Goal: Book appointment/travel/reservation

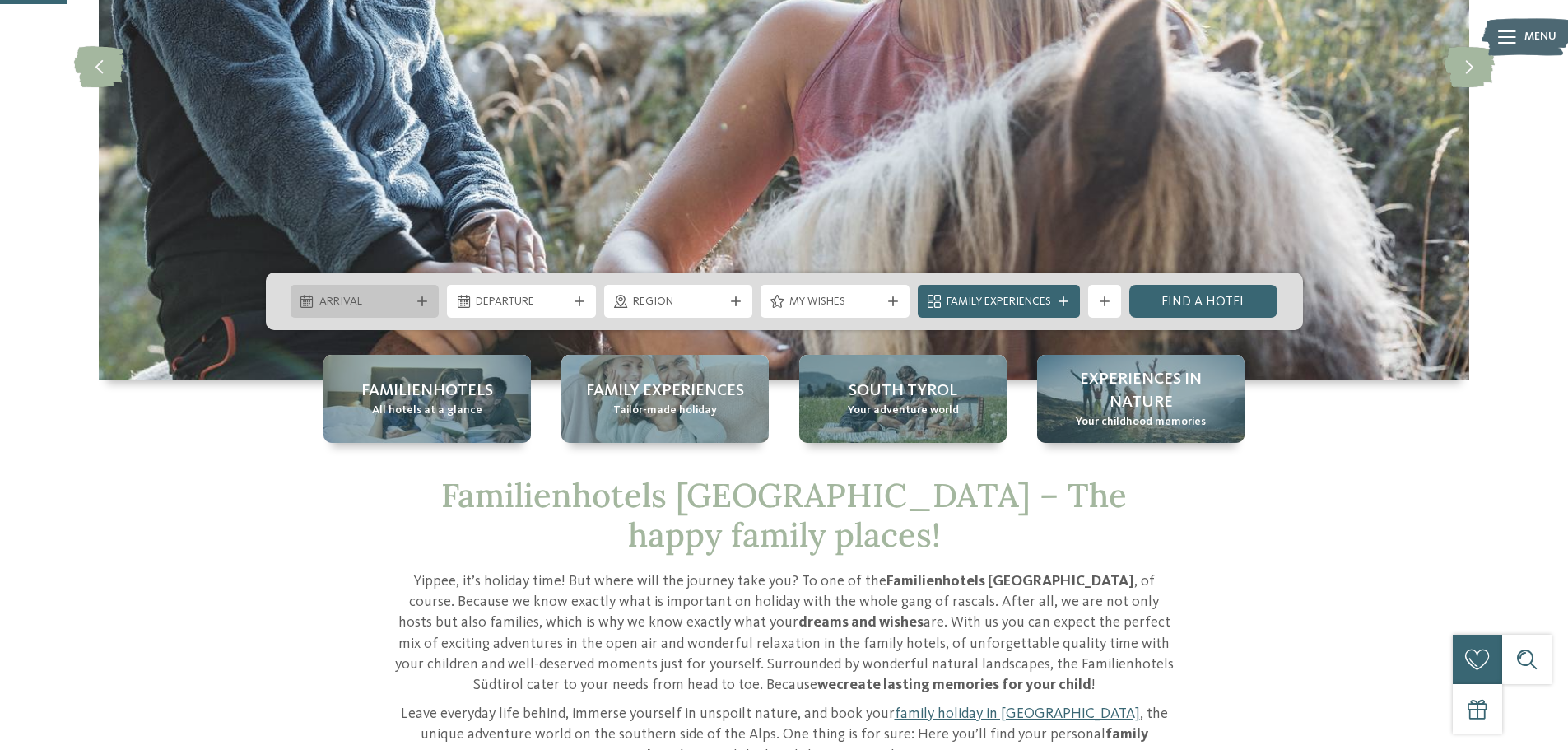
click at [394, 302] on span "Arrival" at bounding box center [365, 301] width 91 height 16
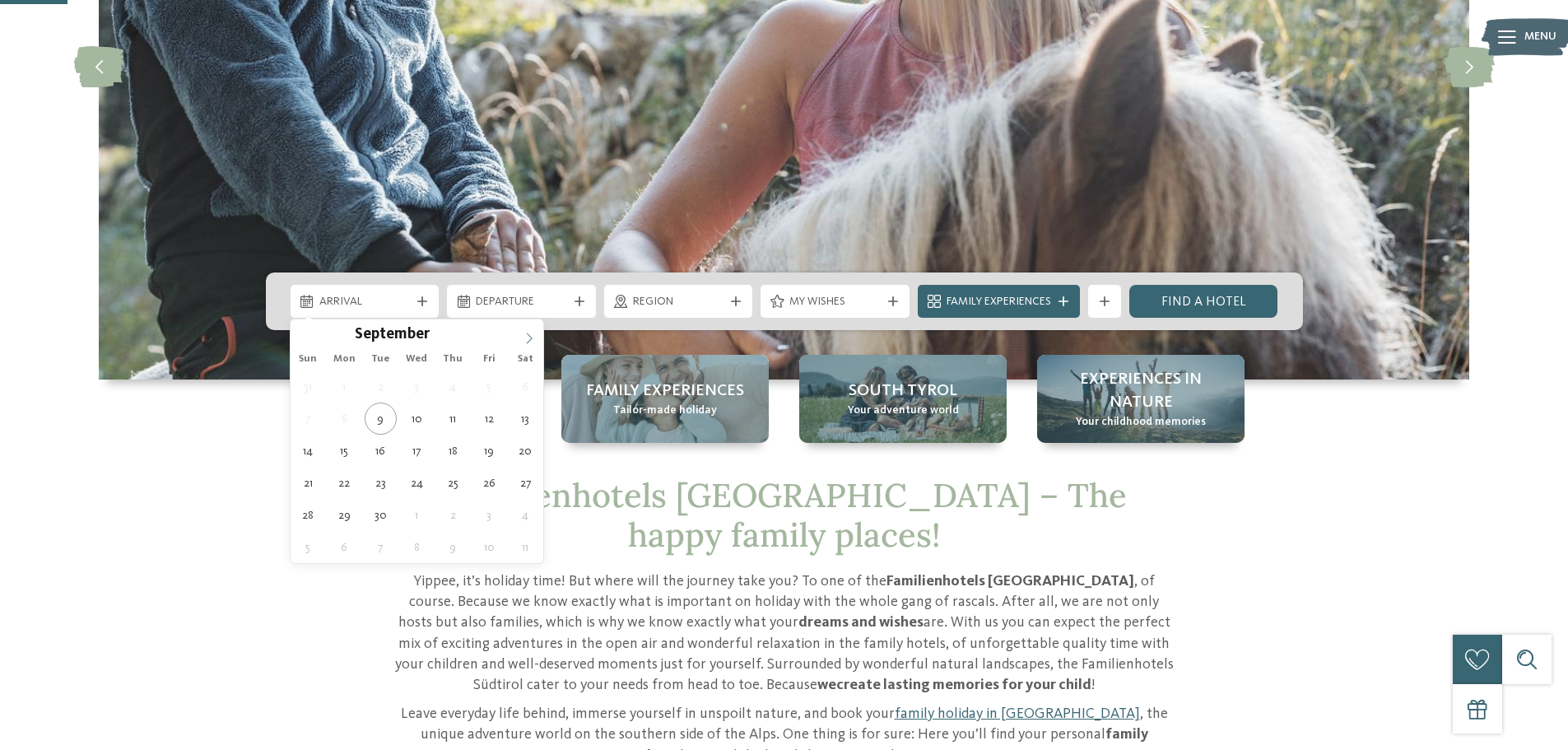
click at [528, 337] on icon at bounding box center [530, 338] width 12 height 12
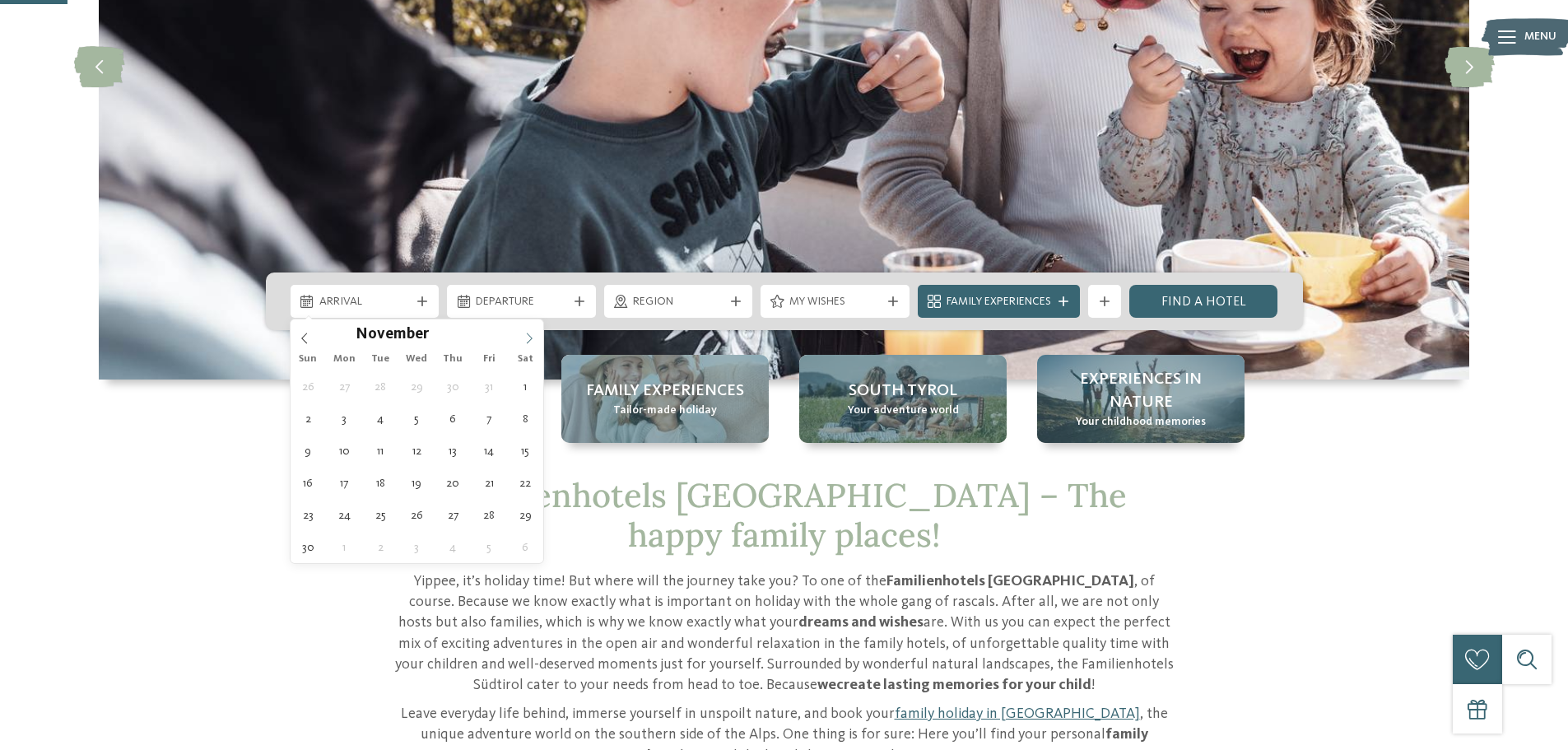
click at [528, 337] on icon at bounding box center [530, 338] width 12 height 12
type input "****"
click at [528, 337] on icon at bounding box center [530, 338] width 12 height 12
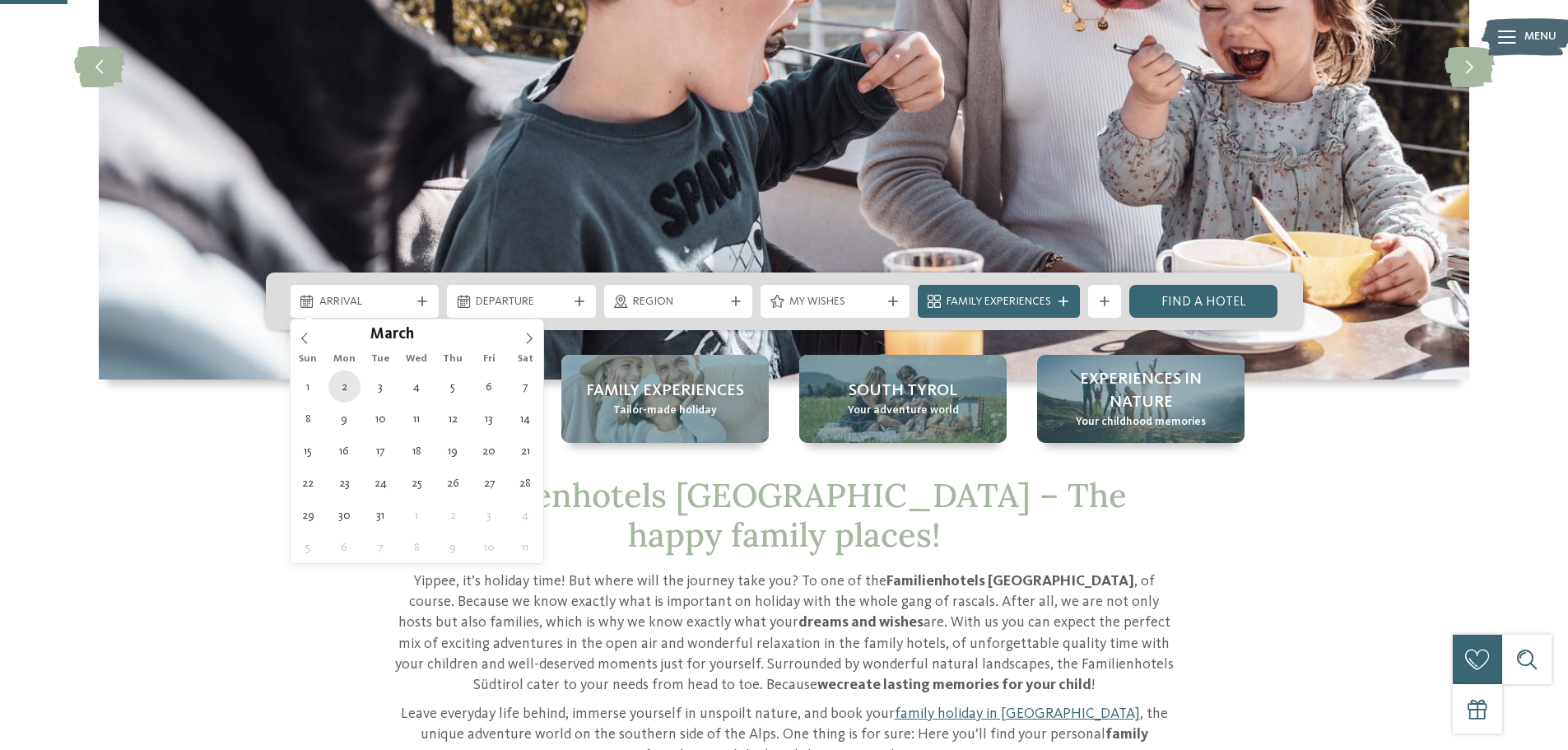
type div "02.03.2026"
type input "****"
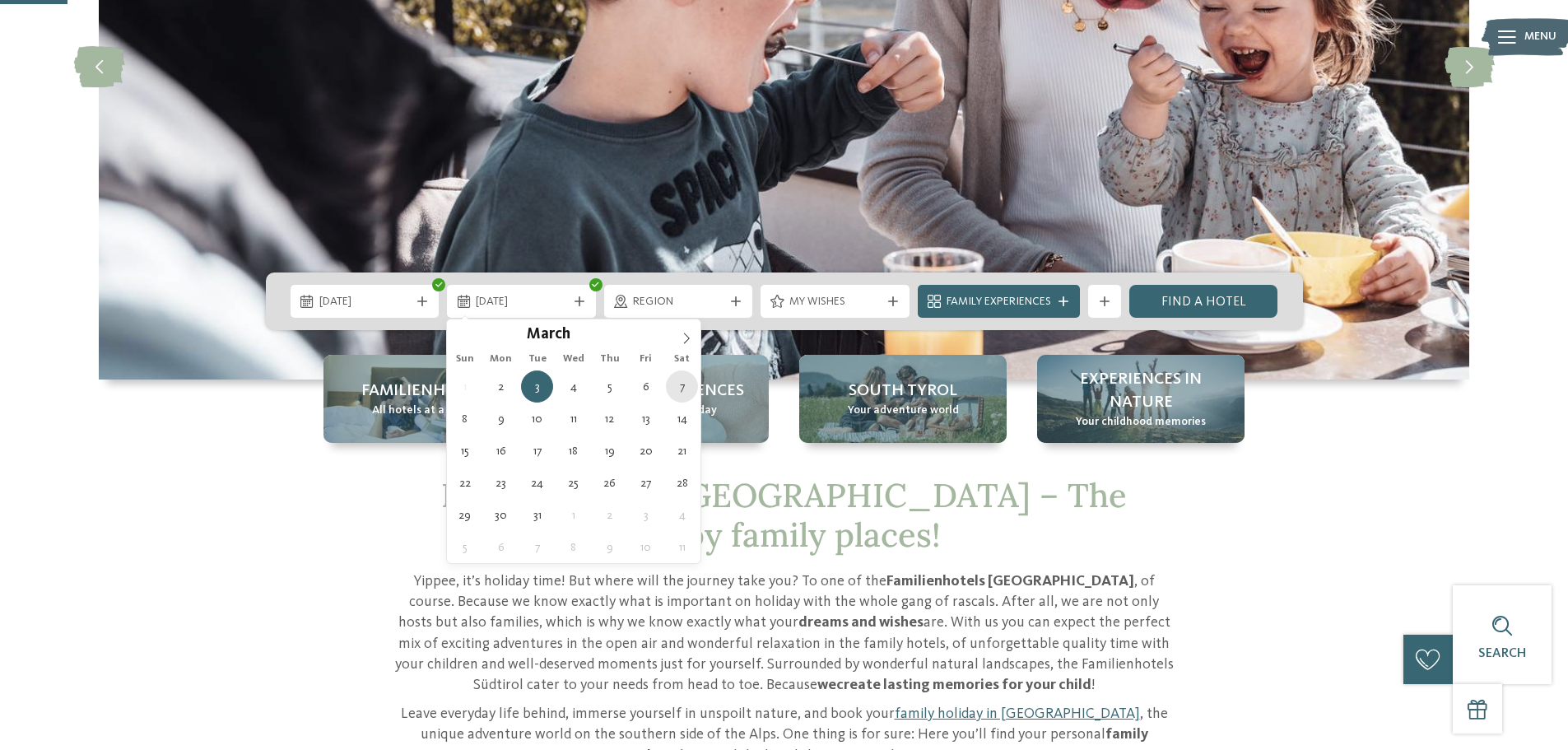
type div "07.03.2026"
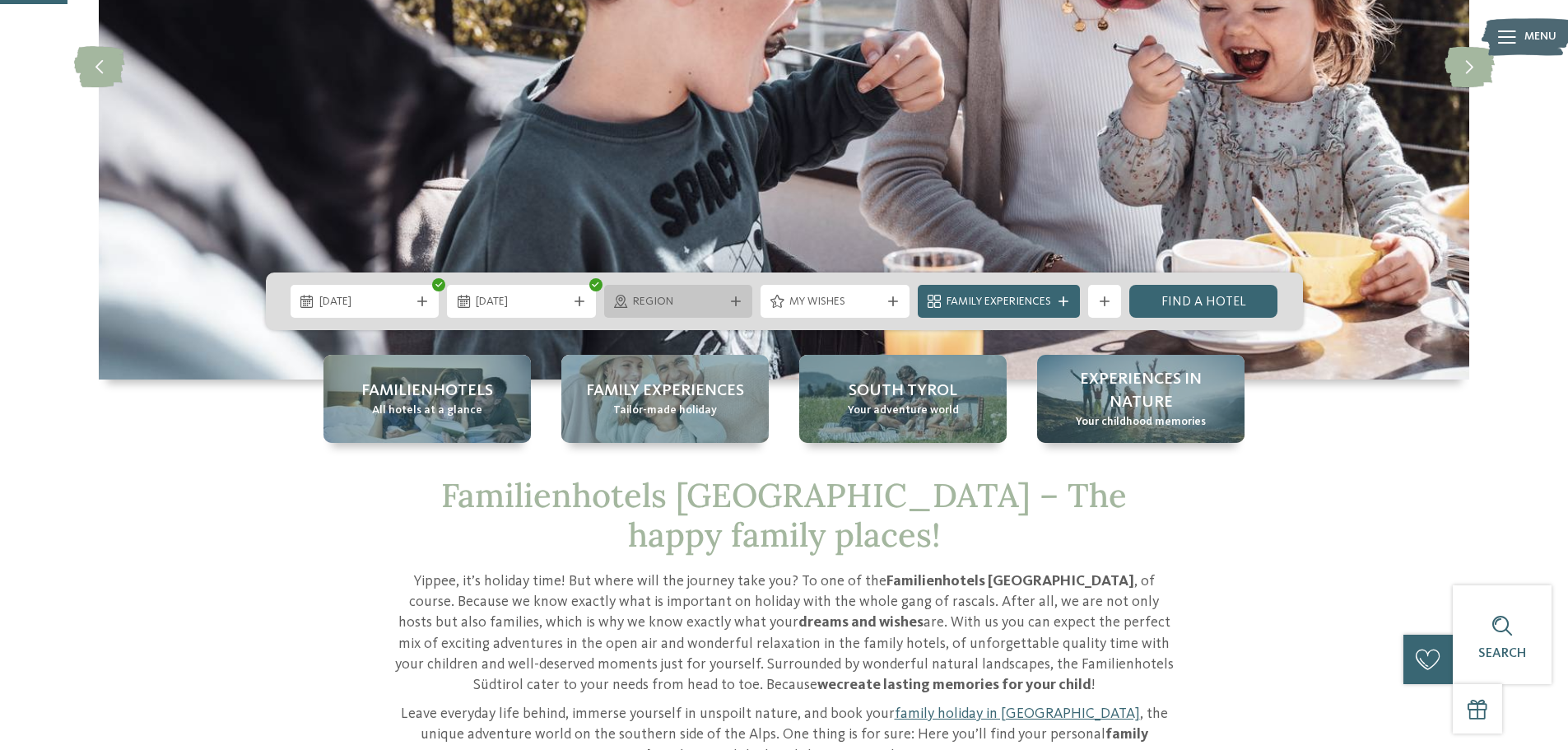
click at [661, 305] on span "Region" at bounding box center [679, 301] width 91 height 16
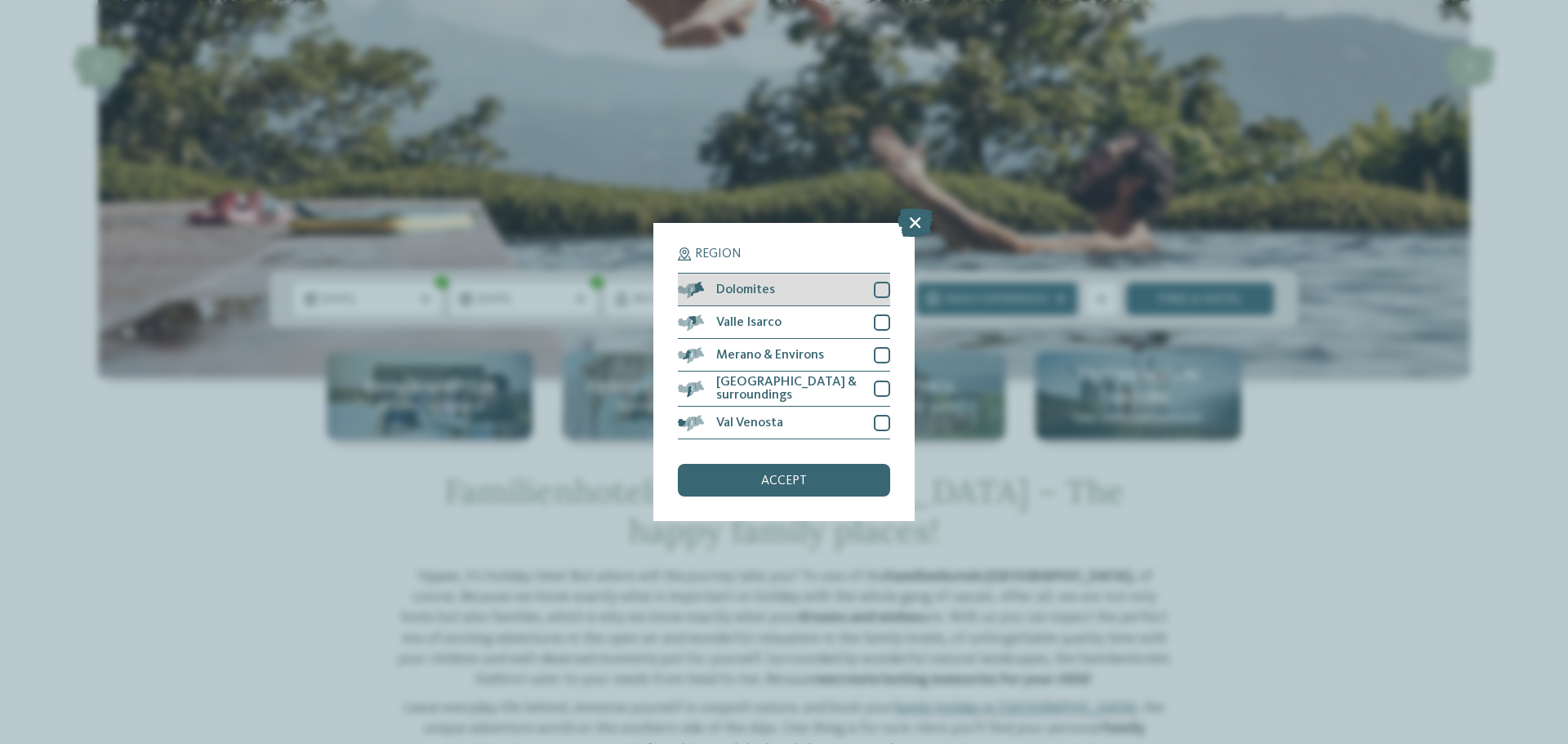
click at [881, 292] on div at bounding box center [881, 289] width 16 height 16
click at [813, 482] on div "accept" at bounding box center [783, 481] width 212 height 33
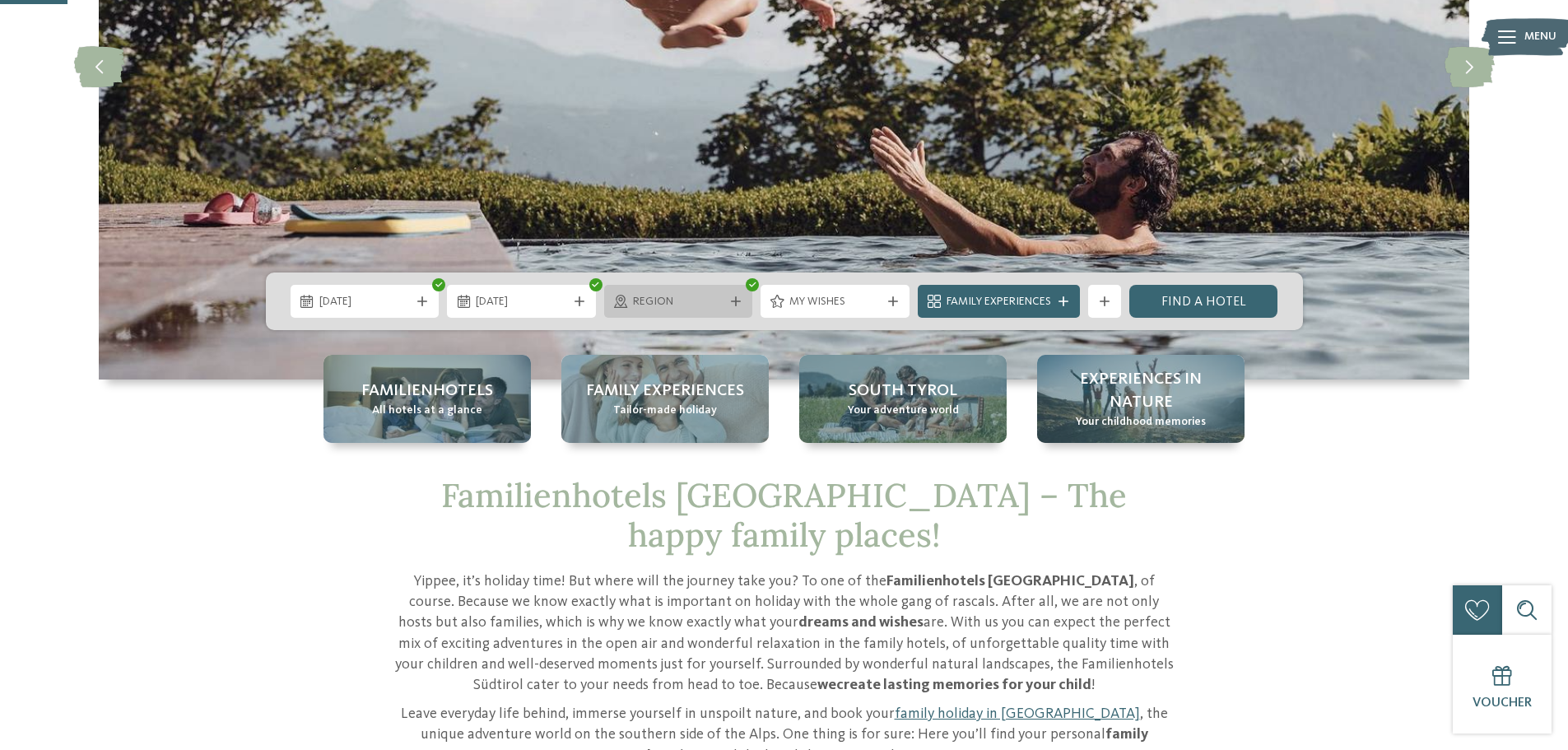
click at [699, 302] on span "Region" at bounding box center [679, 301] width 91 height 16
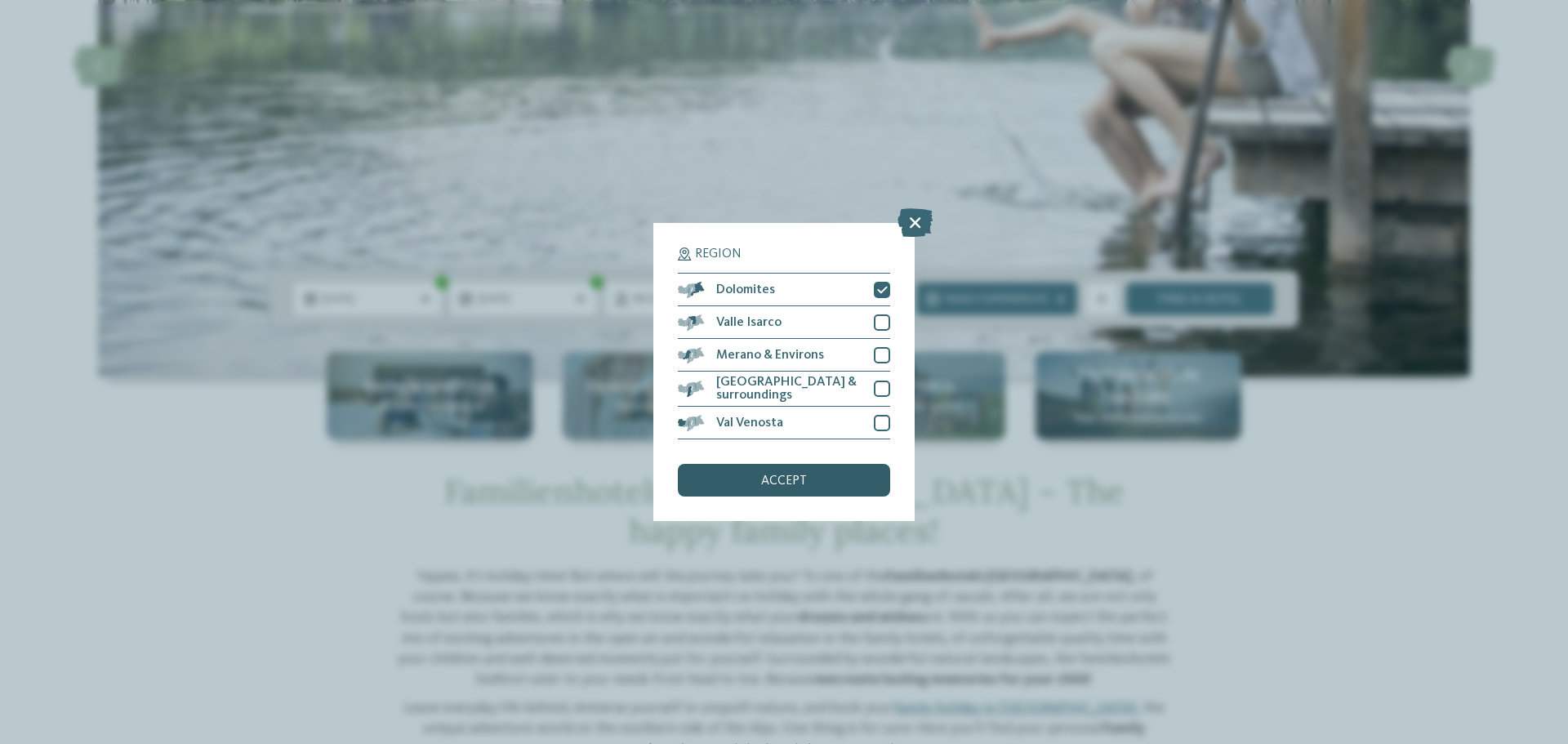
click at [781, 484] on span "accept" at bounding box center [784, 482] width 46 height 13
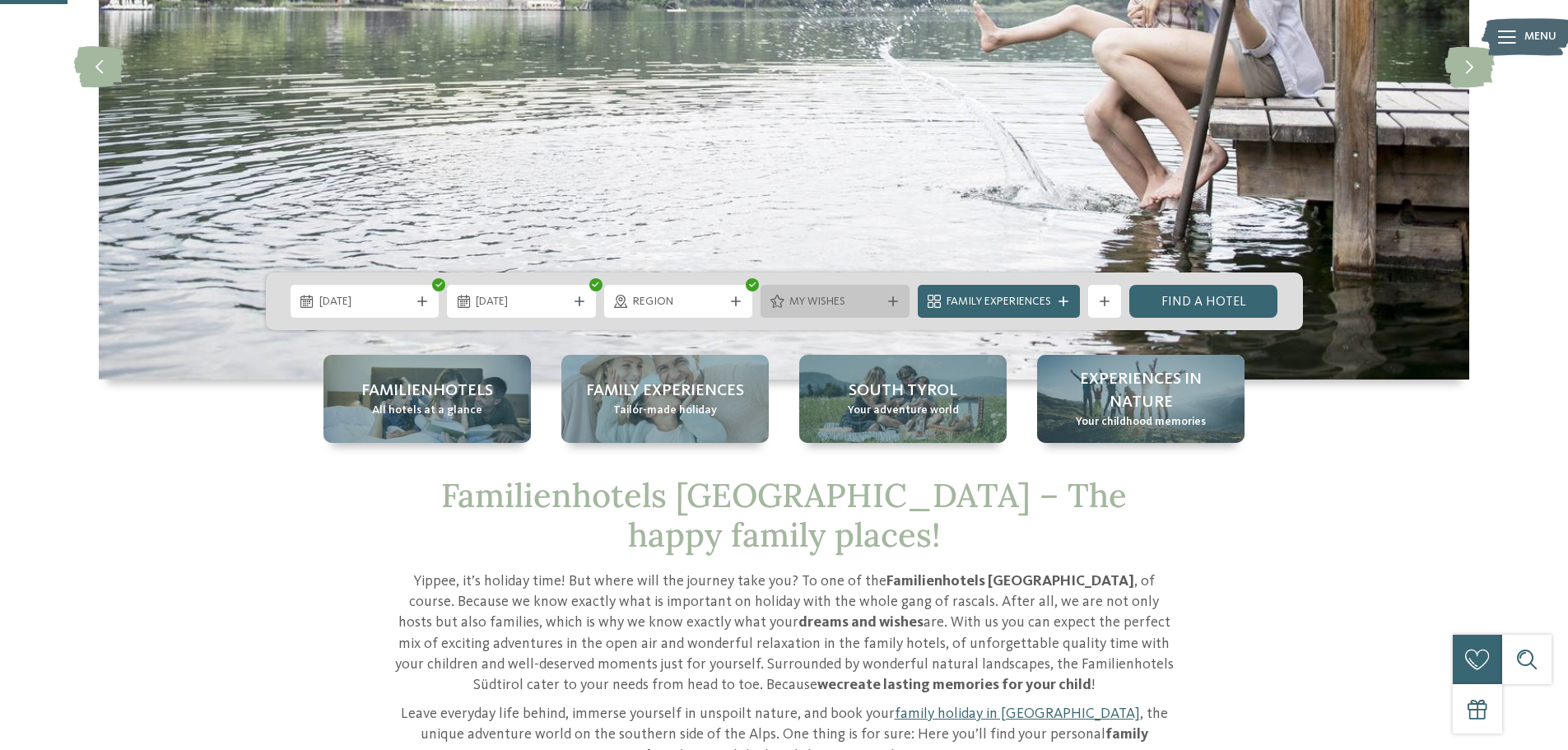
click at [818, 309] on span "My wishes" at bounding box center [835, 301] width 91 height 16
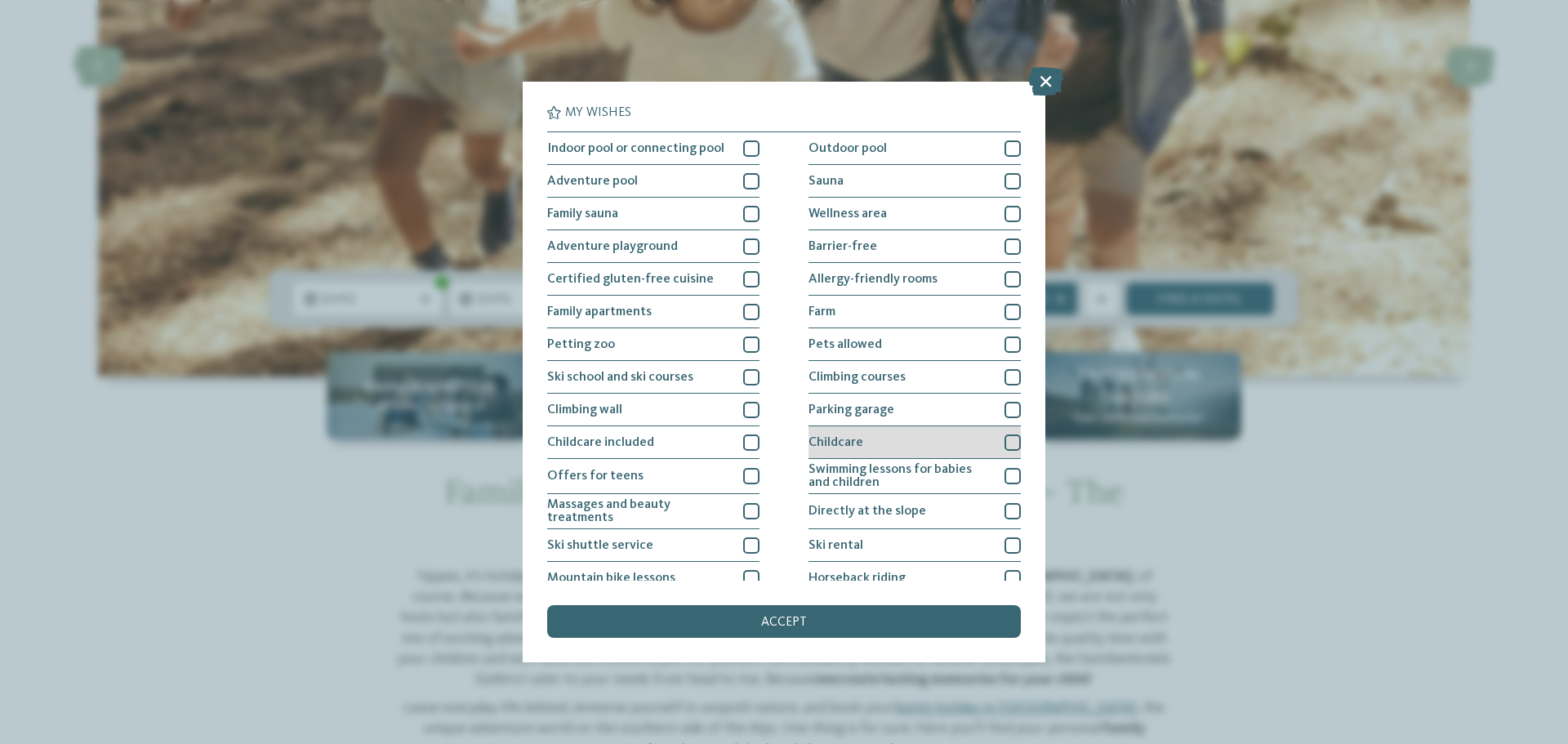
click at [1005, 443] on div at bounding box center [1012, 442] width 16 height 16
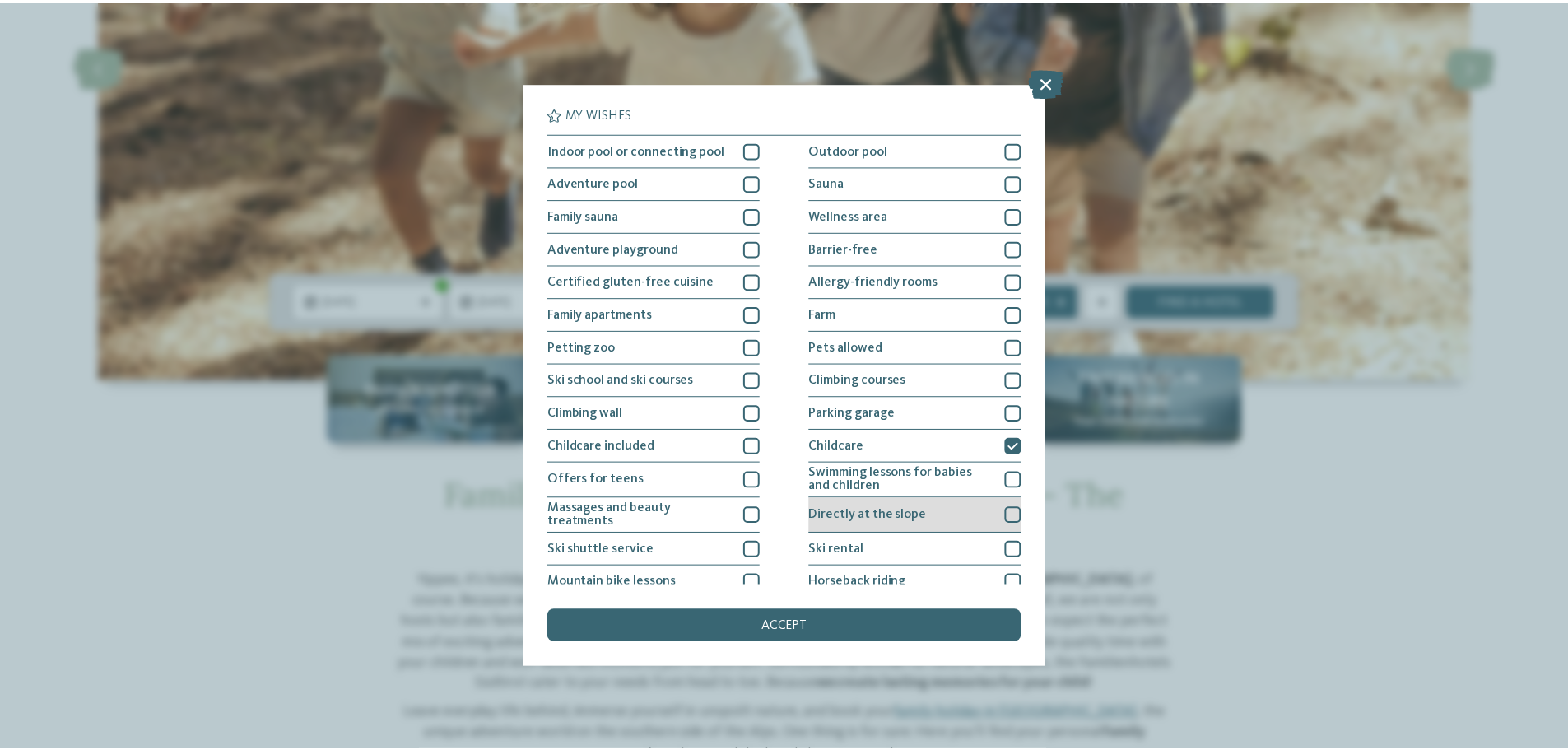
scroll to position [82, 0]
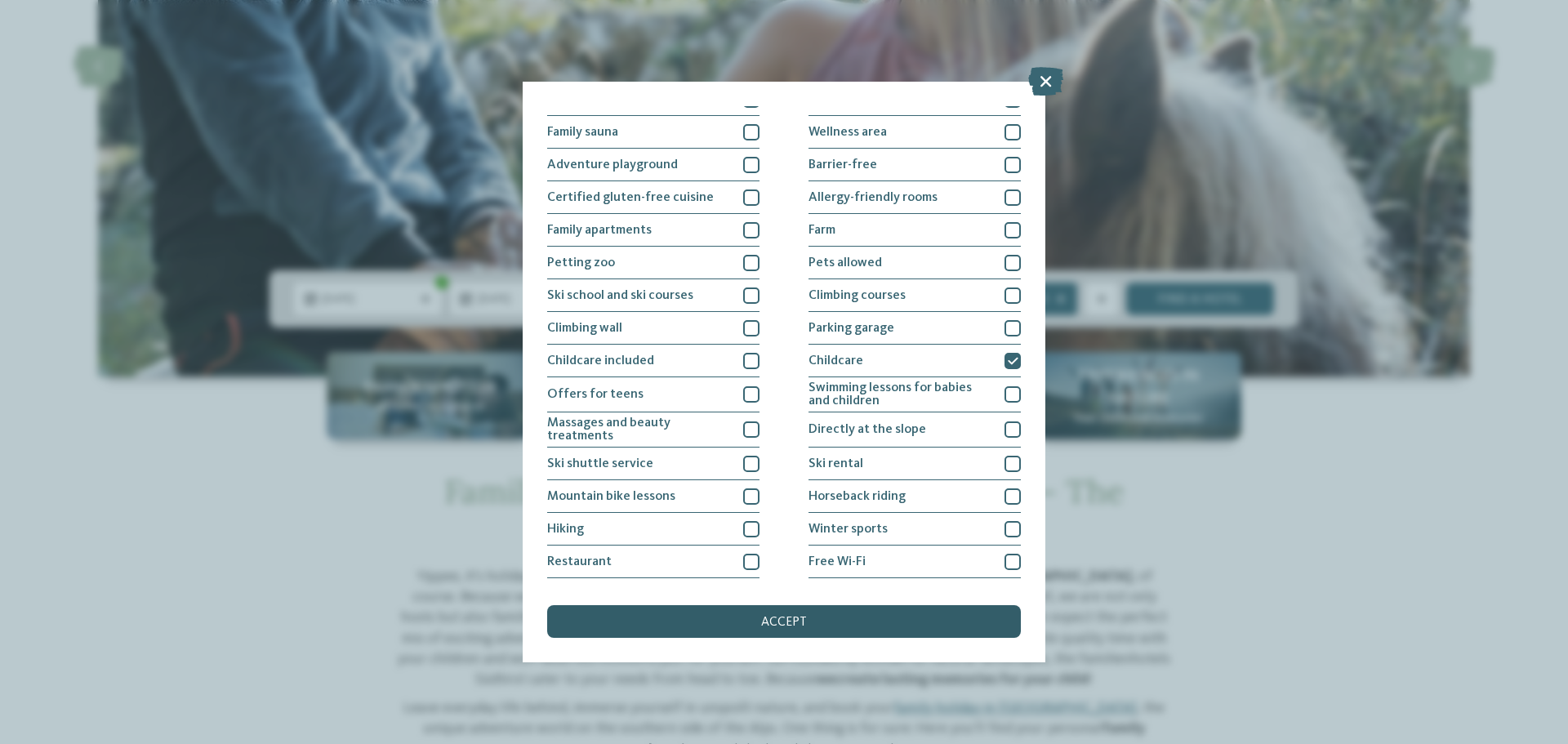
click at [780, 623] on span "accept" at bounding box center [784, 623] width 46 height 13
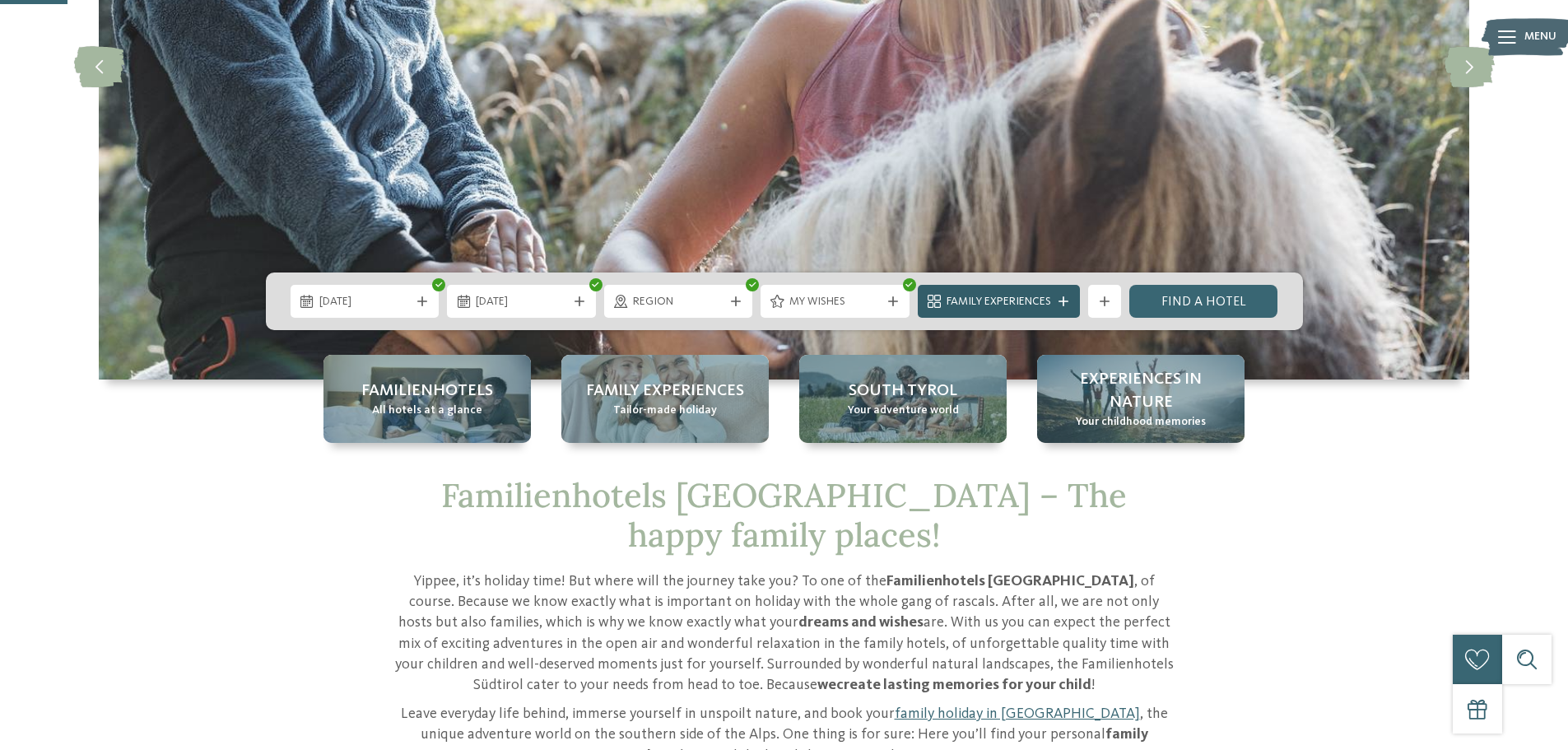
click at [997, 304] on span "Family Experiences" at bounding box center [999, 301] width 105 height 16
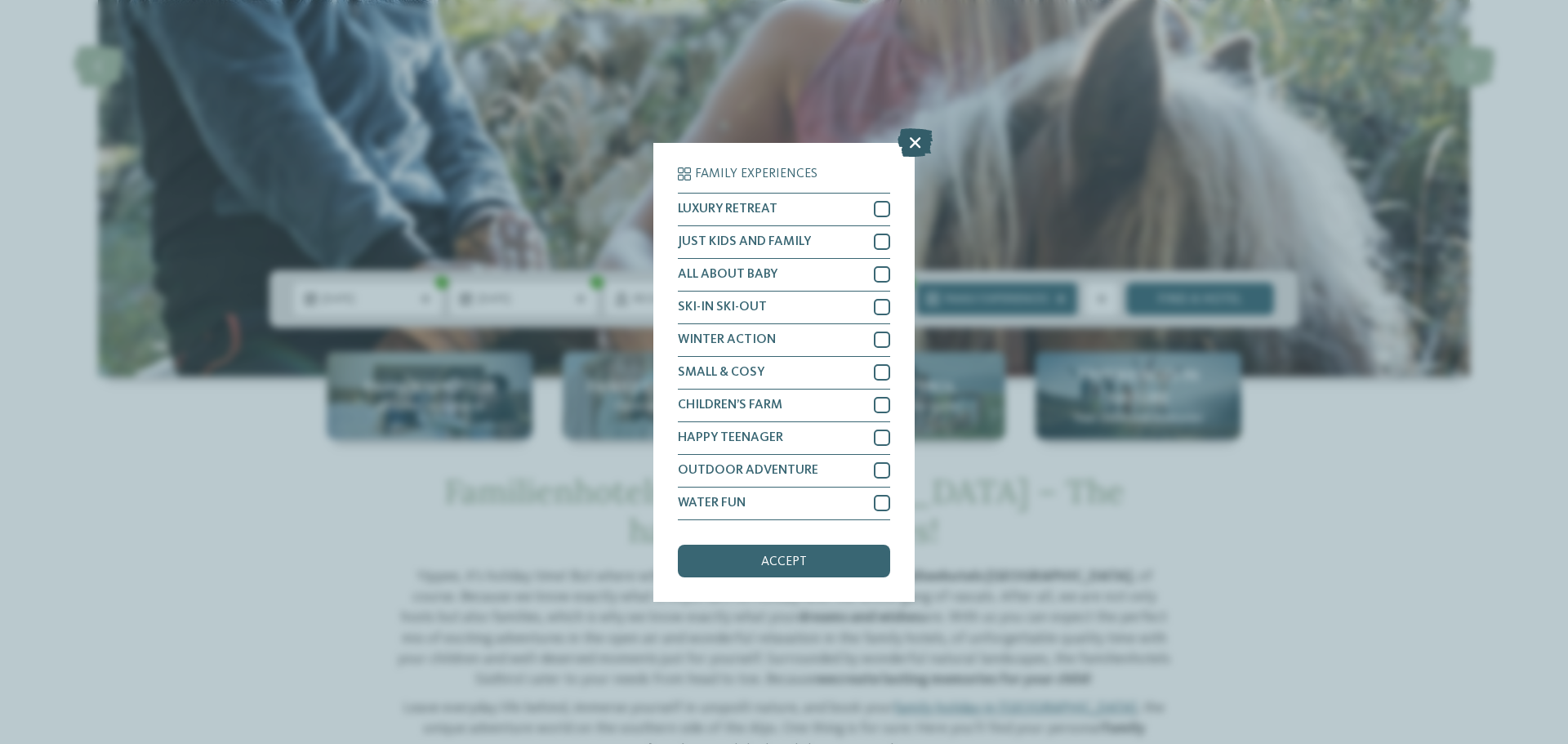
click at [919, 144] on icon at bounding box center [915, 142] width 36 height 29
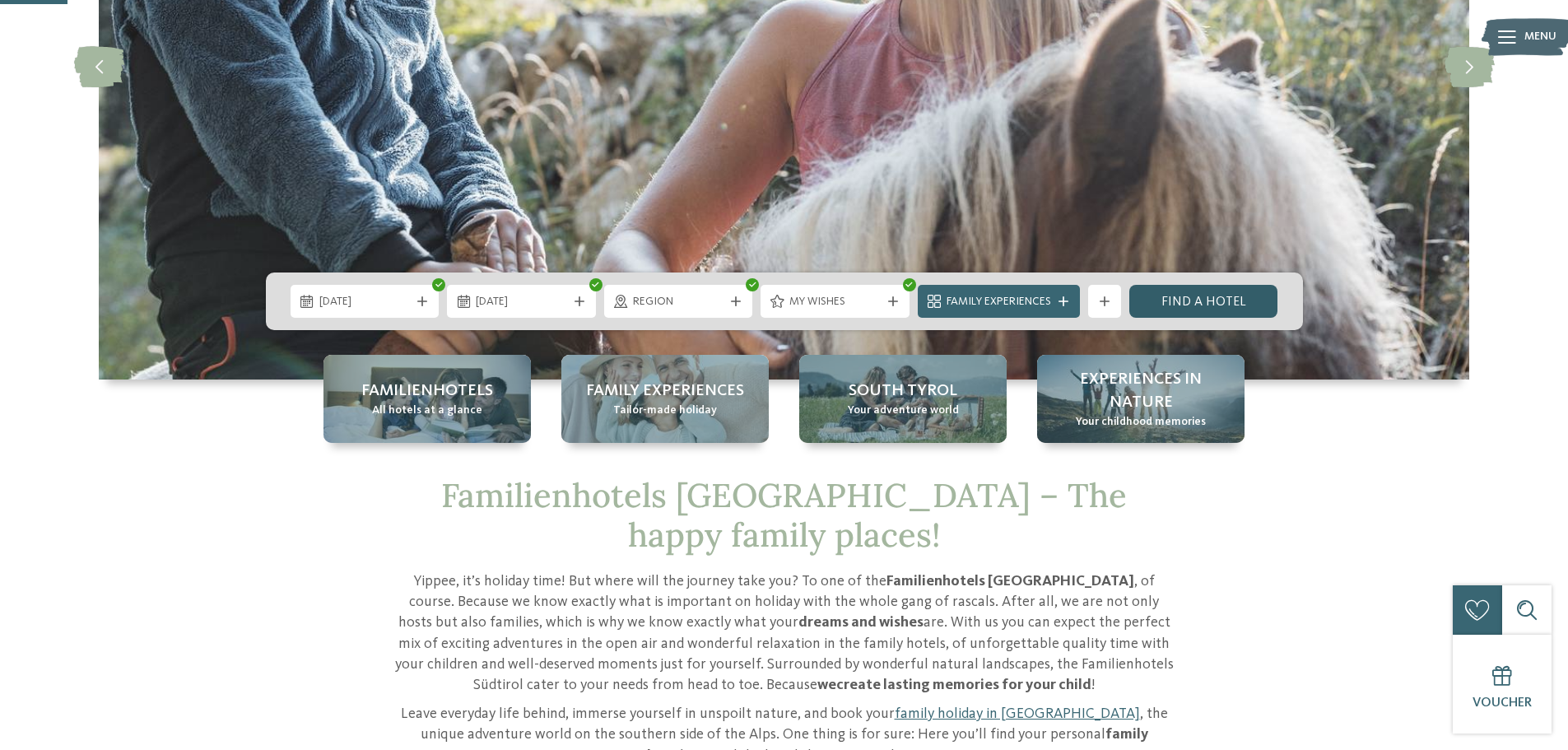
click at [1203, 301] on link "Find a hotel" at bounding box center [1204, 301] width 149 height 33
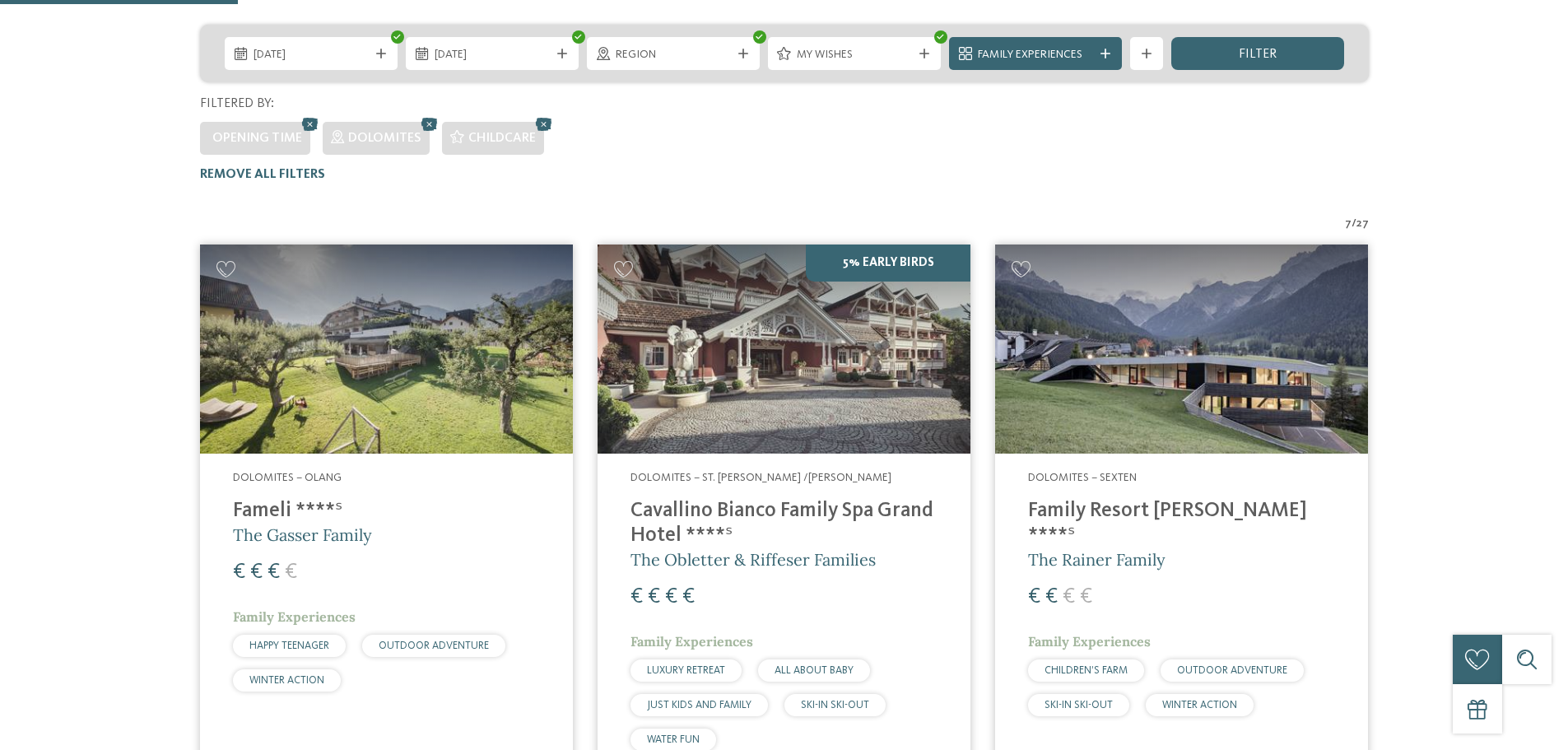
scroll to position [501, 0]
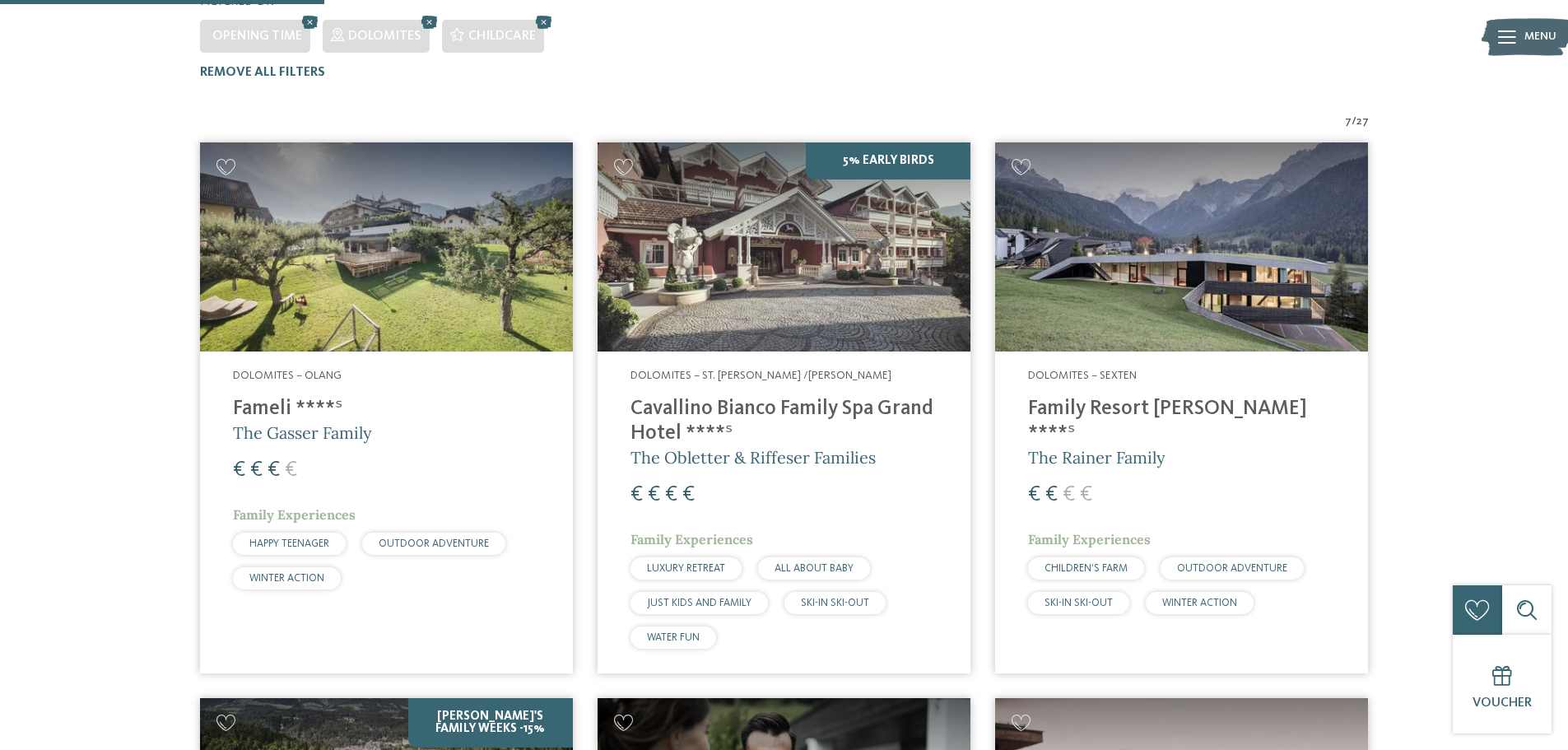
drag, startPoint x: 1234, startPoint y: 250, endPoint x: 1137, endPoint y: 413, distance: 189.7
click at [1137, 413] on div "Dolomites – Sexten Family Resort Rainer ****ˢ The Rainer Family € € € € Family …" at bounding box center [1181, 495] width 373 height 287
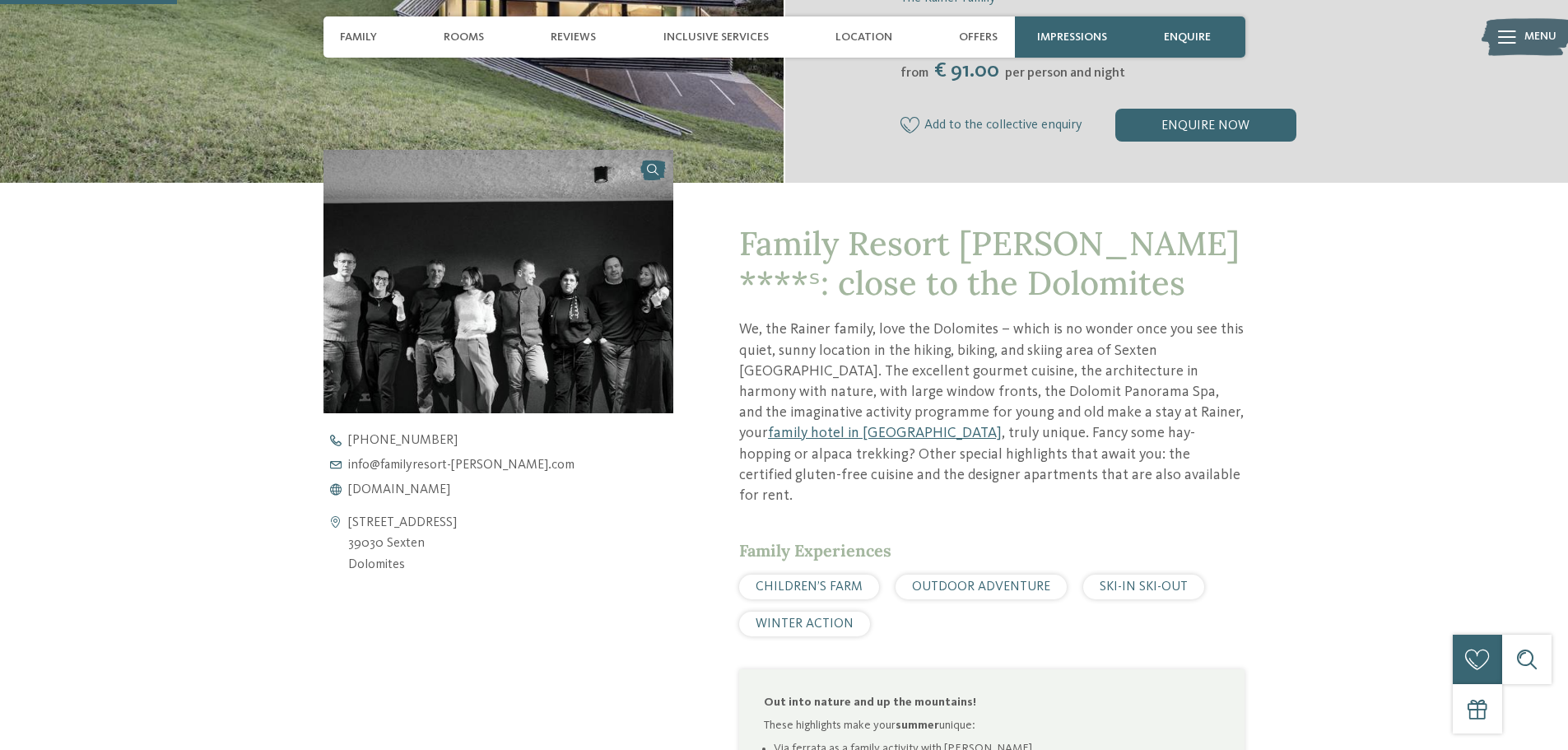
scroll to position [494, 0]
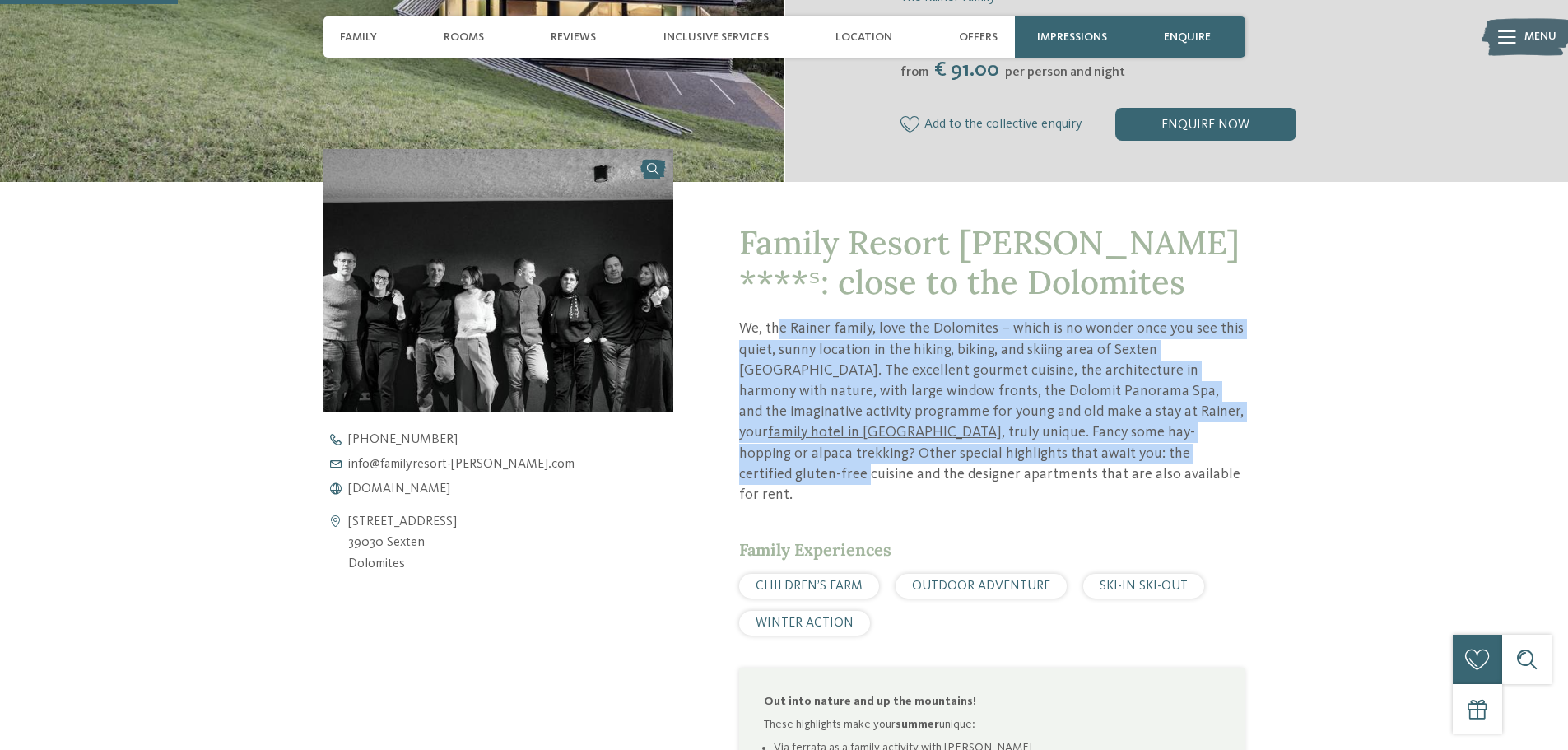
drag, startPoint x: 776, startPoint y: 333, endPoint x: 985, endPoint y: 464, distance: 246.7
click at [985, 464] on p "We, the Rainer family, love the Dolomites – which is no wonder once you see thi…" at bounding box center [992, 412] width 506 height 187
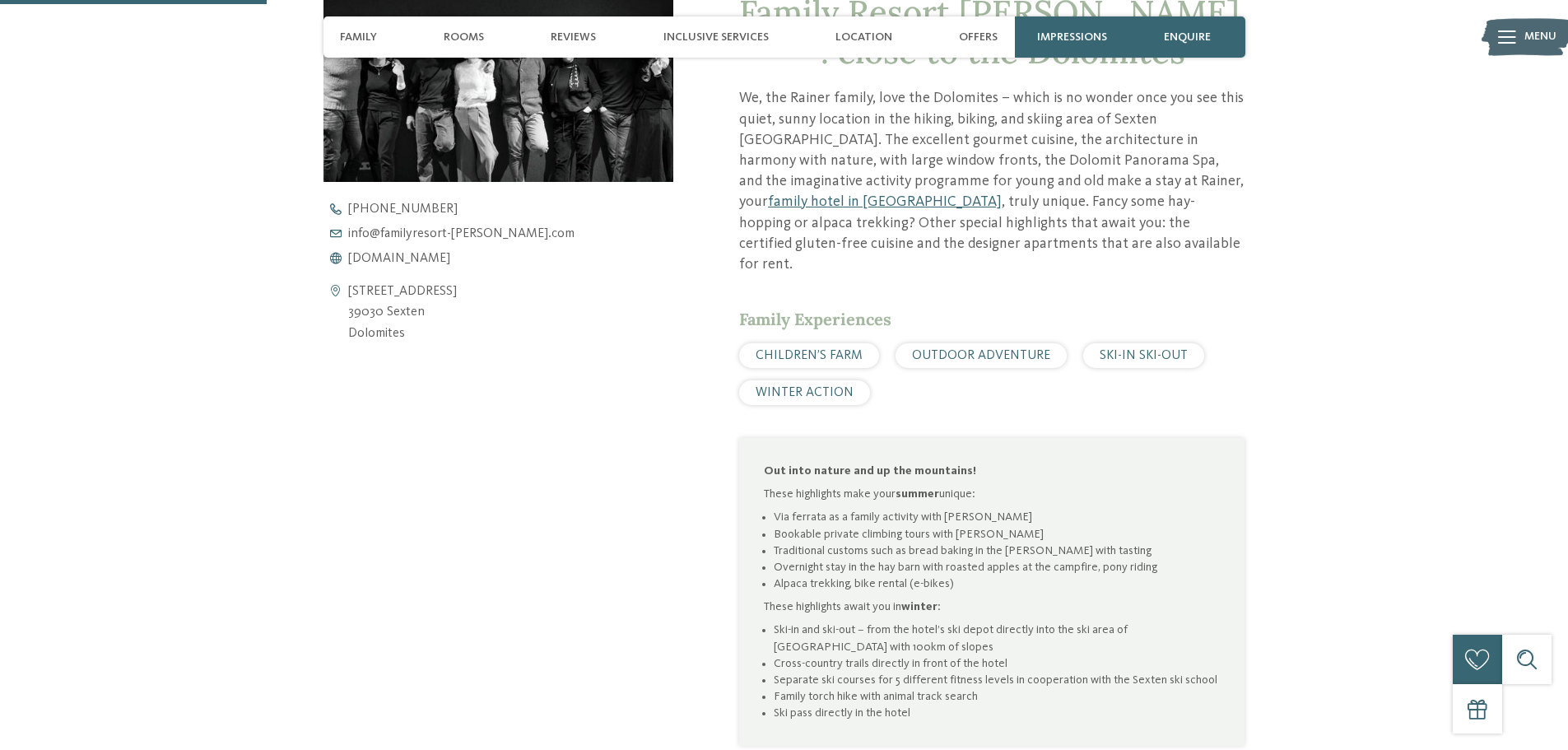
scroll to position [741, 0]
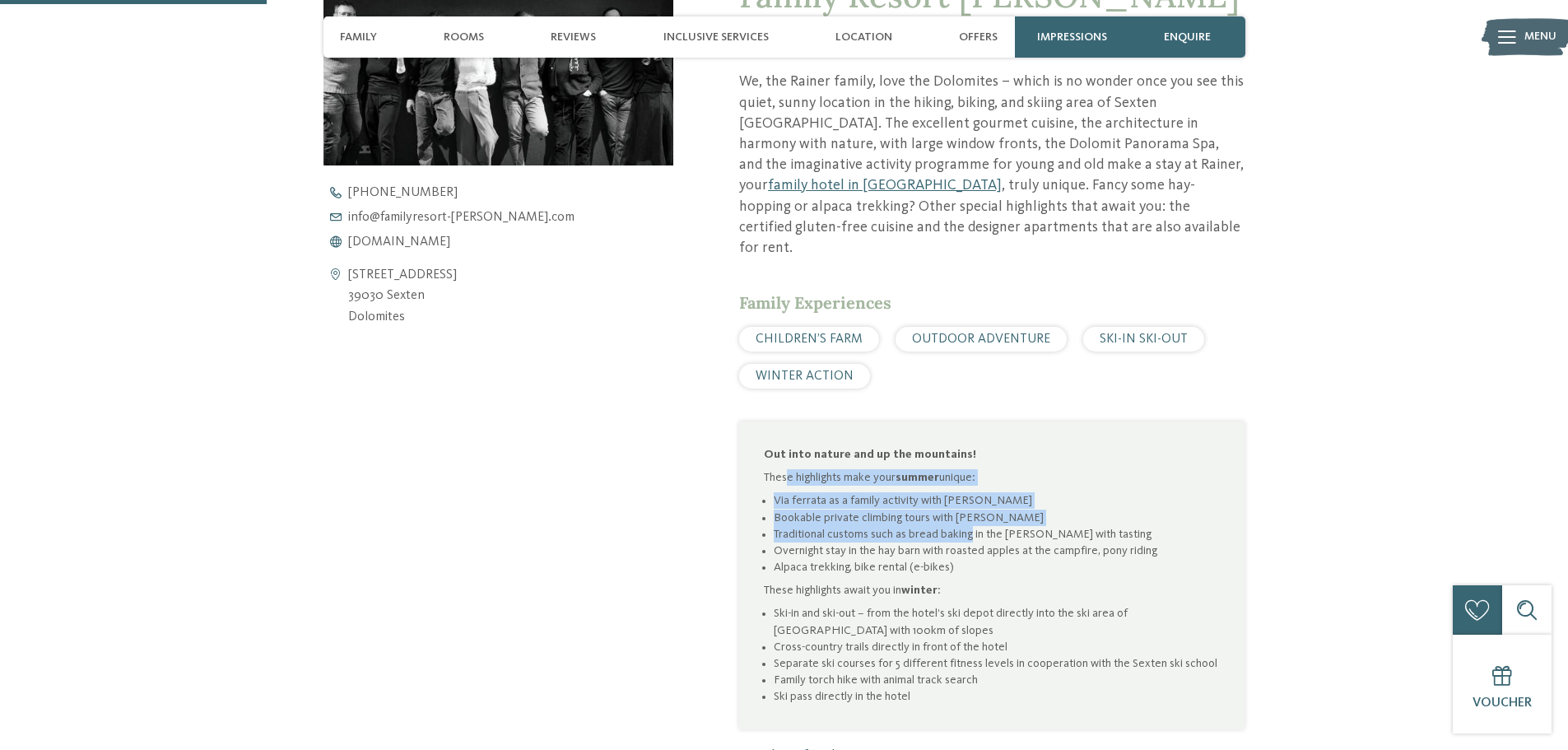
drag, startPoint x: 789, startPoint y: 458, endPoint x: 973, endPoint y: 508, distance: 190.7
click at [973, 508] on div "Out into nature and up the mountains! These highlights make your summer unique:…" at bounding box center [992, 576] width 456 height 259
click at [973, 526] on li "Traditional customs such as bread baking in the Rainer Mühle with tasting" at bounding box center [997, 534] width 446 height 16
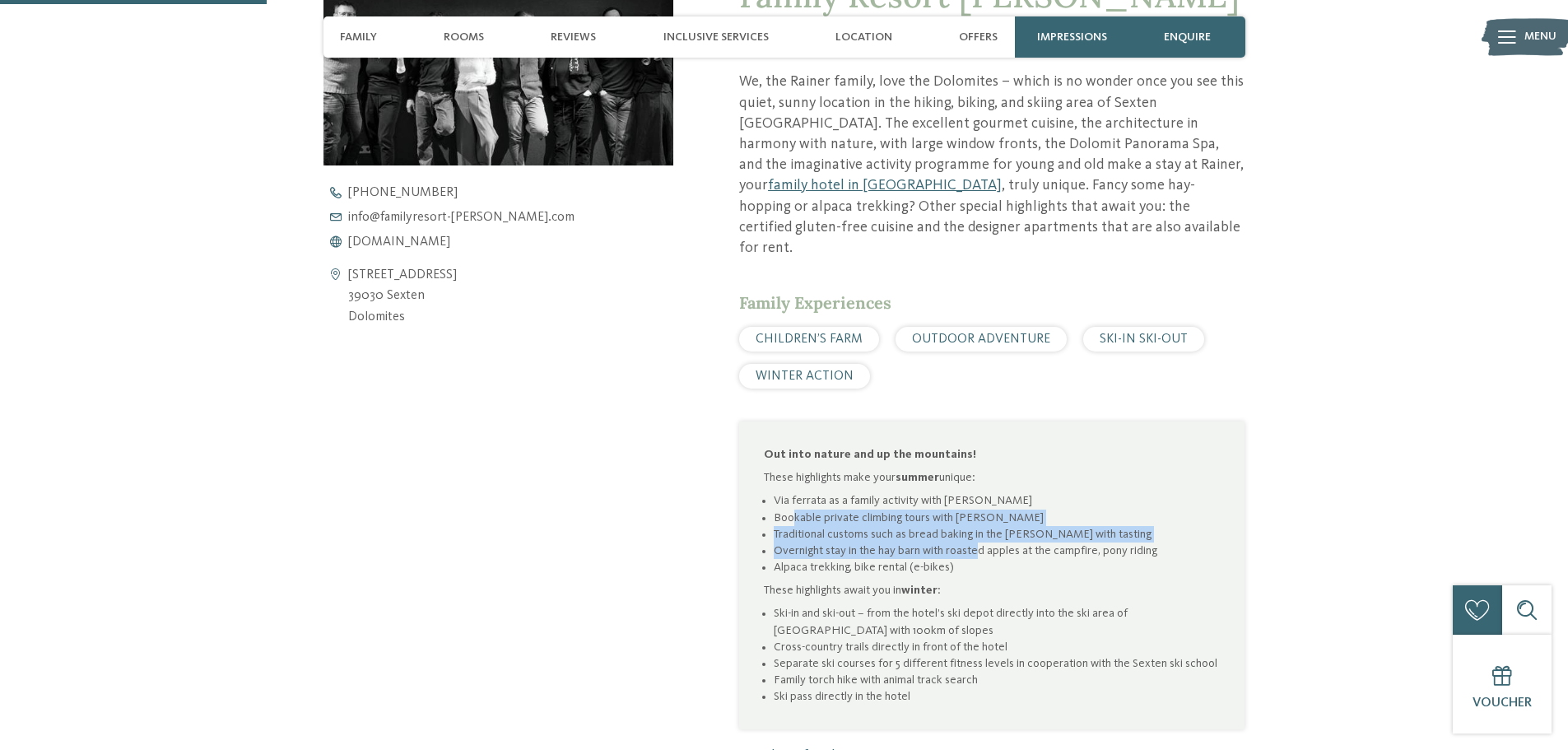
drag, startPoint x: 790, startPoint y: 499, endPoint x: 978, endPoint y: 532, distance: 190.9
click at [978, 532] on ul "Via ferrata as a family activity with Joe Bookable private climbing tours with …" at bounding box center [992, 534] width 456 height 83
click at [978, 543] on li "Overnight stay in the hay barn with roasted apples at the campfire, pony riding" at bounding box center [997, 550] width 446 height 16
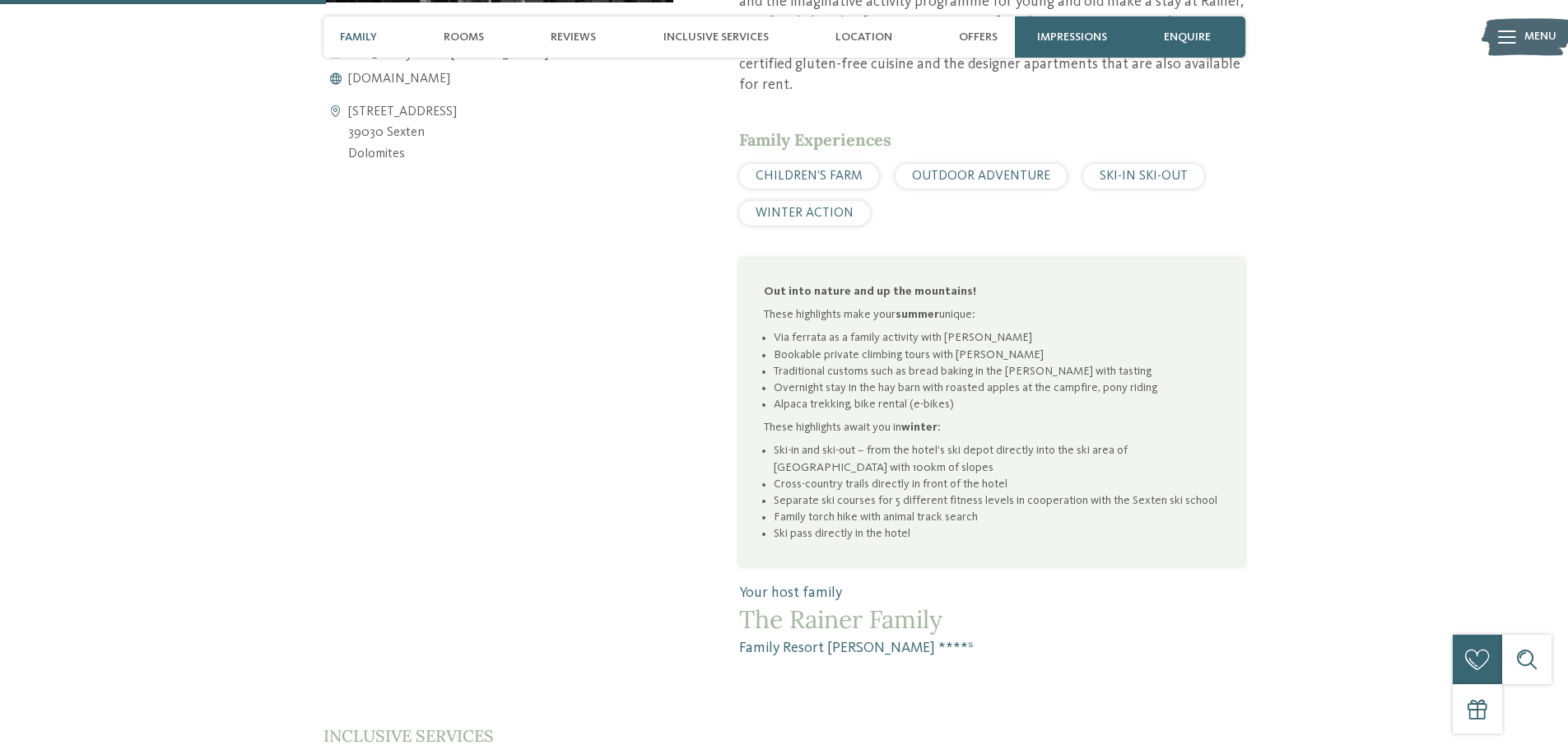
scroll to position [906, 0]
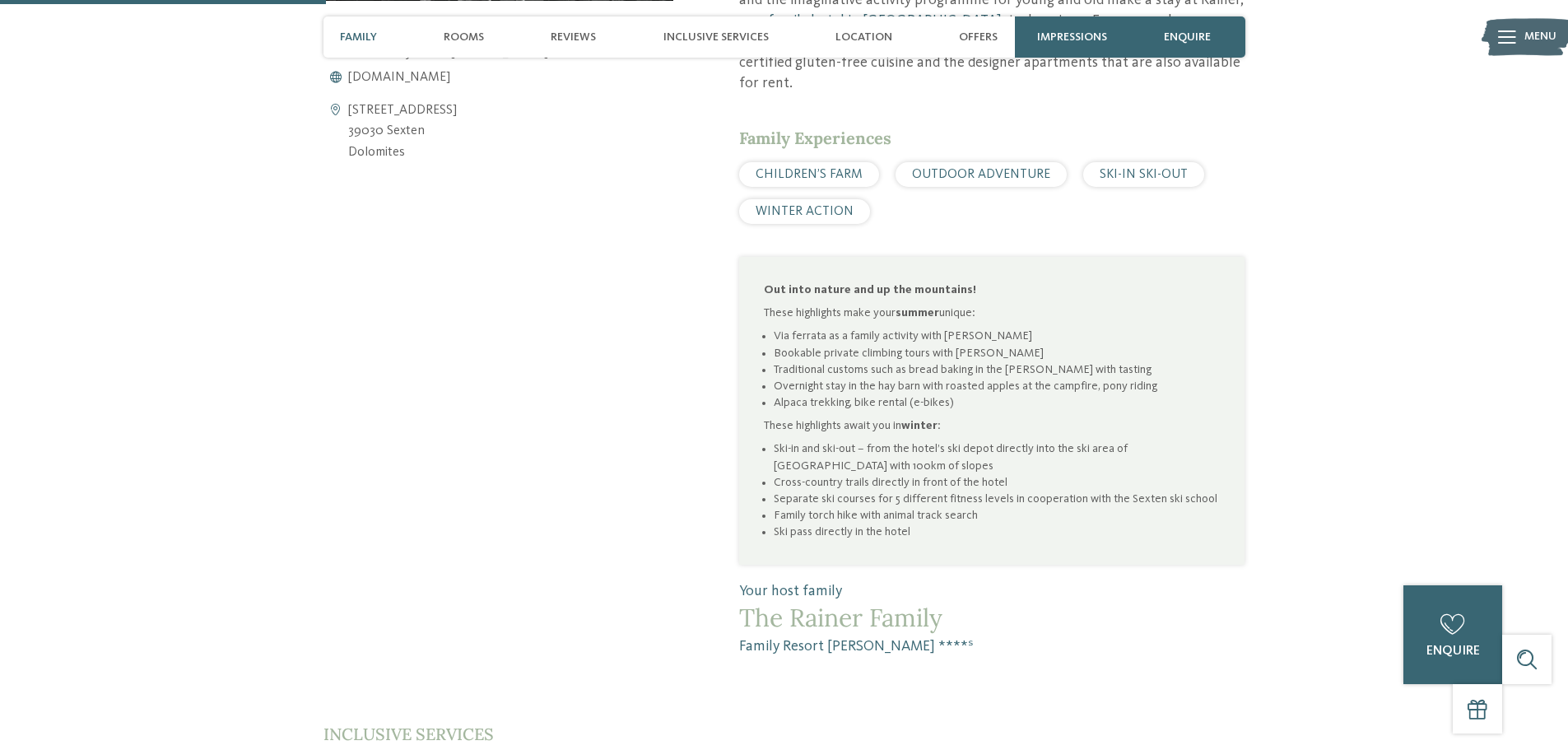
drag, startPoint x: 782, startPoint y: 443, endPoint x: 948, endPoint y: 443, distance: 166.0
click at [948, 443] on li "Ski-in and ski-out – from the hotel’s ski depot directly into the ski area of S…" at bounding box center [997, 457] width 446 height 33
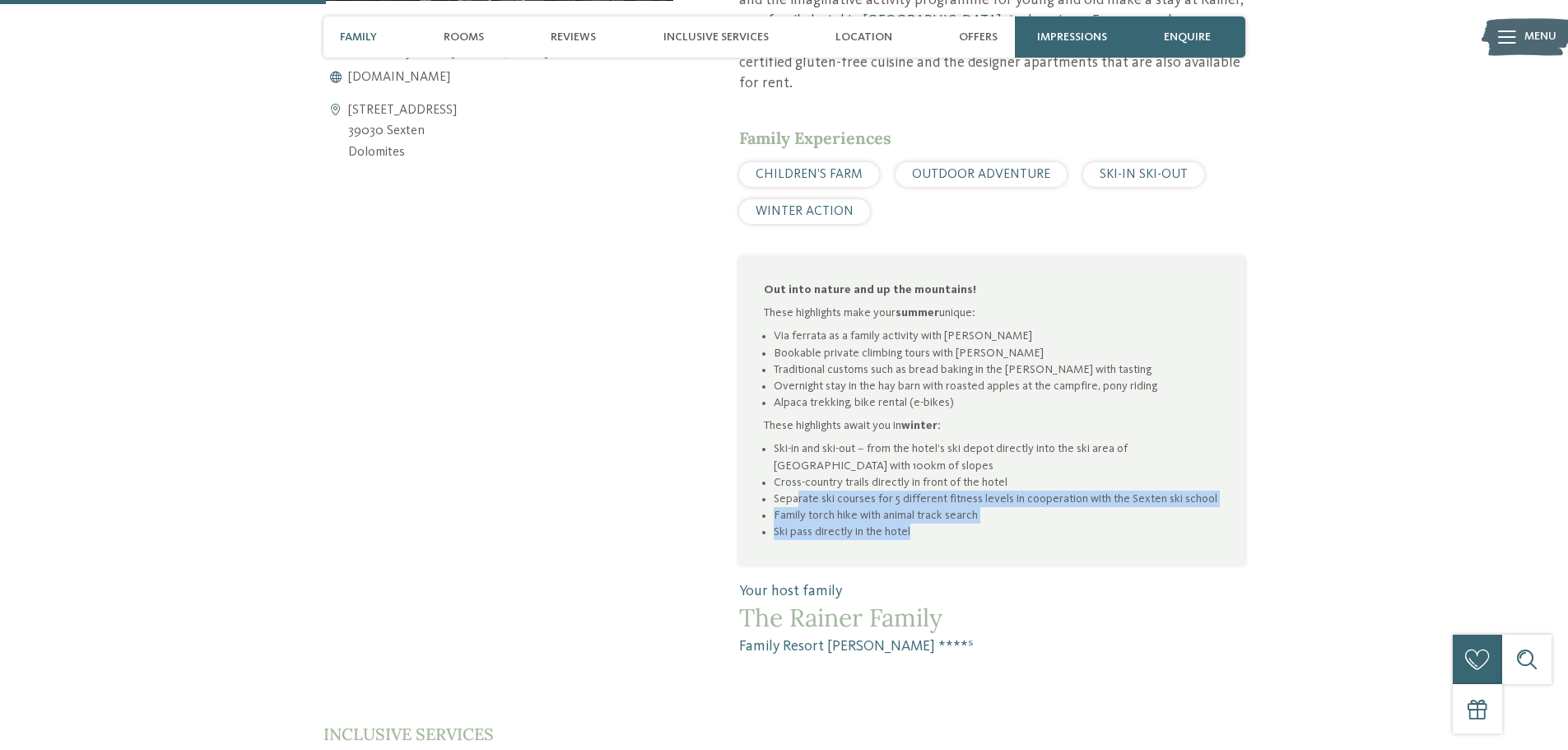
drag, startPoint x: 798, startPoint y: 477, endPoint x: 1086, endPoint y: 513, distance: 290.2
click at [1086, 513] on ul "Ski-in and ski-out – from the hotel’s ski depot directly into the ski area of S…" at bounding box center [992, 490] width 456 height 100
click at [1086, 524] on li "Ski pass directly in the hotel" at bounding box center [997, 532] width 446 height 16
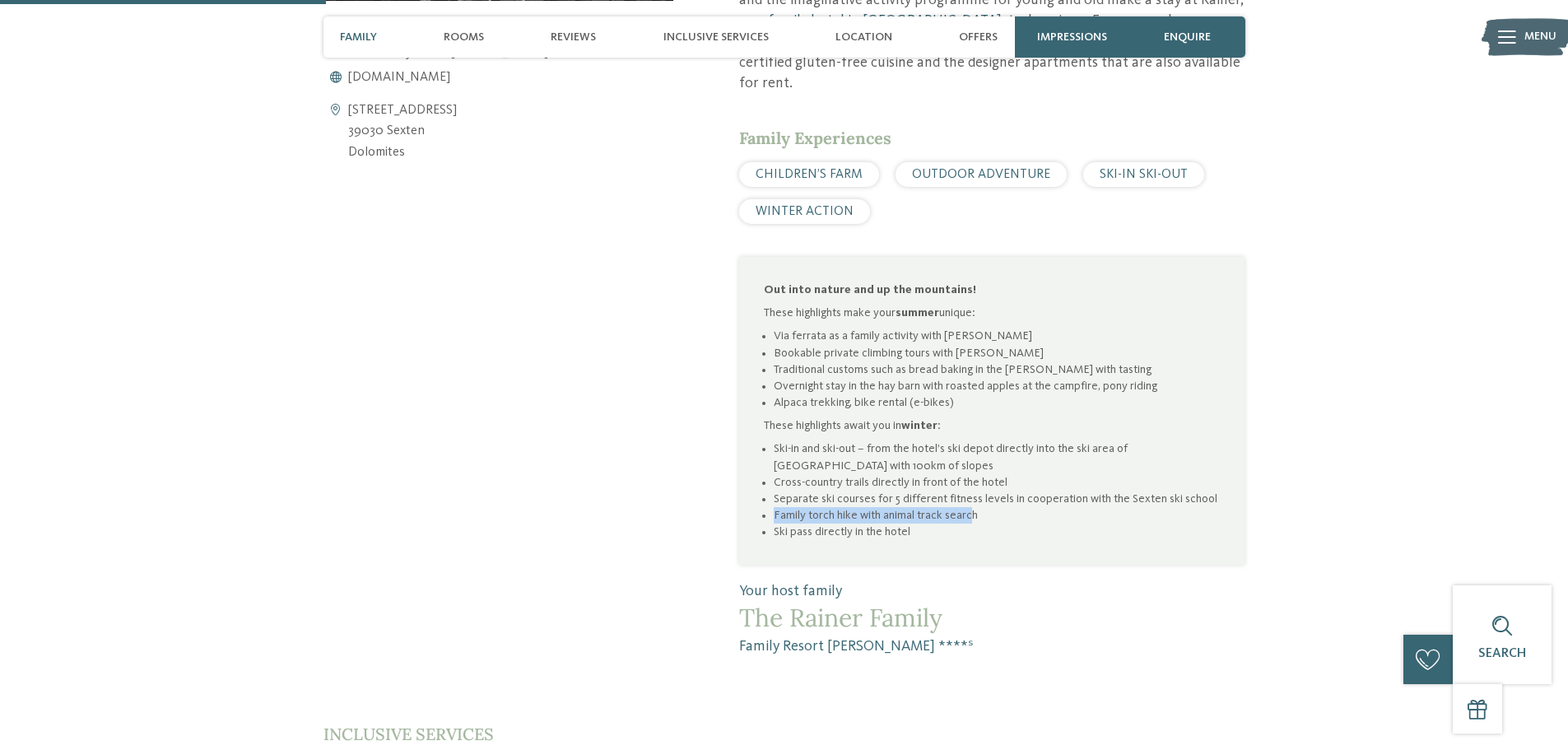
drag, startPoint x: 776, startPoint y: 498, endPoint x: 973, endPoint y: 498, distance: 197.0
click at [973, 508] on li "Family torch hike with animal track search" at bounding box center [997, 516] width 446 height 16
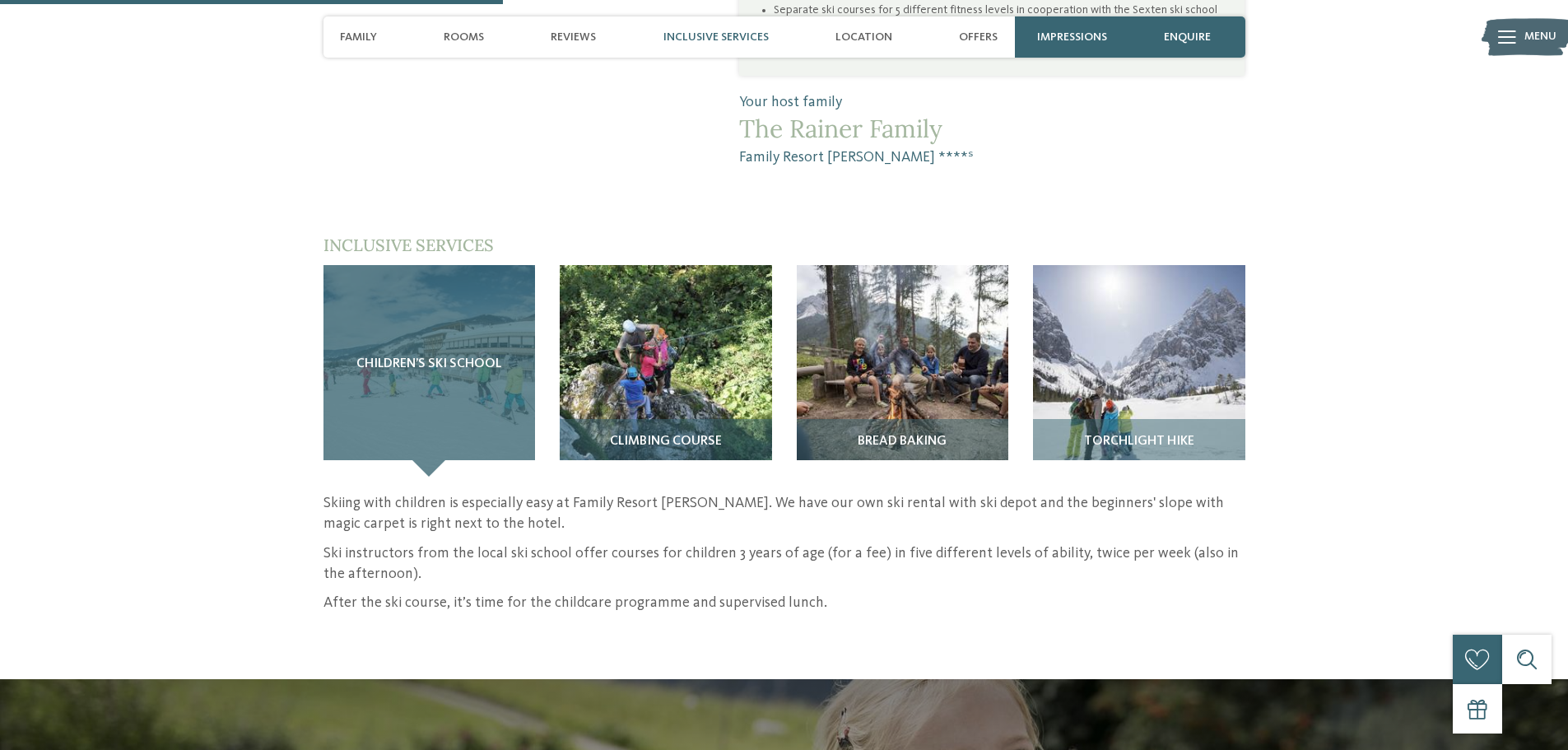
scroll to position [1400, 0]
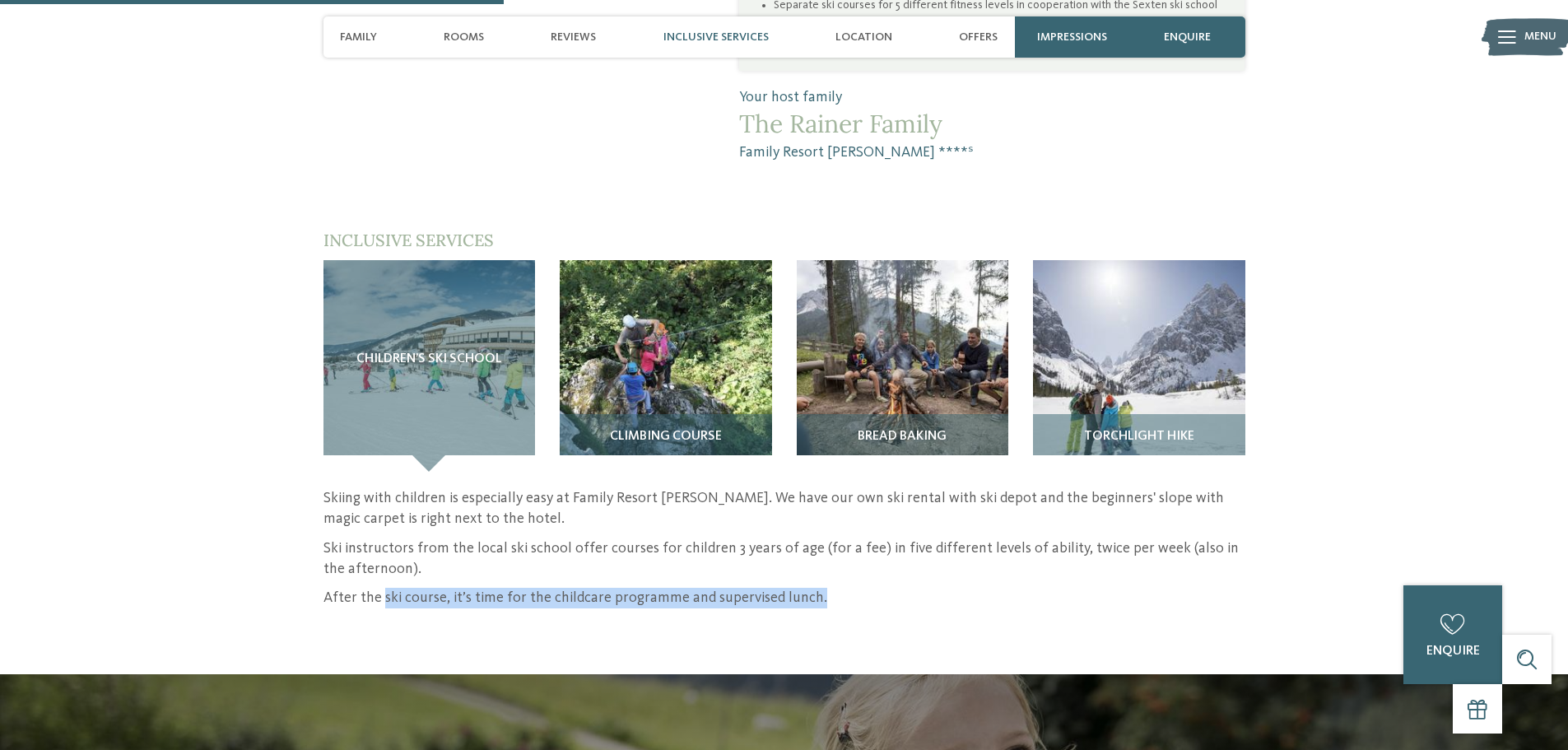
drag, startPoint x: 381, startPoint y: 586, endPoint x: 789, endPoint y: 589, distance: 408.0
click at [789, 589] on div "back to the hotel overview Dolomites – Sexten" at bounding box center [784, 762] width 1568 height 4159
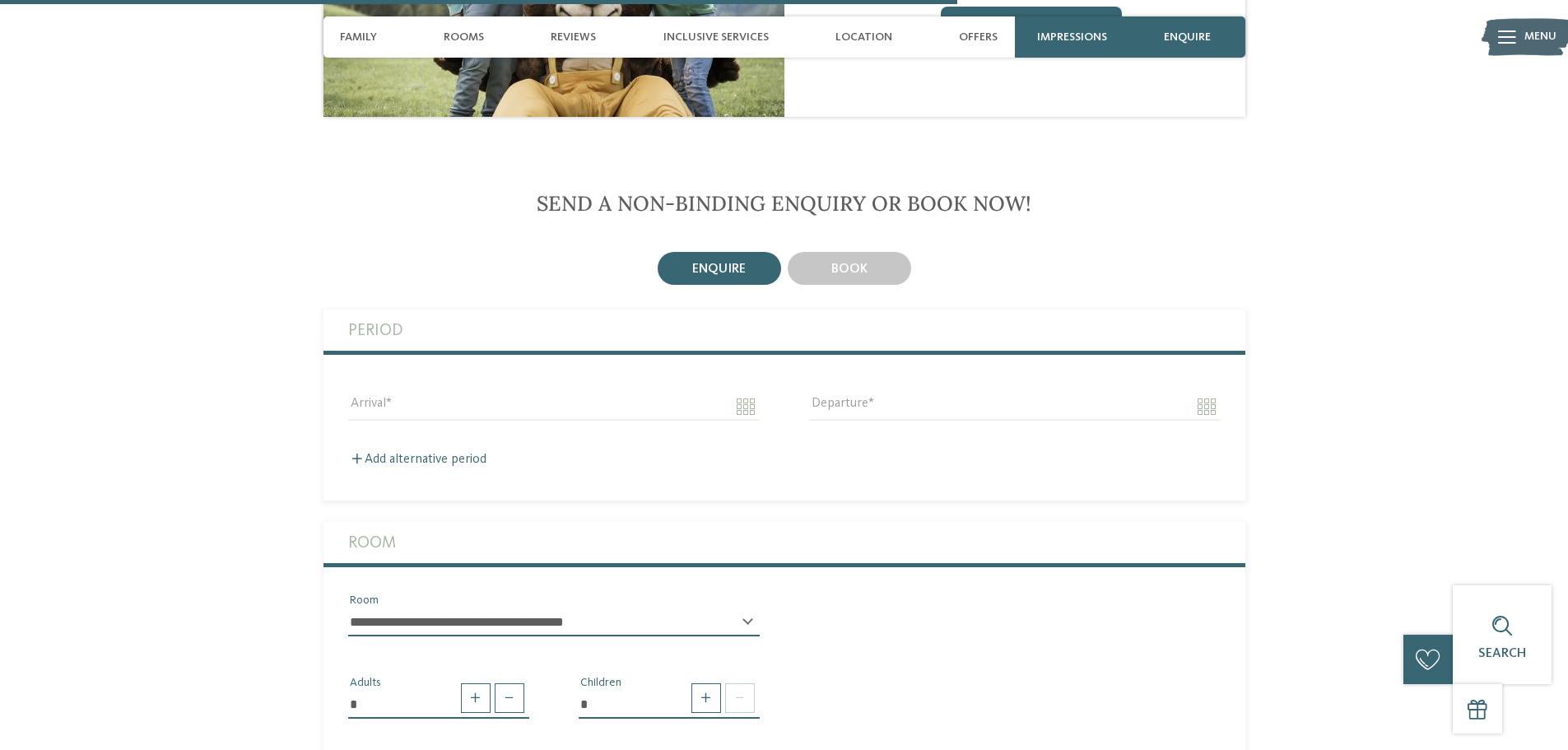
scroll to position [2718, 0]
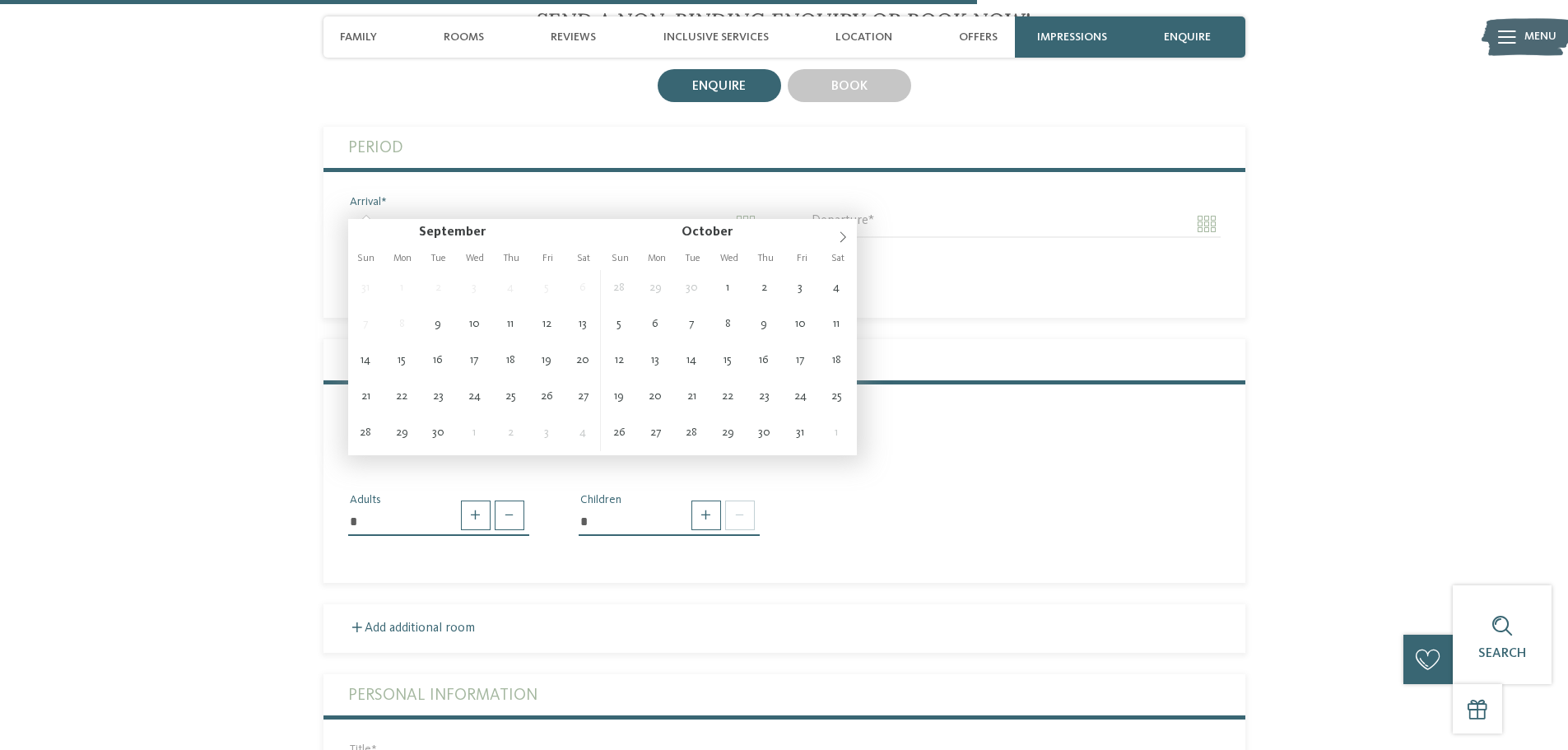
click at [477, 210] on input "Arrival" at bounding box center [553, 224] width 412 height 28
click at [837, 238] on icon at bounding box center [843, 237] width 12 height 12
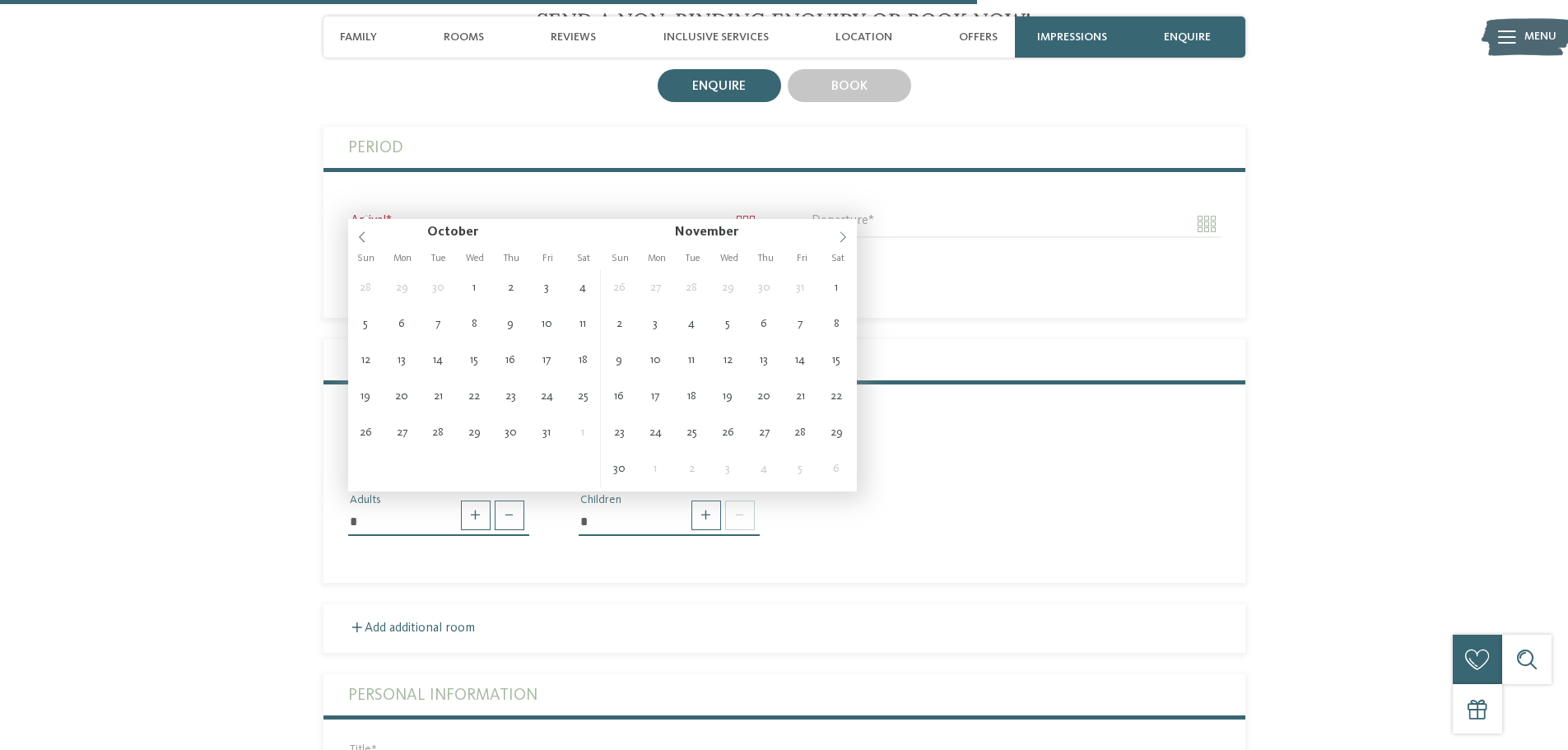
click at [837, 238] on icon at bounding box center [843, 237] width 12 height 12
type input "****"
click at [837, 238] on icon at bounding box center [843, 237] width 12 height 12
type input "****"
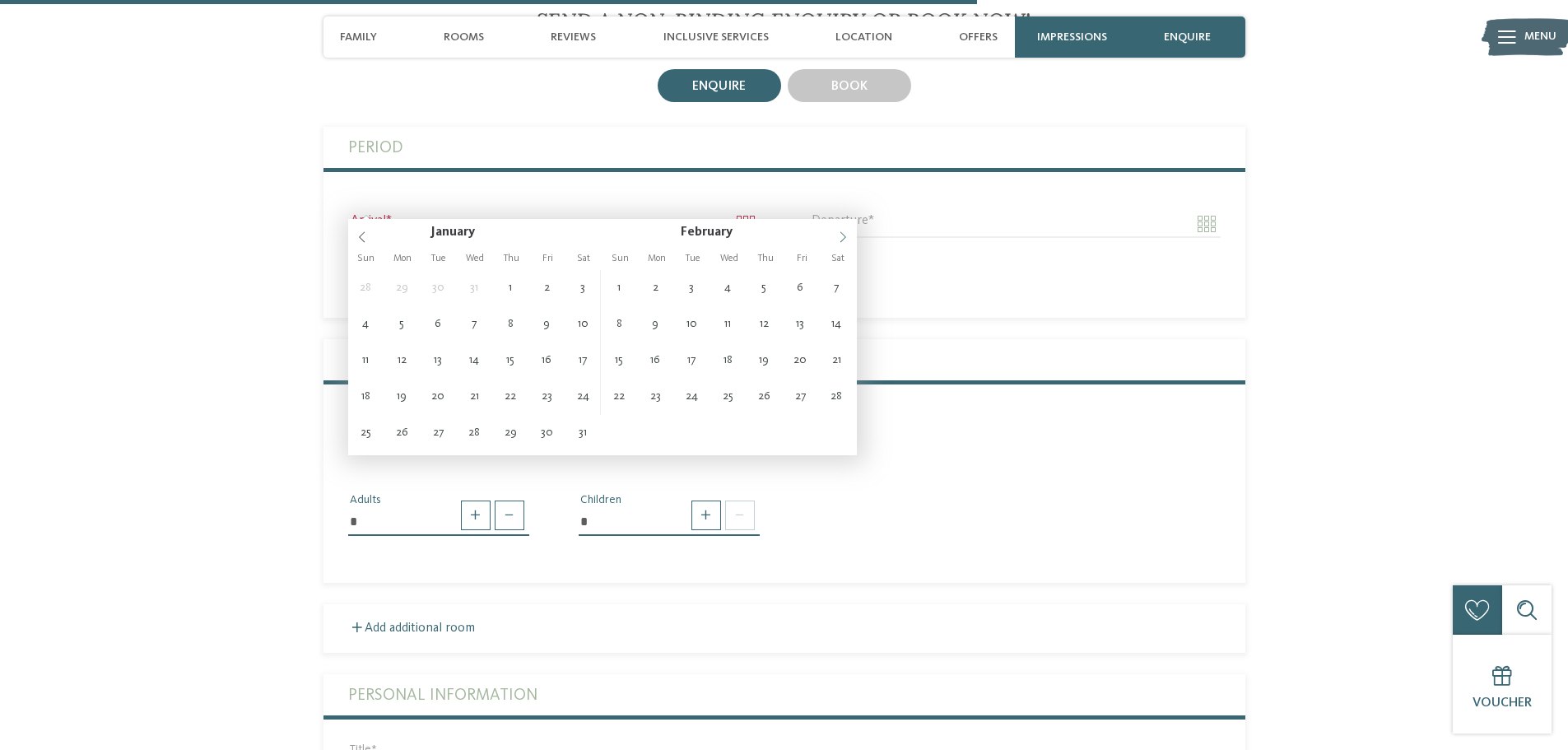
click at [849, 238] on span at bounding box center [843, 233] width 28 height 28
type input "**********"
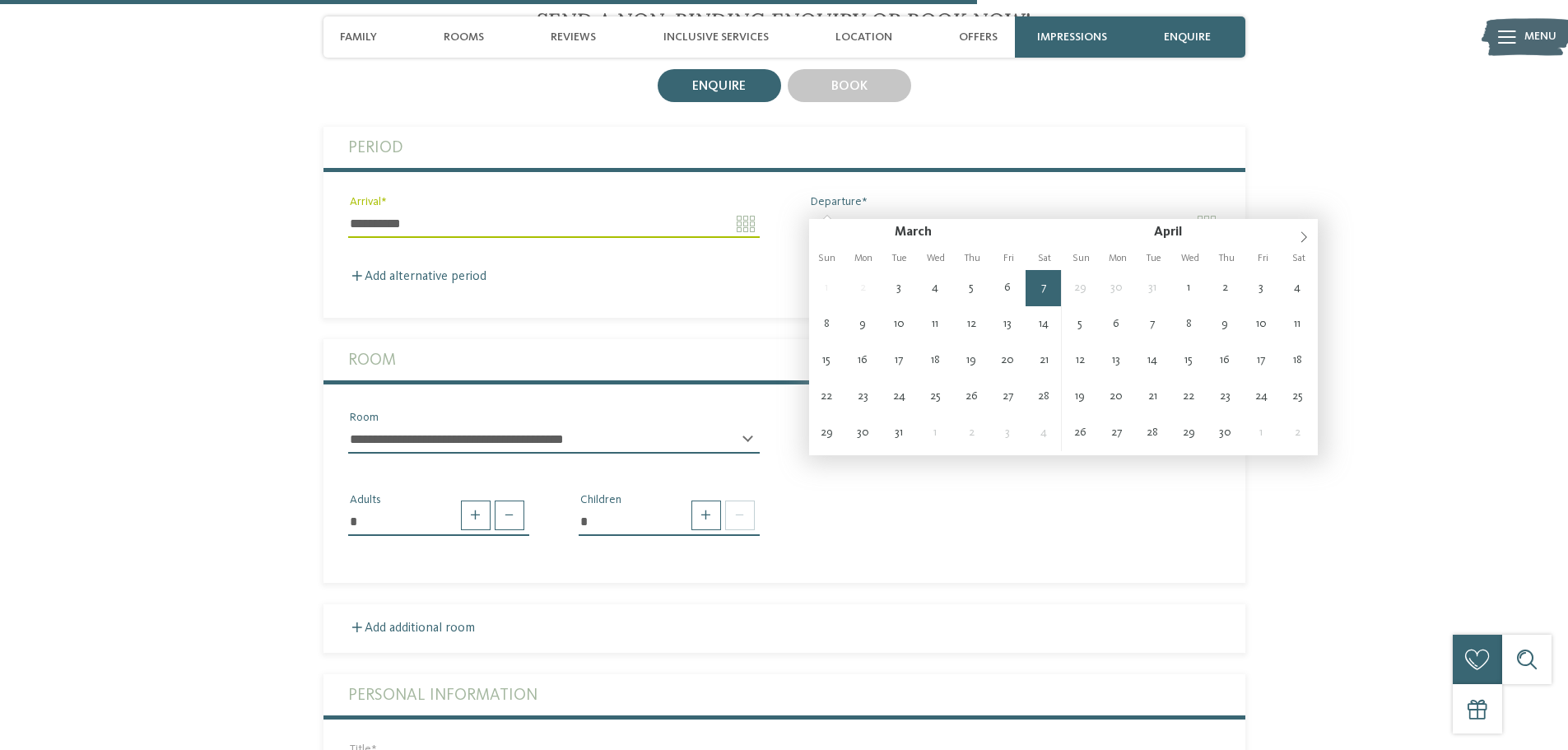
type input "**********"
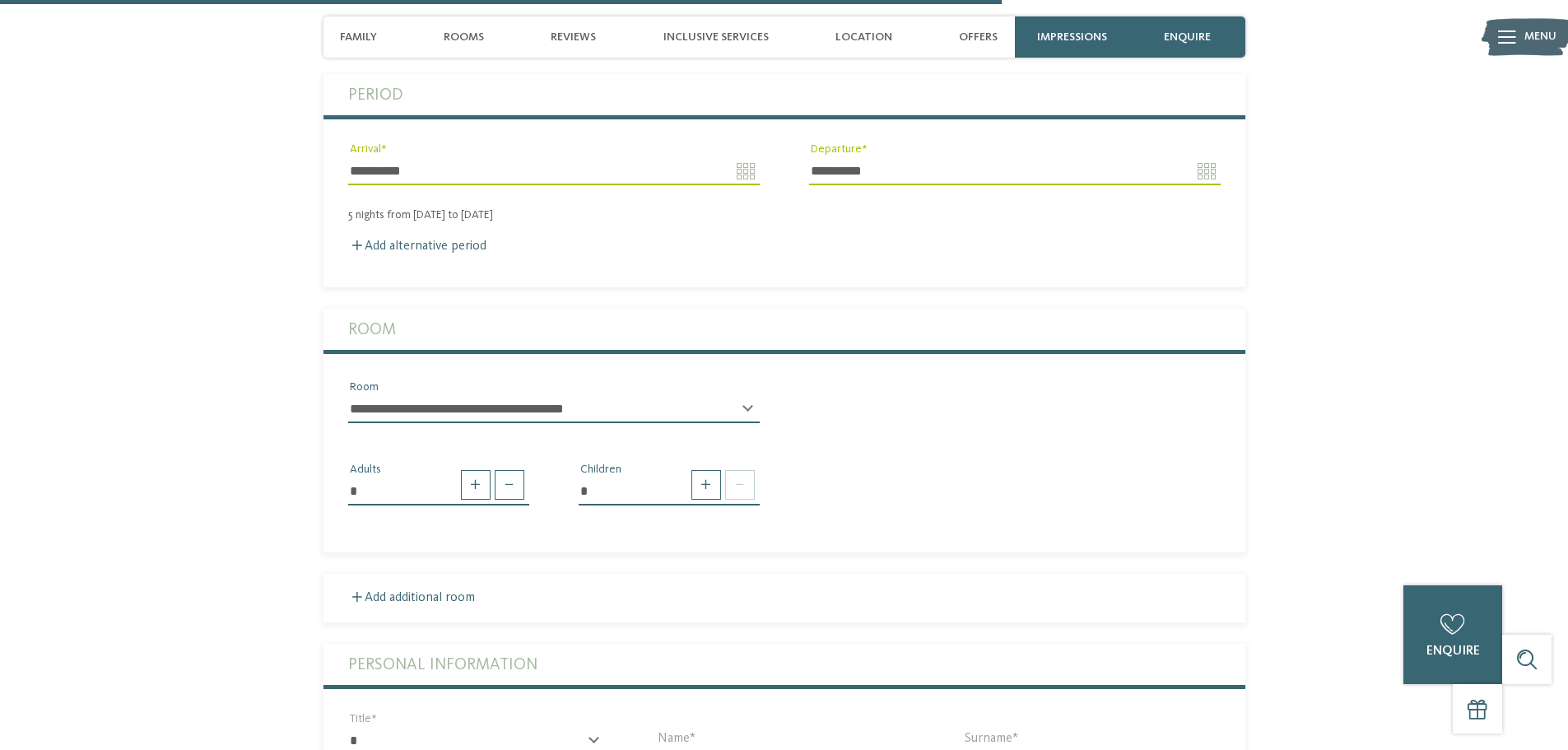
scroll to position [2800, 0]
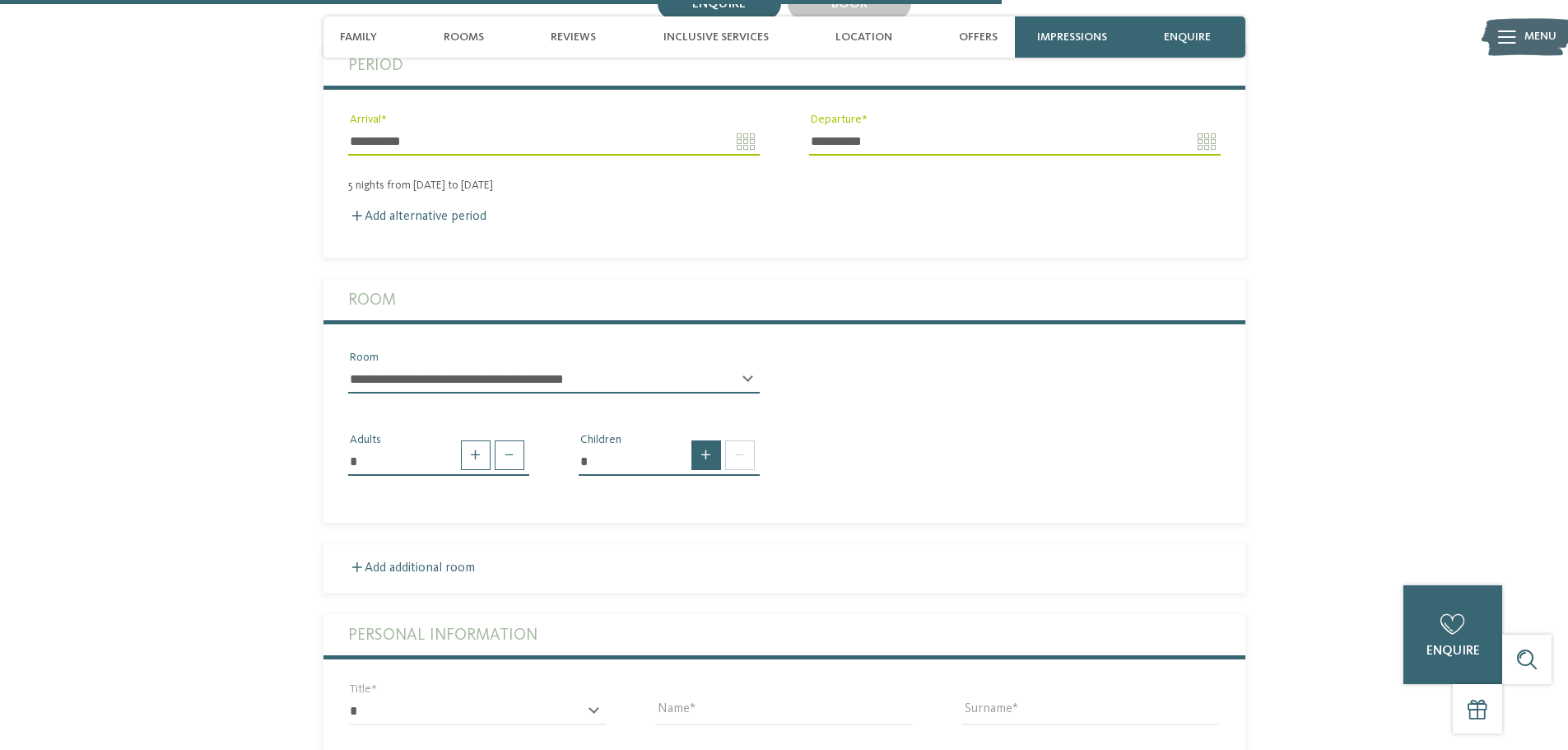
click at [706, 441] on span at bounding box center [706, 455] width 30 height 30
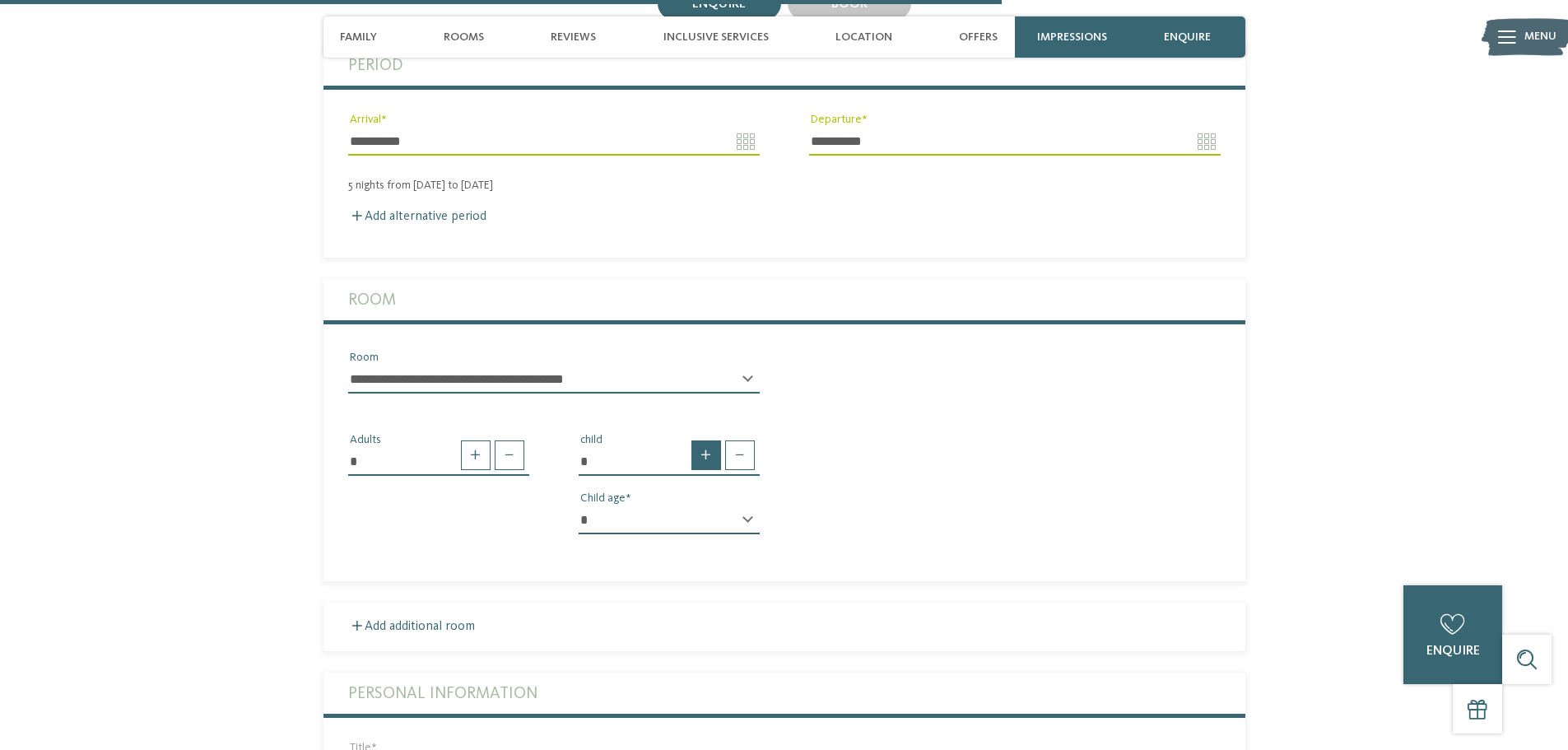
click at [706, 441] on span at bounding box center [706, 455] width 30 height 30
type input "*"
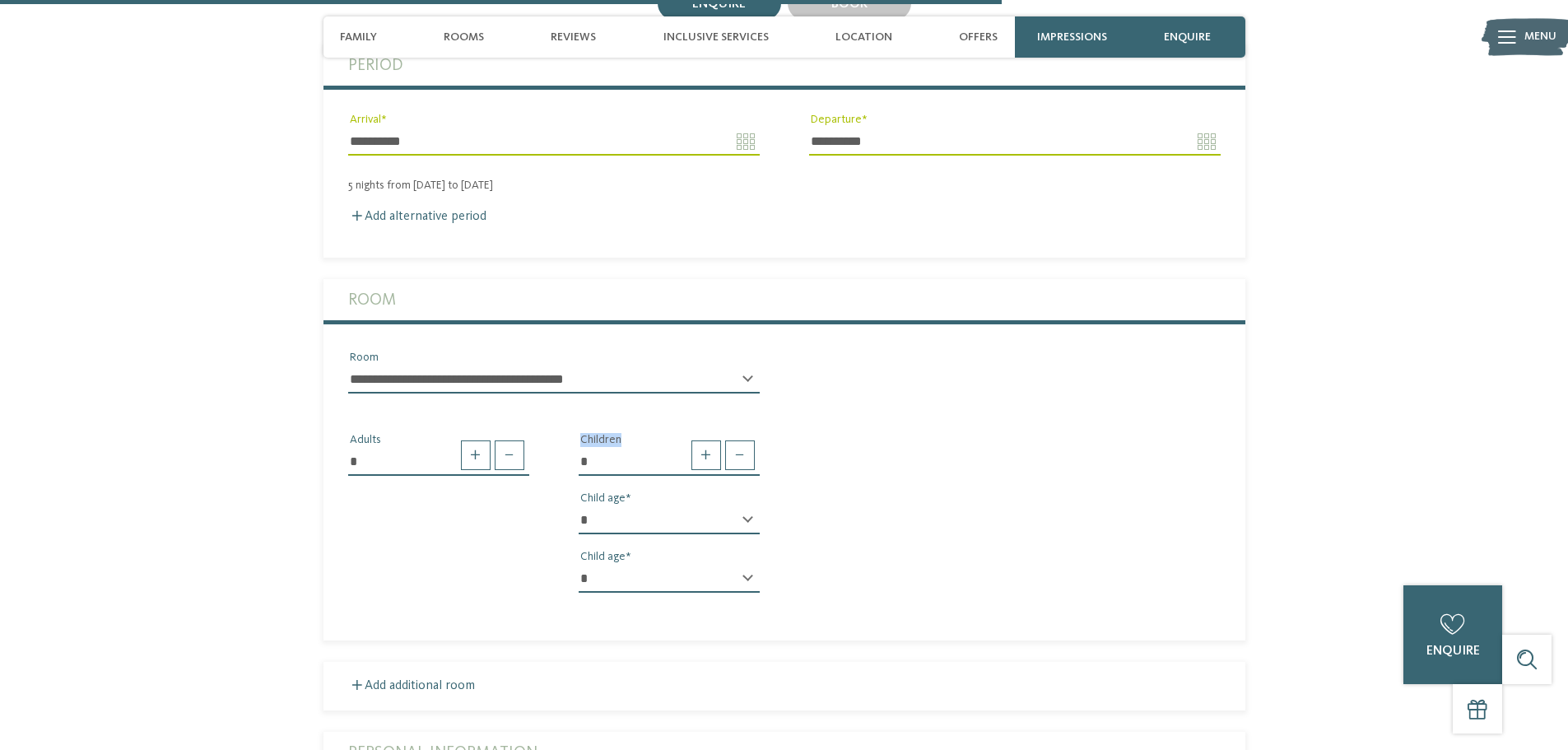
click at [737, 507] on select "* * * * * * * * * * * ** ** ** ** ** ** ** **" at bounding box center [668, 520] width 181 height 28
select select "*"
click at [578, 507] on select "* * * * * * * * * * * ** ** ** ** ** ** ** **" at bounding box center [668, 520] width 181 height 28
click at [636, 565] on select "* * * * * * * * * * * ** ** ** ** ** ** ** **" at bounding box center [668, 578] width 181 height 28
select select "*"
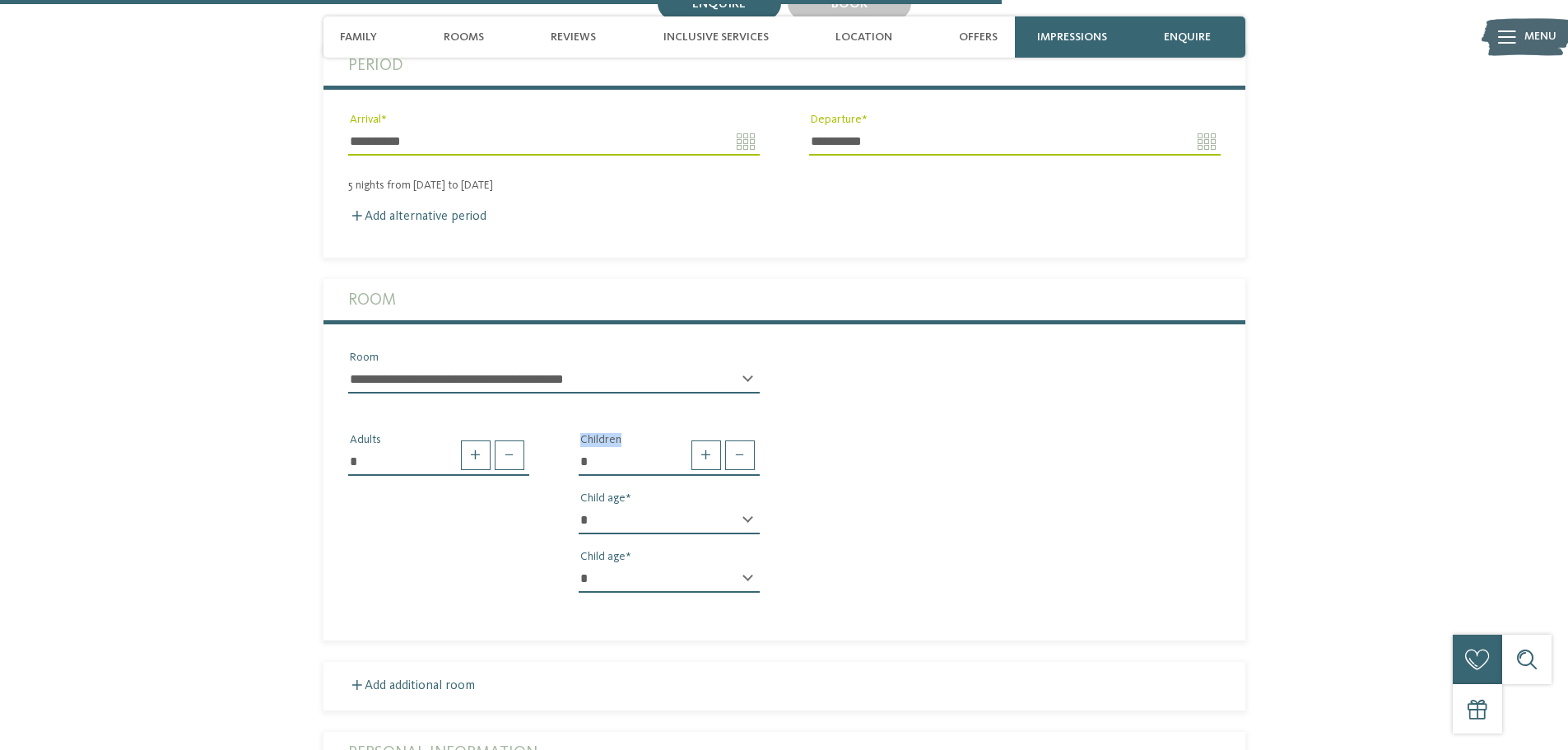
click at [578, 565] on select "* * * * * * * * * * * ** ** ** ** ** ** ** **" at bounding box center [668, 578] width 181 height 28
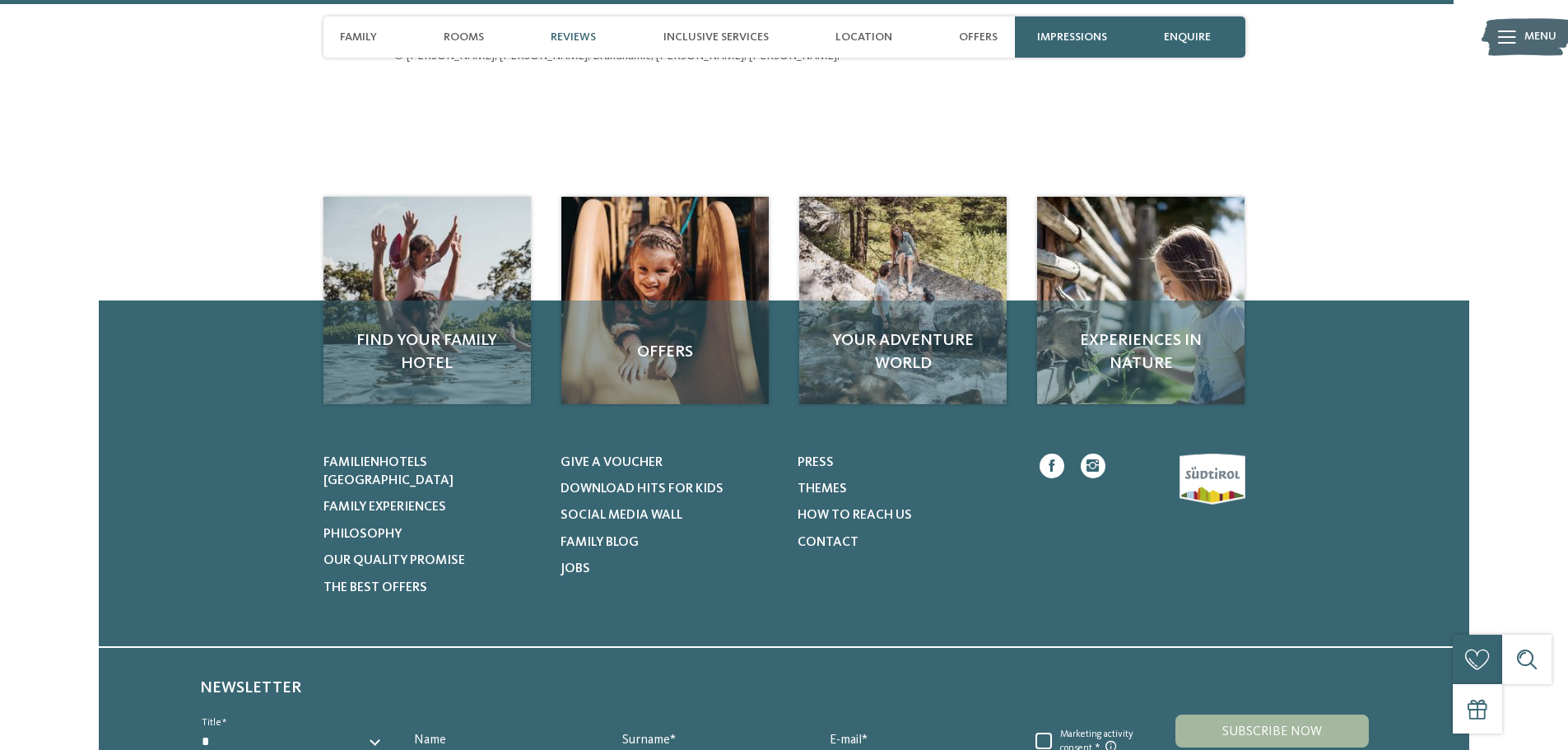
scroll to position [4364, 0]
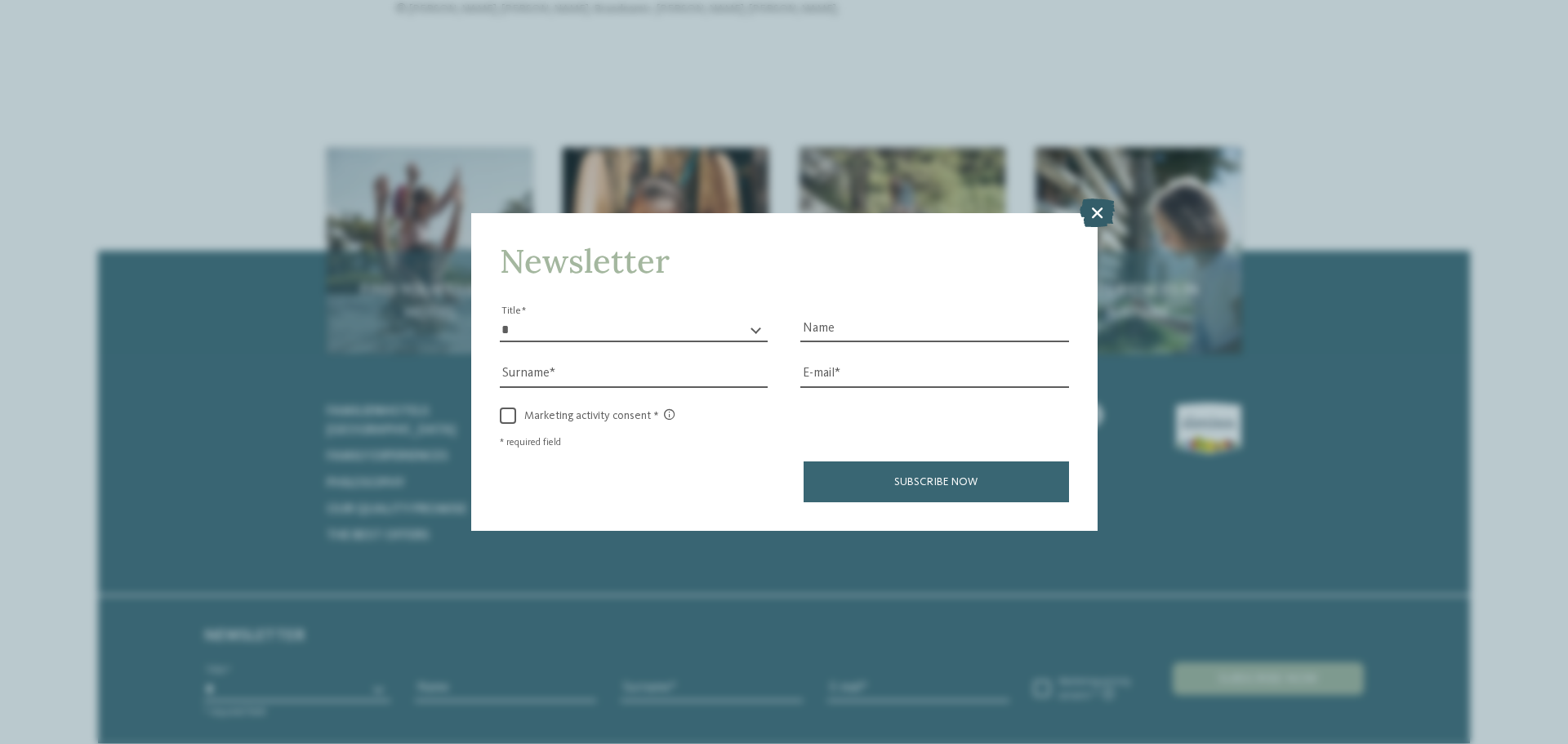
click at [1098, 214] on icon at bounding box center [1097, 213] width 36 height 29
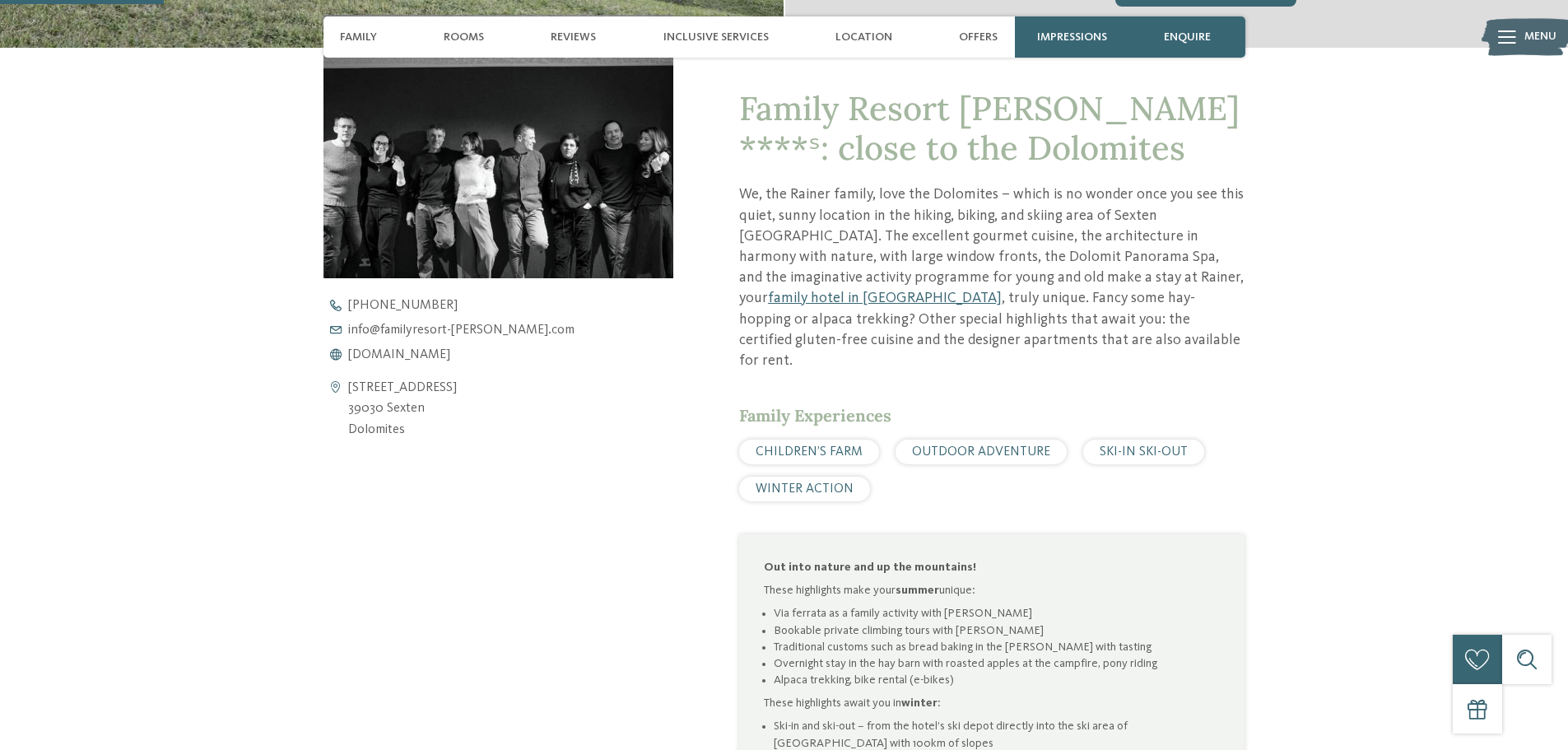
scroll to position [465, 0]
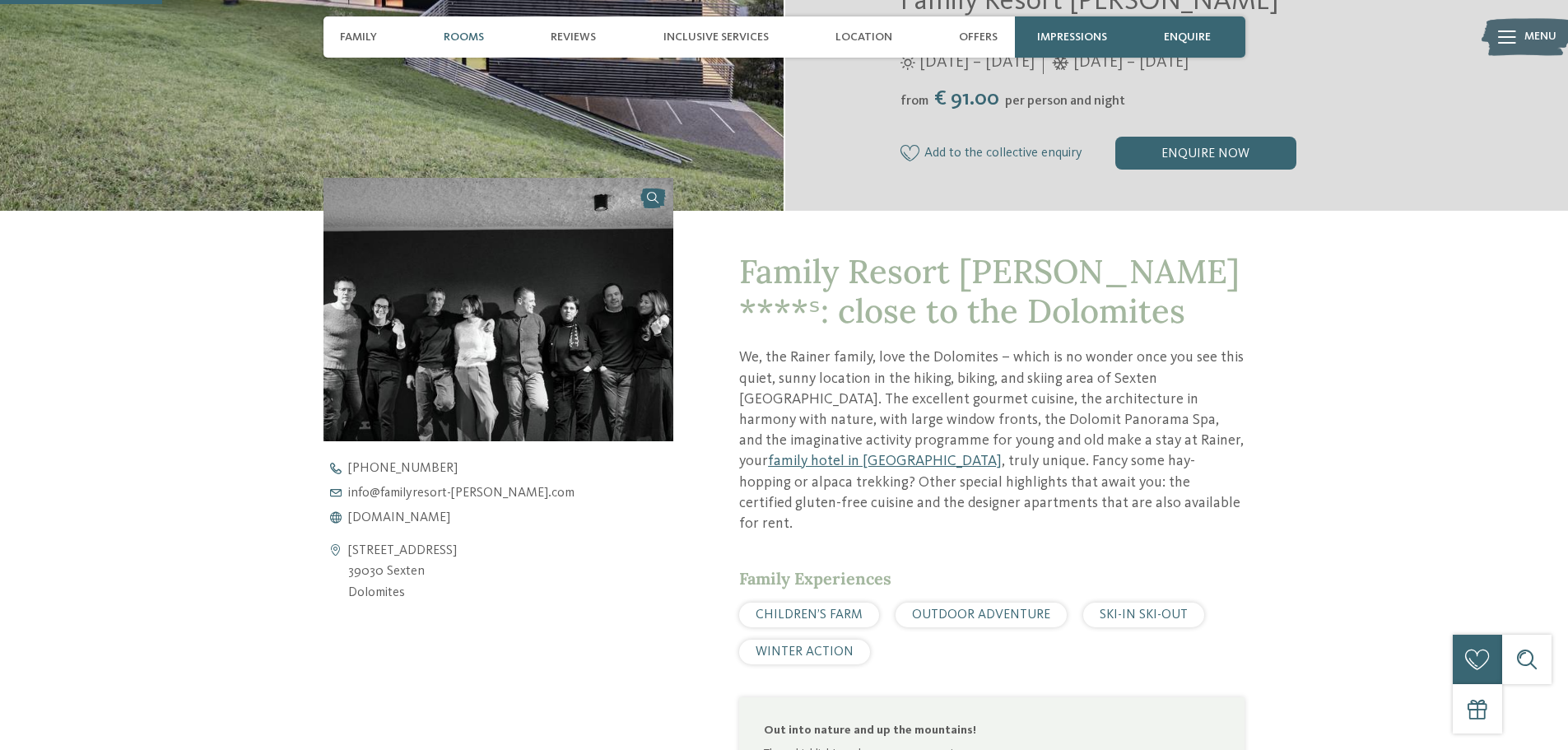
click at [481, 37] on span "Rooms" at bounding box center [464, 37] width 41 height 14
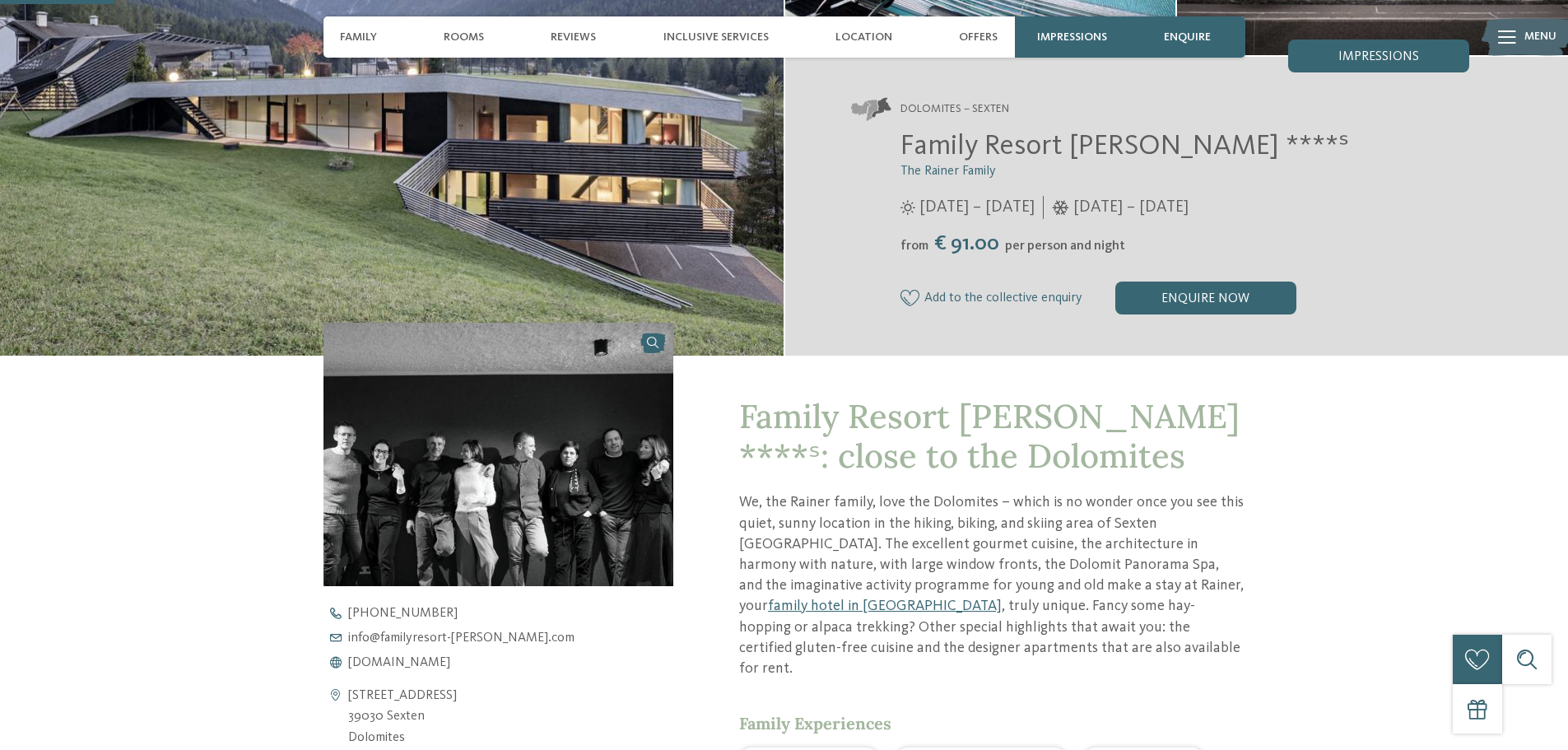
scroll to position [329, 0]
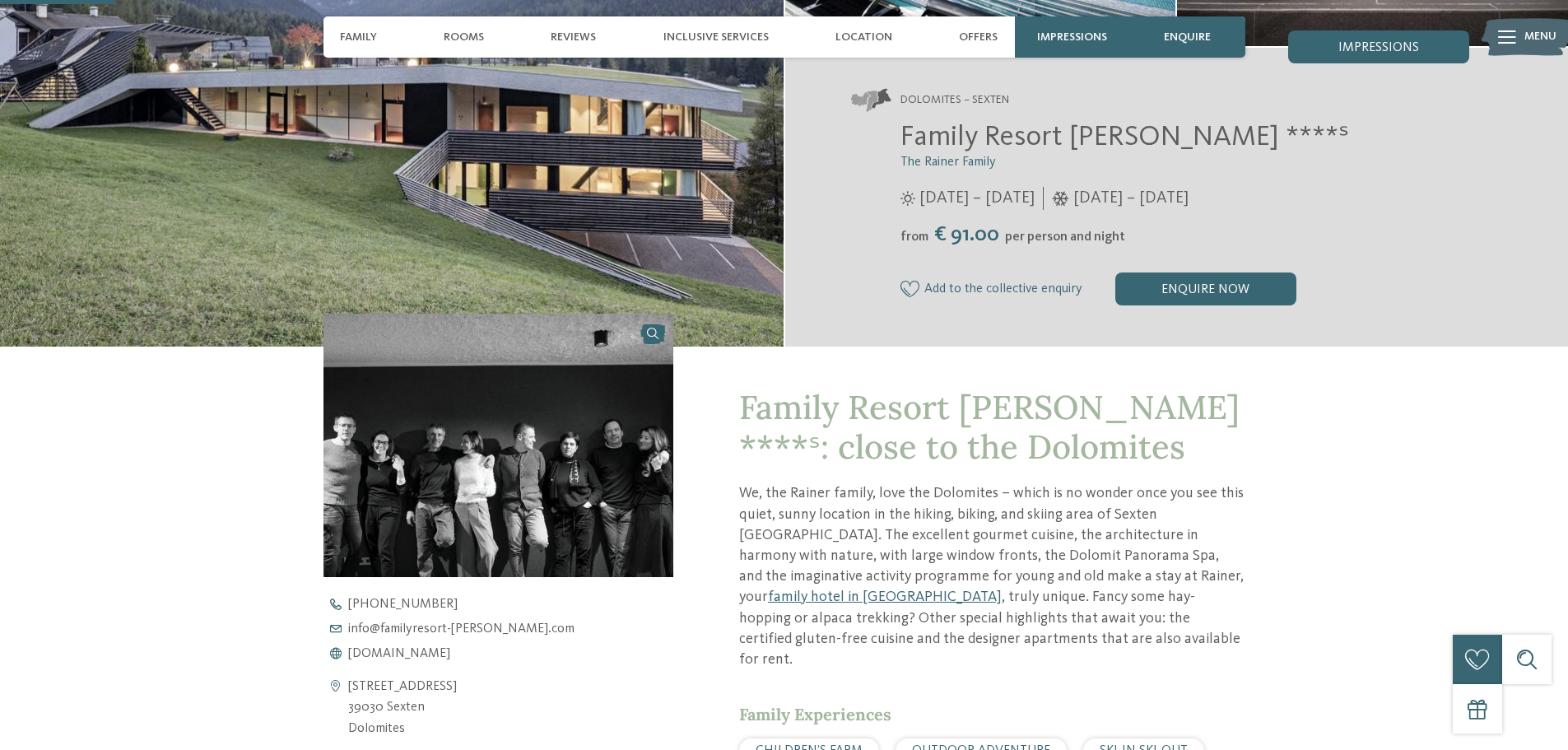
drag, startPoint x: 1006, startPoint y: 238, endPoint x: 1139, endPoint y: 238, distance: 133.0
click at [1139, 238] on div "from € 91.00 per person and night" at bounding box center [1185, 234] width 569 height 25
drag, startPoint x: 910, startPoint y: 234, endPoint x: 1030, endPoint y: 234, distance: 120.0
click at [1030, 234] on div "from € 91.00 per person and night" at bounding box center [1185, 234] width 569 height 25
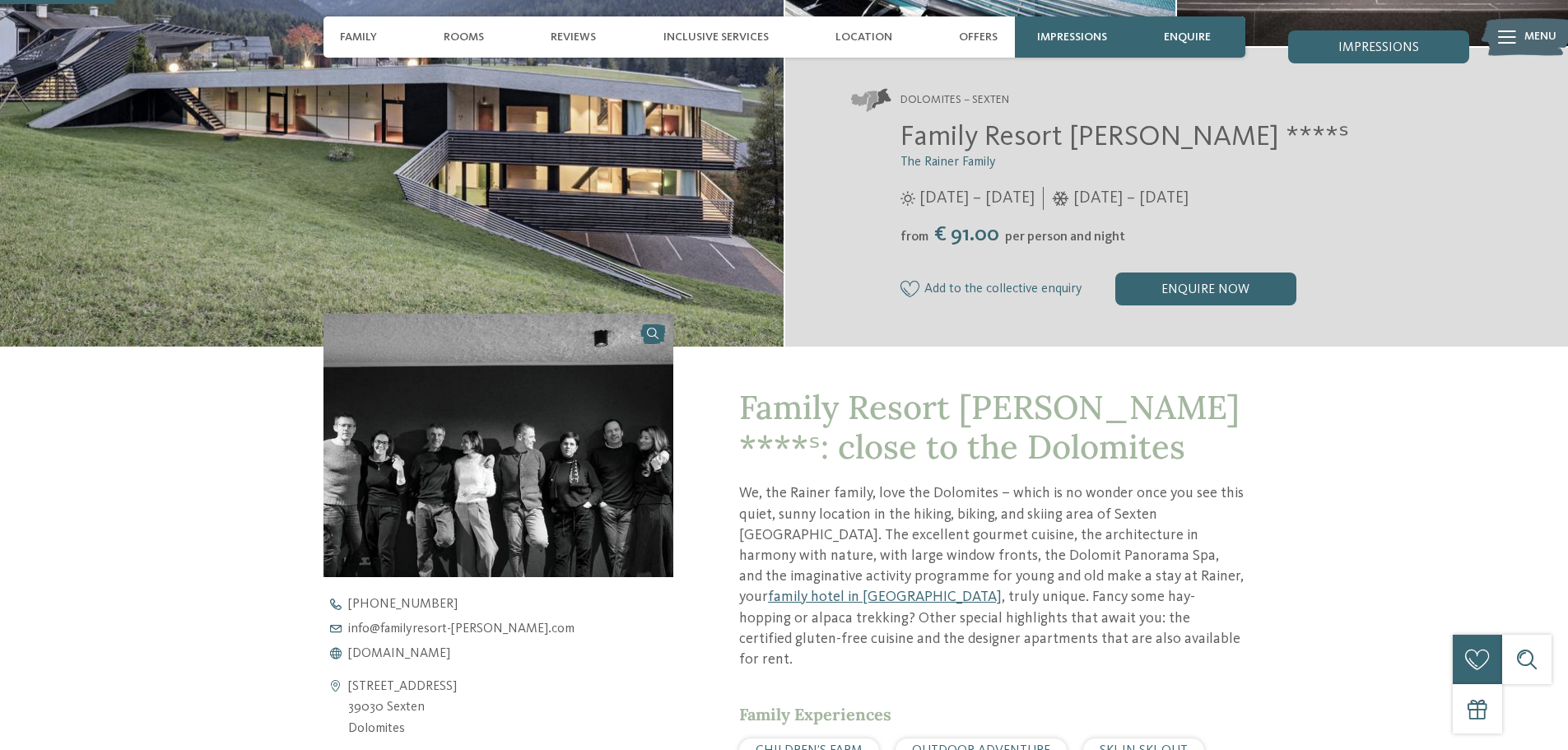
click at [1030, 234] on span "per person and night" at bounding box center [1065, 237] width 120 height 14
drag, startPoint x: 903, startPoint y: 138, endPoint x: 1141, endPoint y: 141, distance: 238.0
click at [1141, 141] on span "Family Resort Rainer ****ˢ" at bounding box center [1124, 138] width 448 height 29
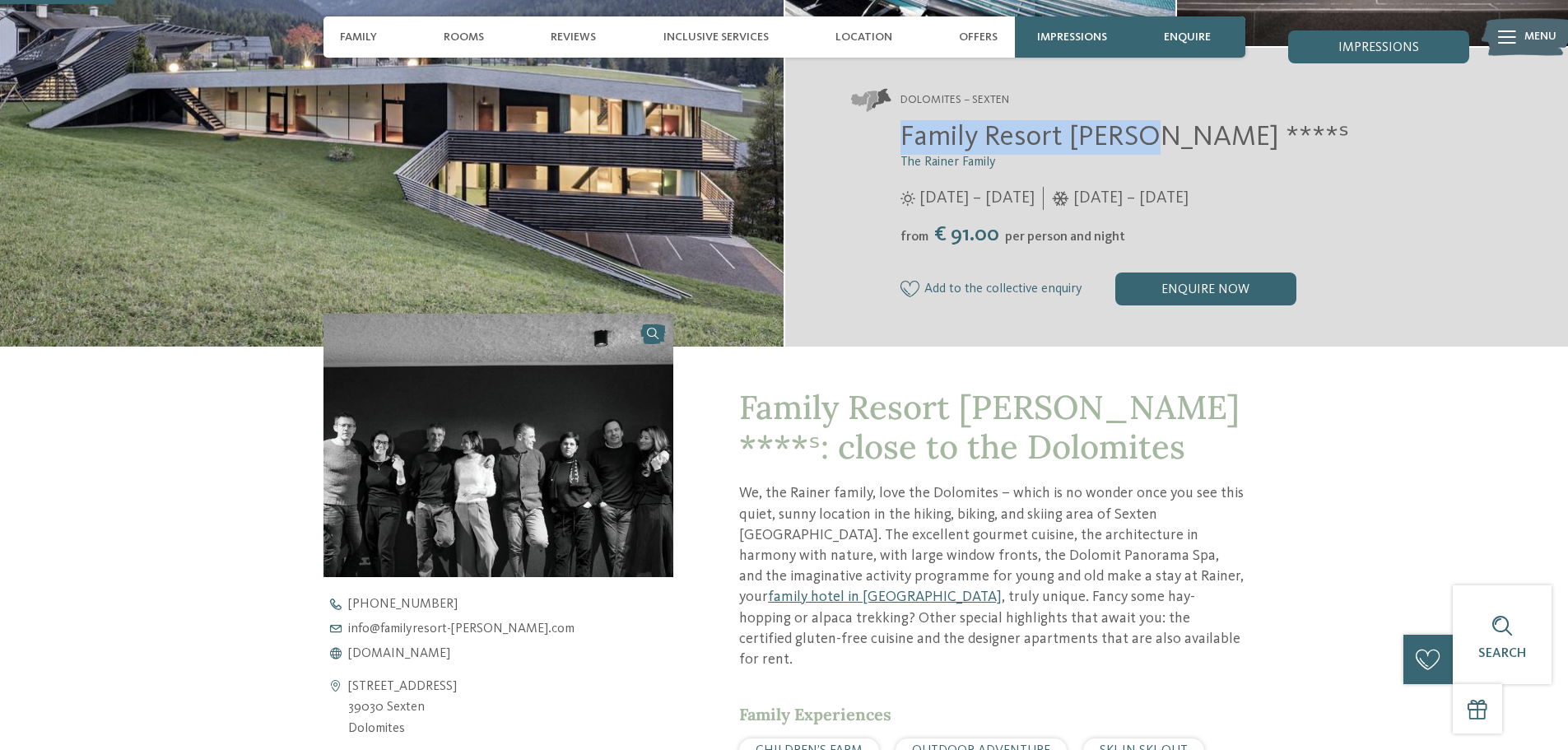
copy span "Family Resort Rainer"
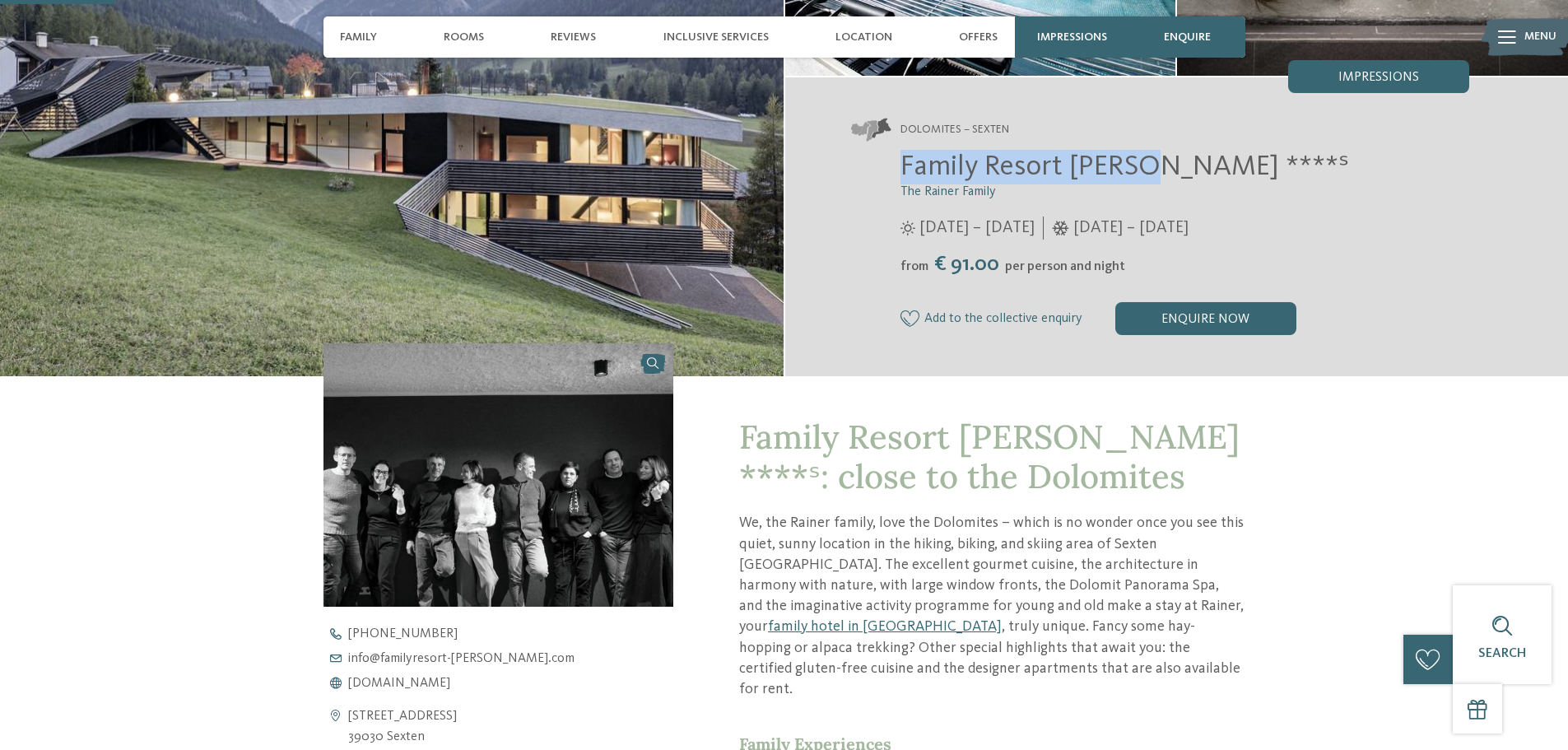
scroll to position [0, 0]
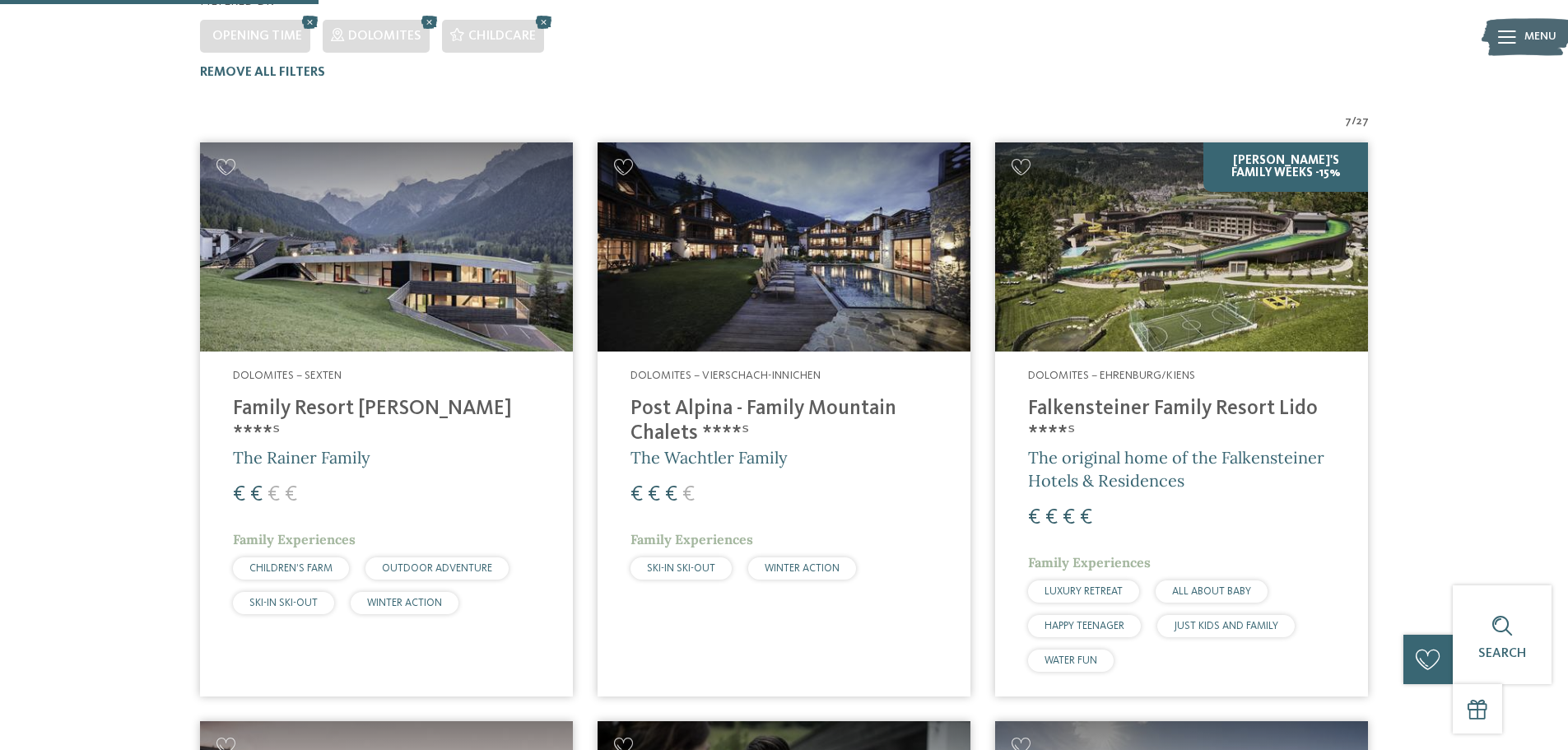
drag, startPoint x: 785, startPoint y: 251, endPoint x: 1458, endPoint y: 422, distance: 694.4
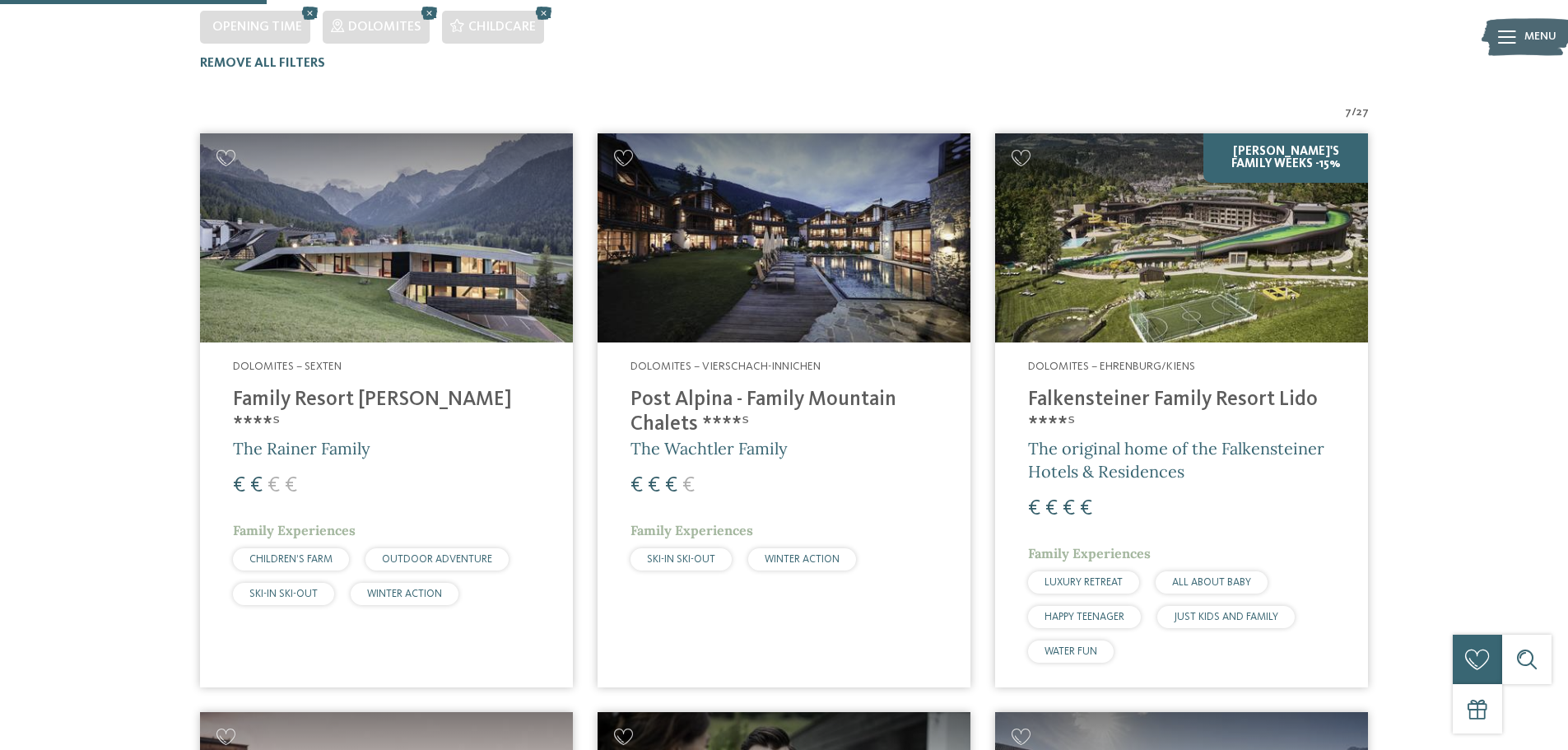
scroll to position [419, 0]
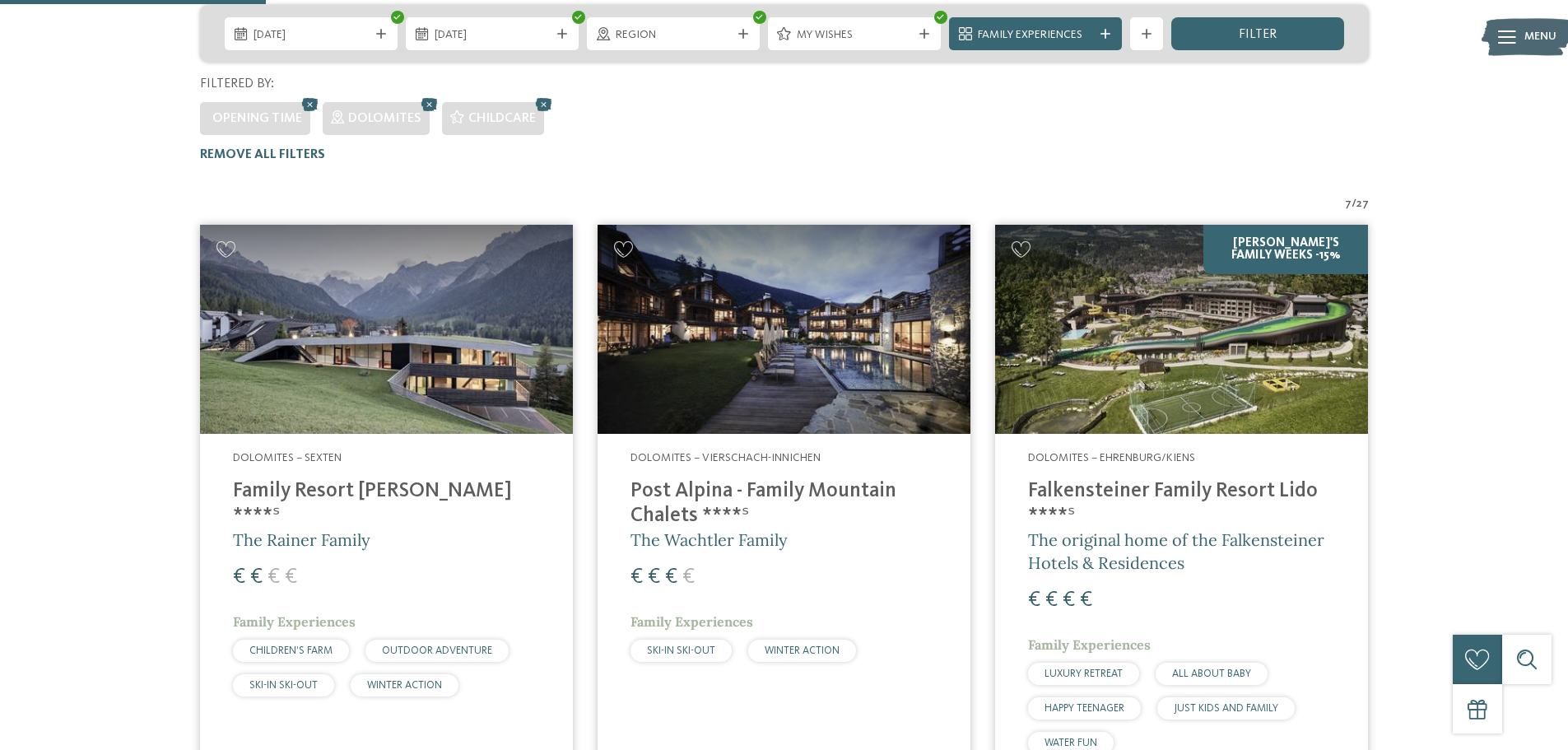
drag, startPoint x: 363, startPoint y: 270, endPoint x: 412, endPoint y: 270, distance: 49.0
click at [363, 270] on img at bounding box center [386, 329] width 373 height 210
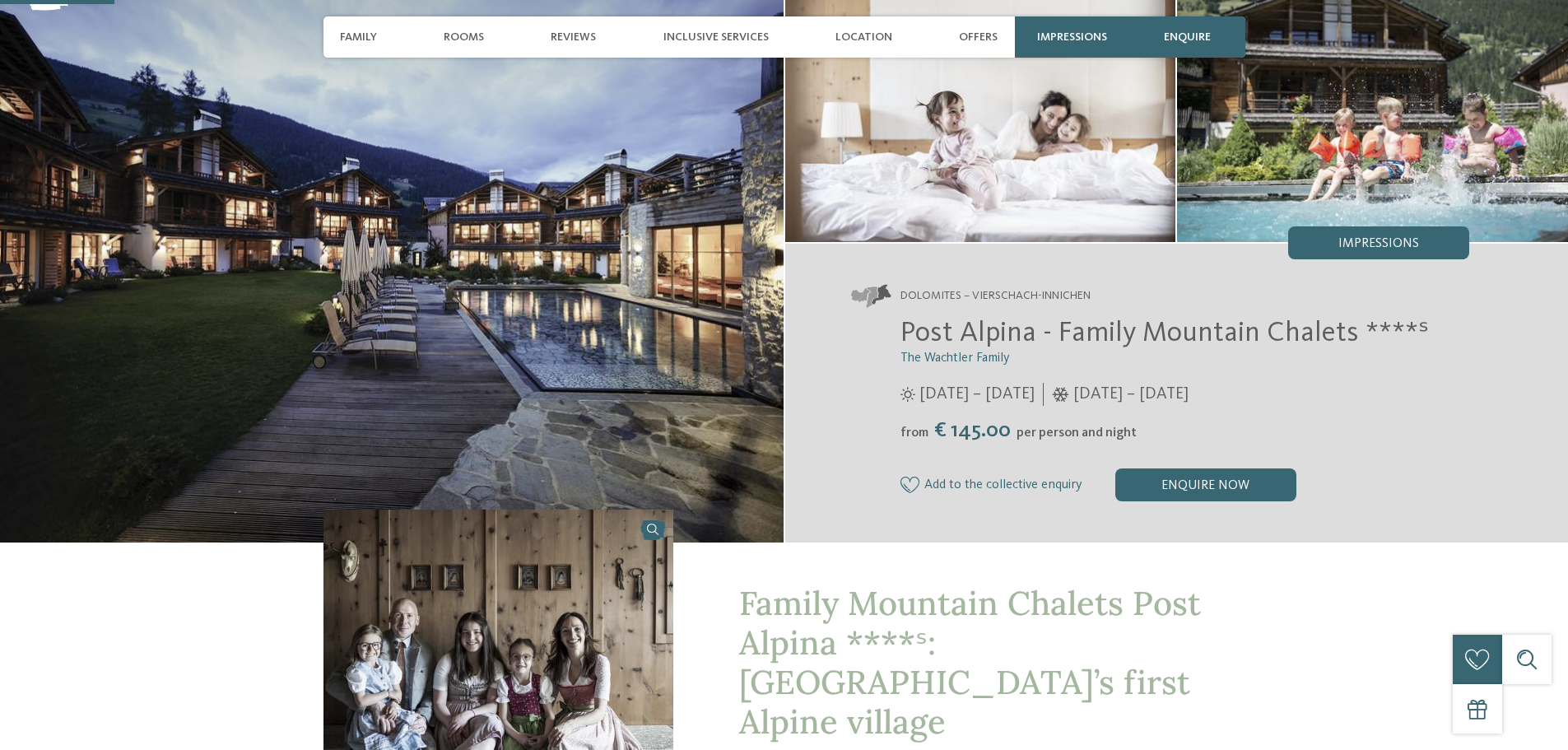
scroll to position [412, 0]
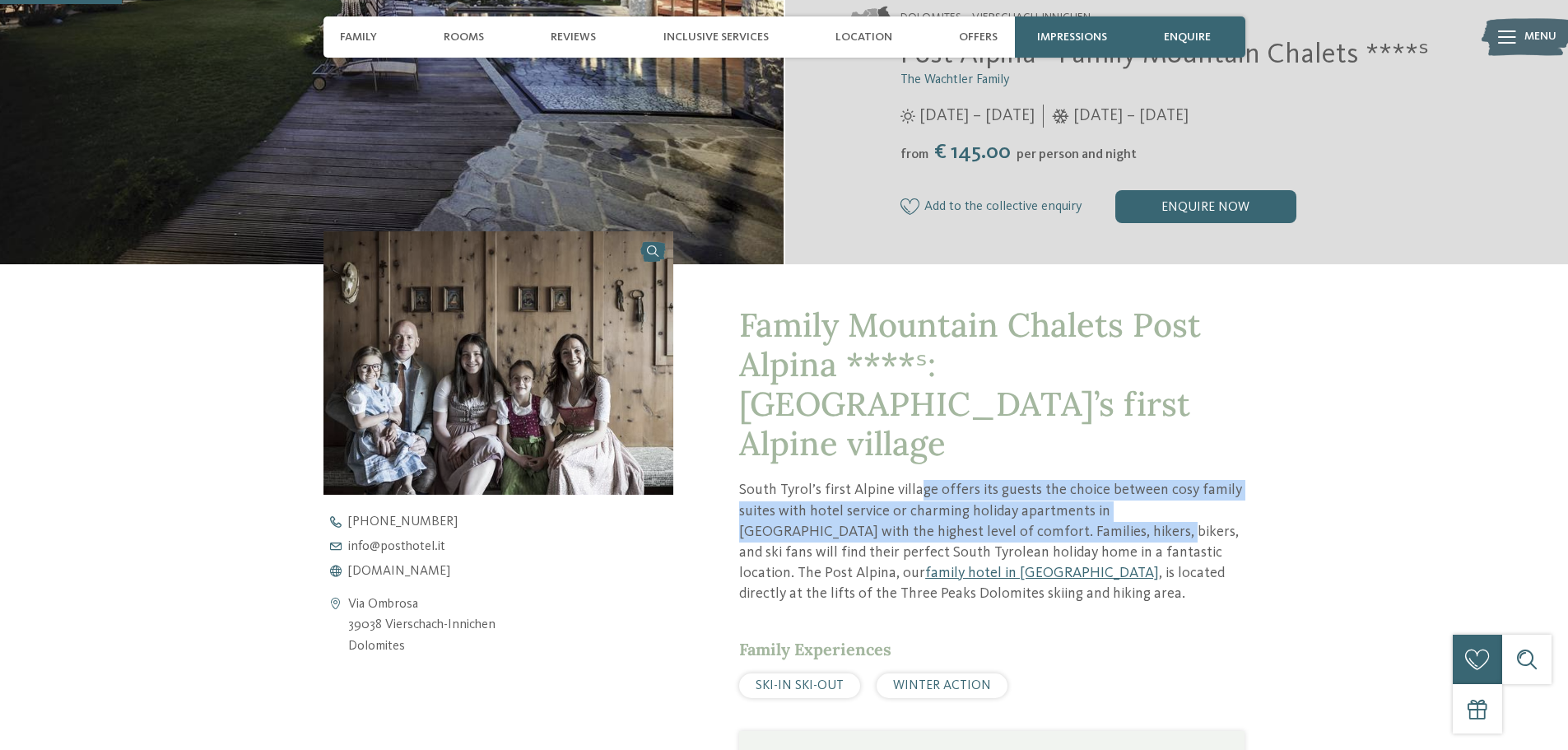
drag, startPoint x: 918, startPoint y: 453, endPoint x: 1047, endPoint y: 490, distance: 134.2
click at [1047, 490] on p "South Tyrol’s first Alpine village offers its guests the choice between cosy fa…" at bounding box center [992, 542] width 506 height 124
drag, startPoint x: 826, startPoint y: 474, endPoint x: 1087, endPoint y: 501, distance: 262.4
click at [1087, 501] on p "South Tyrol’s first Alpine village offers its guests the choice between cosy fa…" at bounding box center [992, 542] width 506 height 124
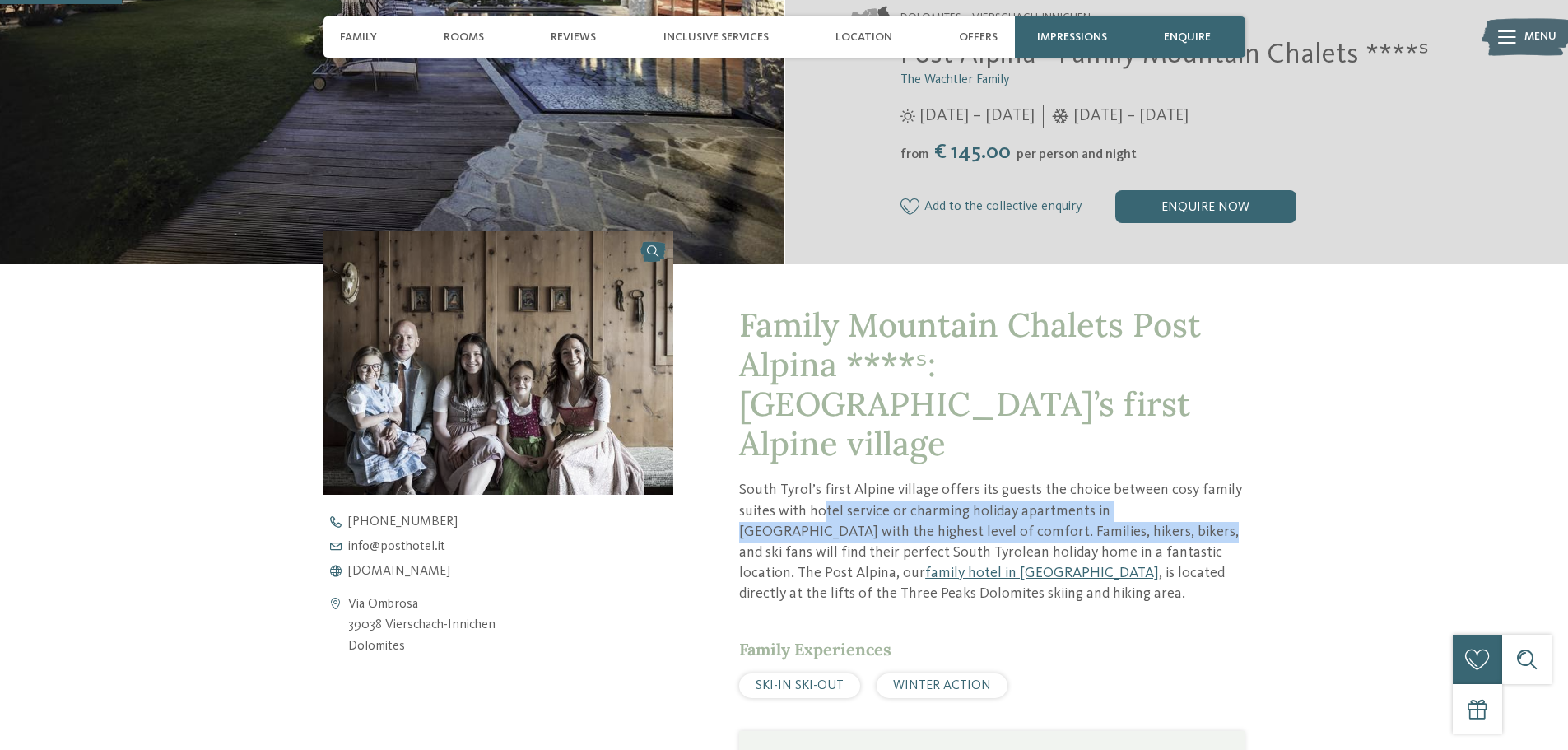
click at [1087, 501] on p "South Tyrol’s first Alpine village offers its guests the choice between cosy fa…" at bounding box center [992, 542] width 506 height 124
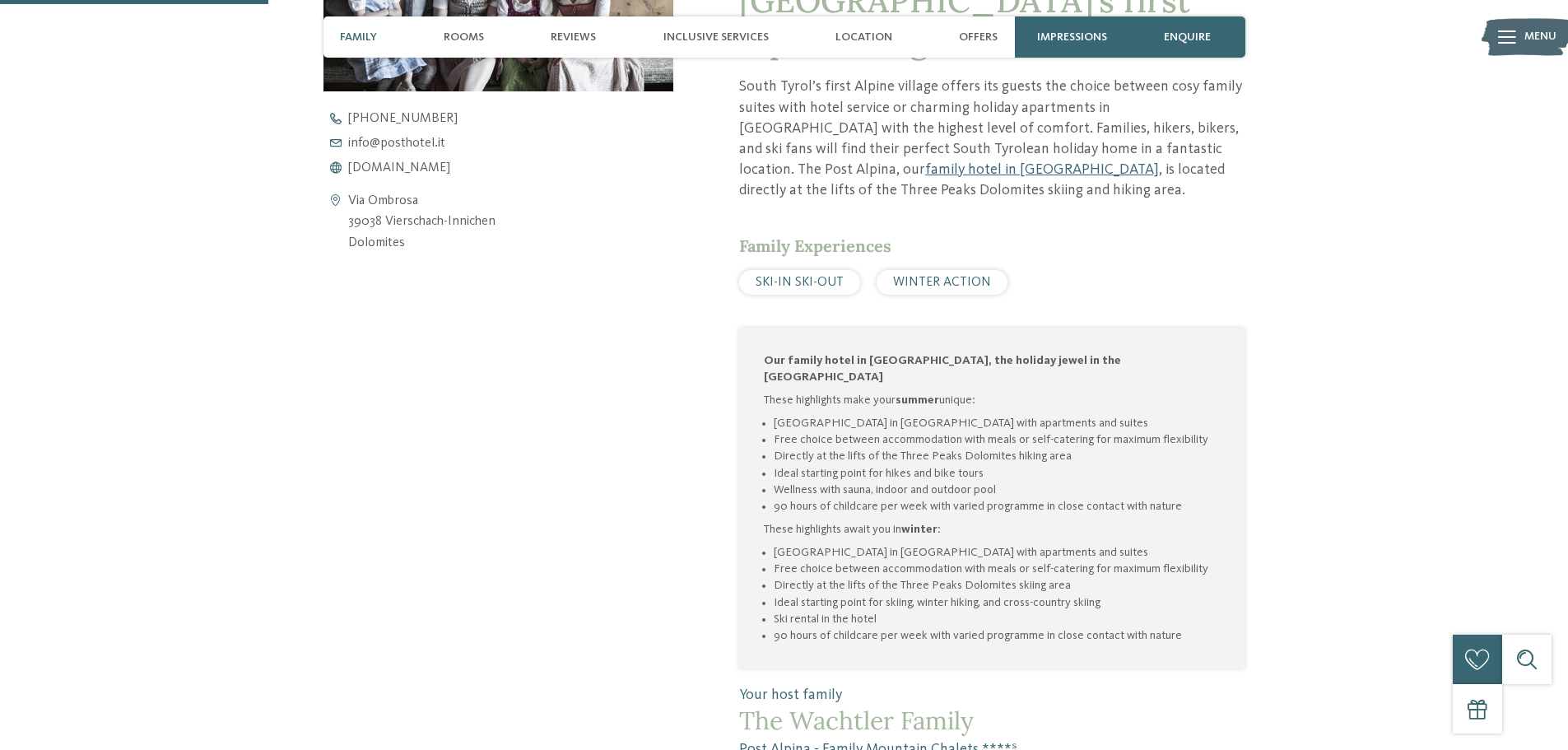
scroll to position [906, 0]
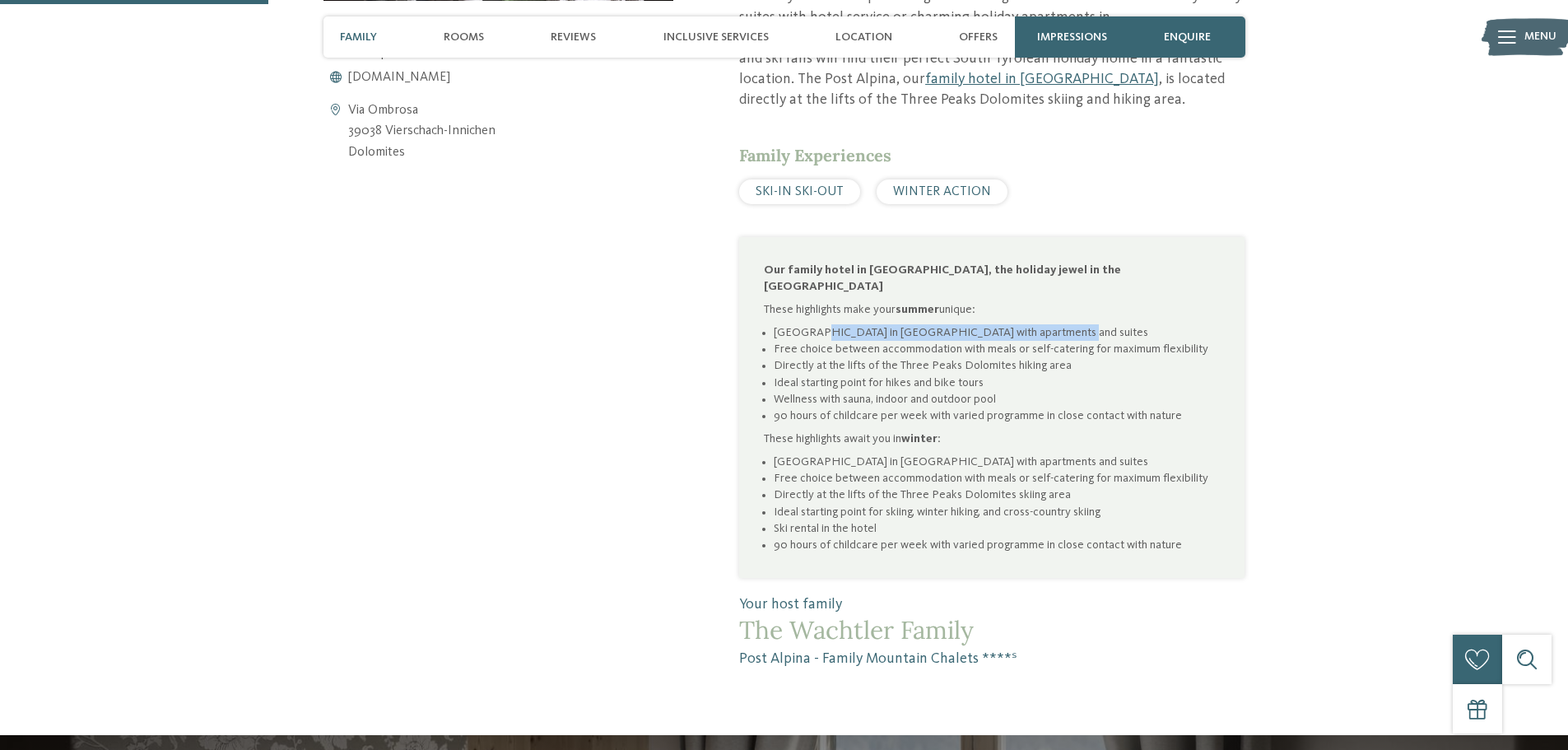
drag, startPoint x: 811, startPoint y: 279, endPoint x: 1038, endPoint y: 277, distance: 227.0
click at [1038, 325] on li "[GEOGRAPHIC_DATA] in [GEOGRAPHIC_DATA] with apartments and suites" at bounding box center [997, 332] width 446 height 16
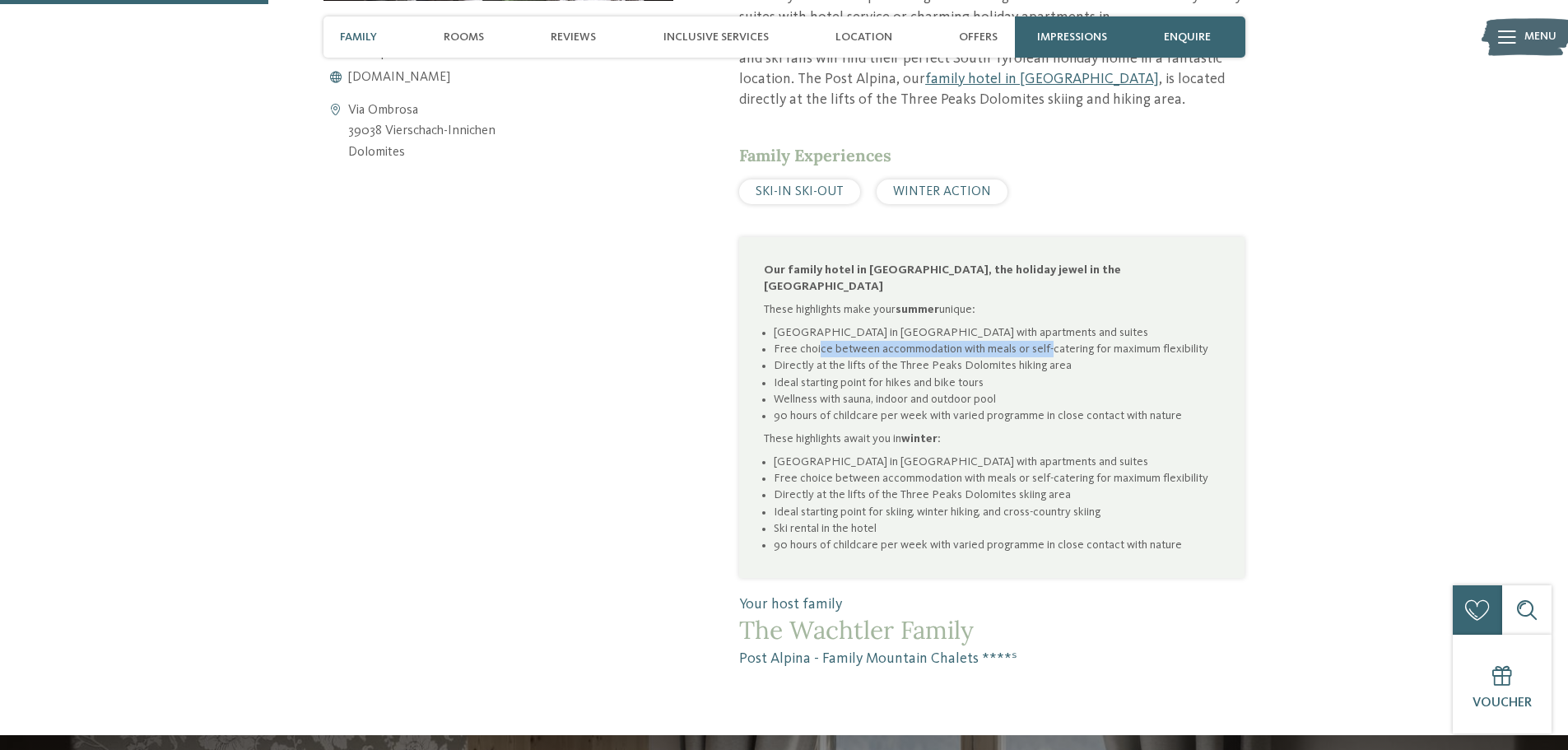
drag, startPoint x: 819, startPoint y: 294, endPoint x: 1049, endPoint y: 294, distance: 230.0
click at [1049, 341] on li "Free choice between accommodation with meals or self-catering for maximum flexi…" at bounding box center [997, 349] width 446 height 16
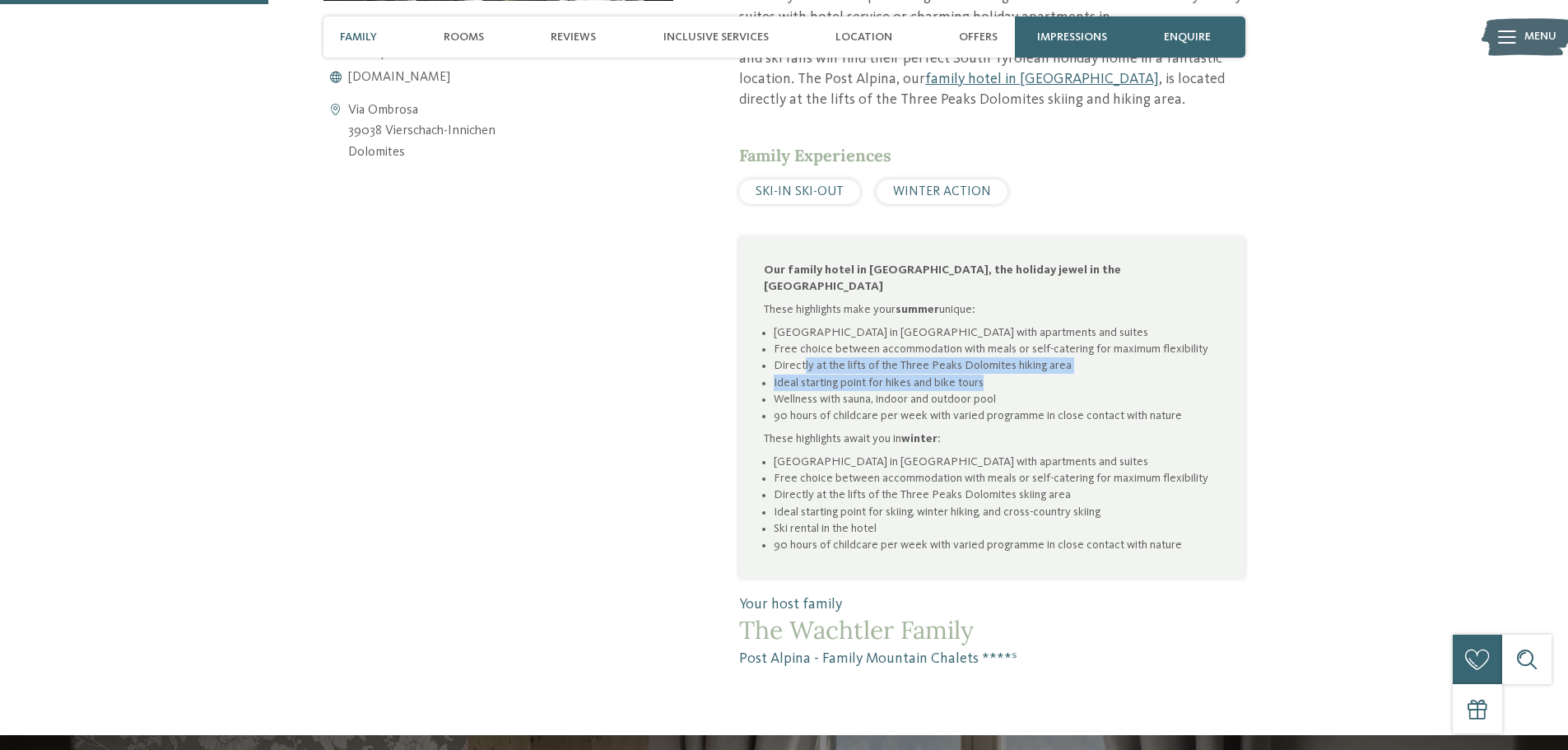
drag, startPoint x: 804, startPoint y: 311, endPoint x: 1043, endPoint y: 327, distance: 239.5
click at [1043, 327] on ul "[GEOGRAPHIC_DATA] in [GEOGRAPHIC_DATA] with apartments and suites Free choice b…" at bounding box center [992, 374] width 456 height 100
click at [1043, 375] on li "Ideal starting point for hikes and bike tours" at bounding box center [997, 383] width 446 height 16
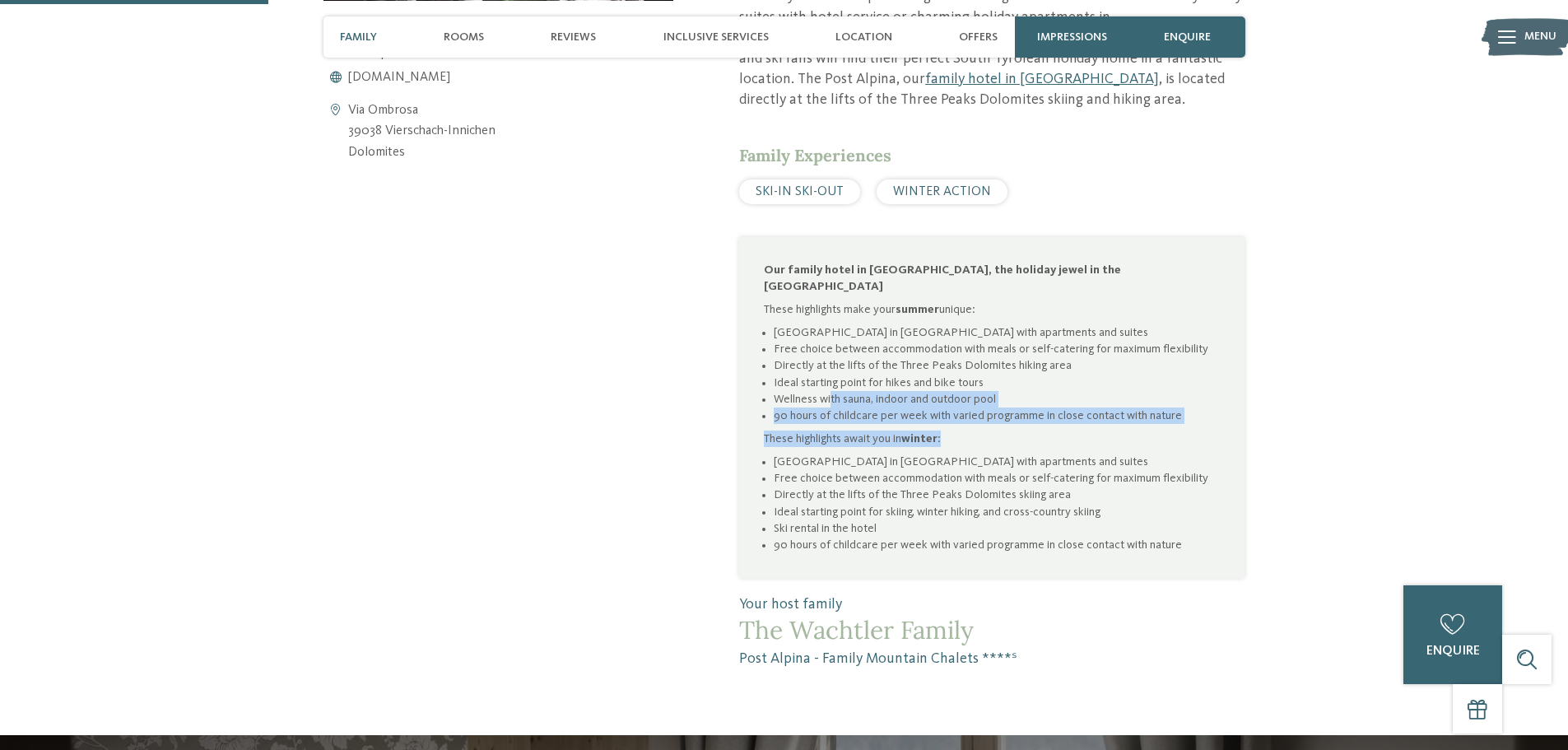
drag, startPoint x: 832, startPoint y: 341, endPoint x: 1072, endPoint y: 372, distance: 242.0
click at [1072, 372] on div "Our family hotel in [GEOGRAPHIC_DATA], the holiday jewel in the Dolomites These…" at bounding box center [992, 408] width 456 height 293
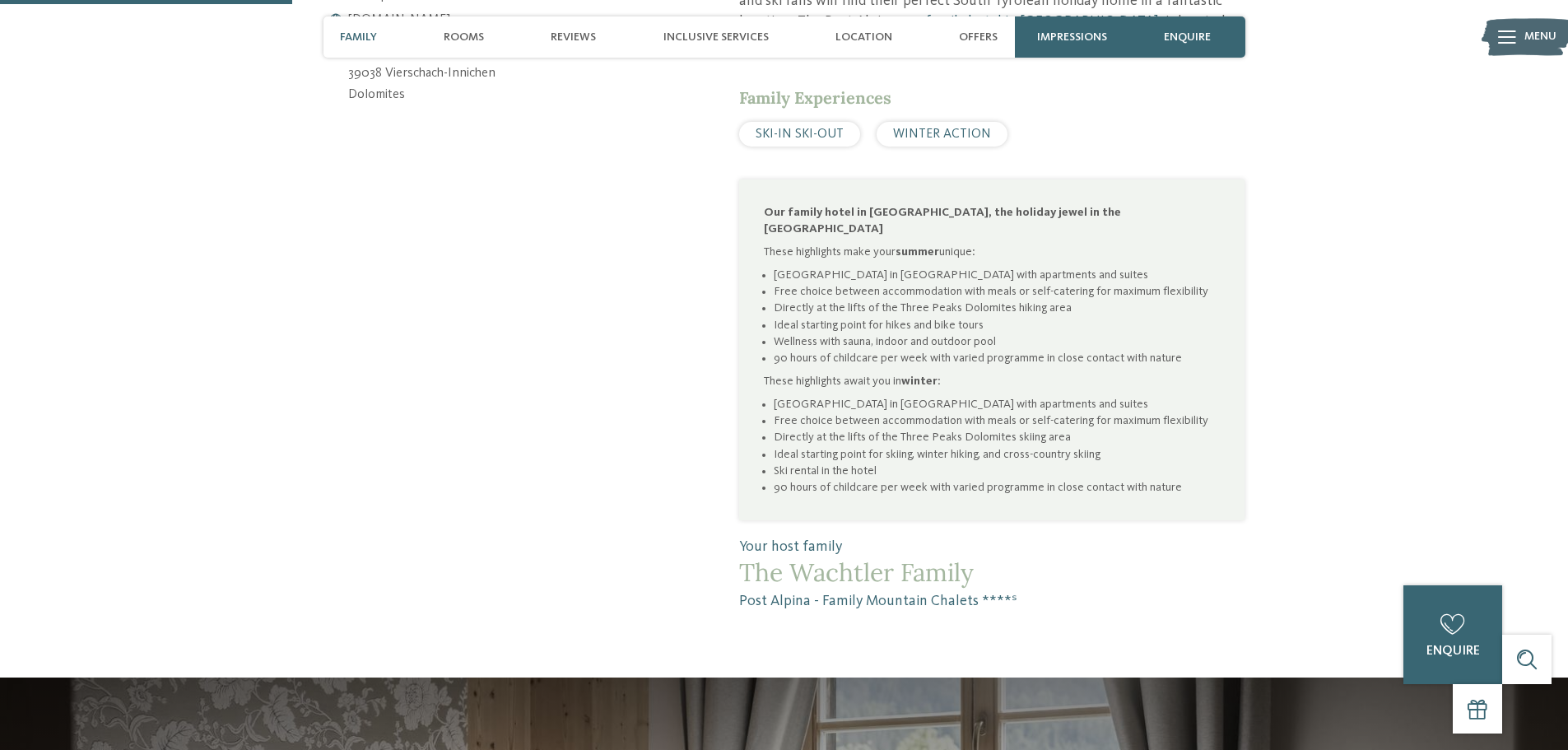
scroll to position [988, 0]
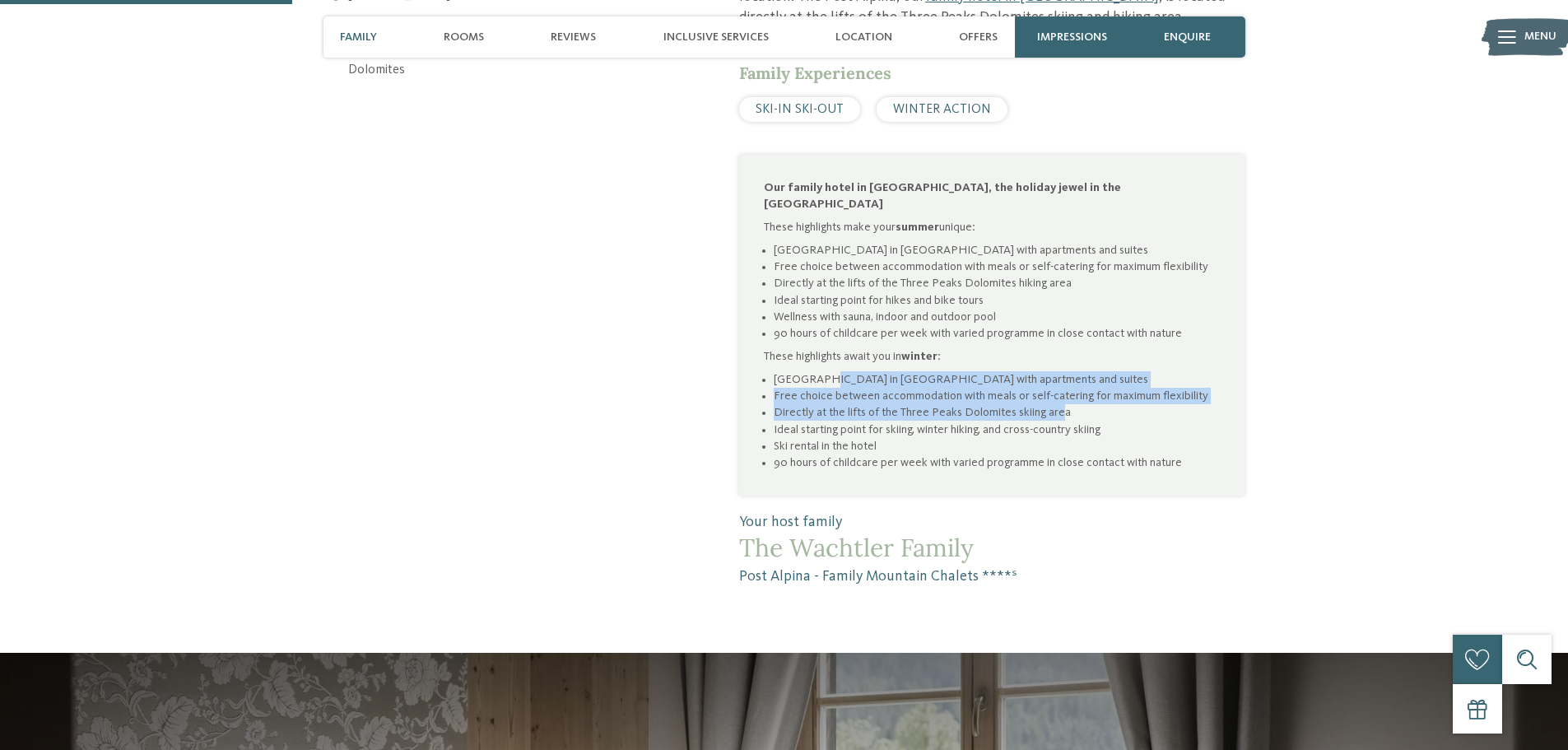
drag, startPoint x: 815, startPoint y: 326, endPoint x: 1061, endPoint y: 351, distance: 247.3
click at [1061, 371] on ul "[GEOGRAPHIC_DATA] in [GEOGRAPHIC_DATA] with apartments and suites Free choice b…" at bounding box center [992, 421] width 456 height 100
click at [1061, 404] on li "Directly at the lifts of the Three Peaks Dolomites skiing area" at bounding box center [997, 412] width 446 height 16
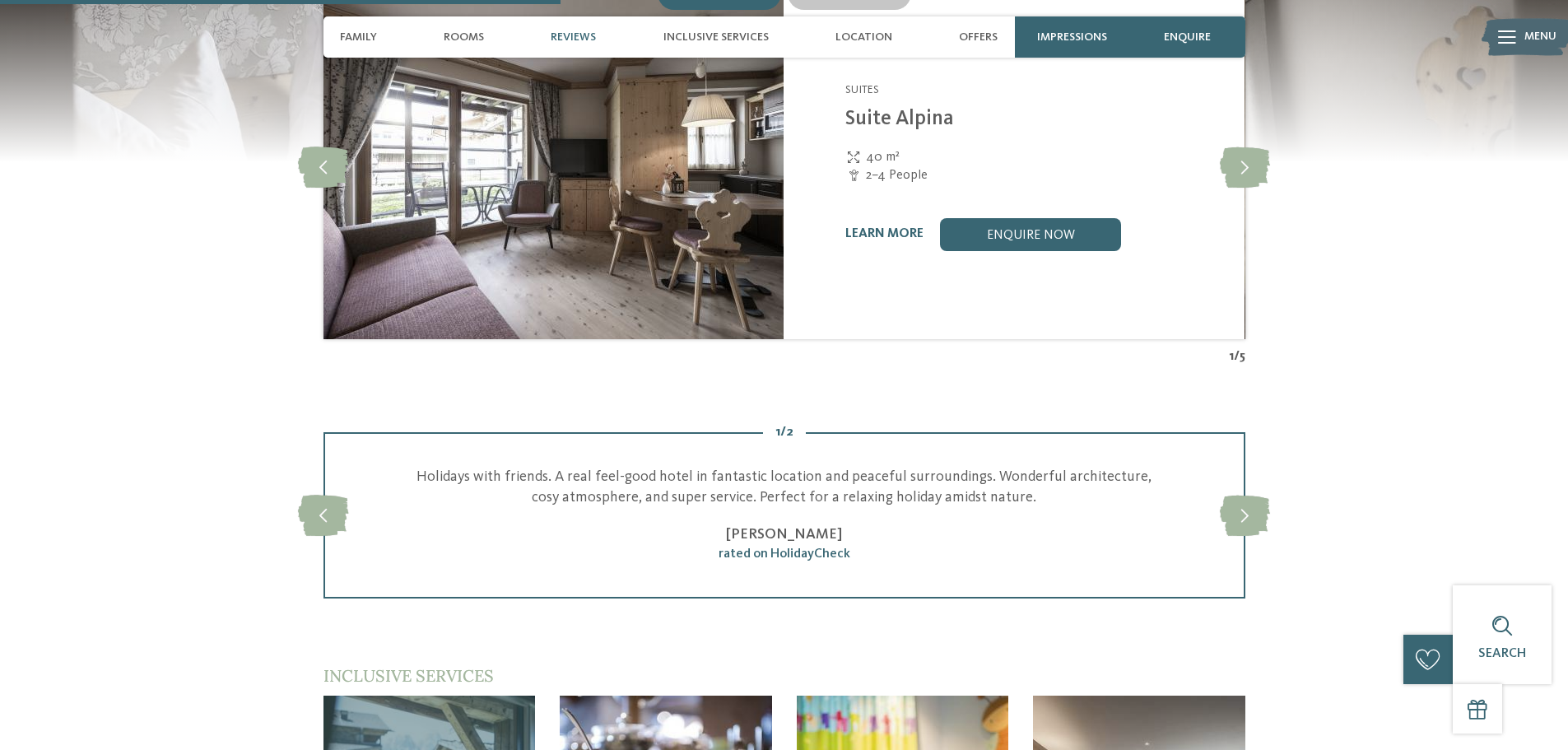
scroll to position [1894, 0]
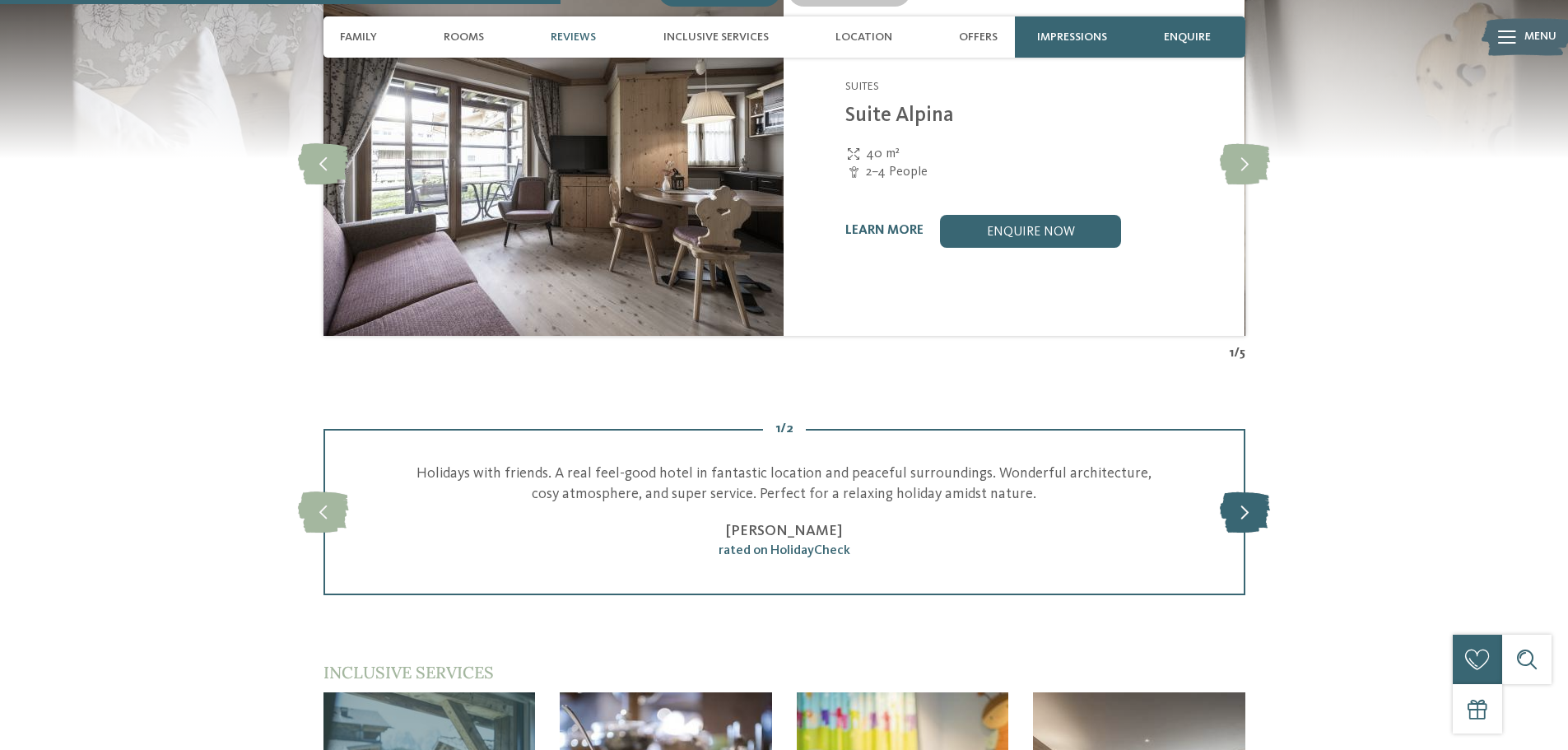
click at [1246, 491] on icon at bounding box center [1245, 512] width 50 height 41
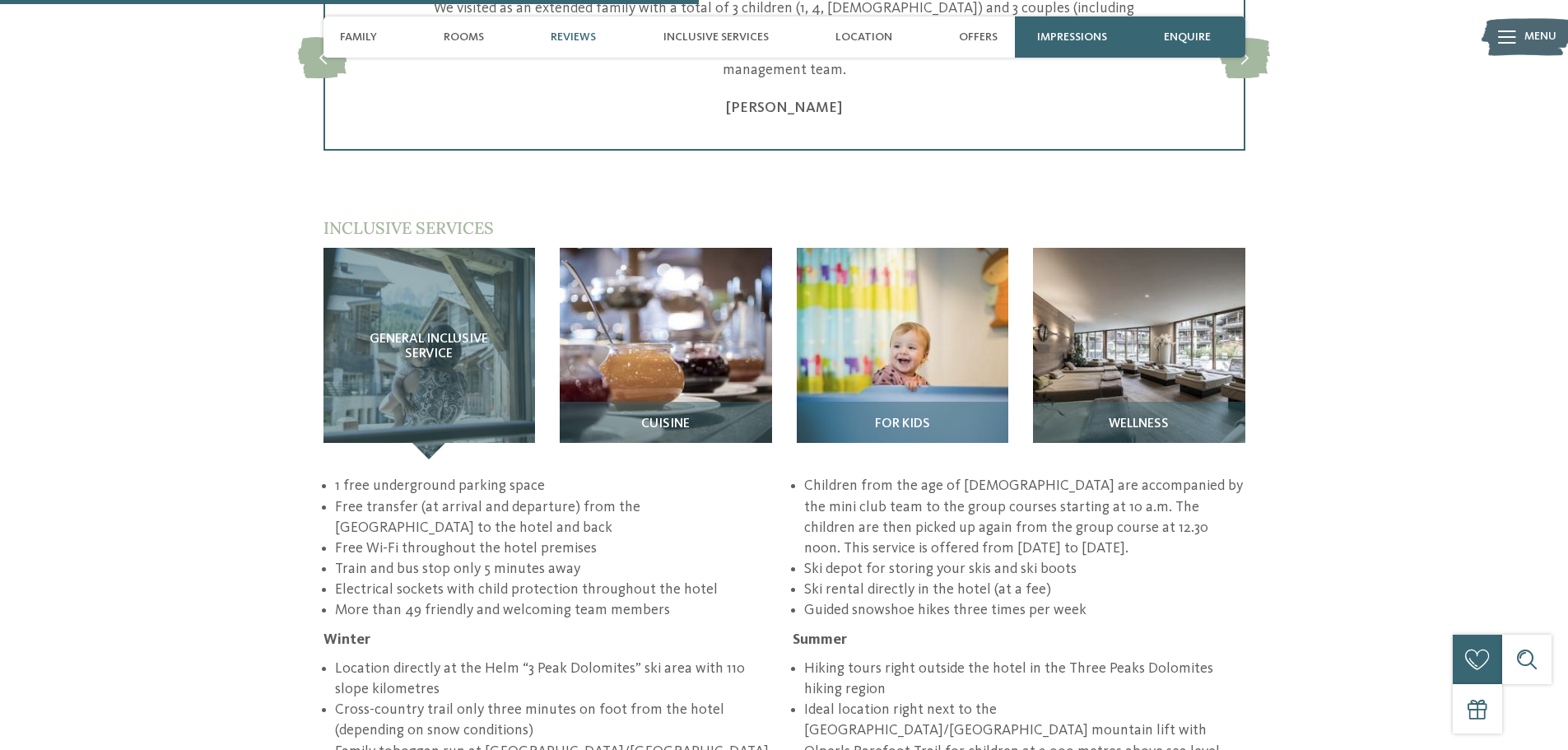
scroll to position [2389, 0]
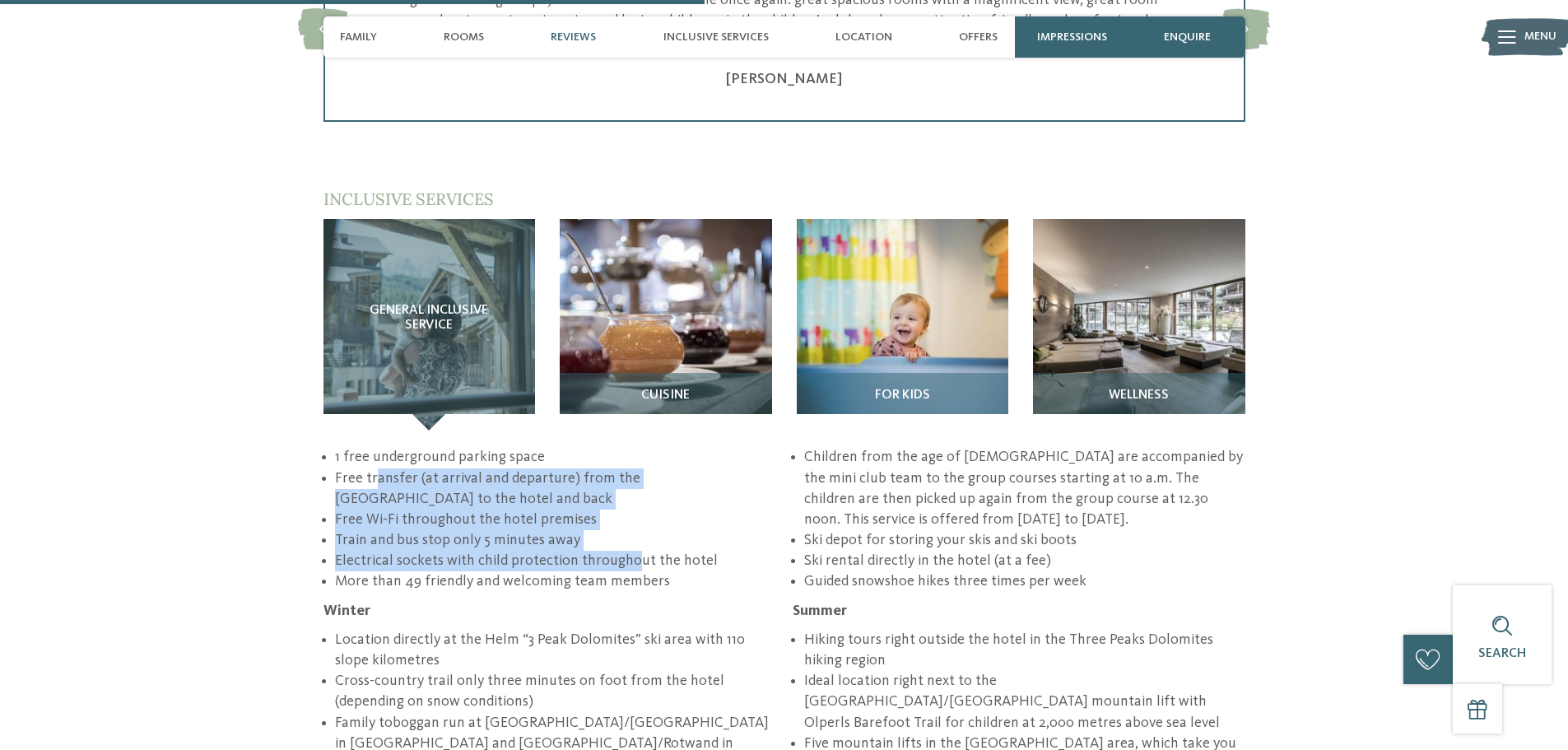
drag, startPoint x: 378, startPoint y: 420, endPoint x: 630, endPoint y: 497, distance: 263.5
click at [630, 497] on ul "1 free underground parking space Free transfer (at arrival and departure) from …" at bounding box center [549, 519] width 452 height 145
click at [630, 551] on li "Electrical sockets with child protection throughout the hotel" at bounding box center [555, 561] width 441 height 20
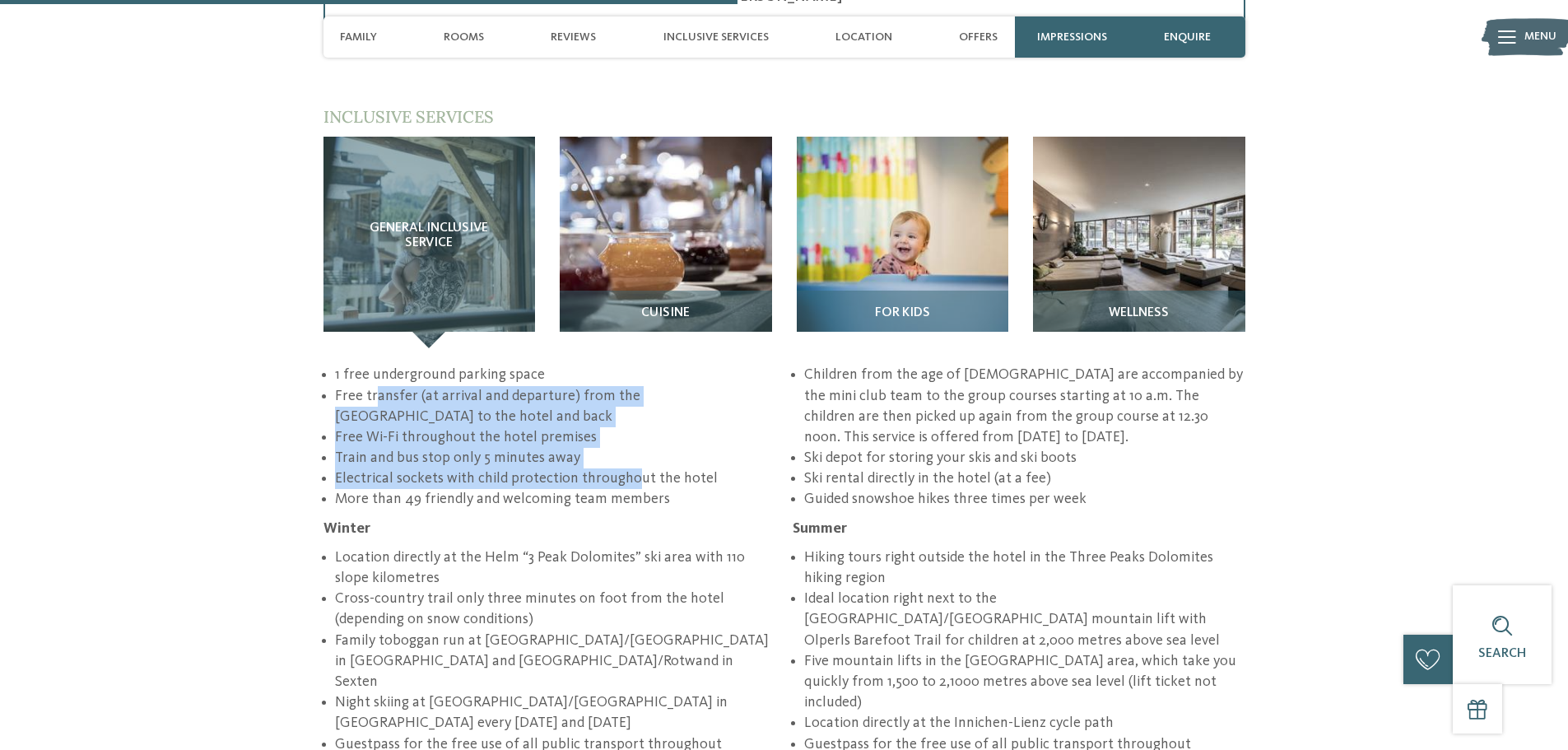
scroll to position [2553, 0]
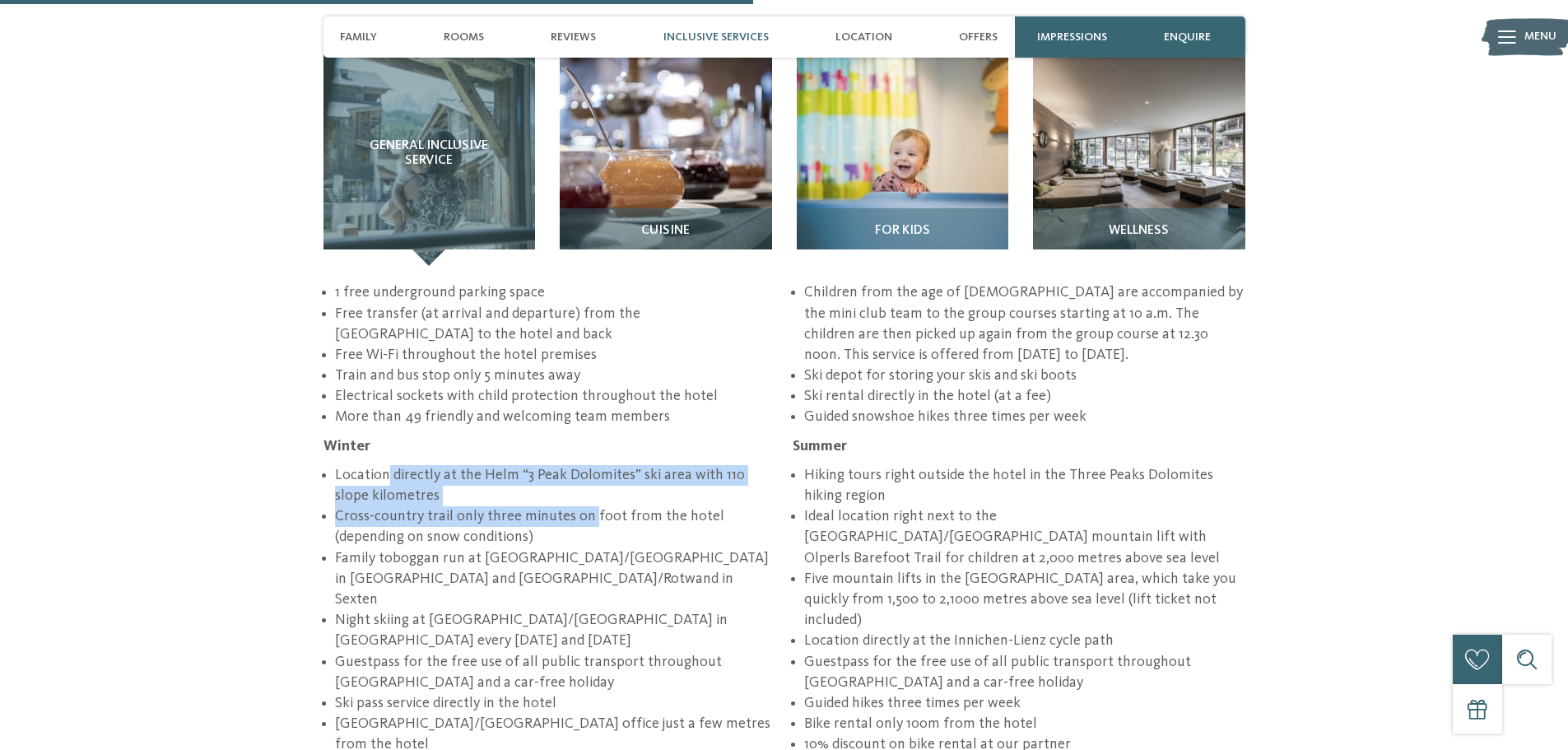
drag, startPoint x: 385, startPoint y: 422, endPoint x: 588, endPoint y: 458, distance: 206.2
click at [588, 458] on ul "Location directly at the [GEOGRAPHIC_DATA] “3 Peak Dolomites” ski area with 110…" at bounding box center [784, 540] width 922 height 515
click at [588, 507] on li "Cross-country trail only three minutes on foot from the hotel (depending on sno…" at bounding box center [555, 527] width 441 height 41
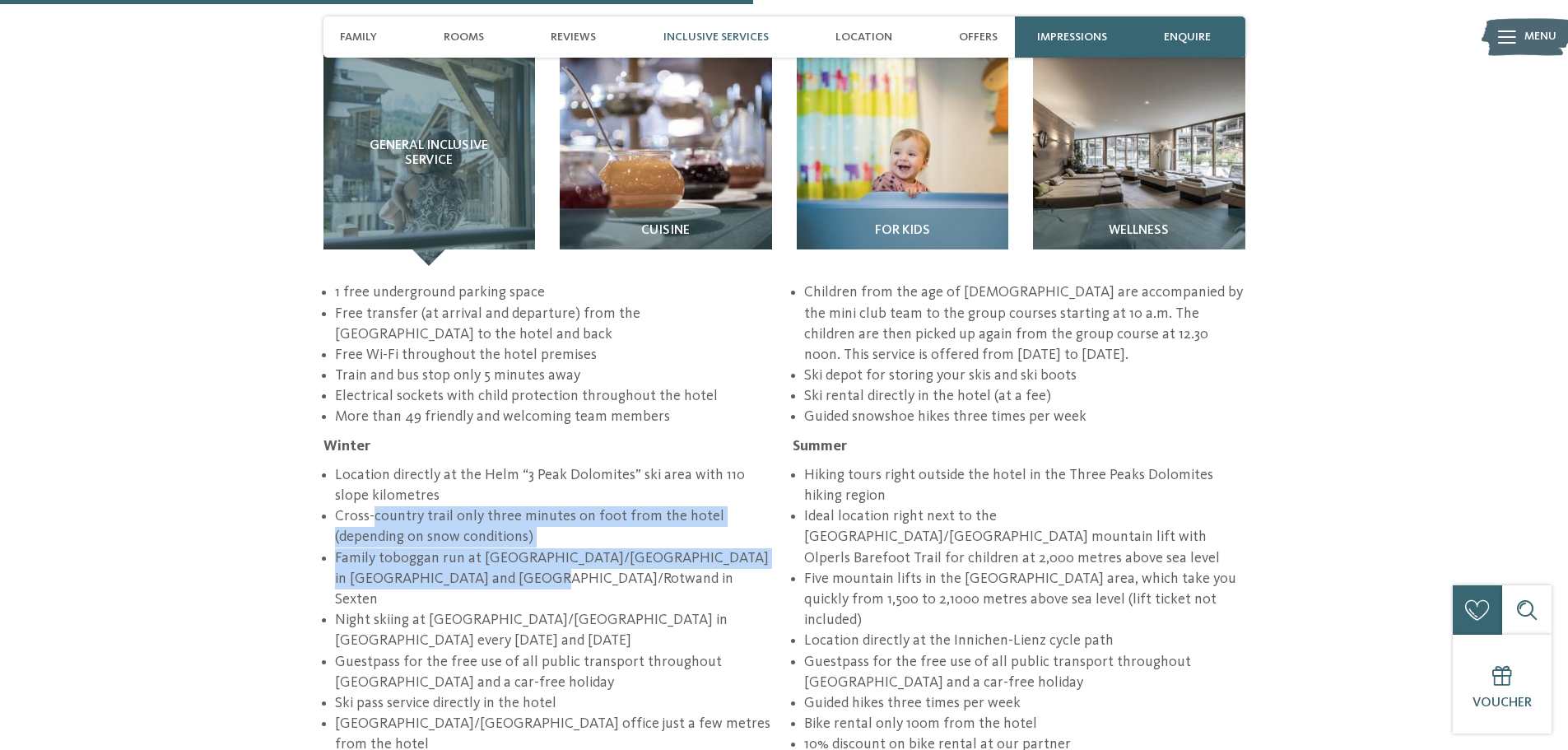
drag, startPoint x: 375, startPoint y: 458, endPoint x: 574, endPoint y: 515, distance: 207.0
click at [574, 515] on ul "Location directly at the [GEOGRAPHIC_DATA] “3 Peak Dolomites” ski area with 110…" at bounding box center [784, 540] width 922 height 515
click at [574, 548] on li "Family toboggan run at [GEOGRAPHIC_DATA]/[GEOGRAPHIC_DATA] in [GEOGRAPHIC_DATA]…" at bounding box center [555, 579] width 441 height 63
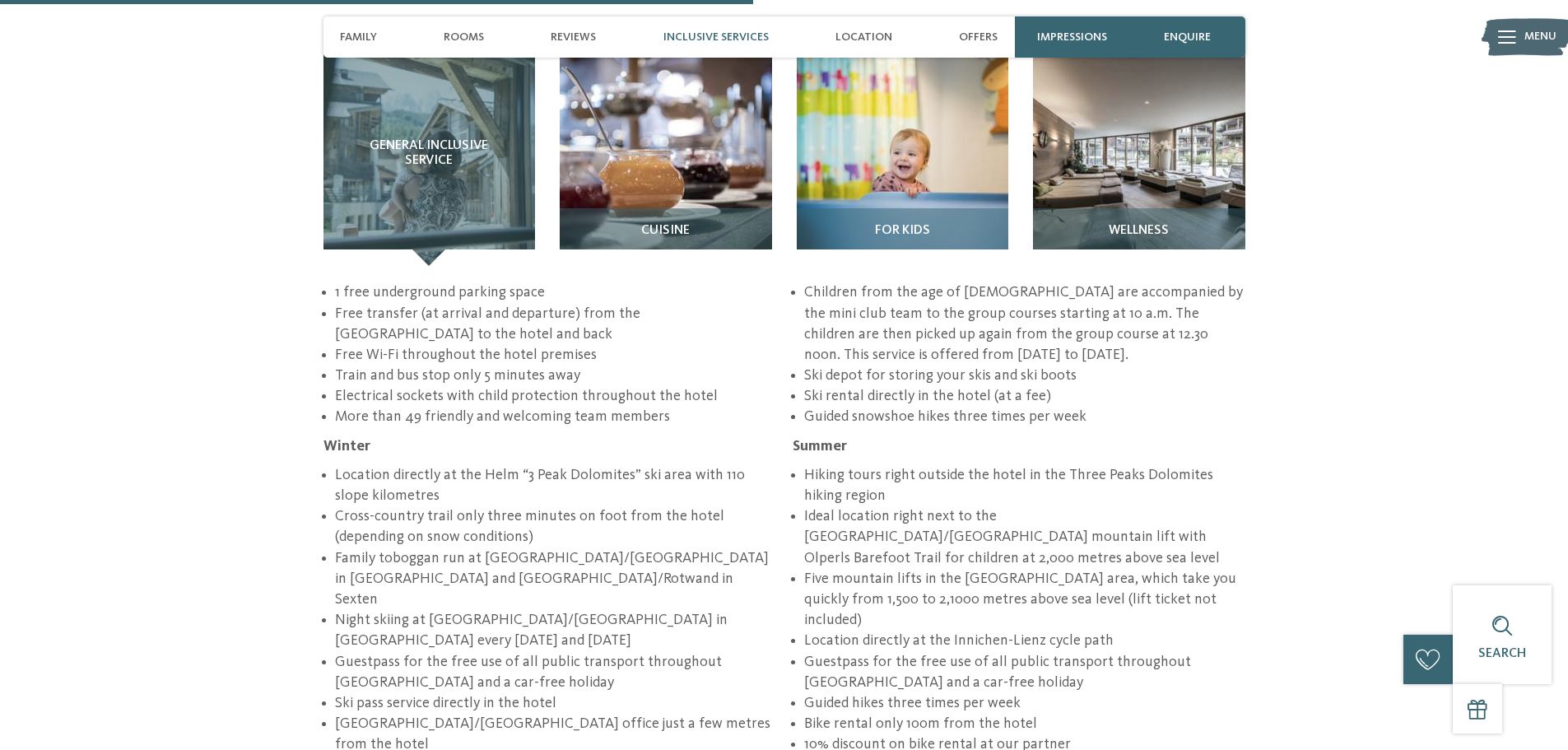
drag, startPoint x: 429, startPoint y: 689, endPoint x: 611, endPoint y: 697, distance: 182.2
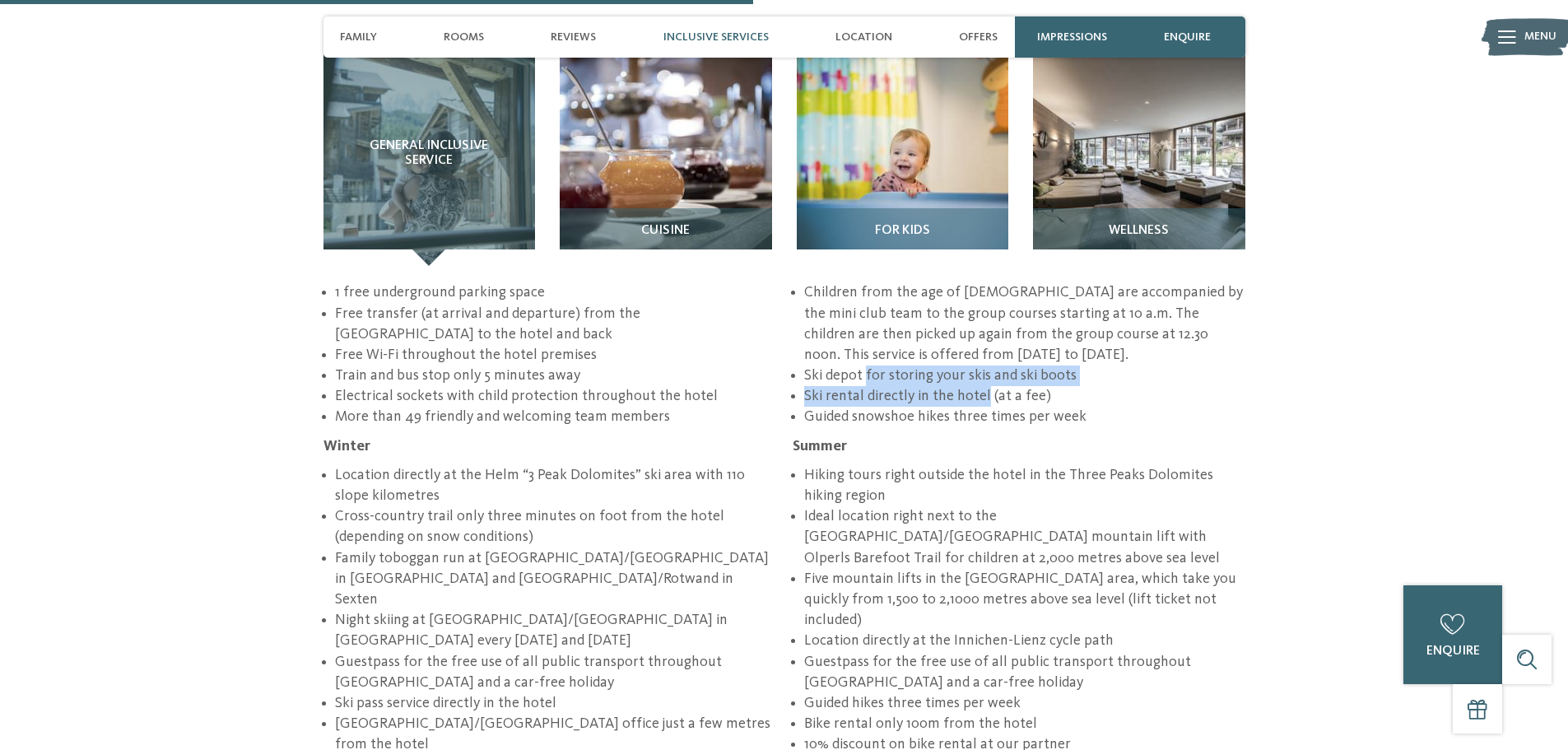
drag, startPoint x: 895, startPoint y: 324, endPoint x: 986, endPoint y: 338, distance: 92.1
click at [986, 338] on ul "Location directly at the Helm “3 Peak Dolomites” ski area with 110 slope kilome…" at bounding box center [784, 540] width 922 height 515
click at [986, 387] on li "Ski rental directly in the hotel (at a fee)" at bounding box center [1024, 396] width 441 height 20
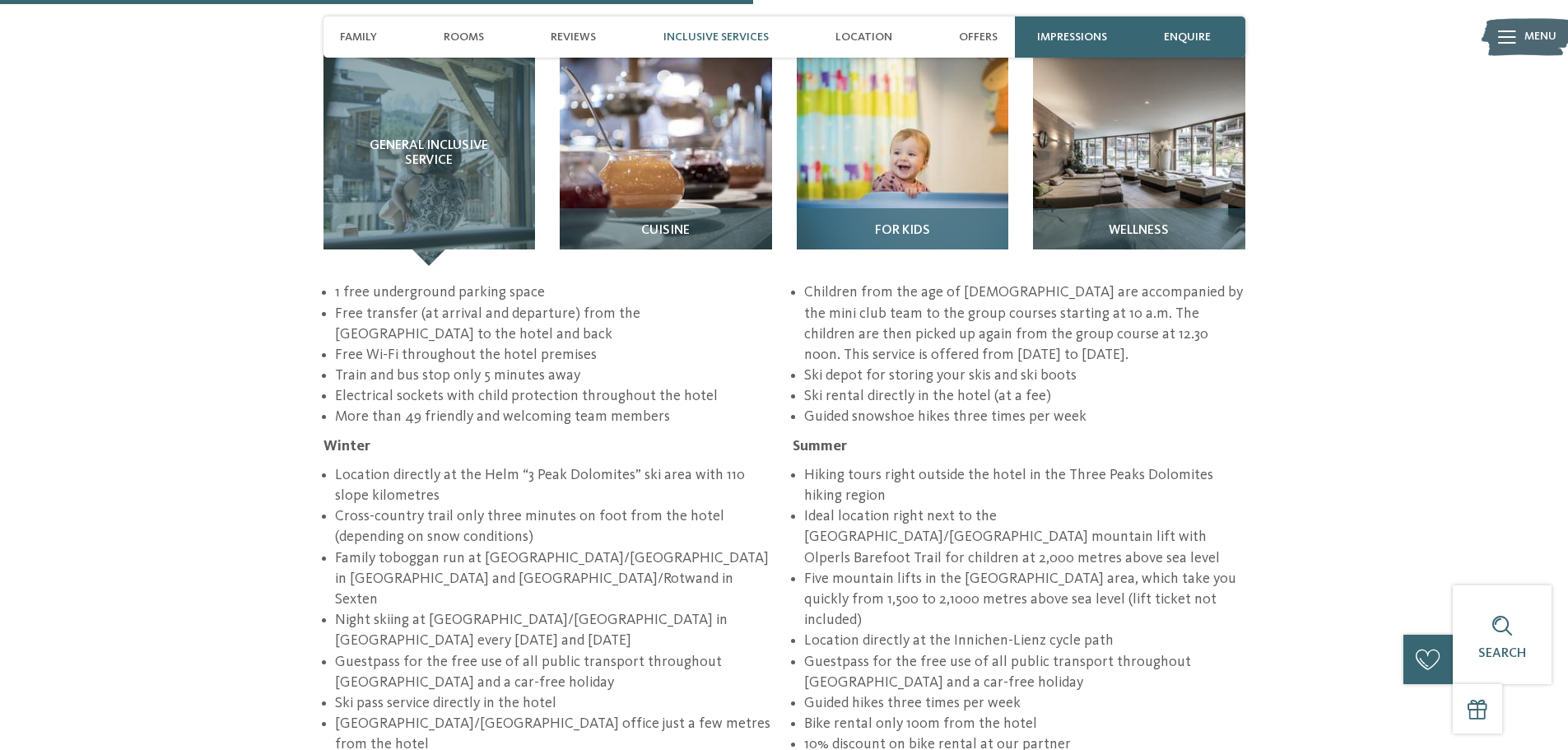
click at [883, 224] on span "For kids" at bounding box center [902, 231] width 55 height 15
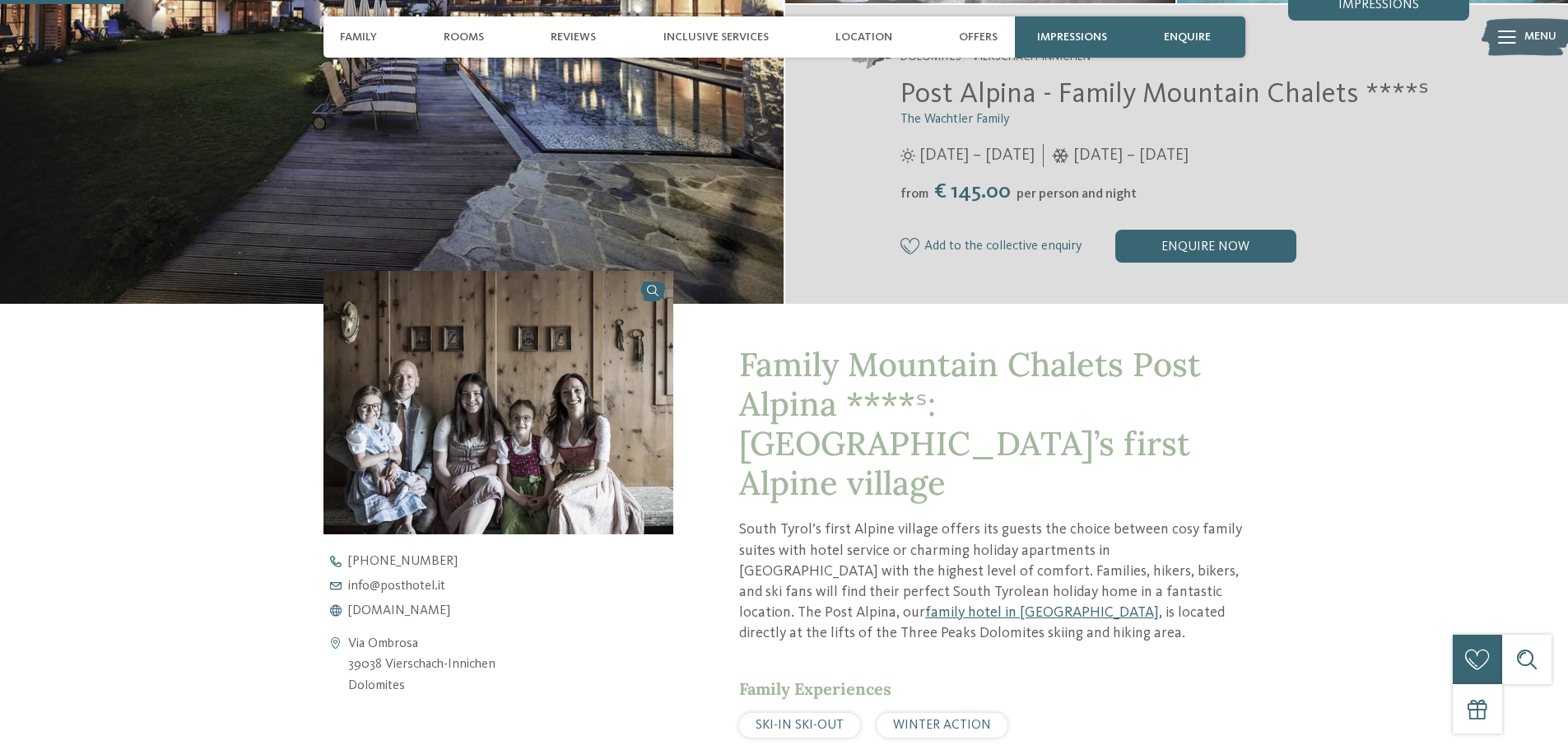
scroll to position [412, 0]
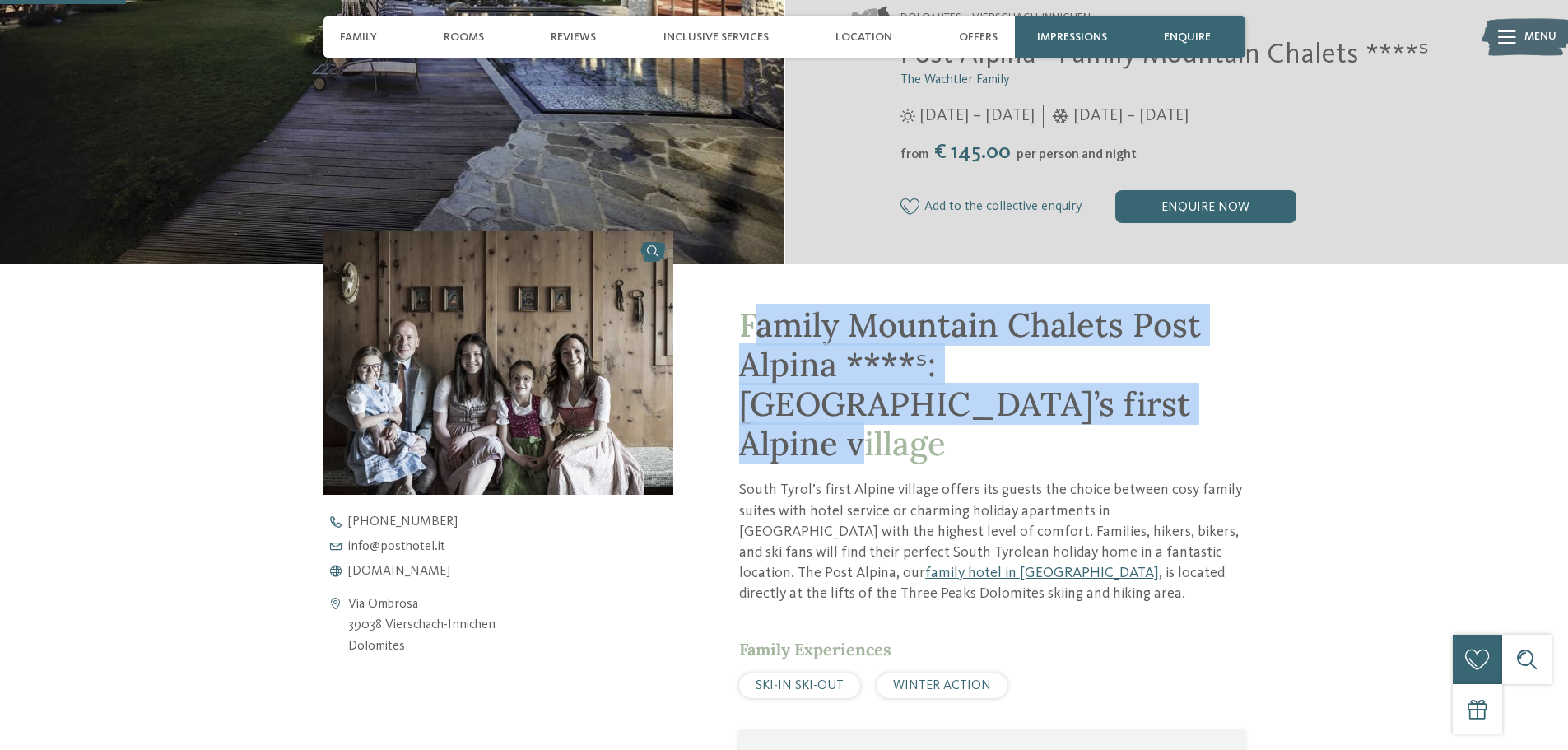
drag, startPoint x: 750, startPoint y: 315, endPoint x: 998, endPoint y: 420, distance: 269.3
click at [998, 420] on h1 "Family Mountain Chalets Post Alpina ****ˢ: South Tyrol’s first Alpine village" at bounding box center [992, 384] width 506 height 158
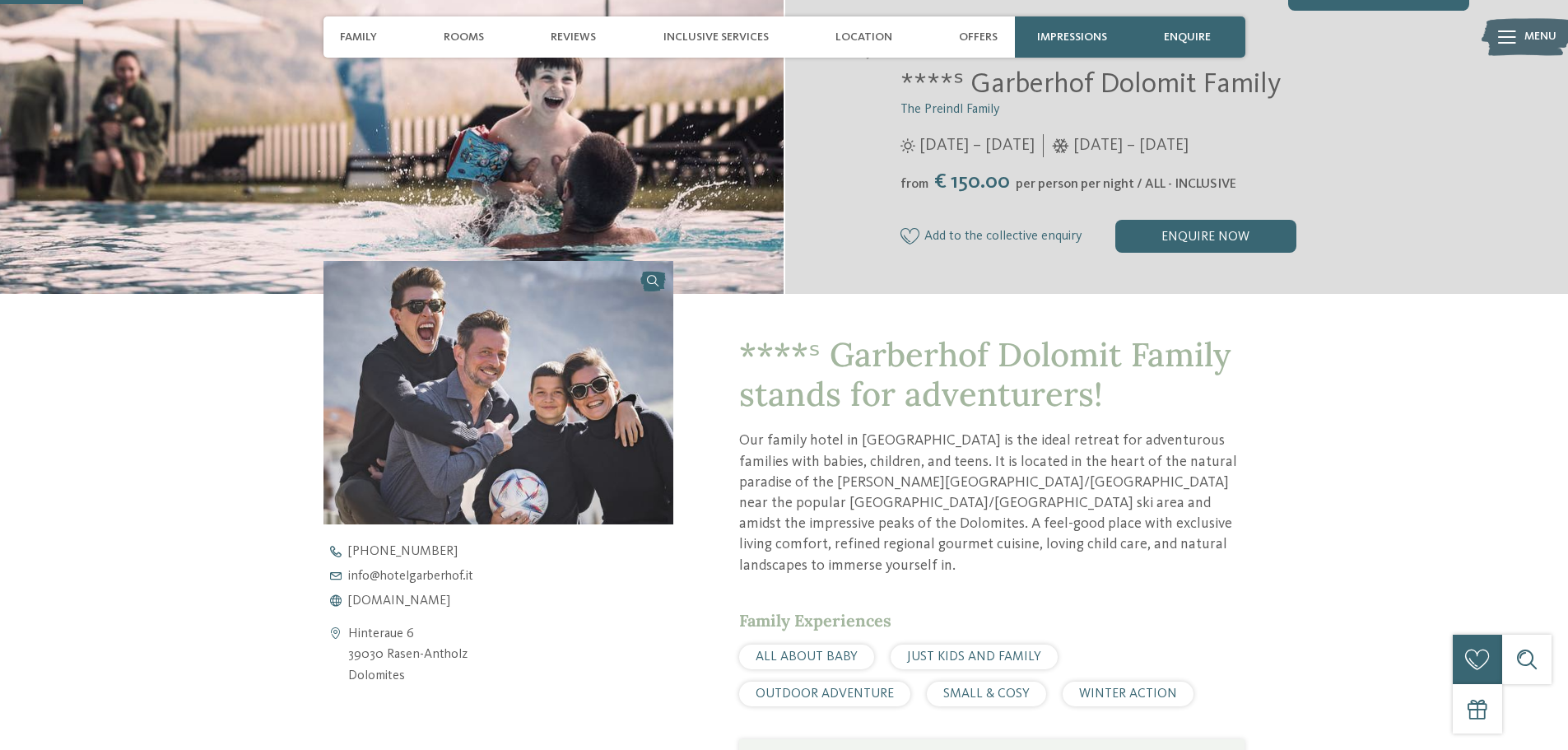
scroll to position [412, 0]
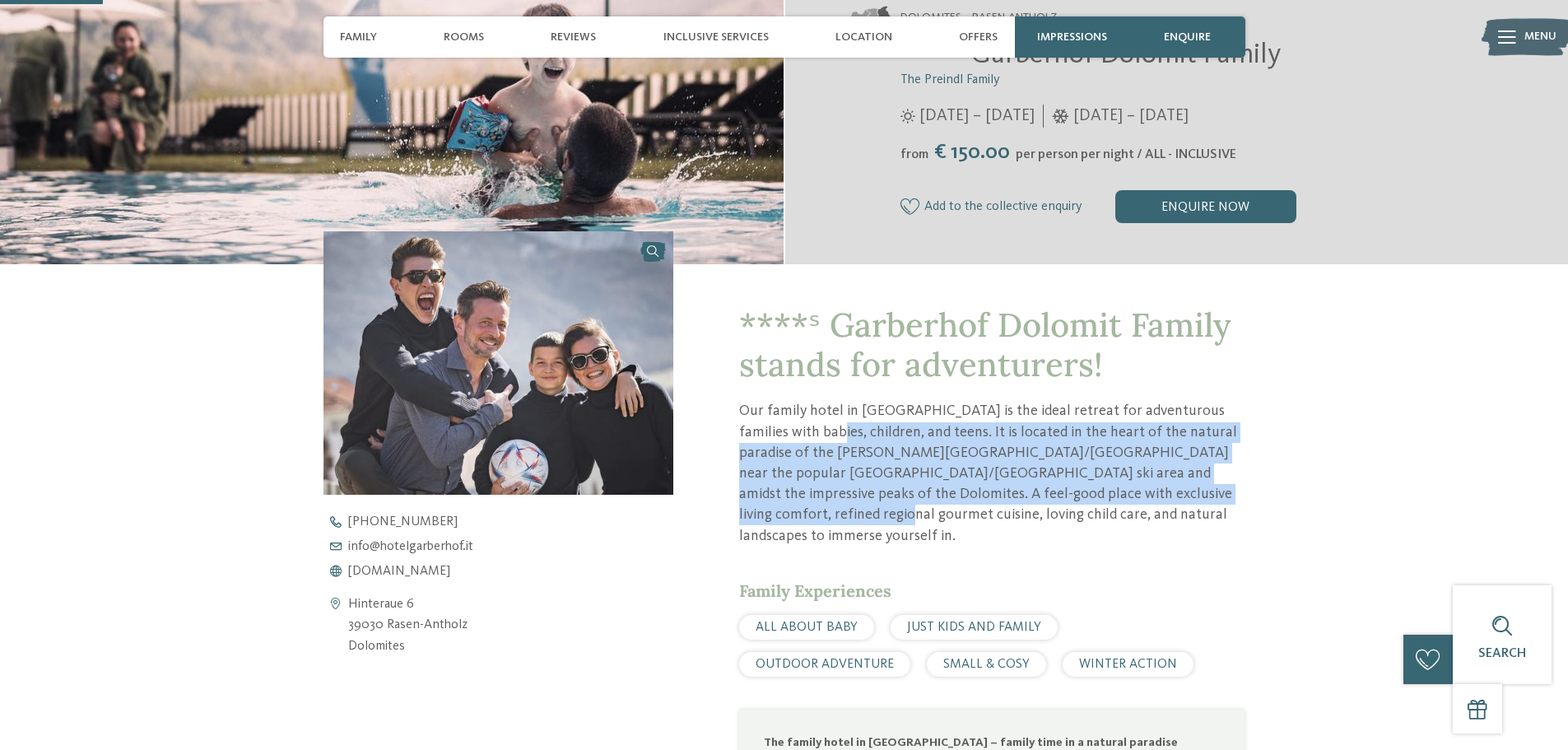
drag, startPoint x: 889, startPoint y: 433, endPoint x: 1182, endPoint y: 489, distance: 298.3
click at [1182, 489] on p "Our family hotel in [GEOGRAPHIC_DATA] is the ideal retreat for adventurous fami…" at bounding box center [992, 474] width 506 height 145
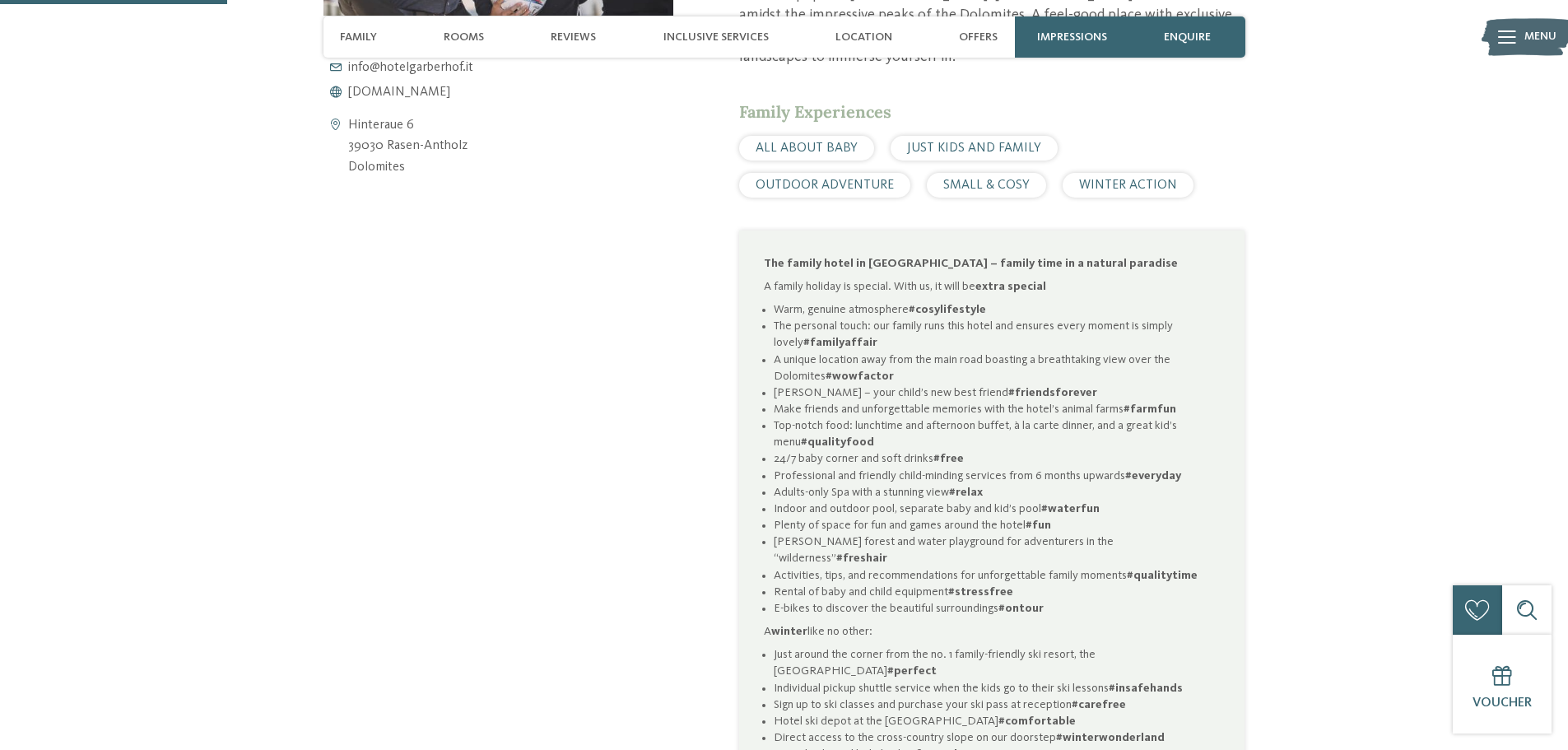
scroll to position [906, 0]
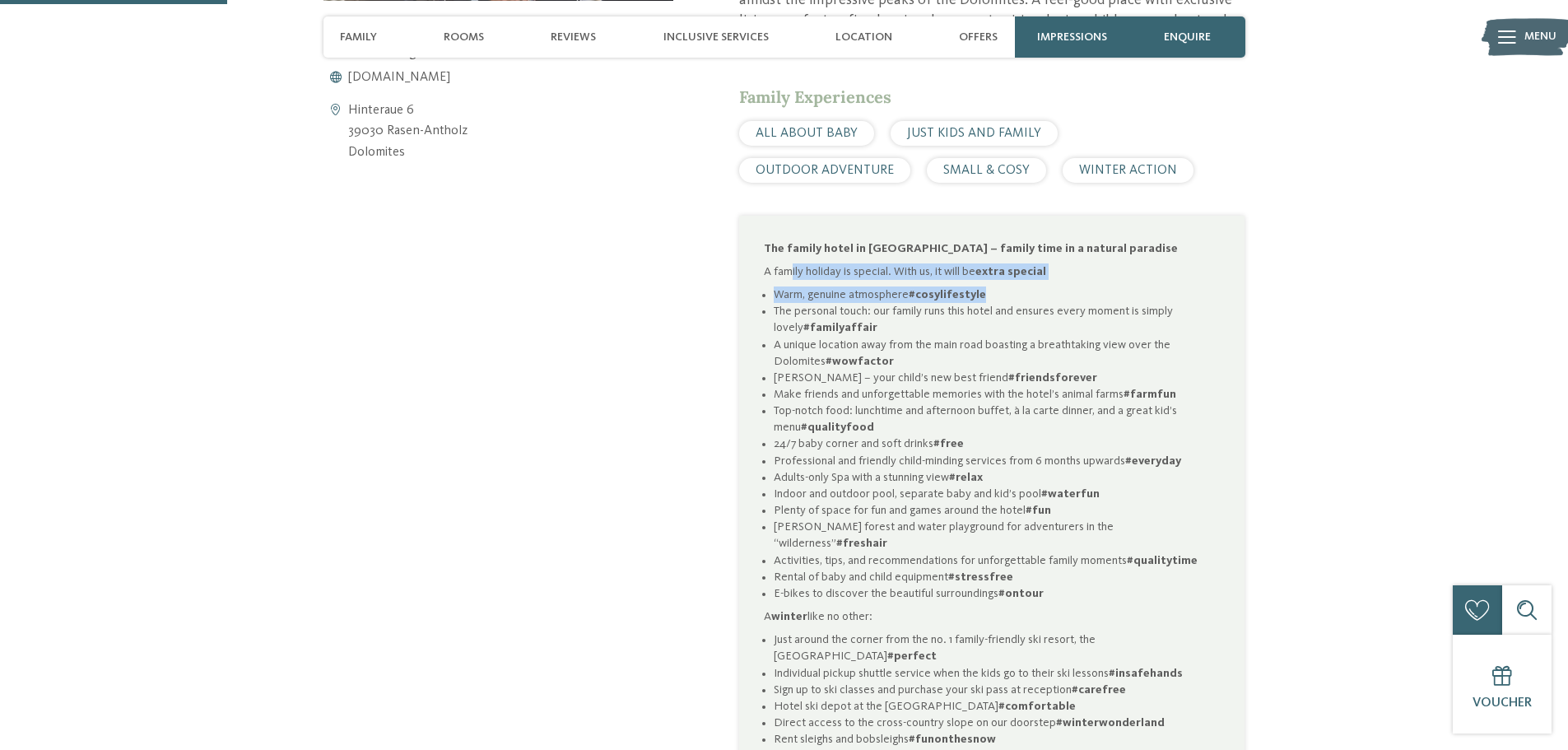
drag, startPoint x: 791, startPoint y: 257, endPoint x: 1025, endPoint y: 265, distance: 234.1
click at [1025, 265] on div "The family hotel in [GEOGRAPHIC_DATA] – family time in a natural paradise A fam…" at bounding box center [992, 494] width 456 height 508
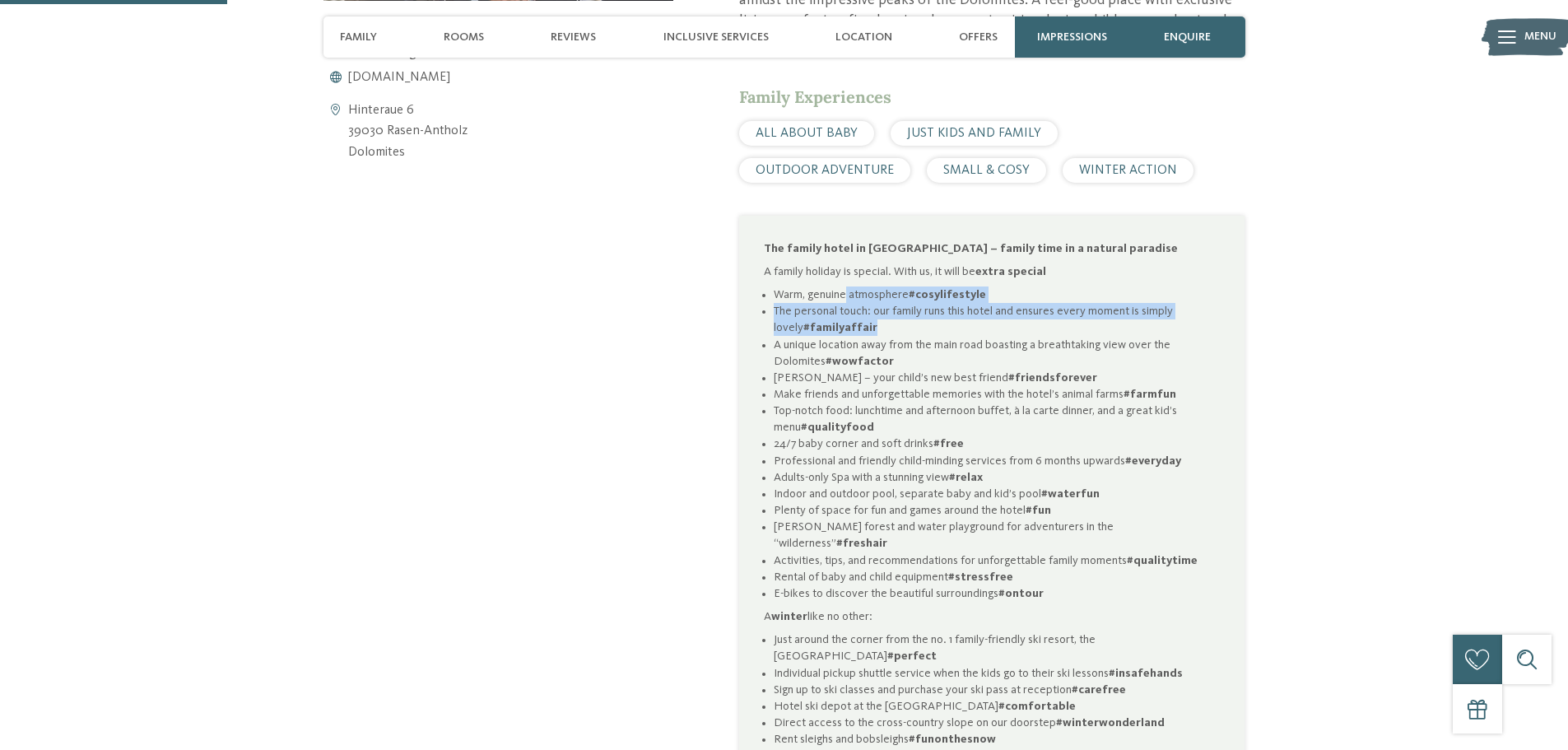
drag, startPoint x: 842, startPoint y: 271, endPoint x: 960, endPoint y: 300, distance: 121.5
click at [960, 300] on ul "Warm, genuine atmosphere #cosylifestyle The personal touch: our family runs thi…" at bounding box center [992, 444] width 456 height 315
click at [960, 303] on li "The personal touch: our family runs this hotel and ensures every moment is simp…" at bounding box center [997, 320] width 446 height 33
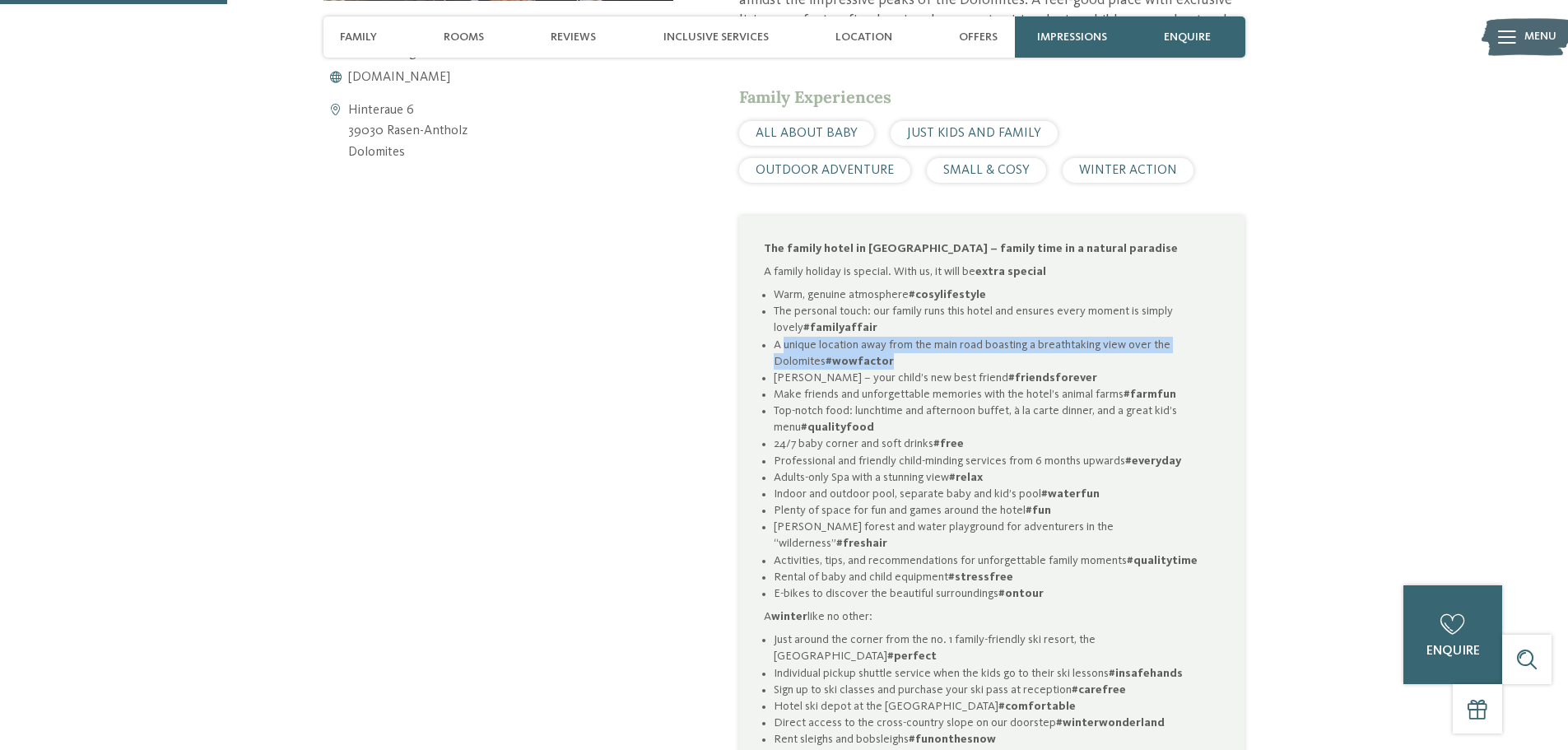
drag, startPoint x: 786, startPoint y: 324, endPoint x: 1007, endPoint y: 336, distance: 221.3
click at [1007, 337] on li "A unique location away from the main road boasting a breathtaking view over the…" at bounding box center [997, 354] width 446 height 33
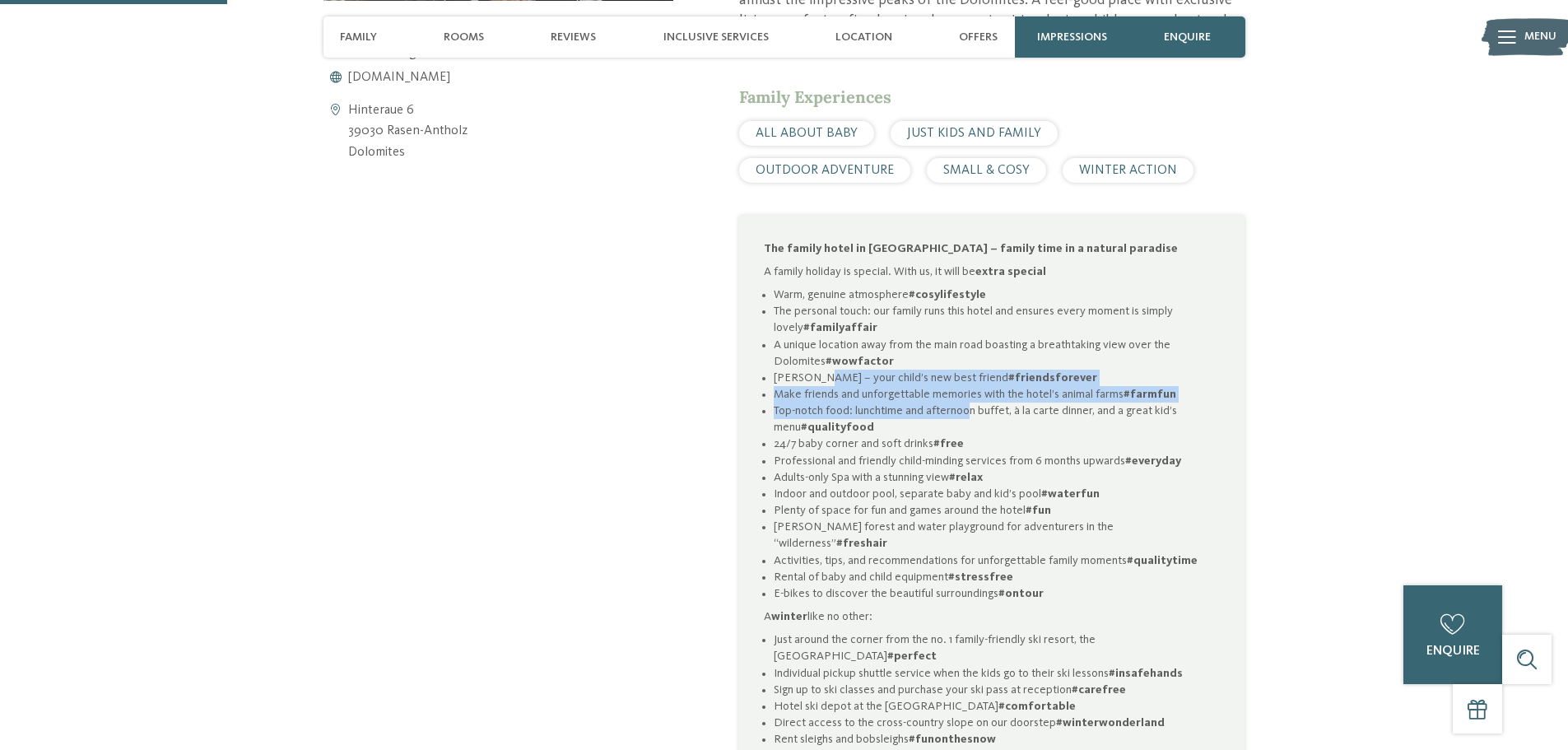
drag, startPoint x: 817, startPoint y: 358, endPoint x: 968, endPoint y: 382, distance: 152.9
click at [968, 382] on ul "Warm, genuine atmosphere #cosylifestyle The personal touch: our family runs thi…" at bounding box center [992, 444] width 456 height 315
click at [968, 403] on li "Top-notch food: lunchtime and afternoon buffet, à la carte dinner, and a great …" at bounding box center [997, 420] width 446 height 33
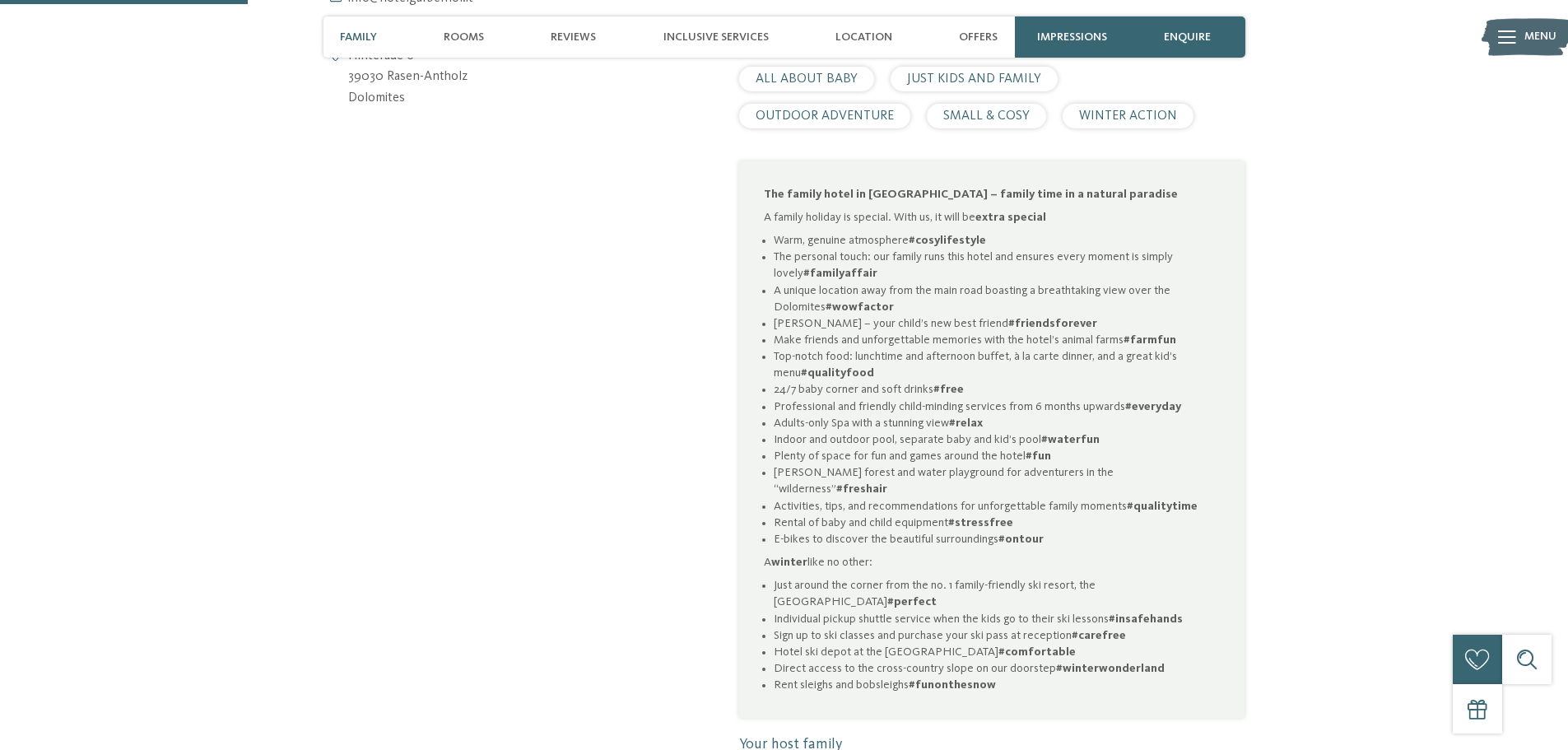
scroll to position [988, 0]
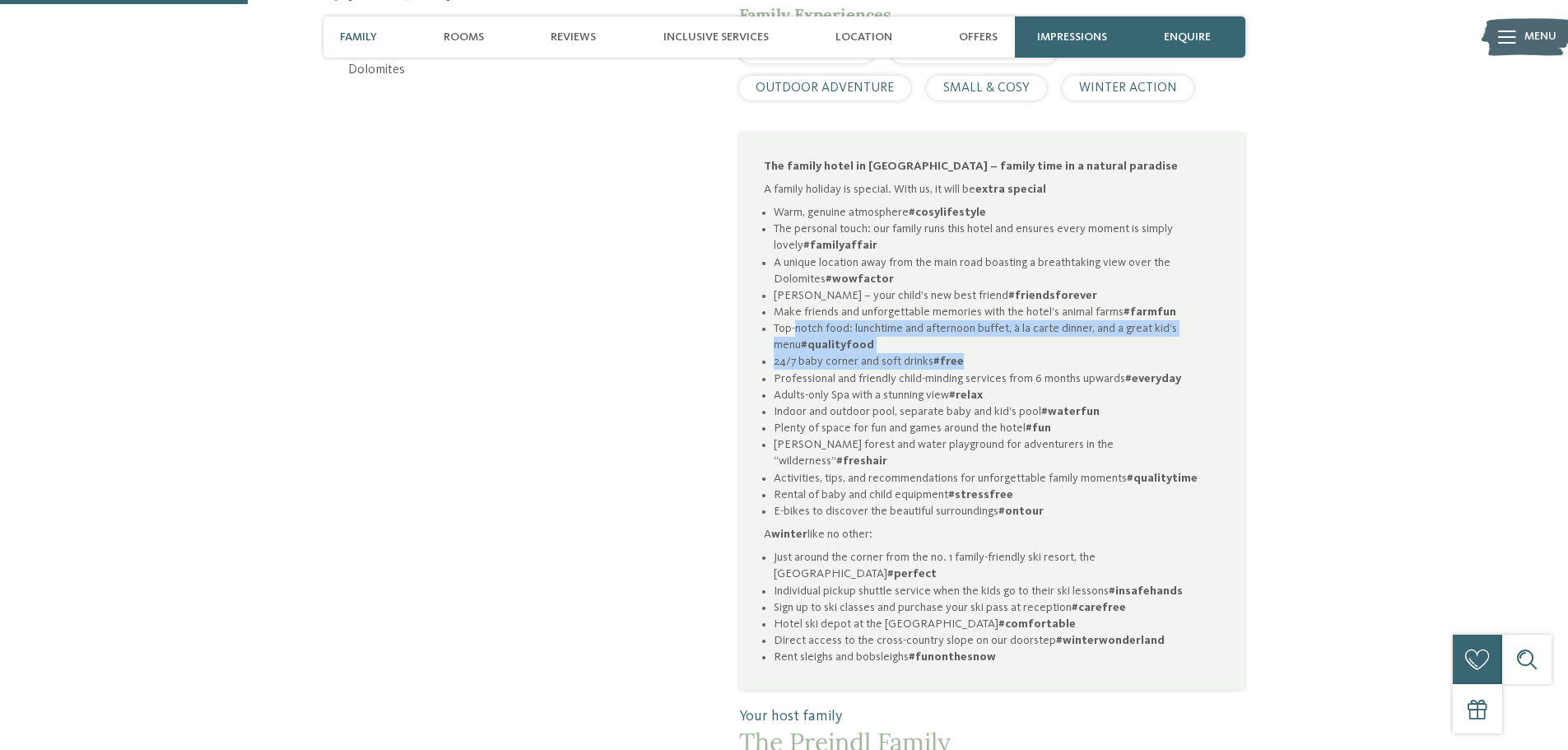
drag, startPoint x: 797, startPoint y: 305, endPoint x: 1089, endPoint y: 332, distance: 293.2
click at [1089, 332] on ul "Warm, genuine atmosphere #cosylifestyle The personal touch: our family runs thi…" at bounding box center [992, 361] width 456 height 315
click at [1089, 354] on li "24/7 baby corner and soft drinks #free" at bounding box center [997, 361] width 446 height 16
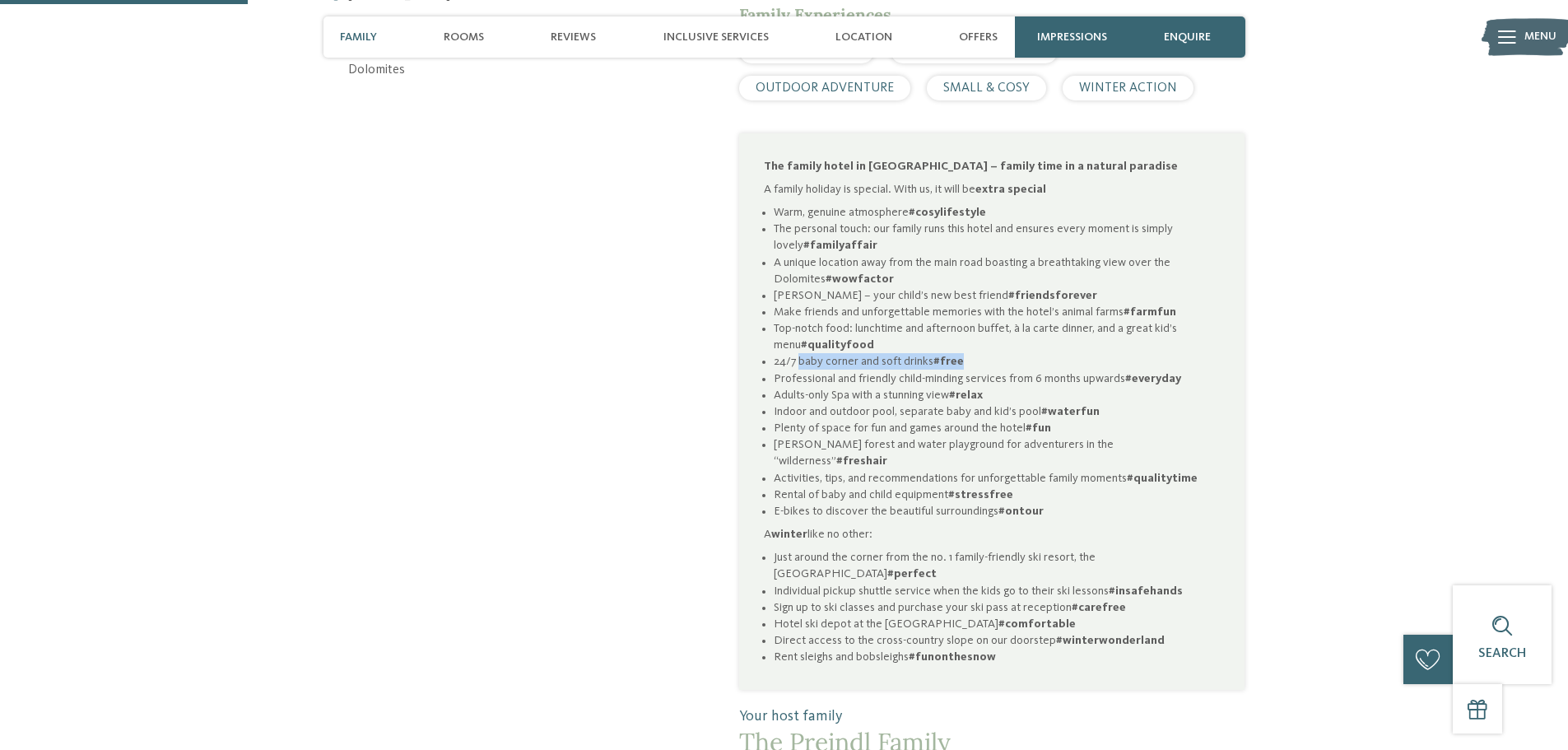
drag, startPoint x: 798, startPoint y: 341, endPoint x: 999, endPoint y: 338, distance: 201.0
click at [999, 354] on li "24/7 baby corner and soft drinks #free" at bounding box center [997, 361] width 446 height 16
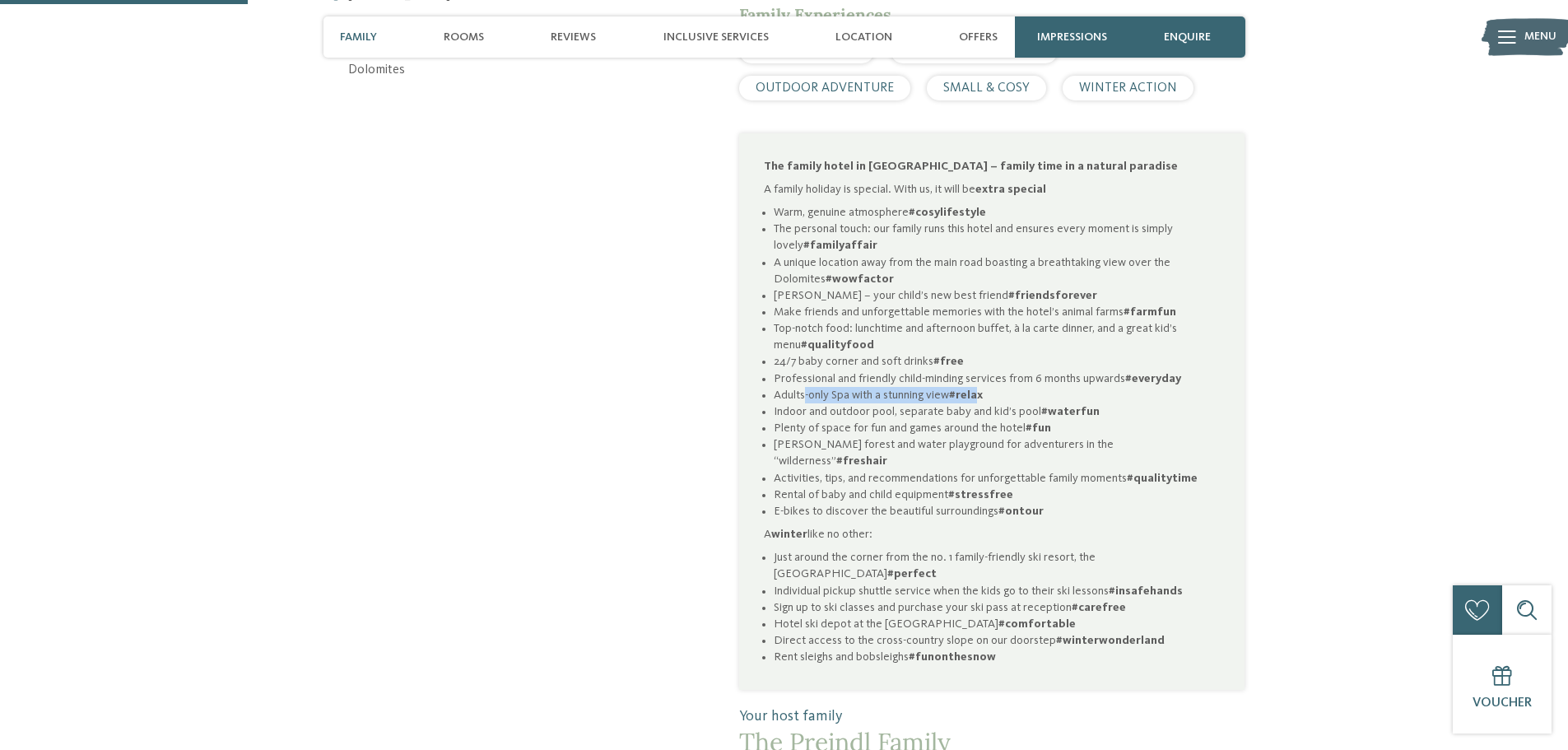
drag, startPoint x: 803, startPoint y: 376, endPoint x: 975, endPoint y: 376, distance: 172.0
click at [975, 387] on li "Adults-only Spa with a stunning view #relax" at bounding box center [997, 394] width 446 height 16
click at [975, 390] on strong "#relax" at bounding box center [966, 395] width 34 height 12
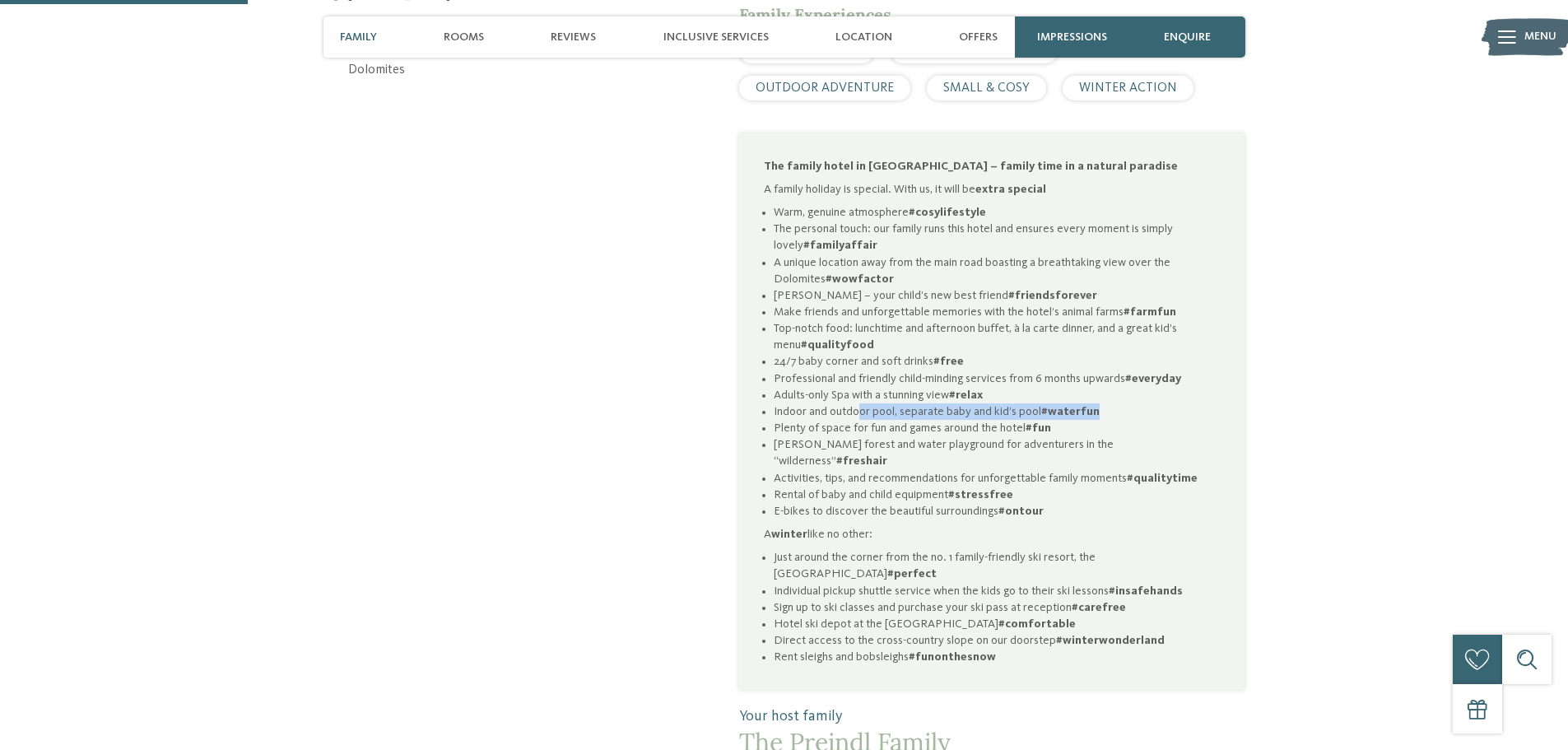
drag, startPoint x: 858, startPoint y: 391, endPoint x: 1096, endPoint y: 386, distance: 238.1
click at [1096, 403] on li "Indoor and outdoor pool, separate baby and kid’s pool #waterfun" at bounding box center [997, 411] width 446 height 16
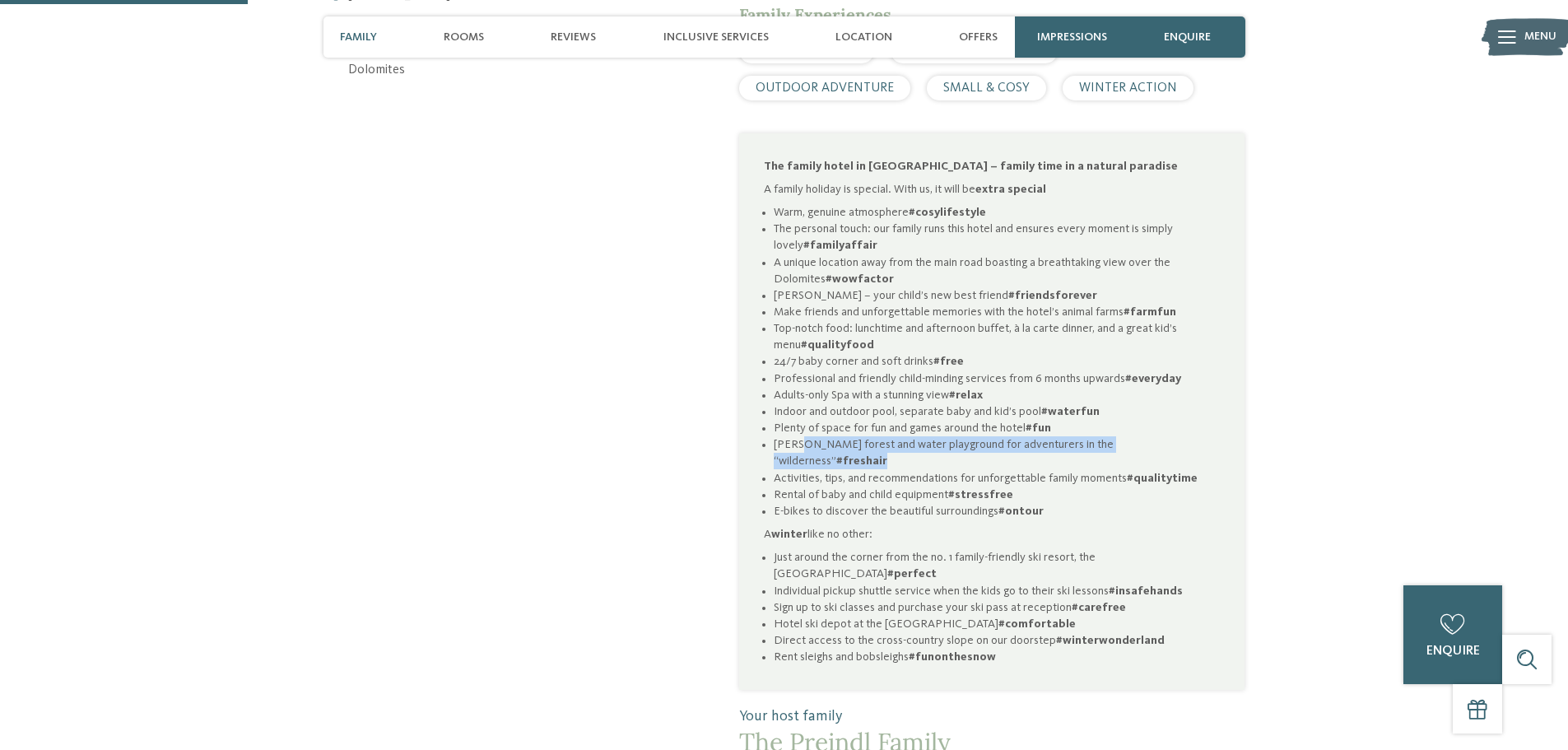
drag, startPoint x: 796, startPoint y: 425, endPoint x: 1169, endPoint y: 420, distance: 373.0
click at [1169, 436] on li "Pino’s forest and water playground for adventurers in the “wilderness” #freshair" at bounding box center [997, 453] width 446 height 33
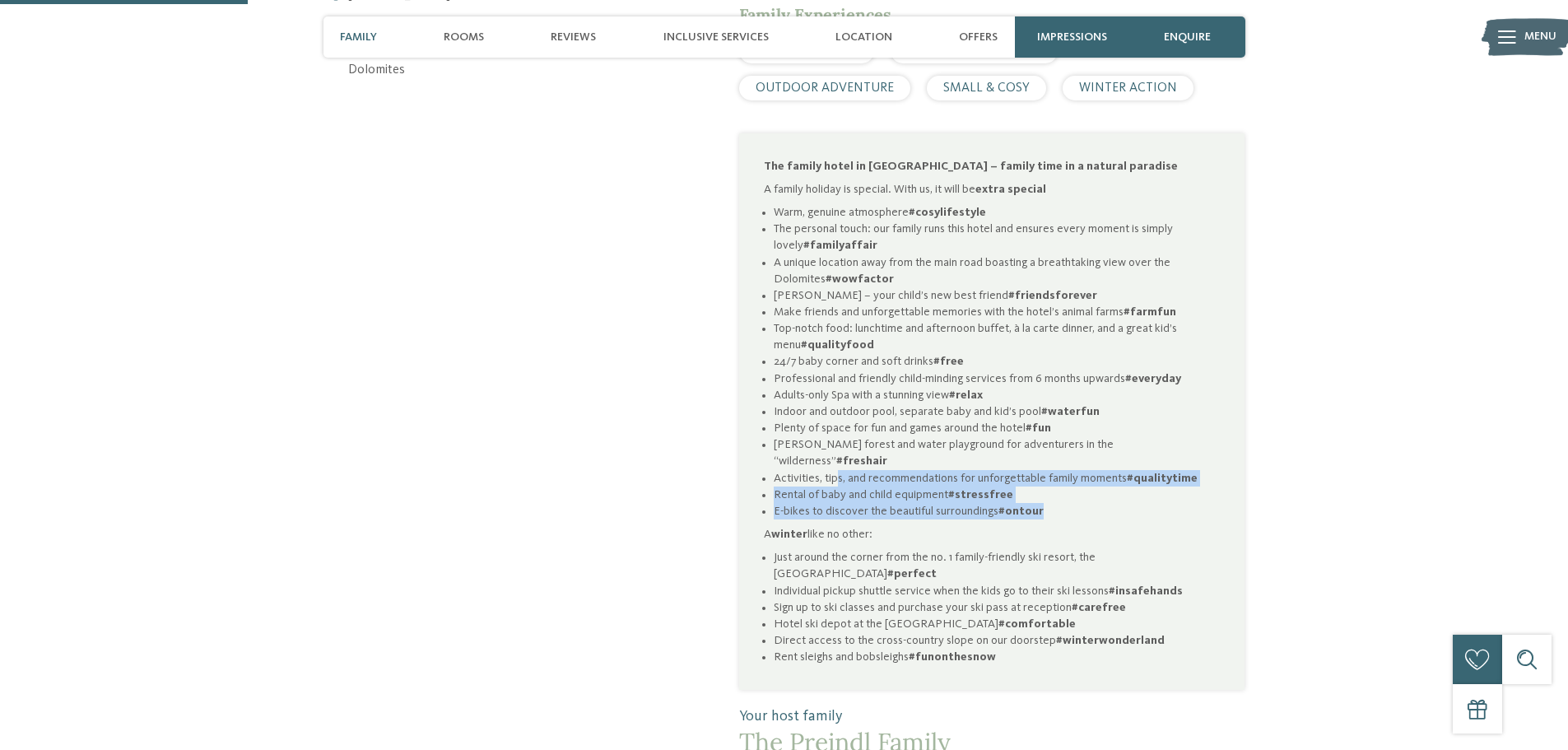
drag, startPoint x: 836, startPoint y: 437, endPoint x: 1046, endPoint y: 475, distance: 213.4
click at [1046, 475] on ul "Warm, genuine atmosphere #cosylifestyle The personal touch: our family runs thi…" at bounding box center [992, 361] width 456 height 315
click at [1046, 503] on li "E-bikes to discover the beautiful surroundings #ontour" at bounding box center [997, 511] width 446 height 16
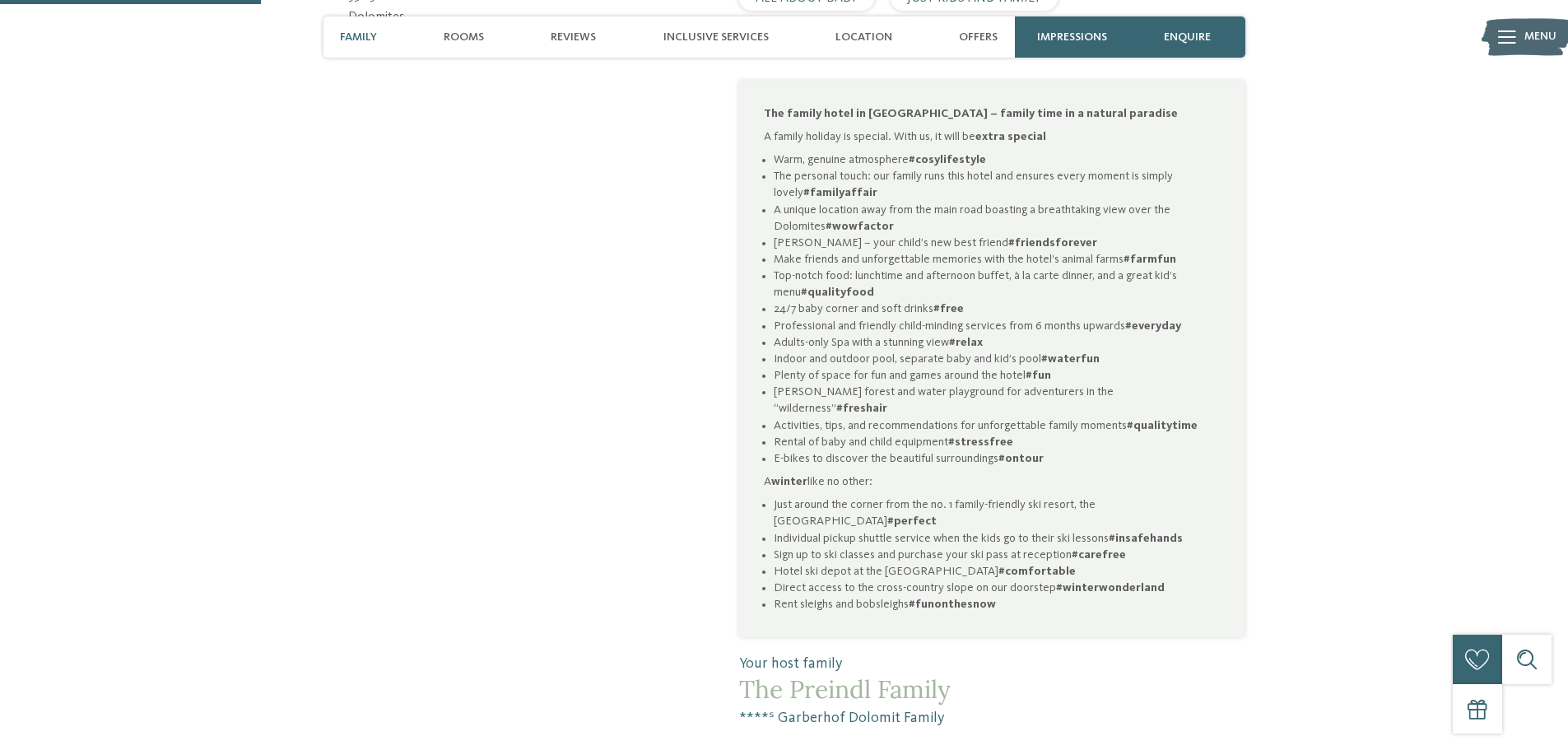
scroll to position [1071, 0]
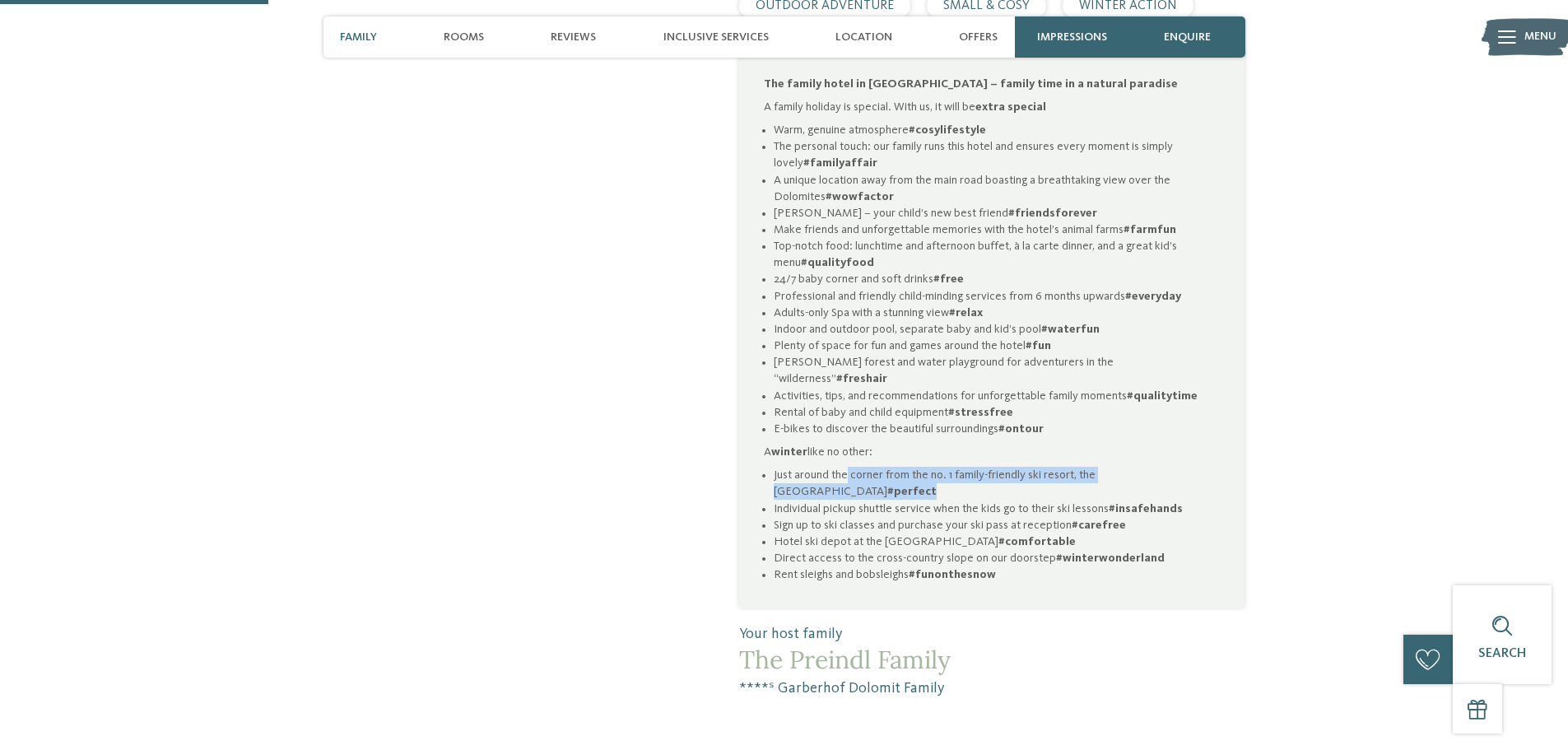
drag, startPoint x: 847, startPoint y: 439, endPoint x: 941, endPoint y: 453, distance: 95.0
click at [941, 467] on li "Just around the corner from the no. 1 family-friendly ski resort, the Plan de C…" at bounding box center [997, 484] width 446 height 33
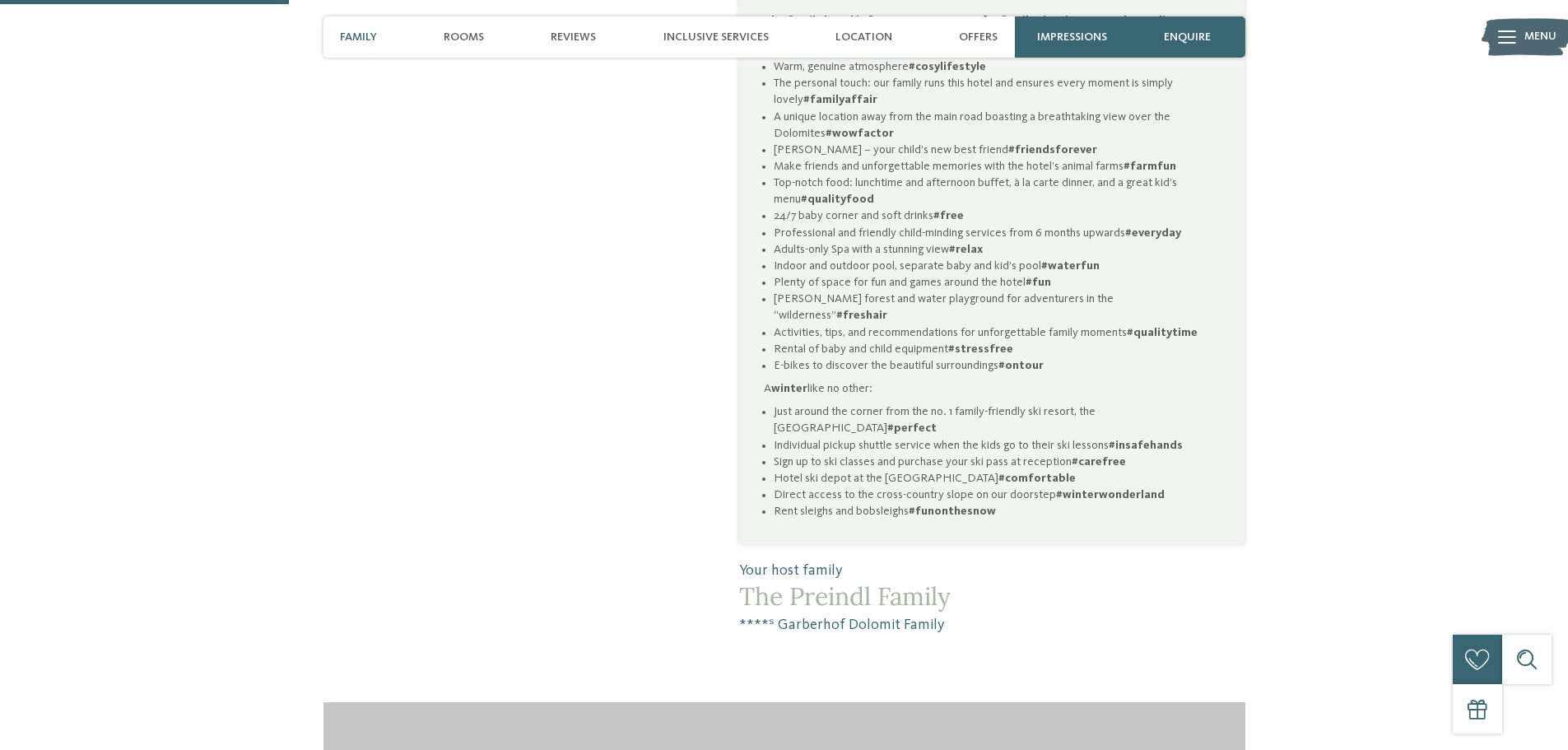
scroll to position [1153, 0]
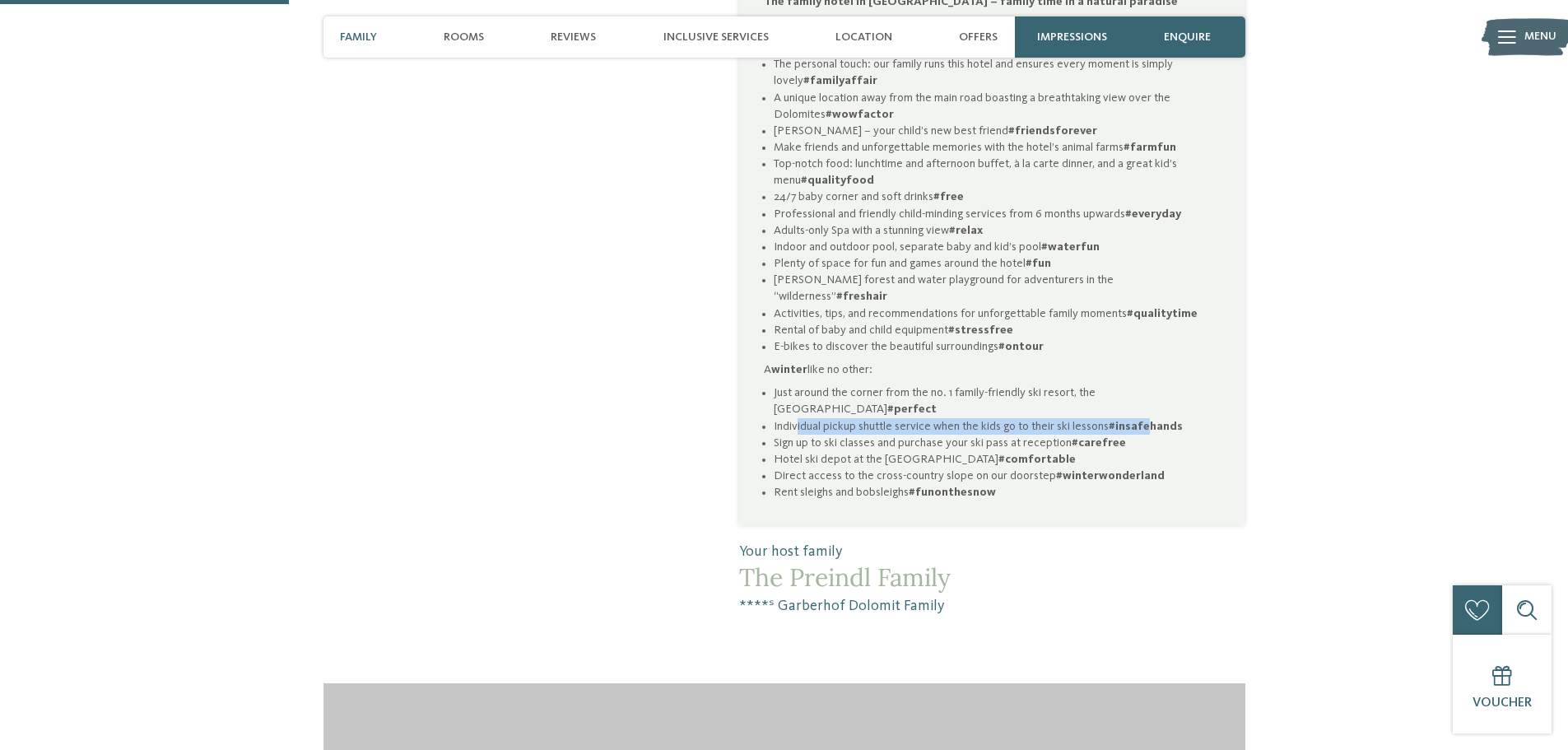
drag, startPoint x: 794, startPoint y: 390, endPoint x: 1151, endPoint y: 392, distance: 357.0
click at [1151, 419] on li "Individual pickup shuttle service when the kids go to their ski lessons #insafe…" at bounding box center [997, 426] width 446 height 16
click at [1151, 421] on strong "#insafehands" at bounding box center [1146, 426] width 74 height 12
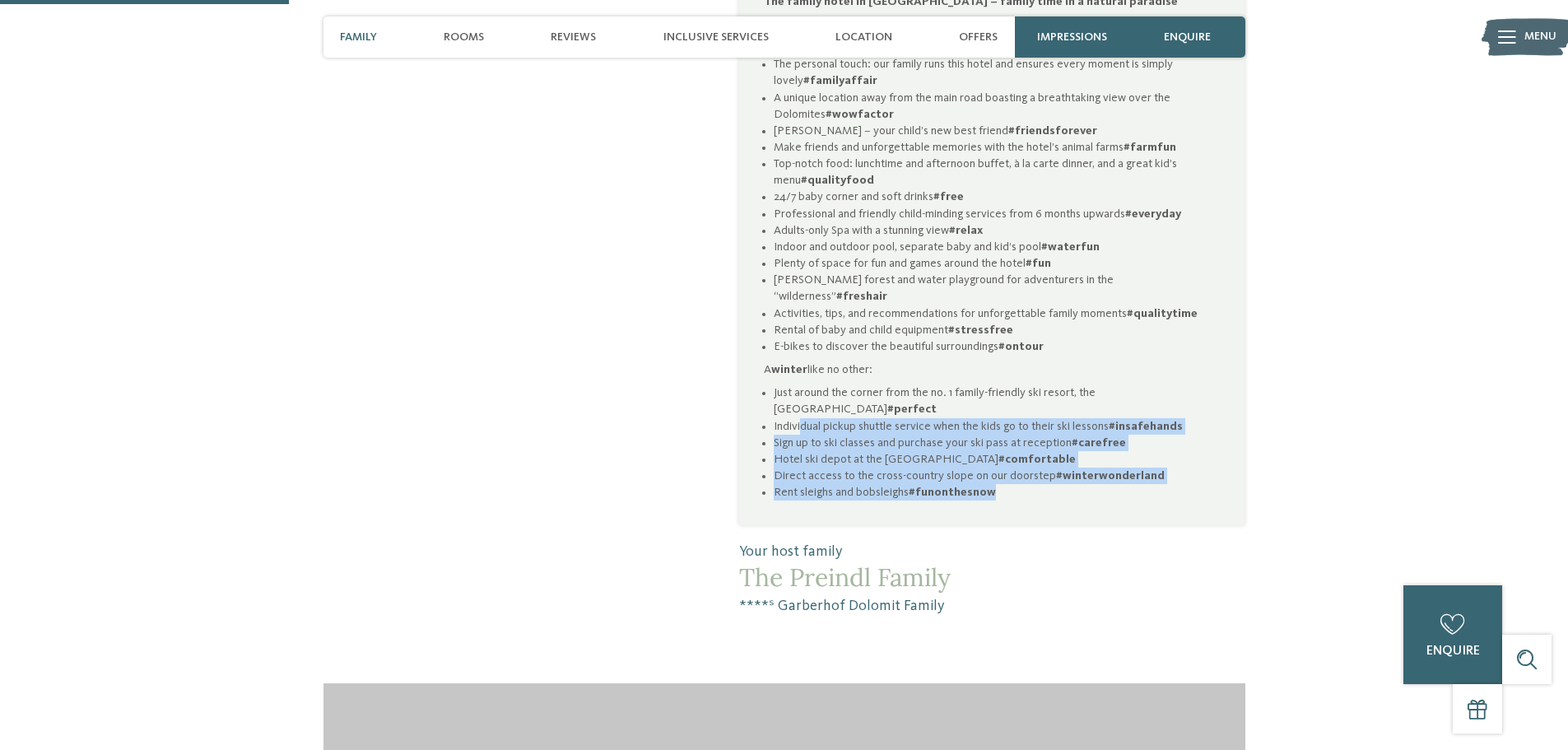
drag, startPoint x: 798, startPoint y: 388, endPoint x: 1081, endPoint y: 462, distance: 292.5
click at [1081, 462] on ul "Just around the corner from the no. 1 family-friendly ski resort, the Plan de C…" at bounding box center [992, 443] width 456 height 116
click at [1081, 484] on li "Rent sleighs and bobsleighs #funonthesnow" at bounding box center [997, 492] width 446 height 16
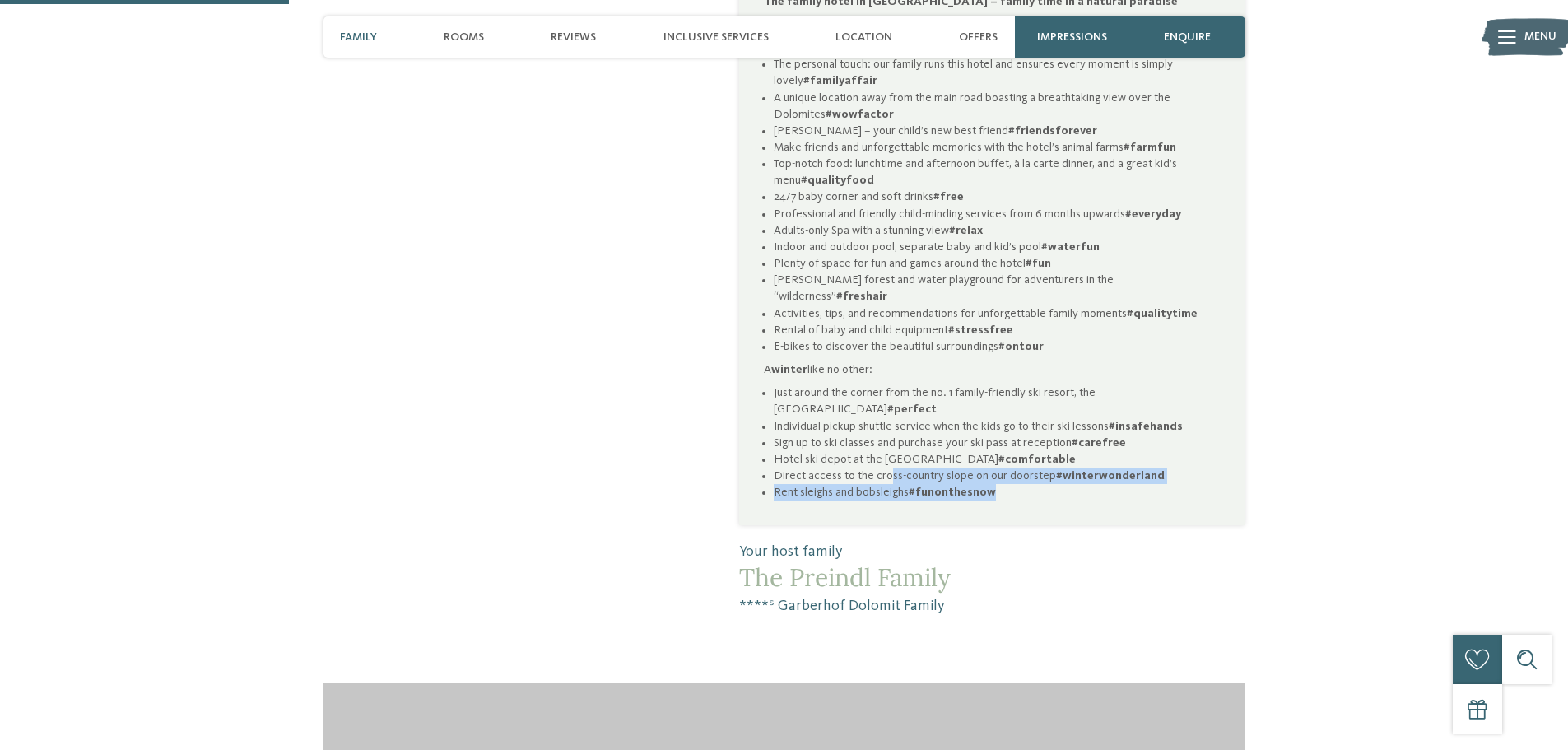
drag, startPoint x: 889, startPoint y: 434, endPoint x: 1038, endPoint y: 450, distance: 149.9
click at [1038, 450] on ul "Just around the corner from the no. 1 family-friendly ski resort, the Plan de C…" at bounding box center [992, 443] width 456 height 116
click at [1038, 484] on li "Rent sleighs and bobsleighs #funonthesnow" at bounding box center [997, 492] width 446 height 16
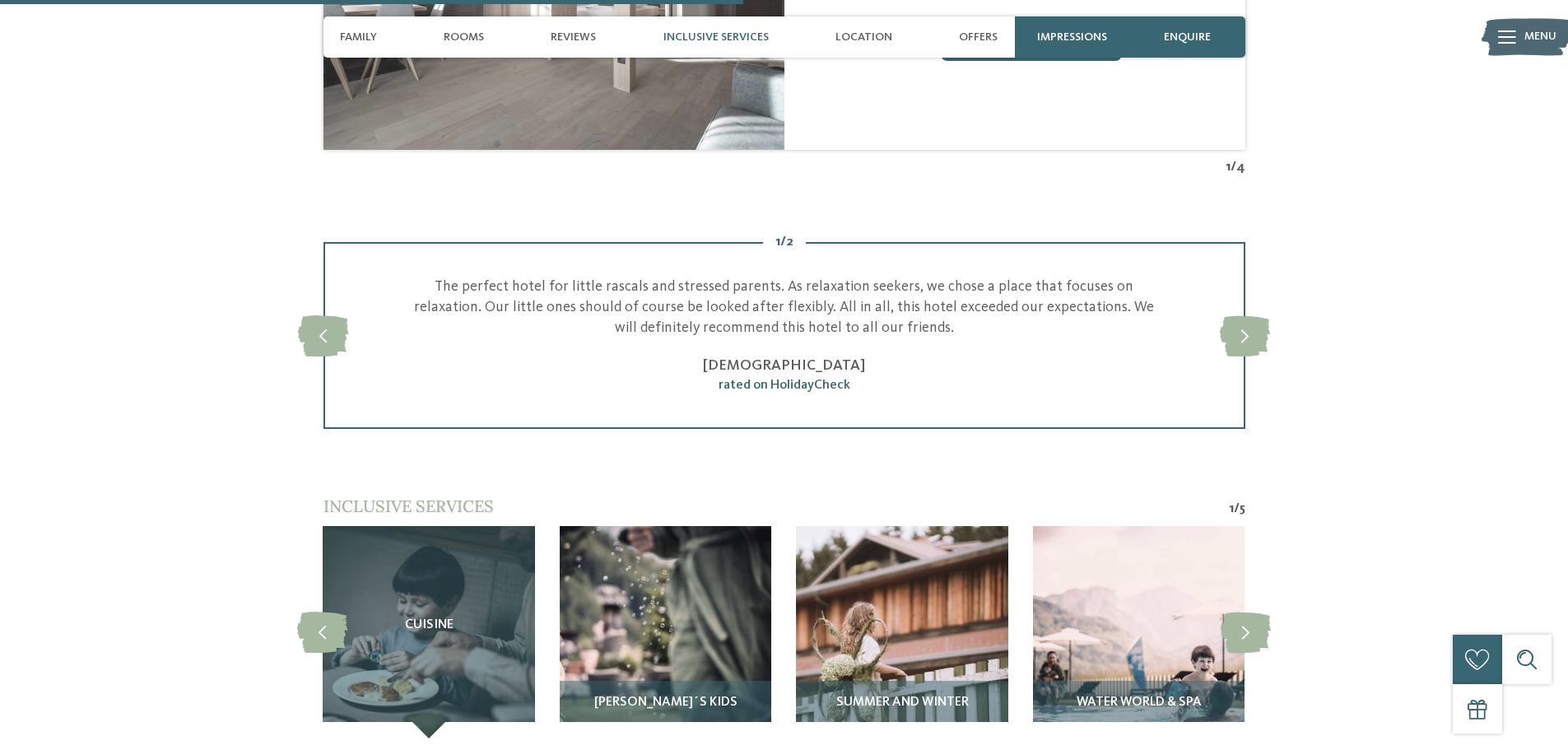
scroll to position [2965, 0]
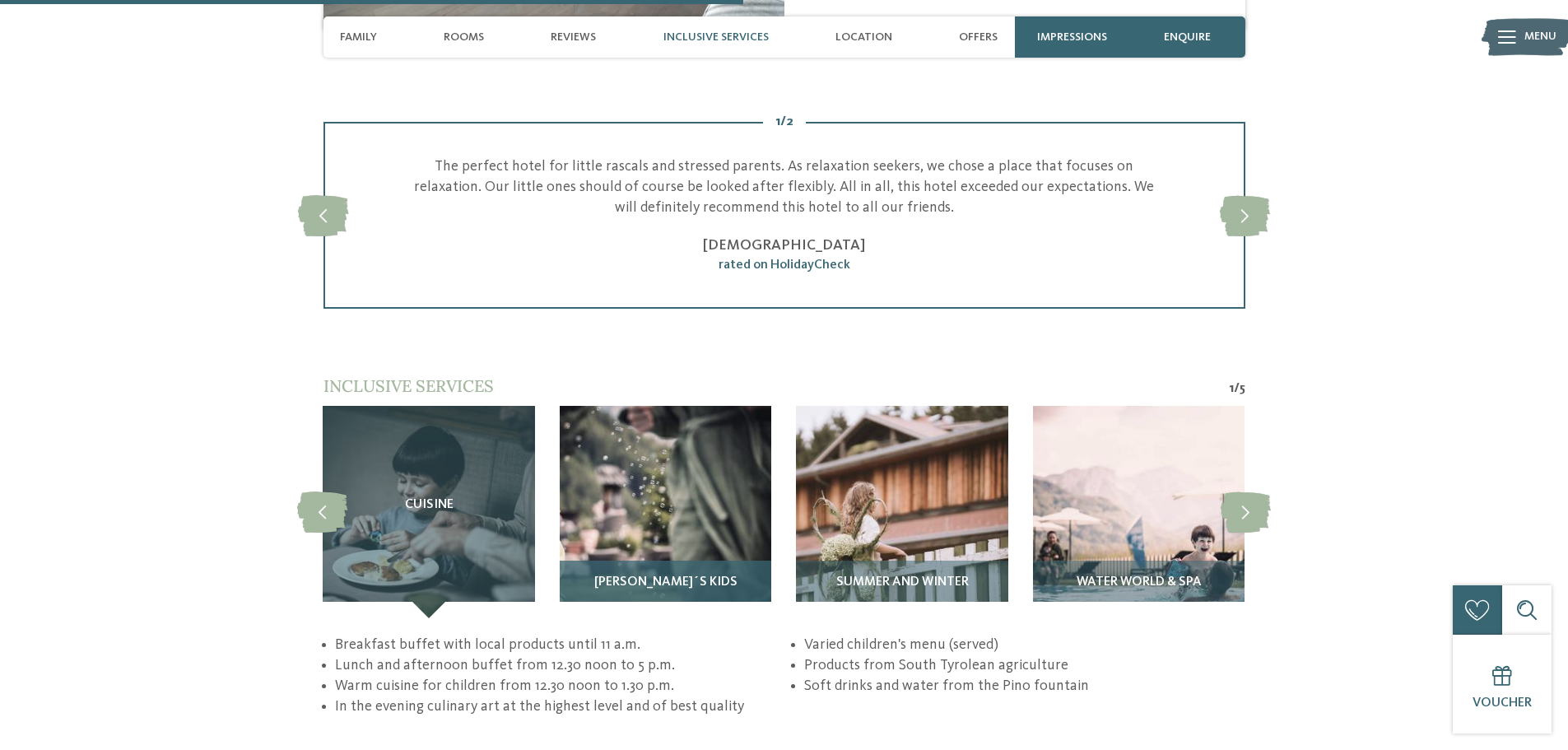
click at [705, 473] on img at bounding box center [665, 512] width 211 height 211
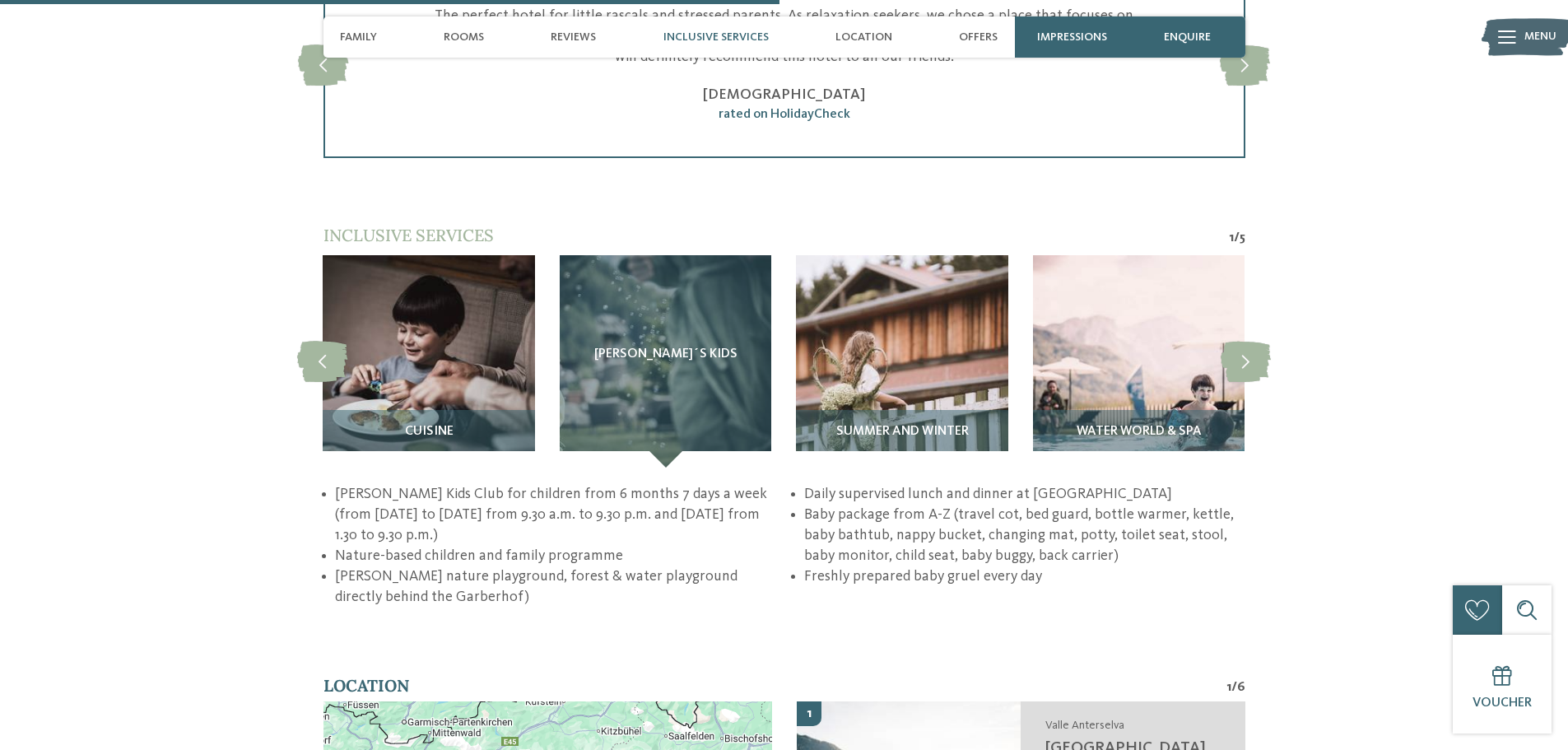
scroll to position [3129, 0]
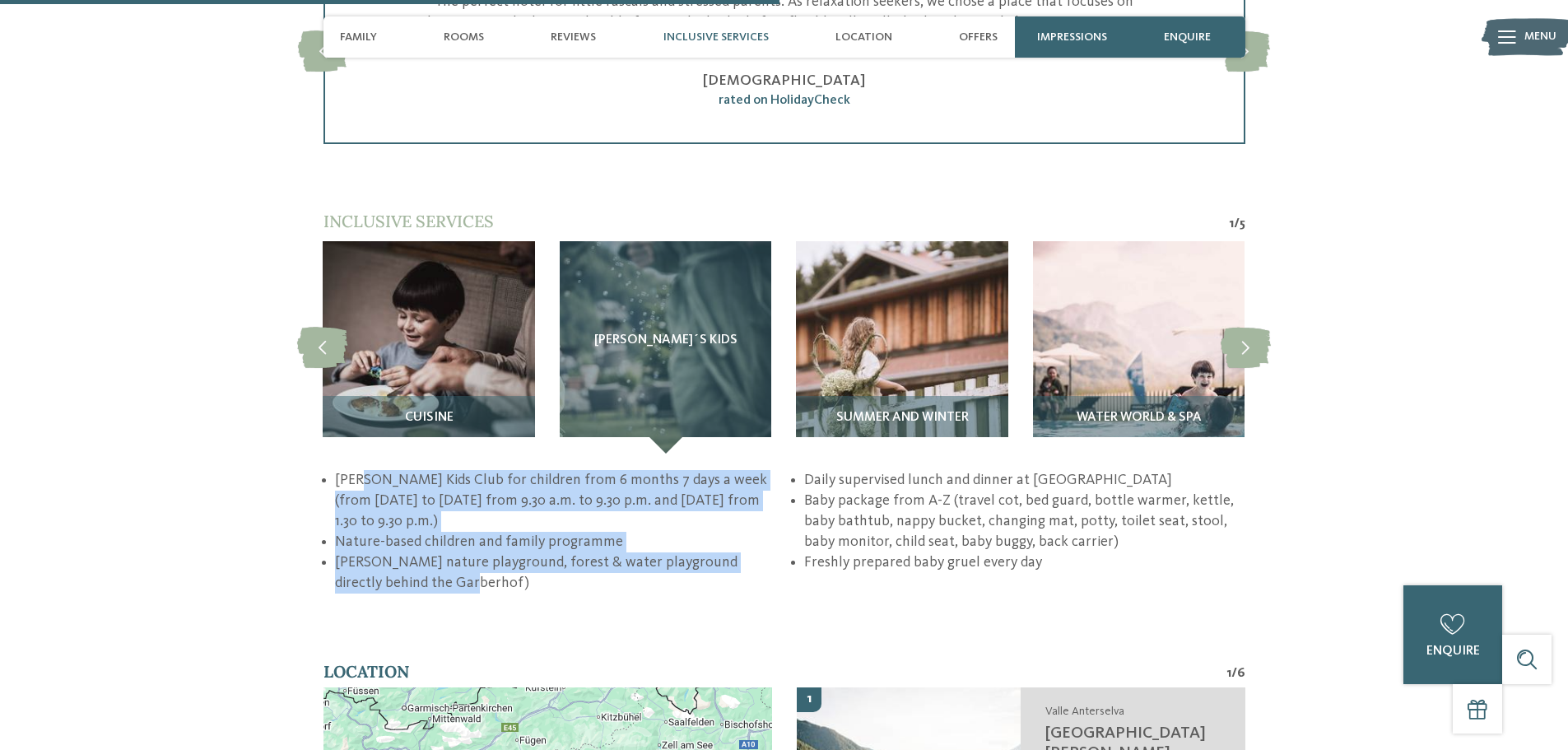
drag, startPoint x: 364, startPoint y: 441, endPoint x: 562, endPoint y: 537, distance: 220.0
click at [562, 537] on ul "Pino’s Kids Club for children from 6 months 7 days a week (from Sunday to Frida…" at bounding box center [784, 532] width 922 height 124
click at [562, 552] on li "Pino’s nature playground, forest & water playground directly behind the Garberh…" at bounding box center [555, 573] width 441 height 41
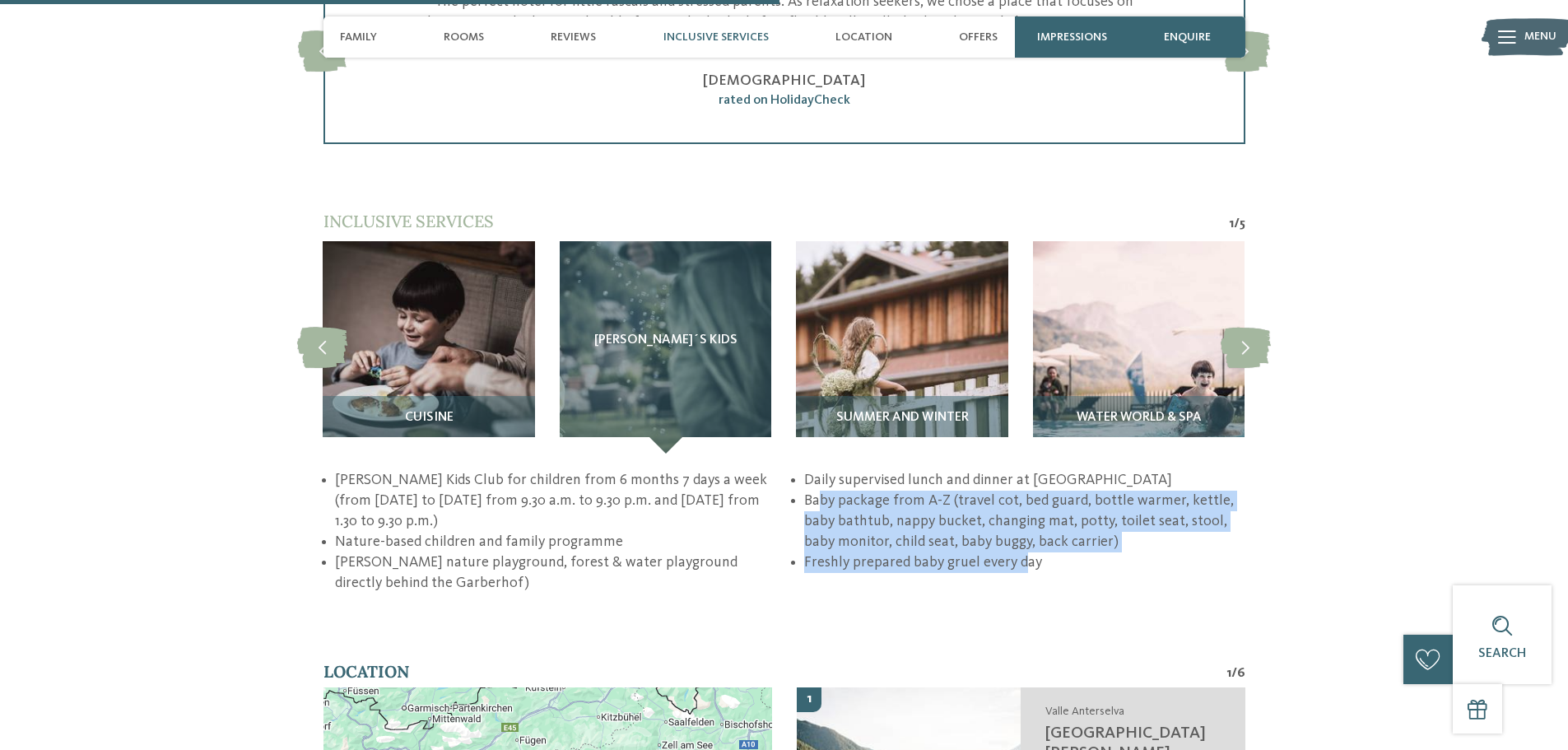
drag, startPoint x: 824, startPoint y: 464, endPoint x: 1022, endPoint y: 527, distance: 207.8
click at [1022, 527] on ul "Pino’s Kids Club for children from 6 months 7 days a week (from Sunday to Frida…" at bounding box center [784, 532] width 922 height 124
click at [1022, 552] on li "Freshly prepared baby gruel every day" at bounding box center [1024, 562] width 441 height 20
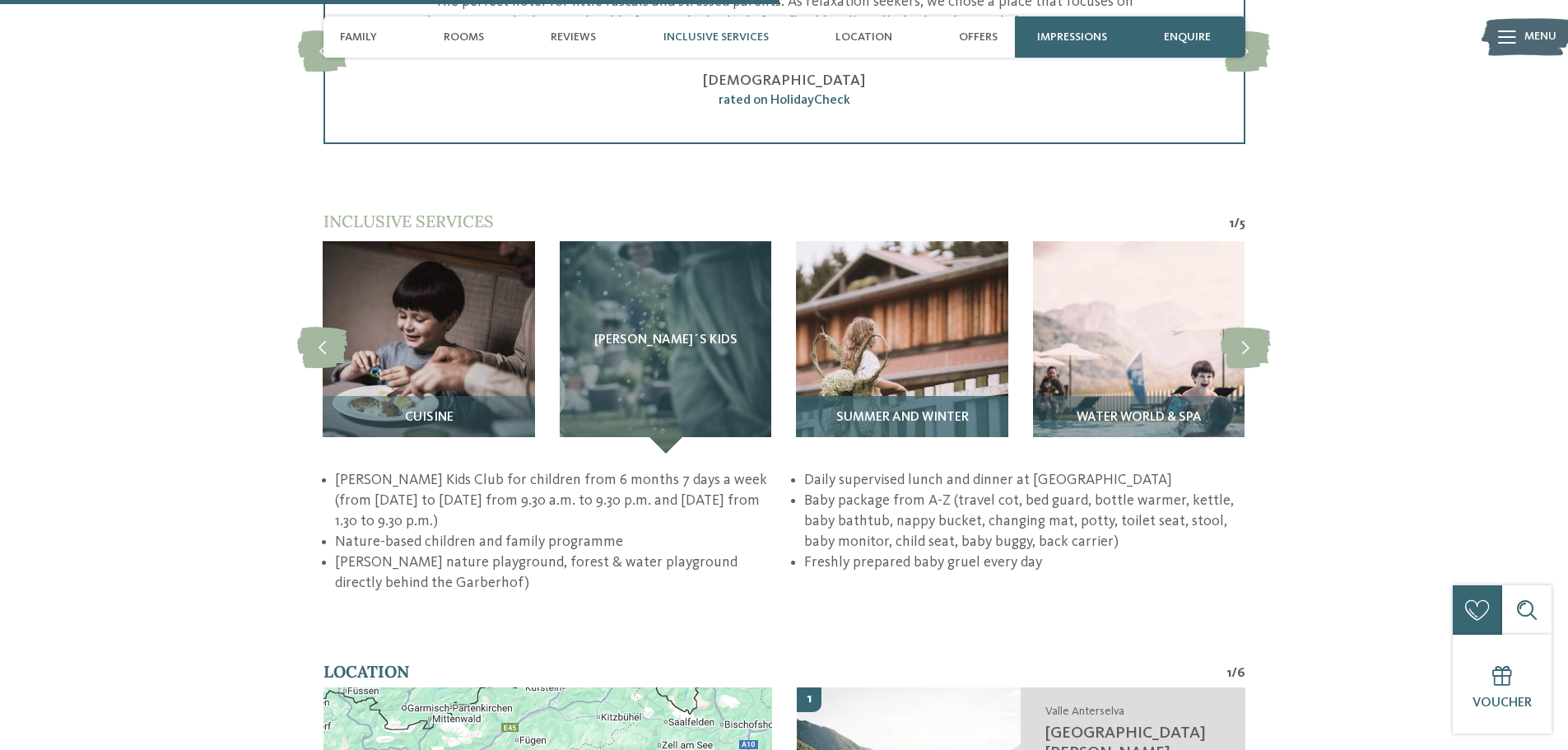
click at [926, 331] on img at bounding box center [902, 347] width 211 height 211
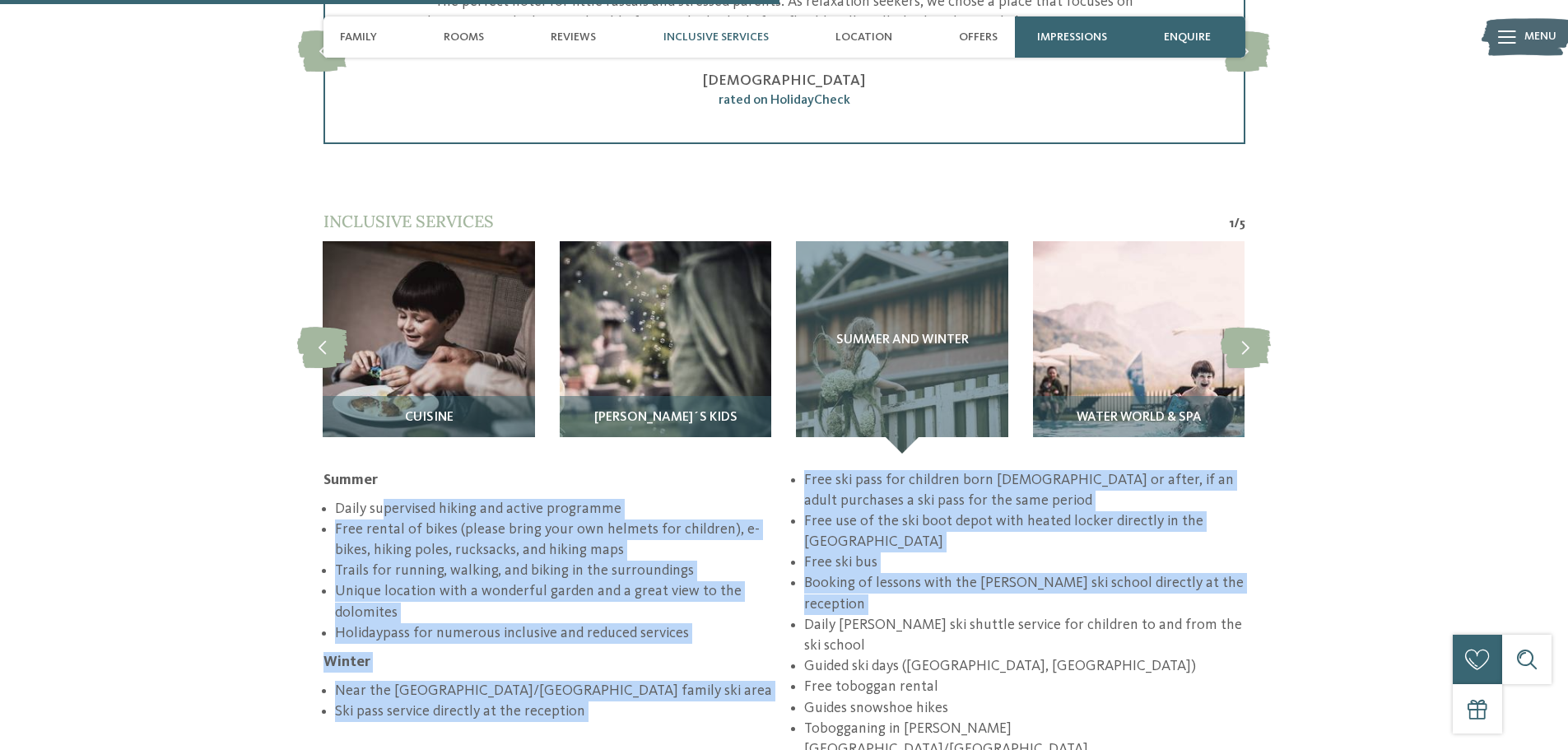
drag, startPoint x: 381, startPoint y: 473, endPoint x: 811, endPoint y: 584, distance: 444.1
click at [809, 584] on div "Summer Daily supervised hiking and active programme Free rental of bikes (pleas…" at bounding box center [784, 615] width 922 height 291
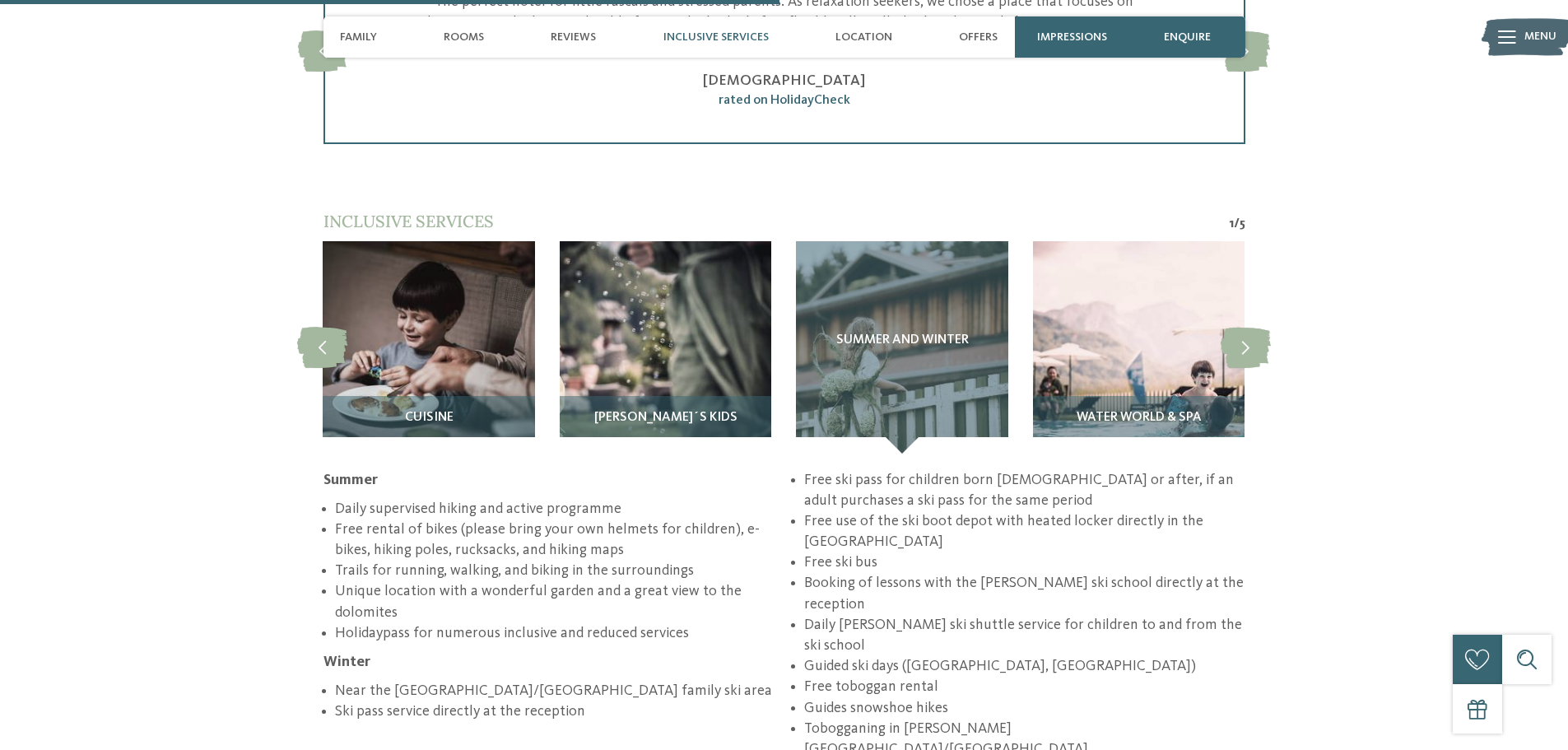
click at [811, 615] on li "Daily Pino ski shuttle service for children to and from the ski school" at bounding box center [1024, 636] width 441 height 41
drag, startPoint x: 372, startPoint y: 655, endPoint x: 614, endPoint y: 661, distance: 242.1
click at [614, 681] on li "Near the Plan de Corones/Kronplatz family ski area" at bounding box center [555, 691] width 441 height 20
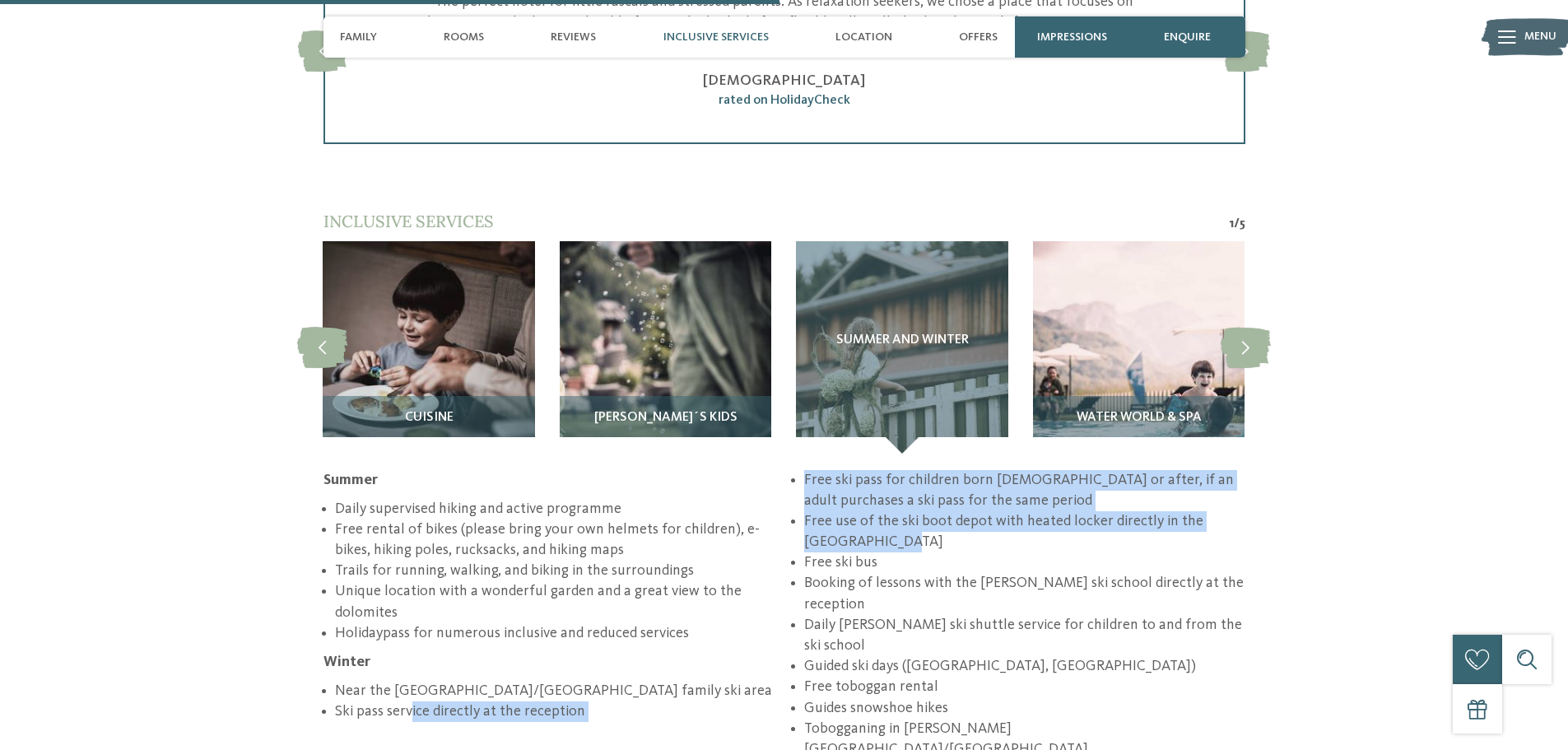
drag, startPoint x: 880, startPoint y: 440, endPoint x: 1121, endPoint y: 524, distance: 255.2
click at [1121, 524] on ul "Near the Plan de Corones/Kronplatz family ski area Ski pass service directly at…" at bounding box center [784, 615] width 922 height 291
click at [1121, 524] on li "Free use of the ski boot depot with heated locker directly in the valley station" at bounding box center [1024, 532] width 441 height 41
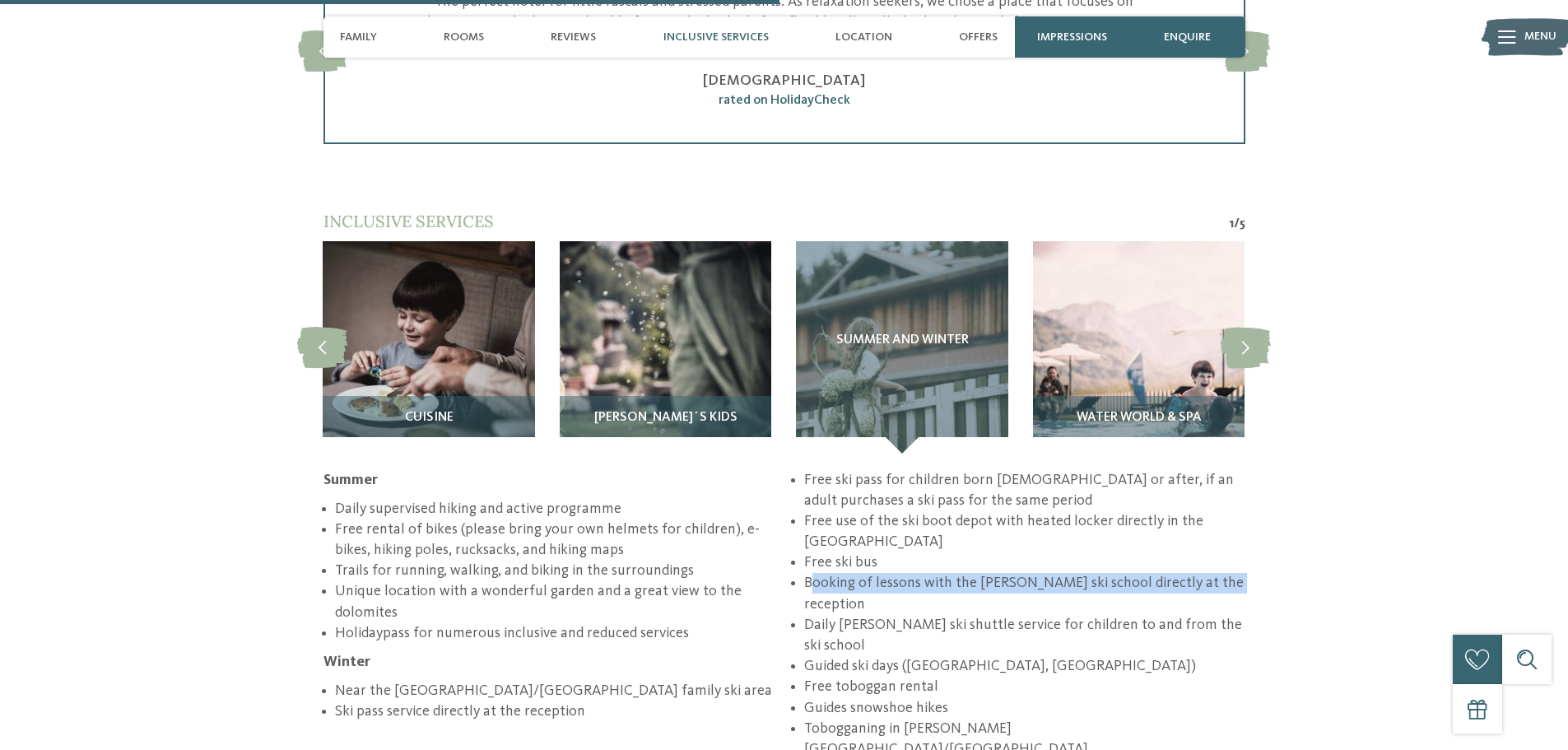
drag, startPoint x: 815, startPoint y: 564, endPoint x: 1231, endPoint y: 565, distance: 416.0
click at [1231, 574] on li "Booking of lessons with the KRON ski school directly at the reception" at bounding box center [1024, 594] width 441 height 41
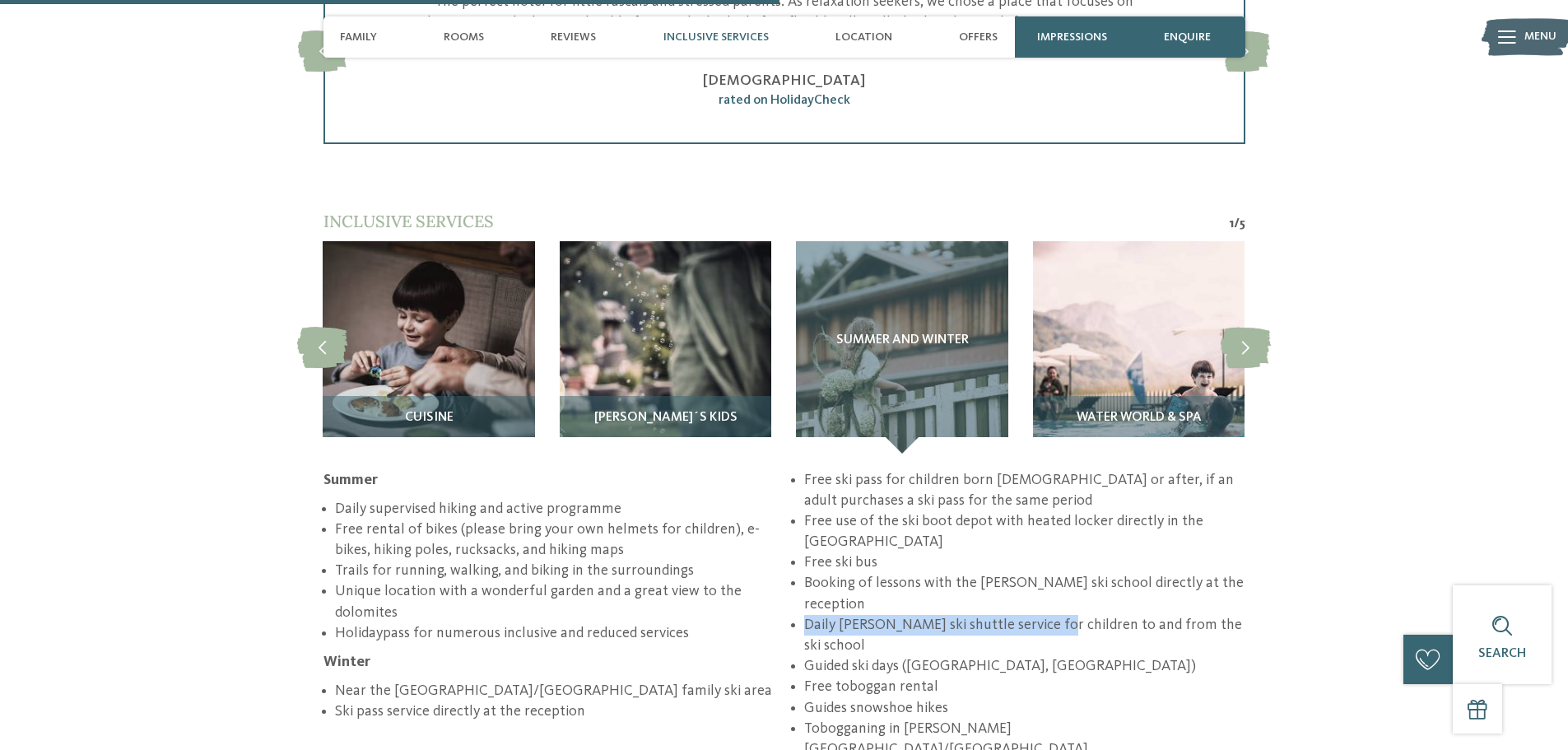
drag, startPoint x: 807, startPoint y: 586, endPoint x: 1045, endPoint y: 595, distance: 238.2
click at [1045, 615] on li "Daily Pino ski shuttle service for children to and from the ski school" at bounding box center [1024, 636] width 441 height 41
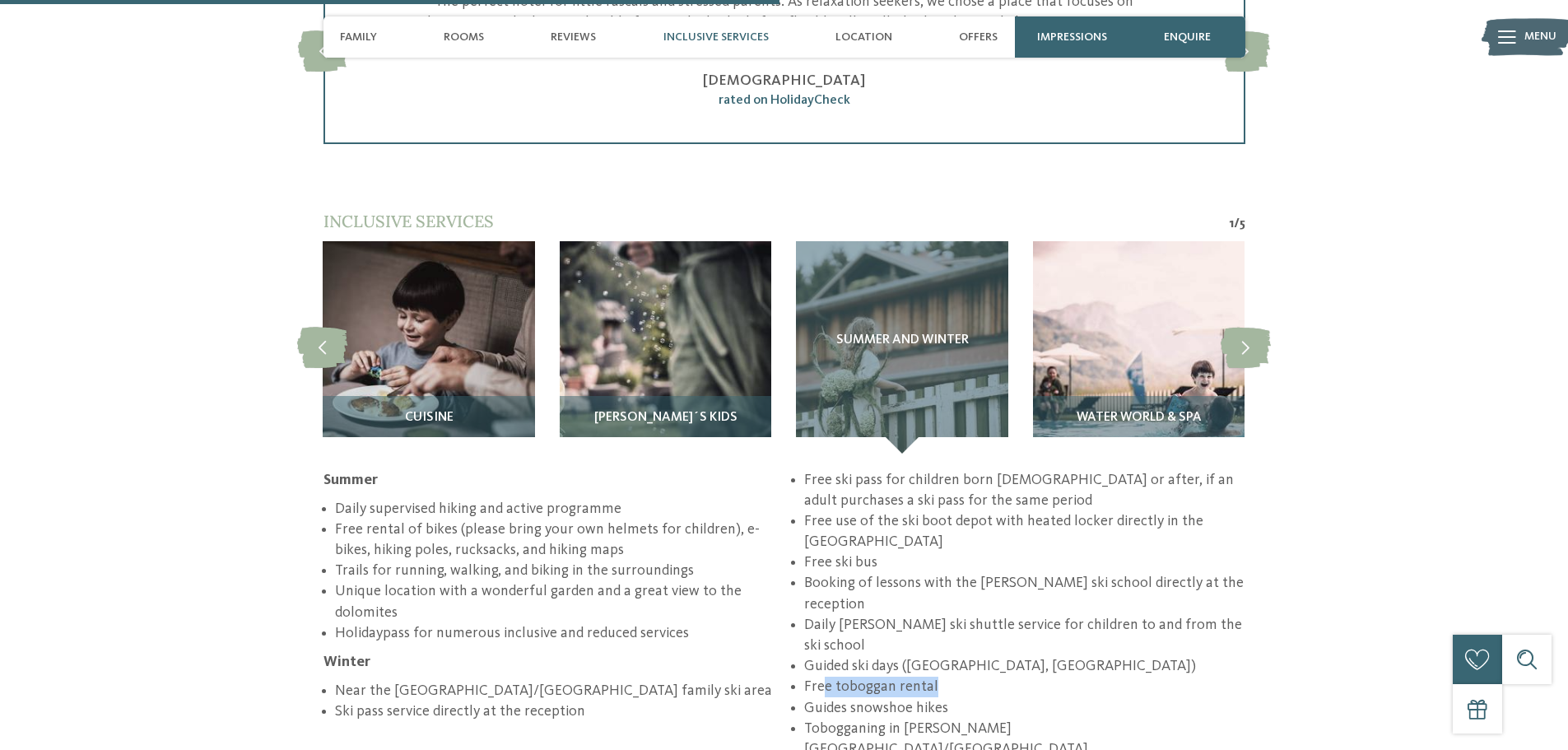
drag, startPoint x: 845, startPoint y: 628, endPoint x: 965, endPoint y: 631, distance: 120.0
click at [965, 677] on li "Free toboggan rental" at bounding box center [1024, 687] width 441 height 20
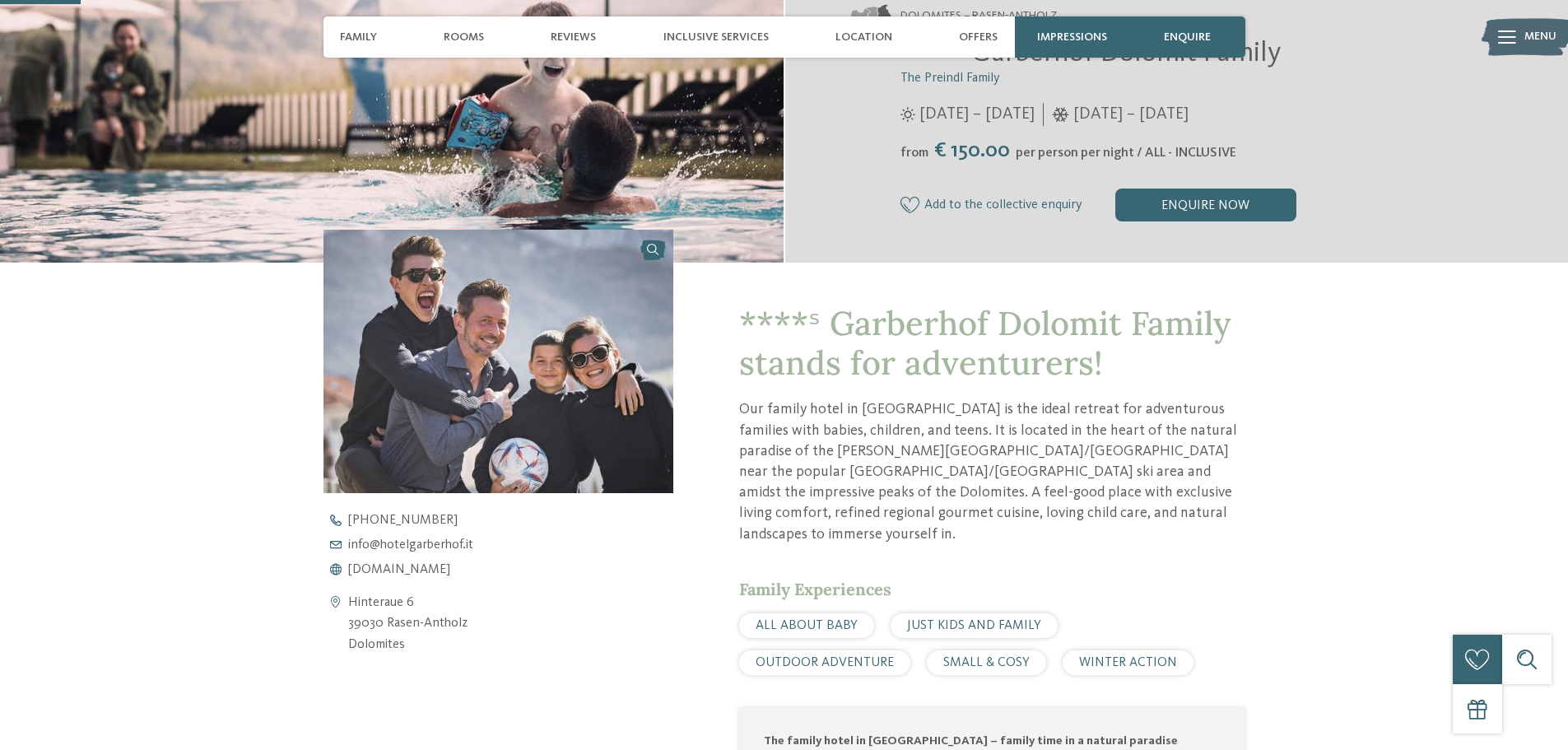
scroll to position [494, 0]
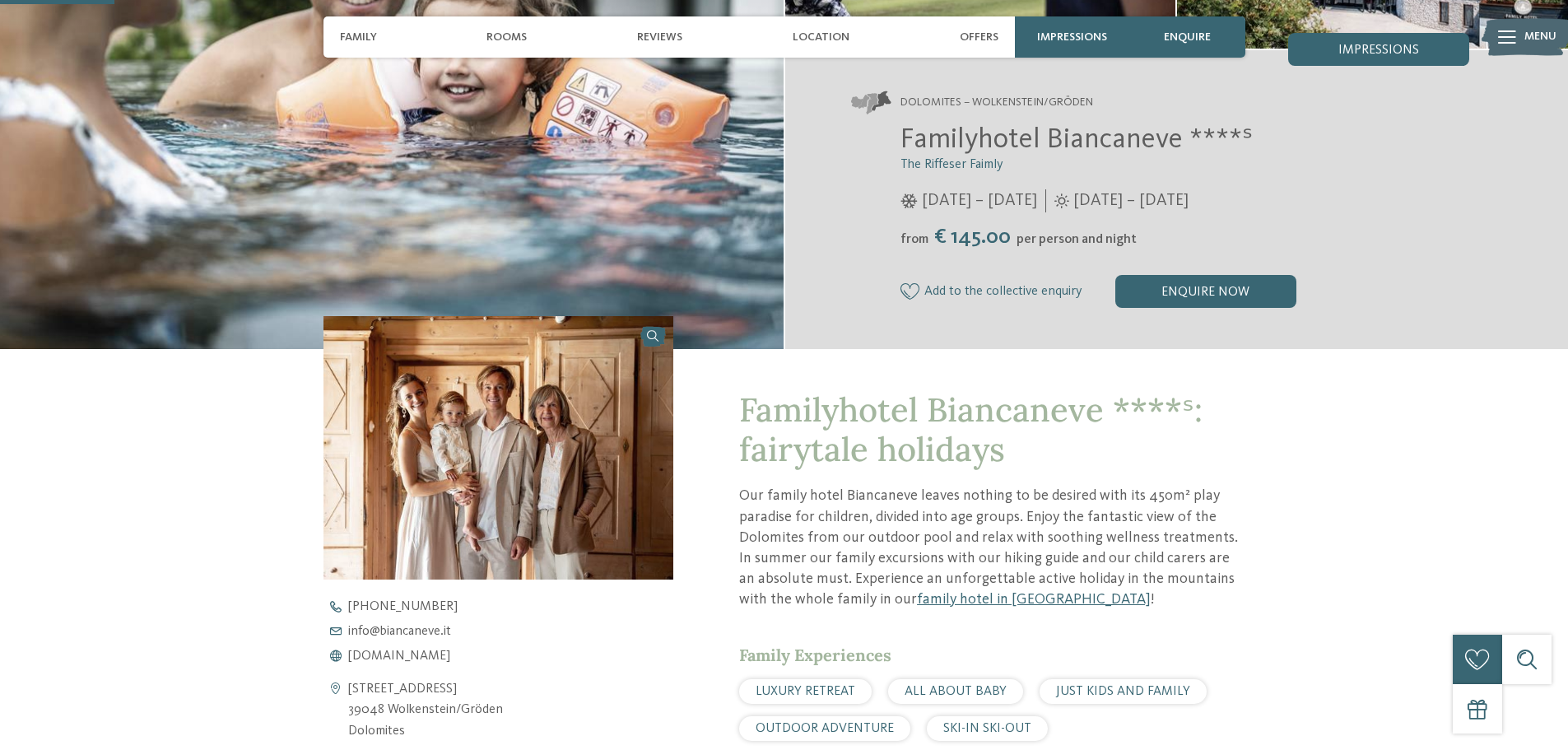
scroll to position [329, 0]
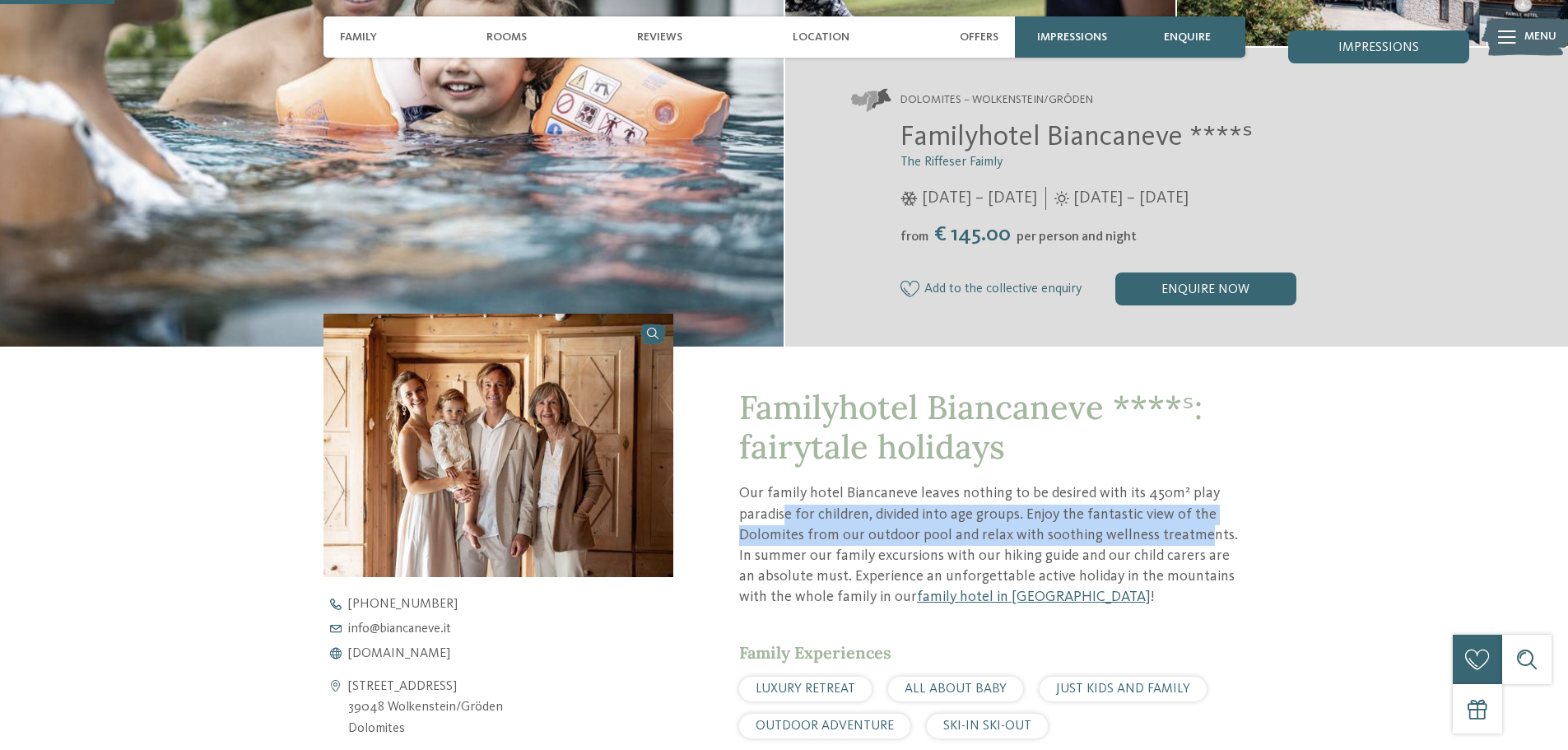
drag, startPoint x: 784, startPoint y: 505, endPoint x: 1198, endPoint y: 541, distance: 415.6
click at [1198, 541] on p "Our family hotel Biancaneve leaves nothing to be desired with its 450m² play pa…" at bounding box center [992, 546] width 506 height 124
drag, startPoint x: 886, startPoint y: 519, endPoint x: 1186, endPoint y: 546, distance: 301.2
click at [1186, 546] on p "Our family hotel Biancaneve leaves nothing to be desired with its 450m² play pa…" at bounding box center [992, 546] width 506 height 124
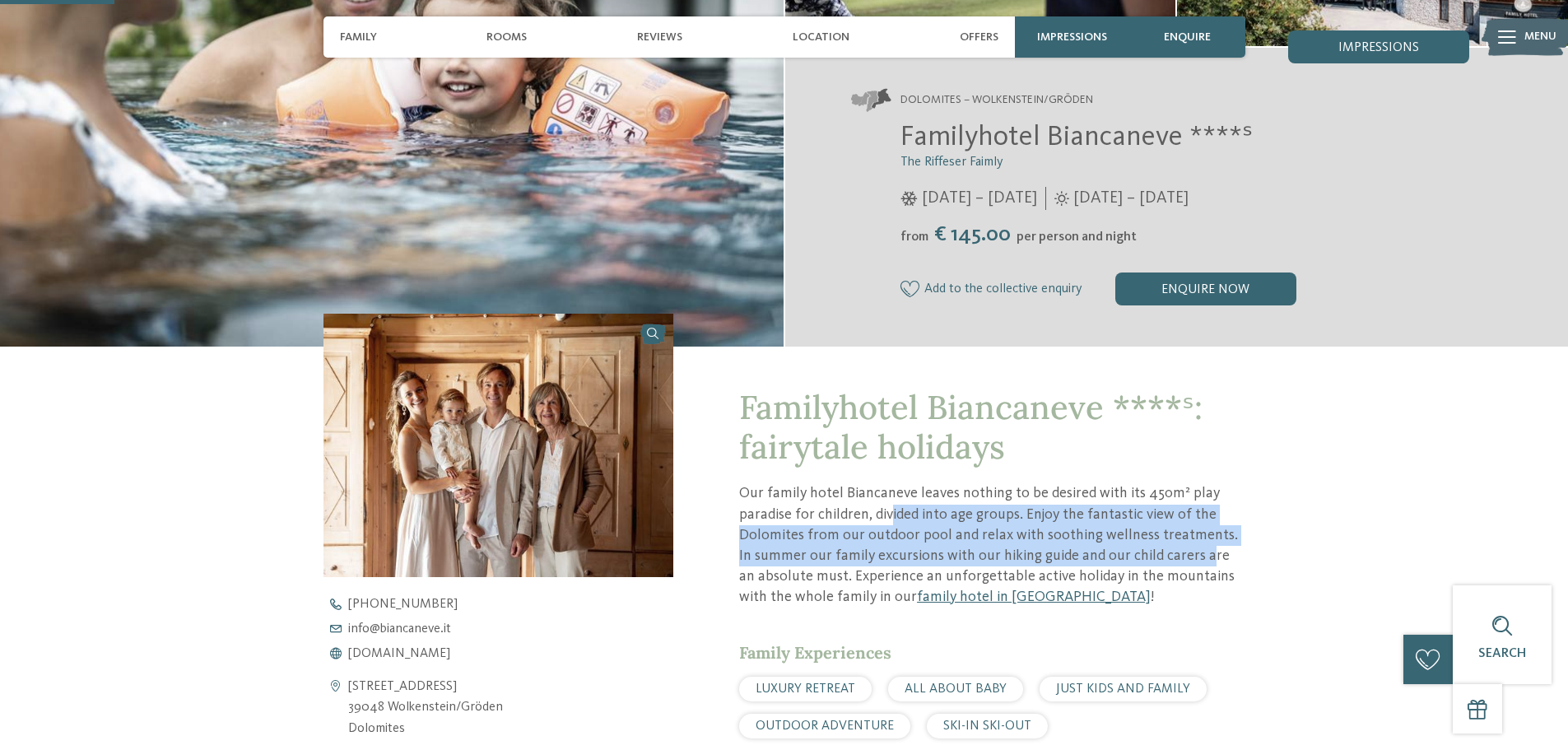
click at [1186, 546] on p "Our family hotel Biancaneve leaves nothing to be desired with its 450m² play pa…" at bounding box center [992, 546] width 506 height 124
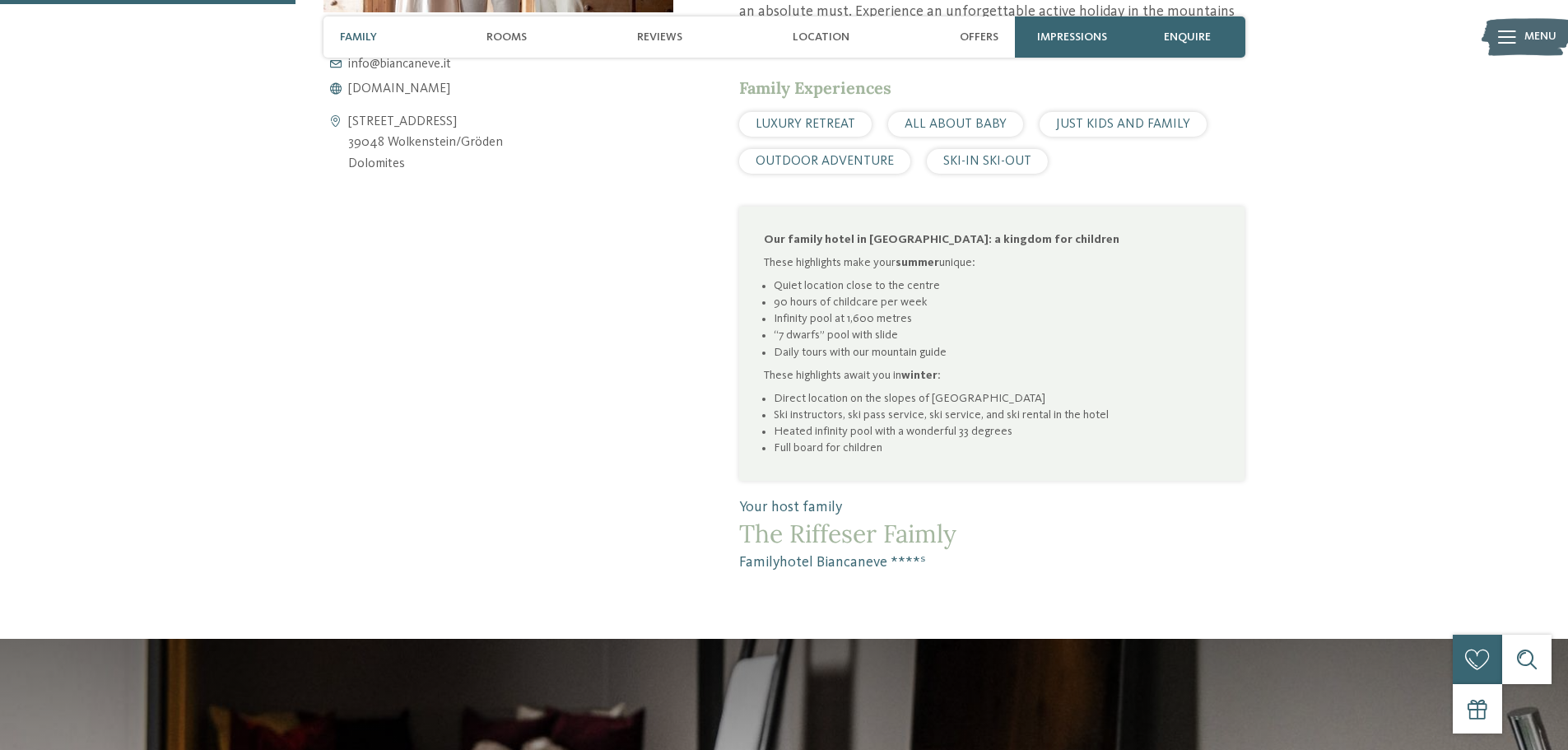
scroll to position [906, 0]
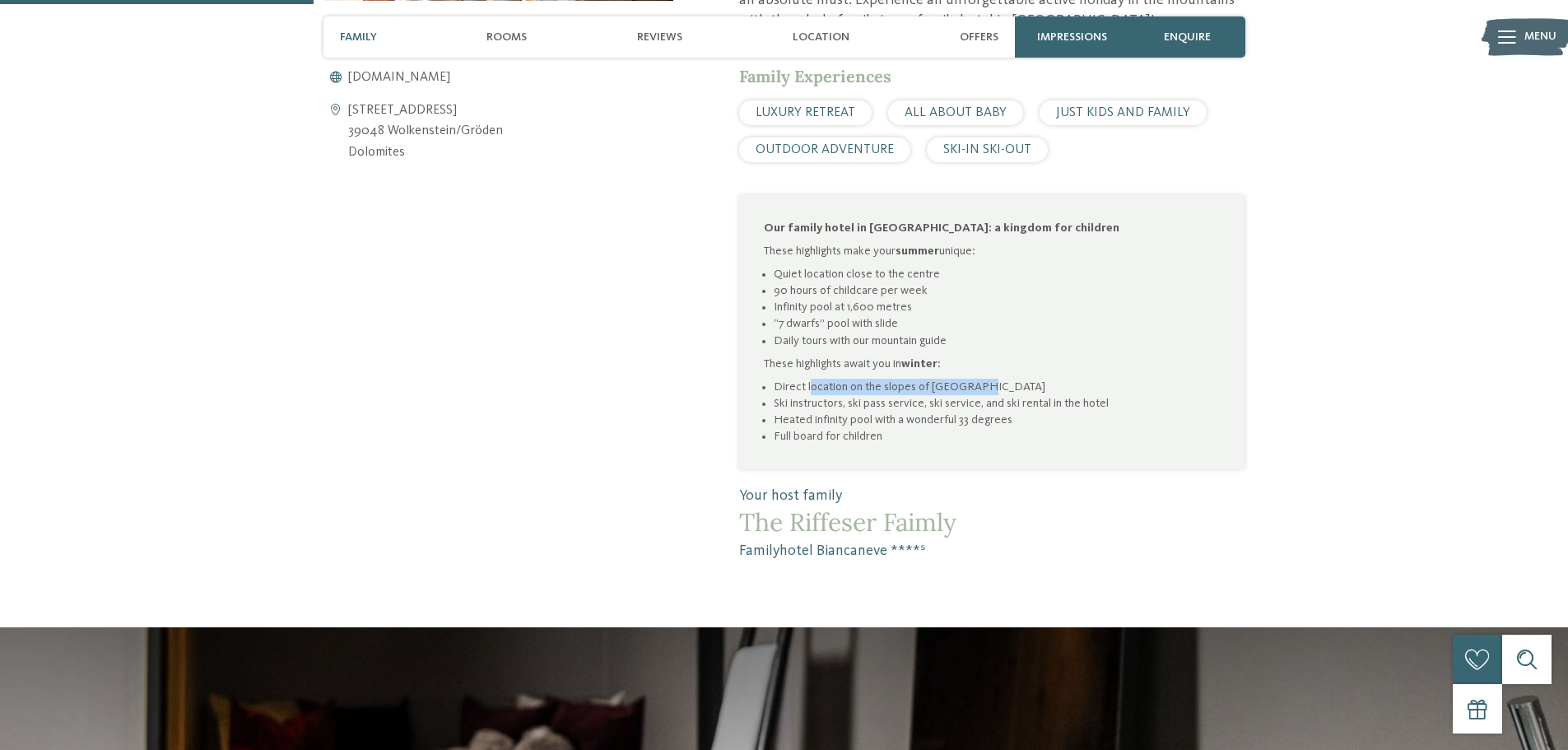
drag, startPoint x: 811, startPoint y: 387, endPoint x: 977, endPoint y: 392, distance: 166.1
click at [977, 392] on li "Direct location on the slopes of Sellaronda" at bounding box center [997, 387] width 446 height 16
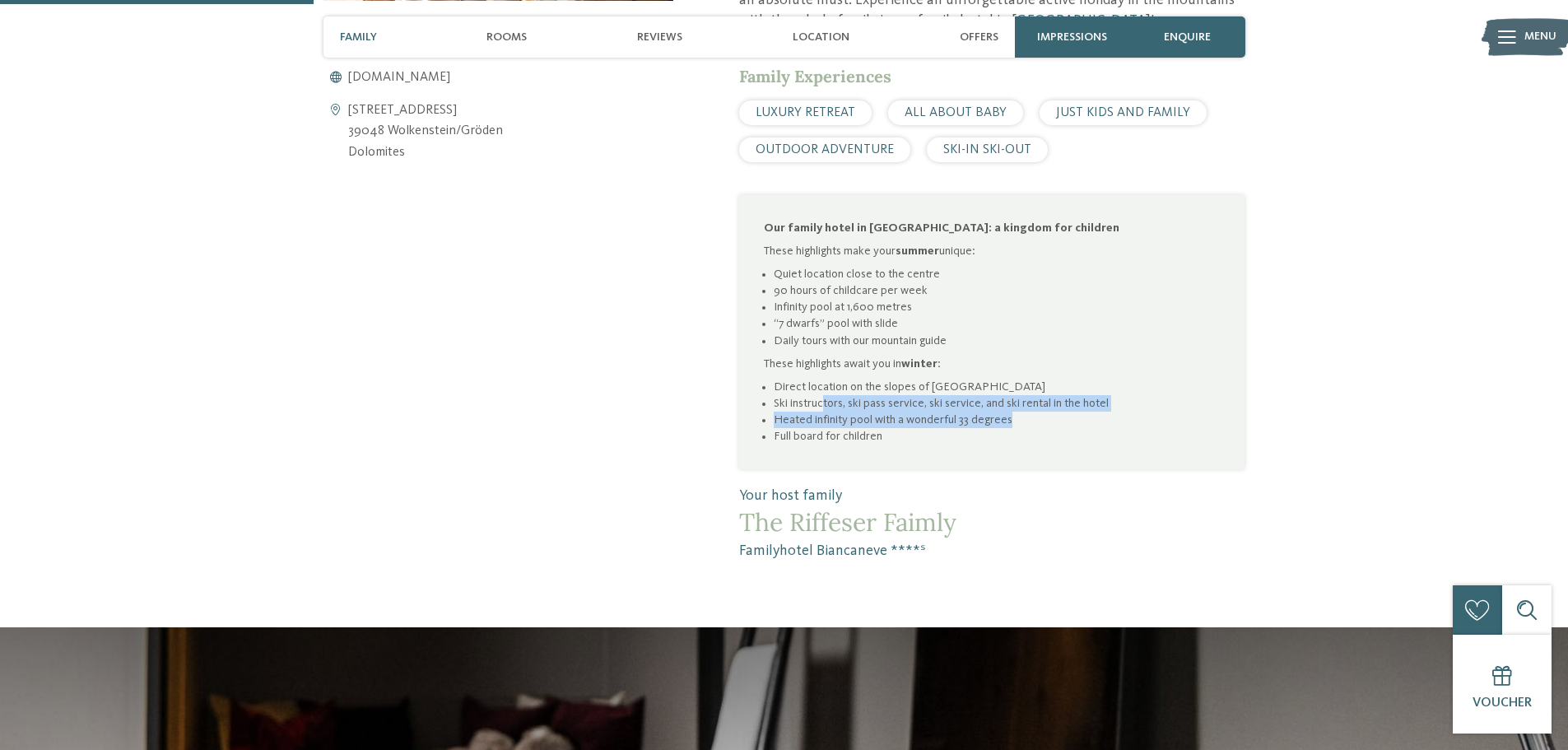
drag, startPoint x: 826, startPoint y: 402, endPoint x: 1030, endPoint y: 414, distance: 204.4
click at [1030, 414] on ul "Direct location on the slopes of Sellaronda Ski instructors, ski pass service, …" at bounding box center [992, 412] width 456 height 67
click at [1030, 414] on li "Heated infinity pool with a wonderful 33 degrees" at bounding box center [997, 420] width 446 height 16
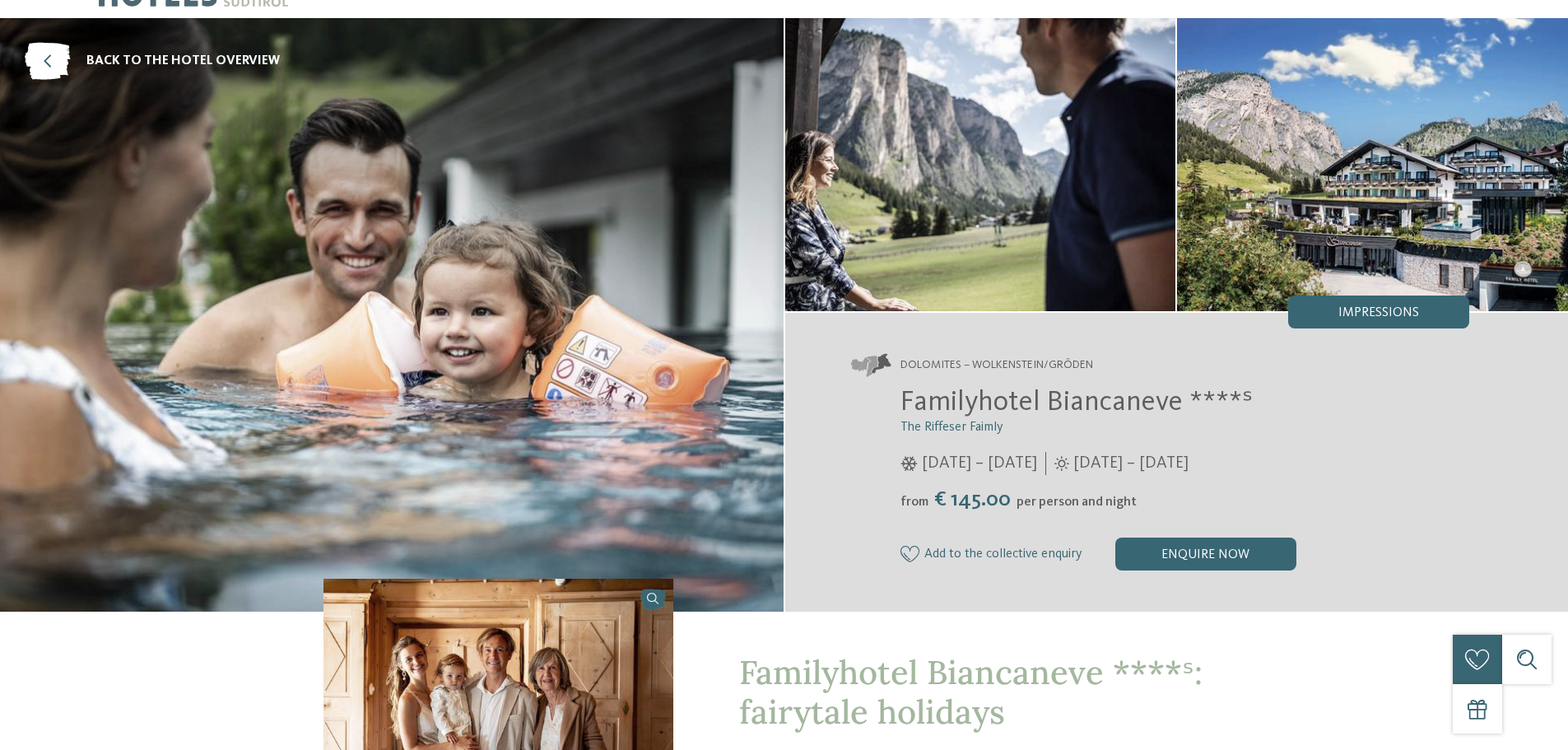
scroll to position [0, 0]
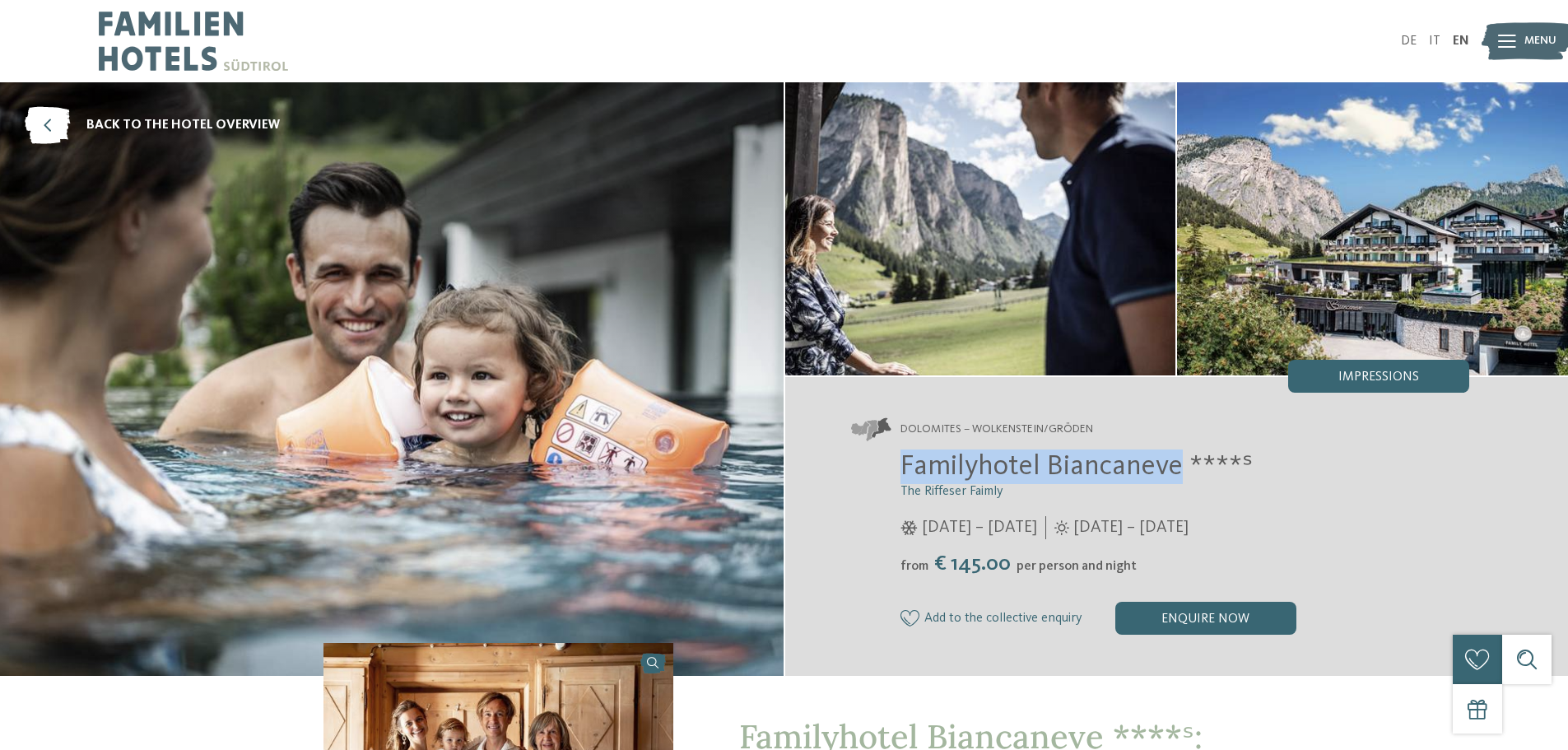
drag, startPoint x: 900, startPoint y: 465, endPoint x: 1182, endPoint y: 465, distance: 282.0
click at [1182, 465] on span "Familyhotel Biancaneve ****ˢ" at bounding box center [1077, 467] width 353 height 29
copy span "Familyhotel Biancaneve"
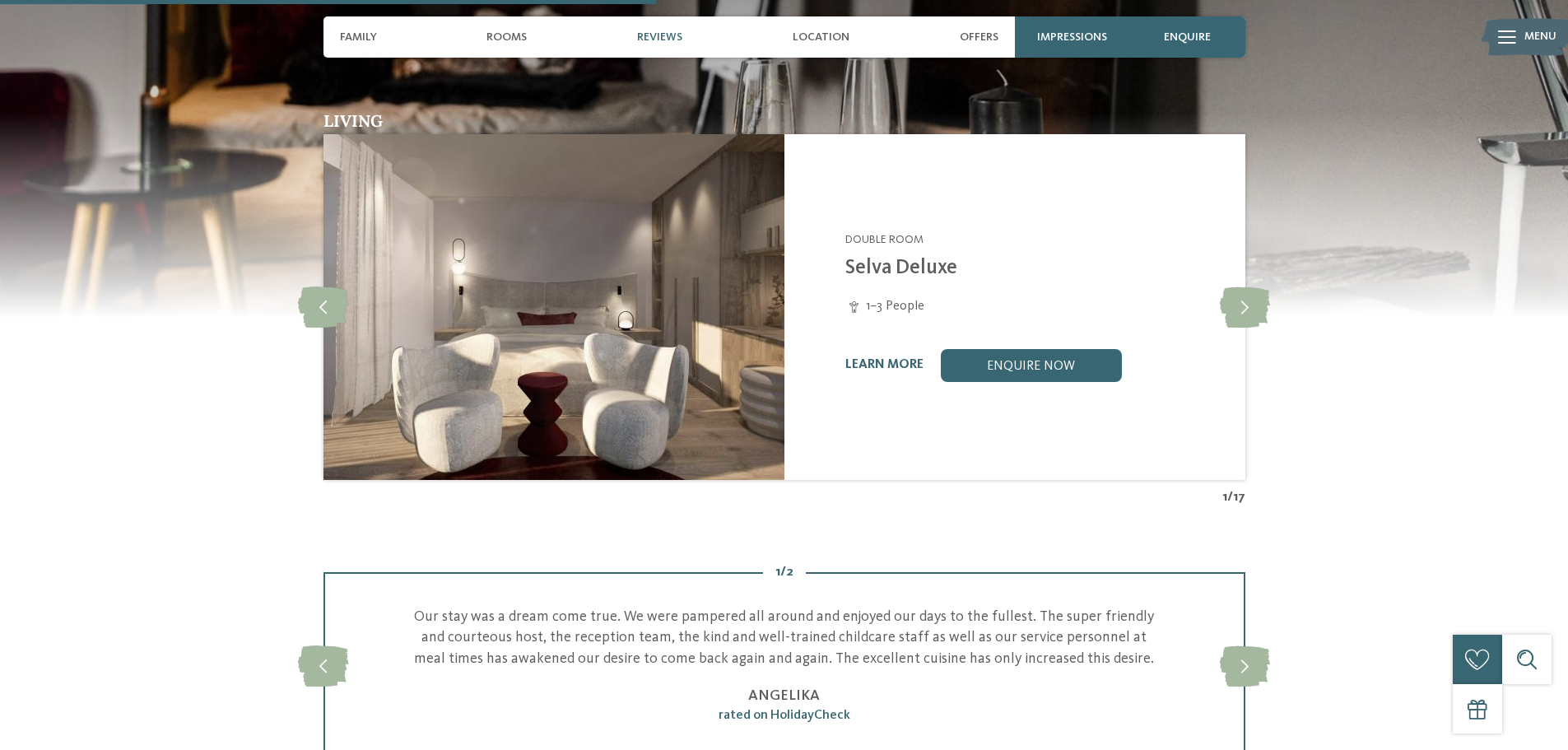
scroll to position [1894, 0]
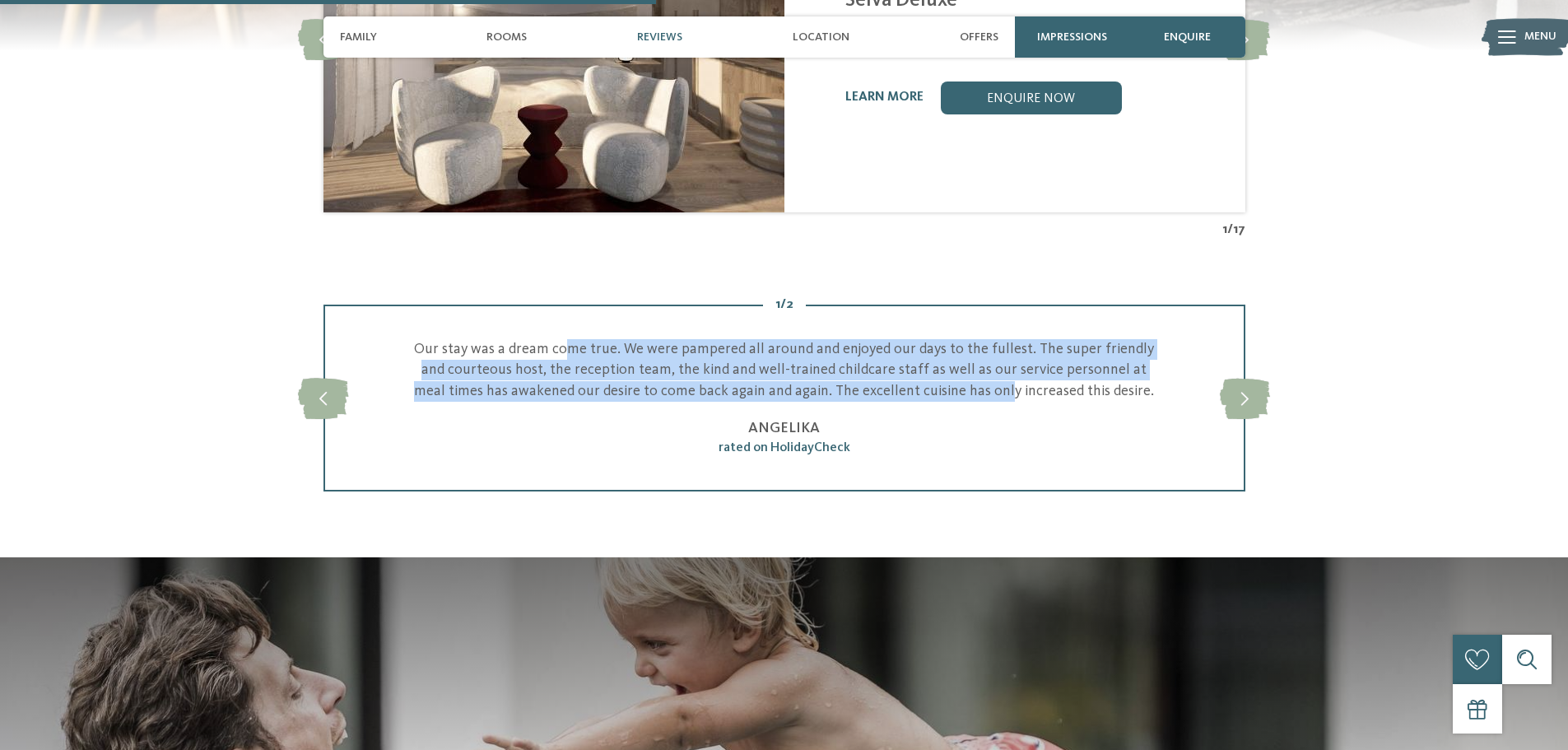
drag, startPoint x: 590, startPoint y: 359, endPoint x: 974, endPoint y: 390, distance: 385.2
click at [974, 390] on p "Our stay was a dream come true. We were pampered all around and enjoyed our day…" at bounding box center [784, 370] width 753 height 63
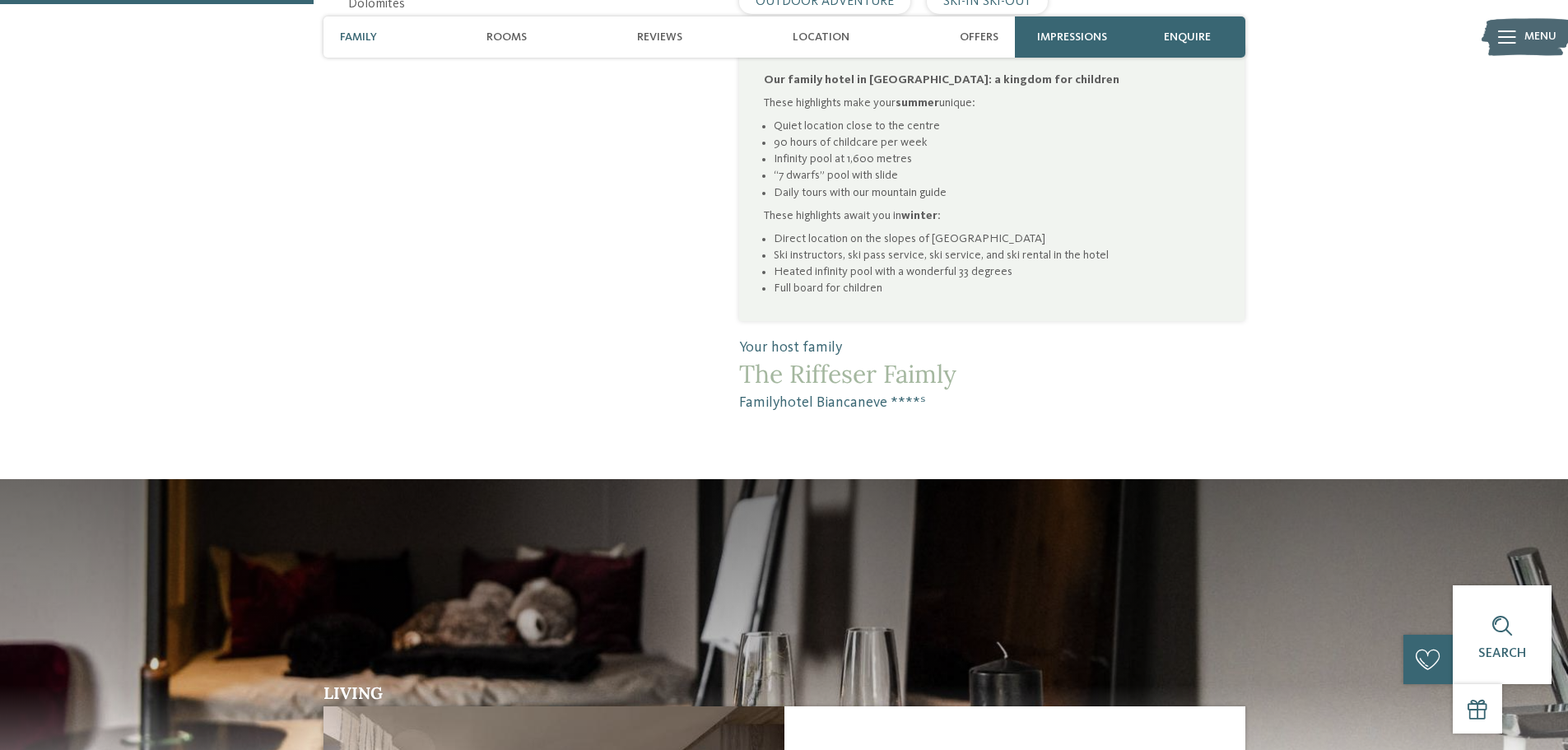
scroll to position [906, 0]
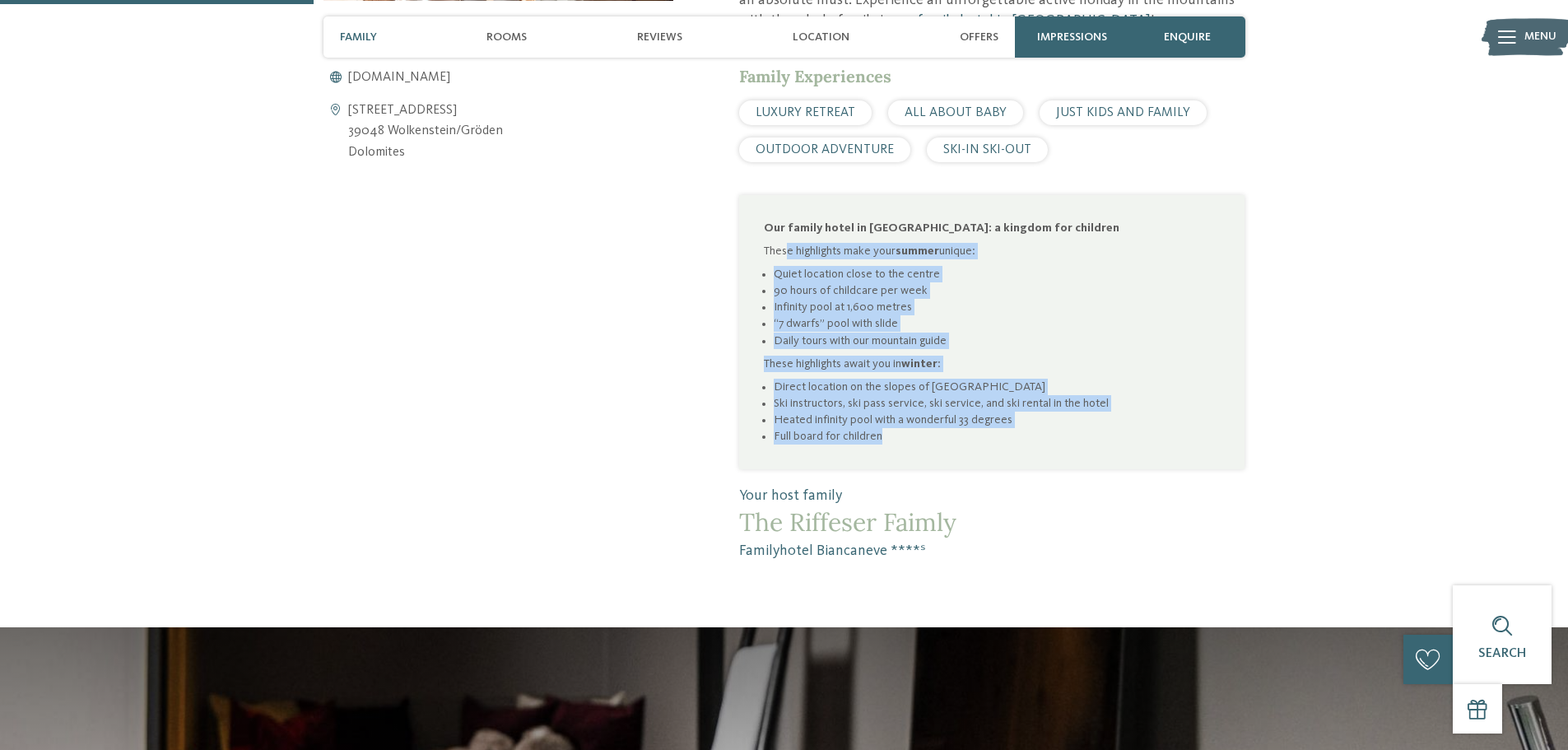
drag, startPoint x: 786, startPoint y: 241, endPoint x: 978, endPoint y: 445, distance: 280.1
click at [978, 445] on div "Our family hotel in Wolkenstein: a kingdom for children These highlights make y…" at bounding box center [992, 332] width 456 height 226
click at [978, 445] on li "Full board for children" at bounding box center [997, 436] width 446 height 16
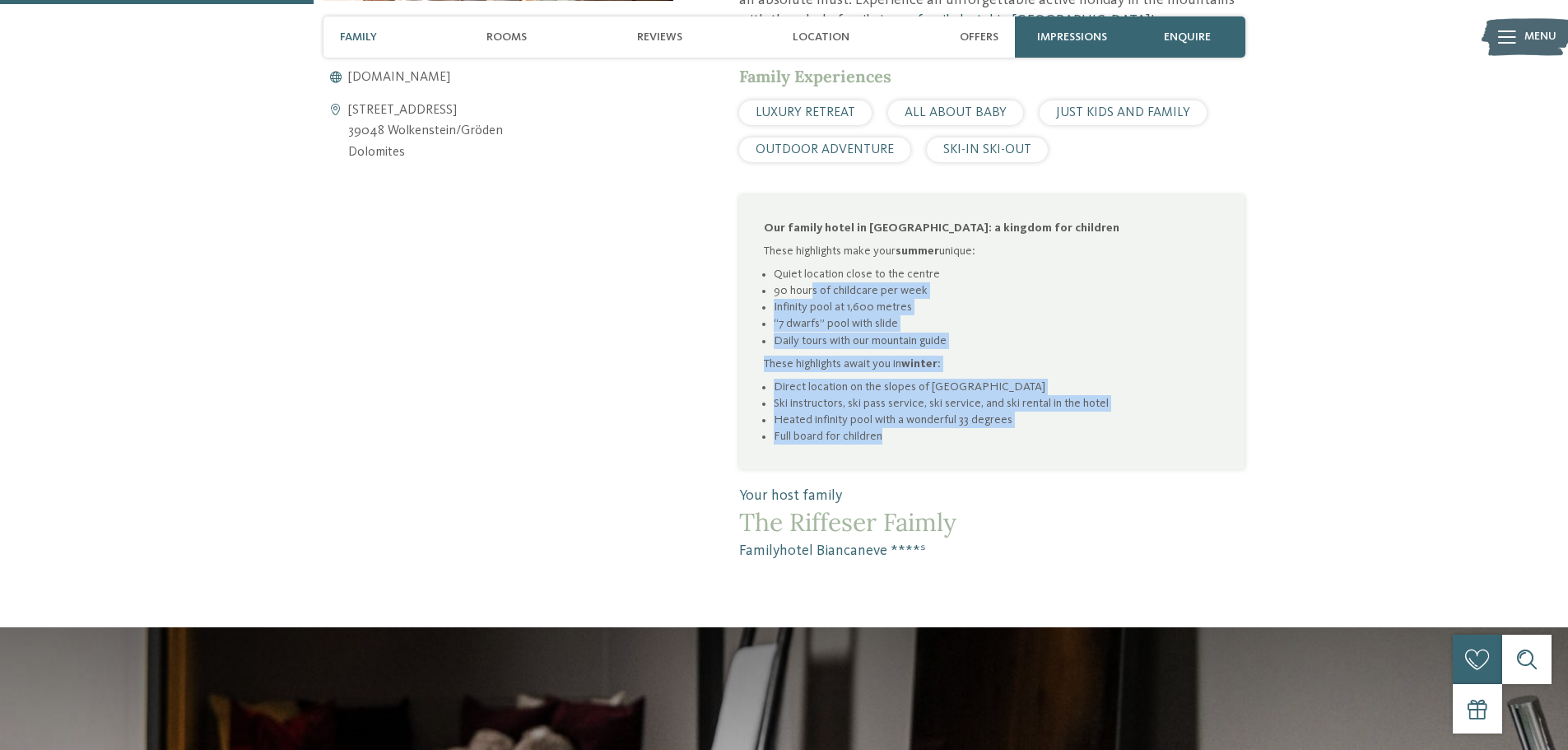
drag, startPoint x: 924, startPoint y: 437, endPoint x: 811, endPoint y: 297, distance: 179.9
click at [811, 297] on div "Our family hotel in Wolkenstein: a kingdom for children These highlights make y…" at bounding box center [992, 332] width 456 height 226
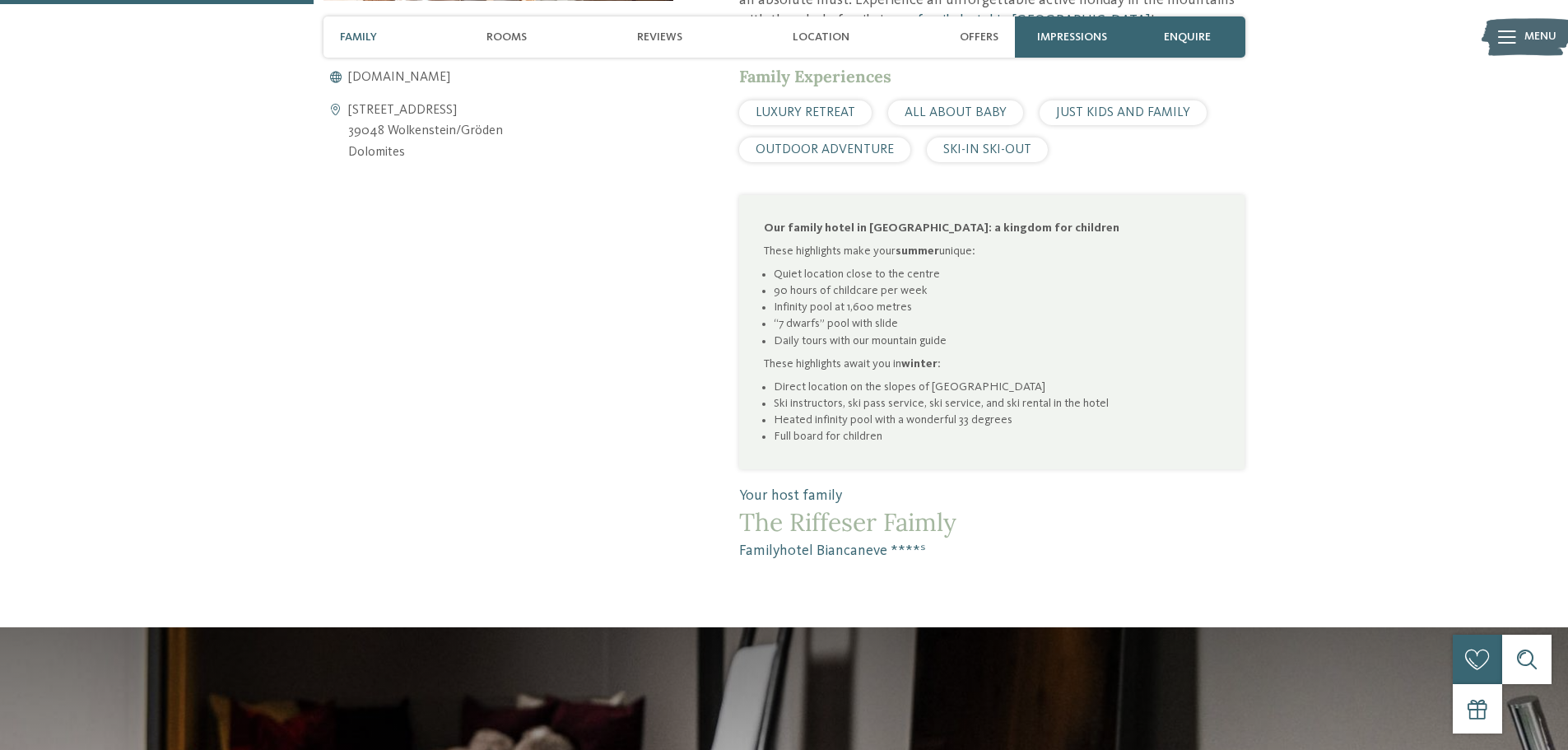
click at [803, 297] on li "90 hours of childcare per week" at bounding box center [997, 291] width 446 height 16
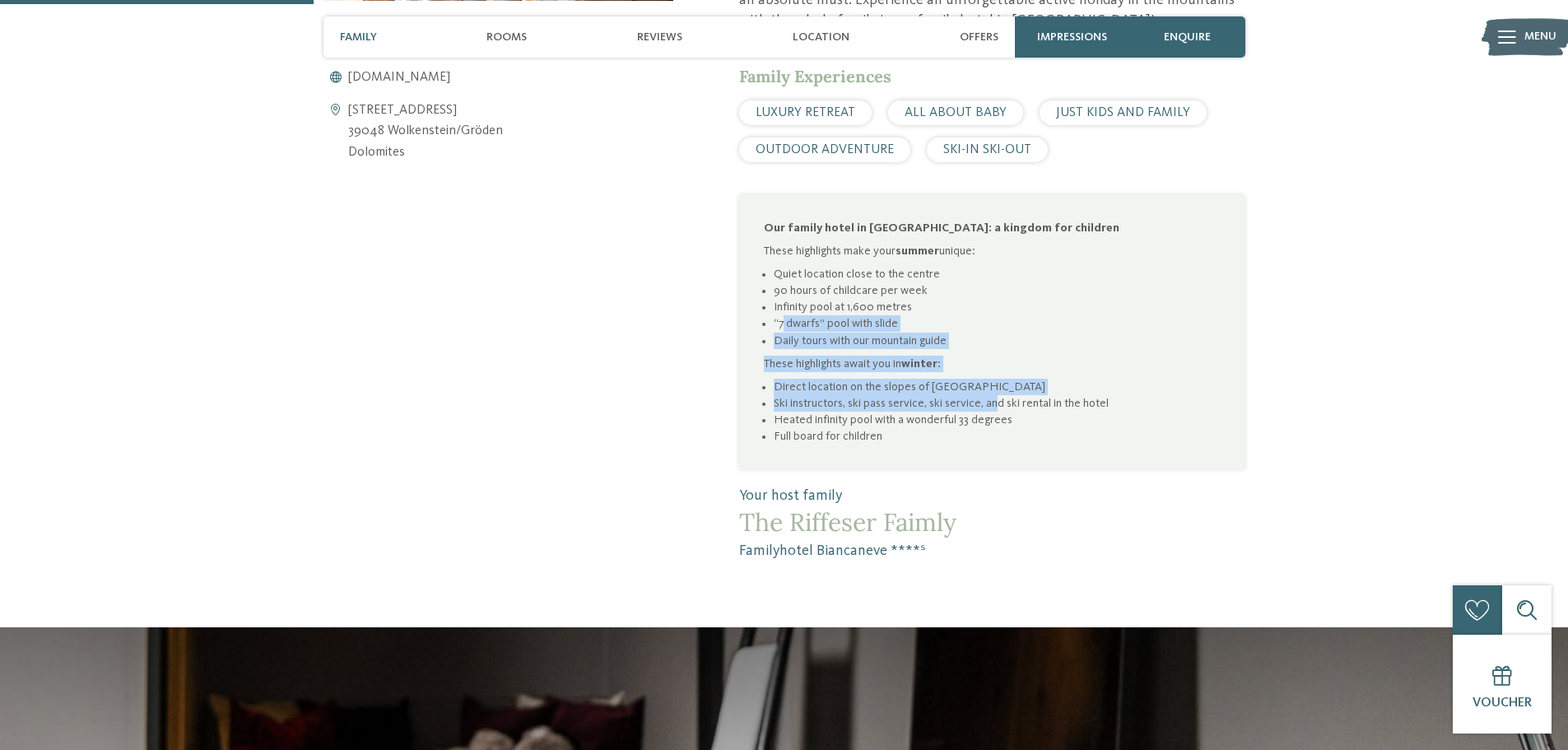
drag, startPoint x: 784, startPoint y: 323, endPoint x: 996, endPoint y: 397, distance: 224.5
click at [996, 397] on div "Our family hotel in Wolkenstein: a kingdom for children These highlights make y…" at bounding box center [992, 332] width 456 height 226
click at [996, 397] on li "Ski instructors, ski pass service, ski service, and ski rental in the hotel" at bounding box center [997, 403] width 446 height 16
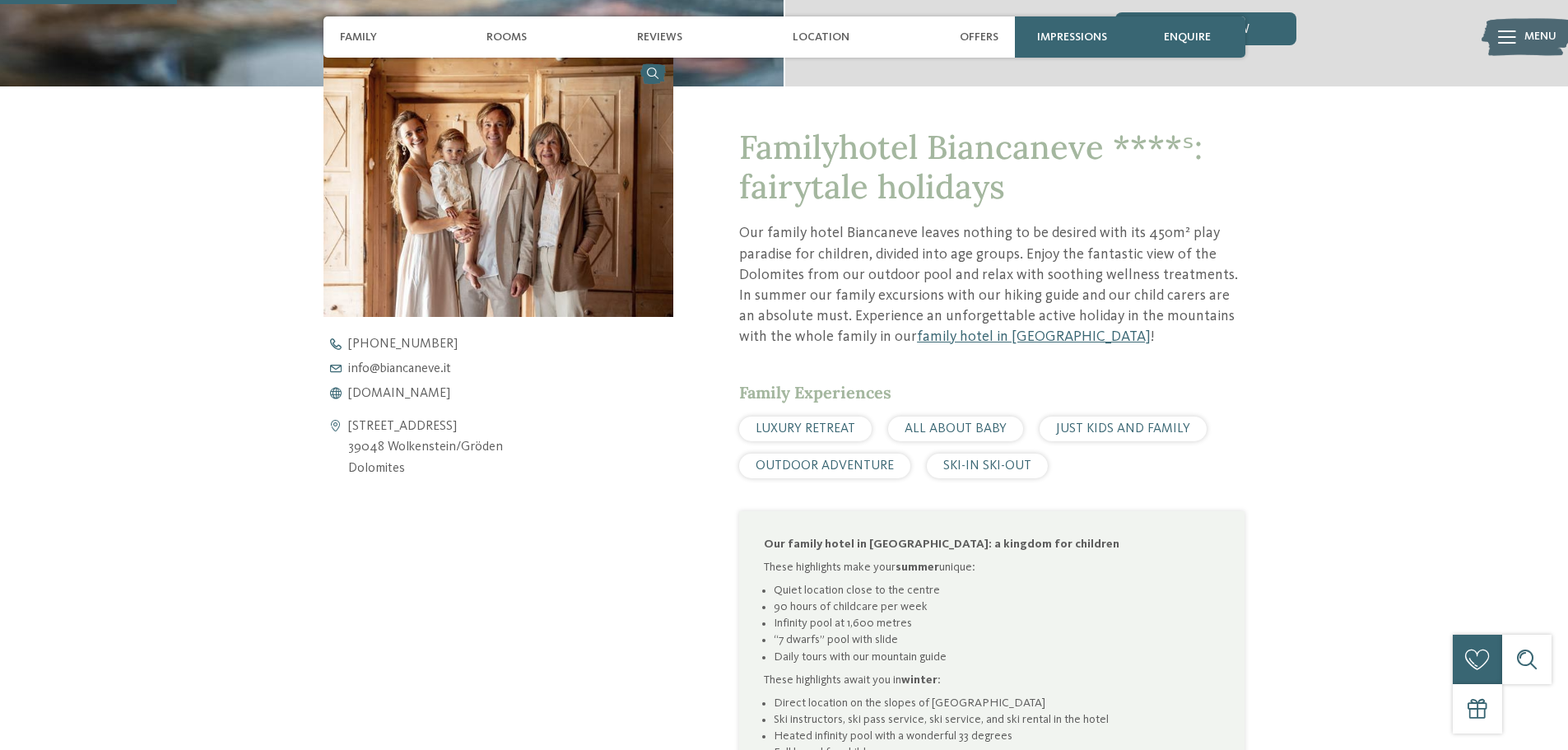
scroll to position [494, 0]
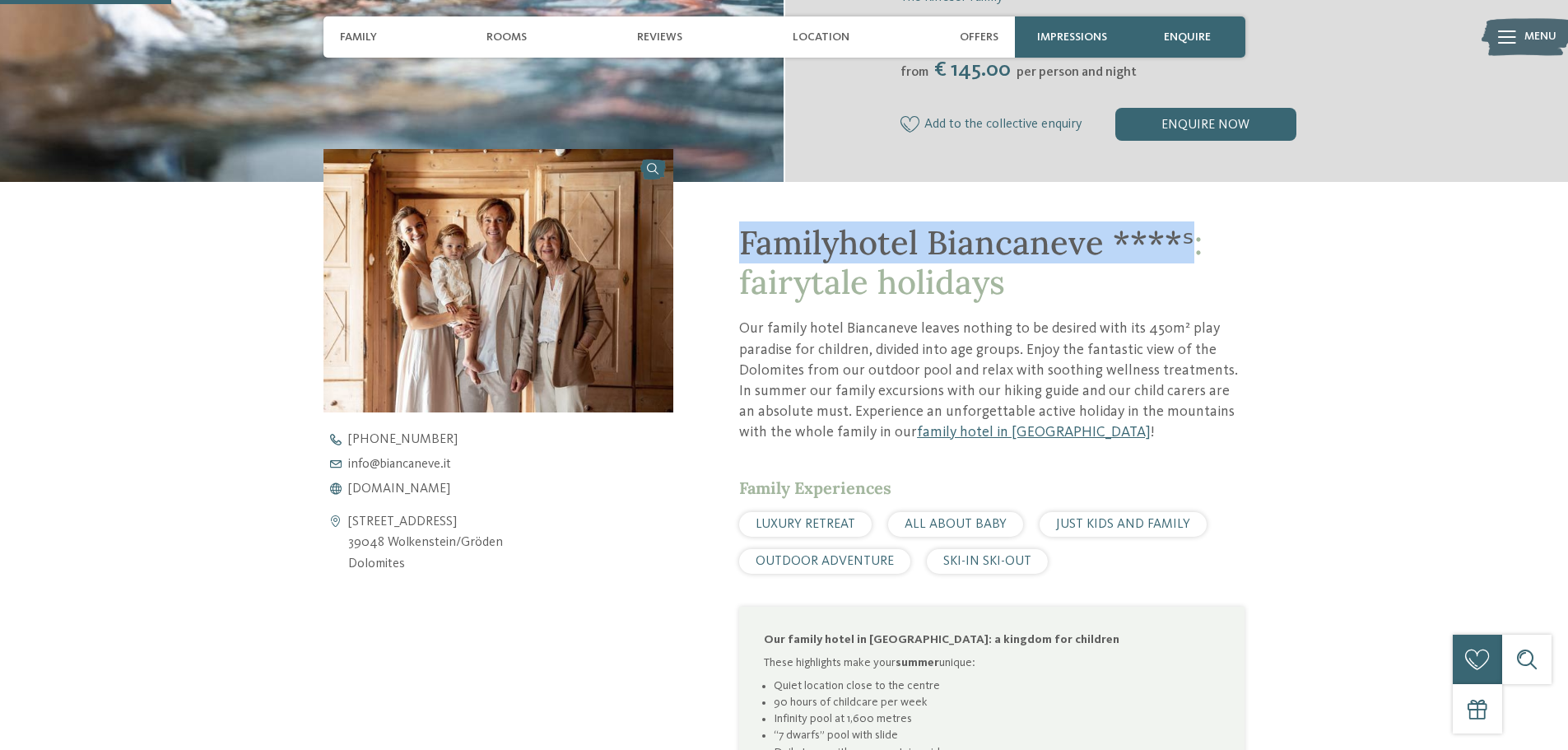
drag, startPoint x: 749, startPoint y: 243, endPoint x: 1187, endPoint y: 243, distance: 438.0
click at [1187, 243] on span "Familyhotel Biancaneve ****ˢ: fairytale holidays" at bounding box center [970, 263] width 463 height 81
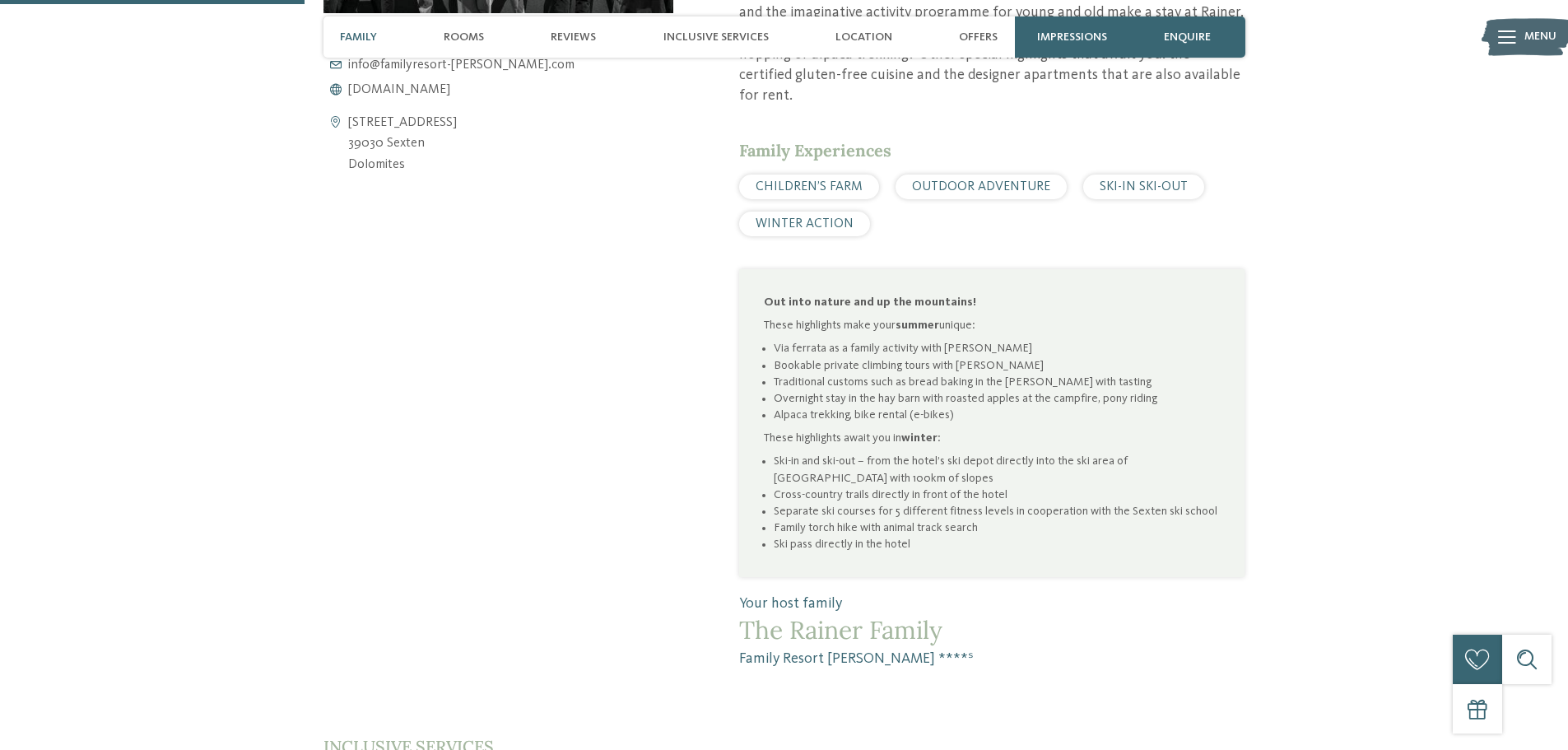
scroll to position [906, 0]
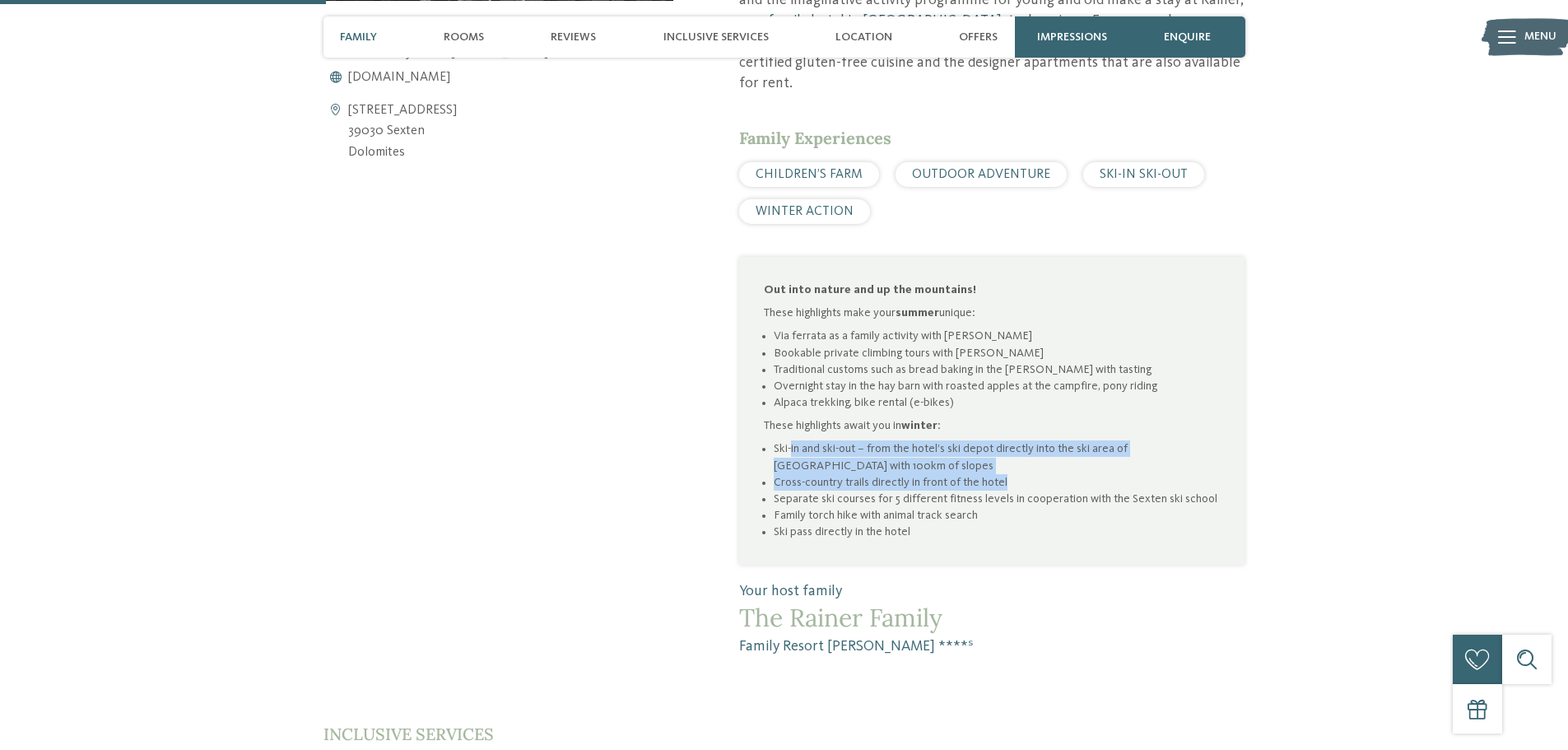
drag, startPoint x: 792, startPoint y: 426, endPoint x: 1143, endPoint y: 460, distance: 352.6
click at [1143, 460] on ul "Ski-in and ski-out – from the hotel’s ski depot directly into the ski area of […" at bounding box center [992, 490] width 456 height 100
click at [1143, 475] on li "Cross-country trails directly in front of the hotel" at bounding box center [997, 483] width 446 height 16
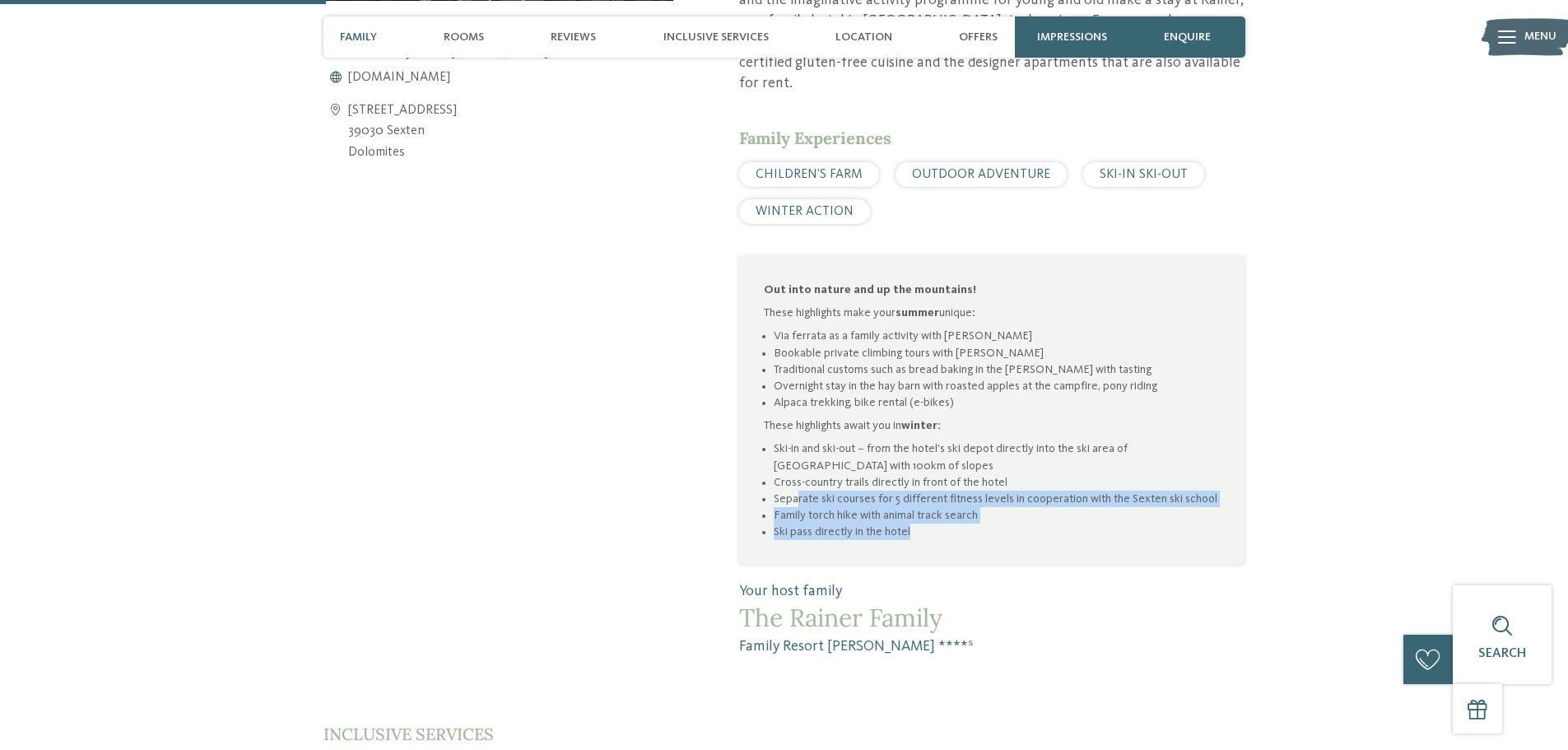
drag, startPoint x: 797, startPoint y: 475, endPoint x: 1106, endPoint y: 508, distance: 310.8
click at [1106, 508] on ul "Ski-in and ski-out – from the hotel’s ski depot directly into the ski area of […" at bounding box center [992, 490] width 456 height 100
click at [1106, 524] on li "Ski pass directly in the hotel" at bounding box center [997, 532] width 446 height 16
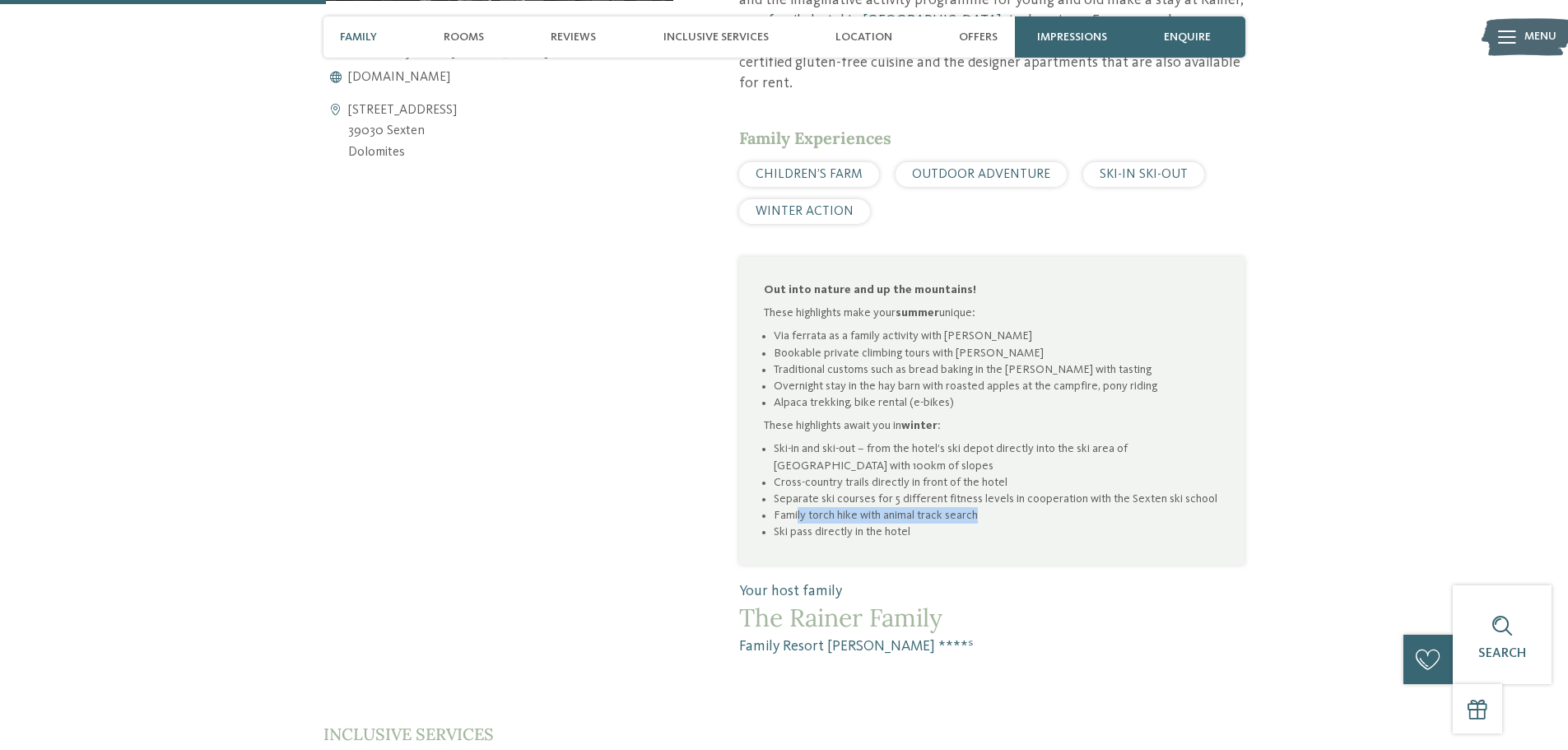
drag, startPoint x: 806, startPoint y: 495, endPoint x: 1000, endPoint y: 499, distance: 194.0
click at [1000, 508] on li "Family torch hike with animal track search" at bounding box center [997, 516] width 446 height 16
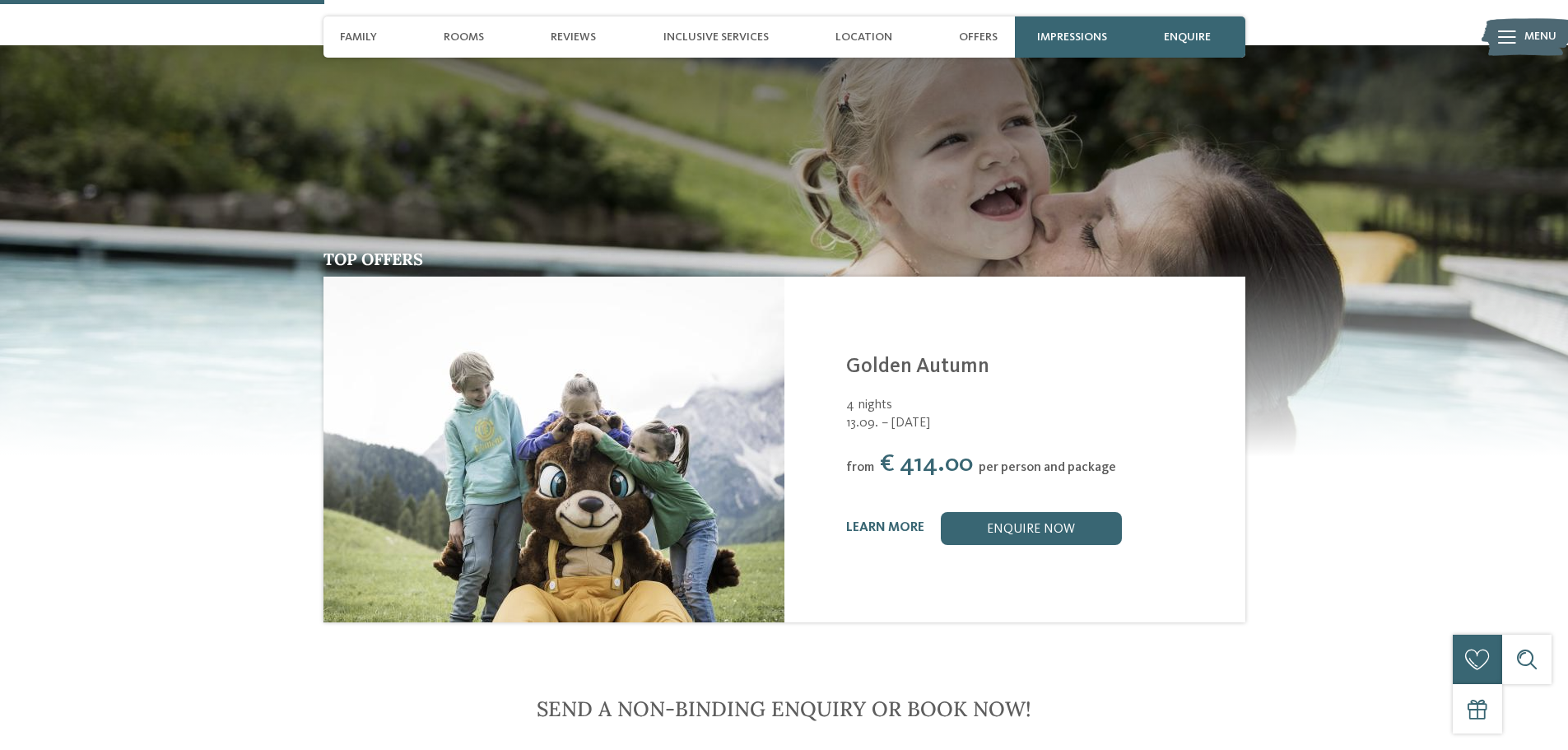
scroll to position [0, 0]
